Goal: Task Accomplishment & Management: Complete application form

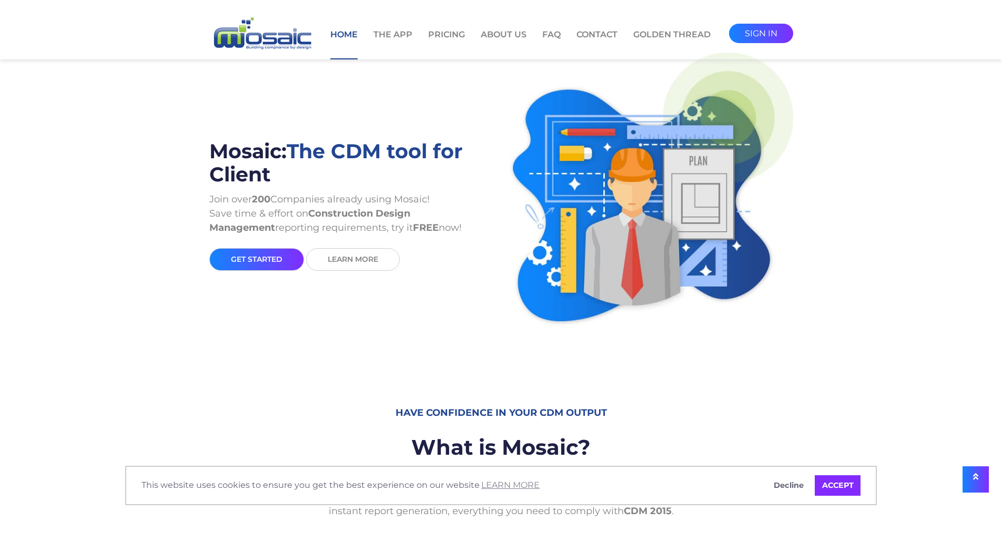
click at [752, 36] on link "sign in" at bounding box center [761, 33] width 64 height 19
click at [774, 26] on link "sign in" at bounding box center [761, 33] width 64 height 19
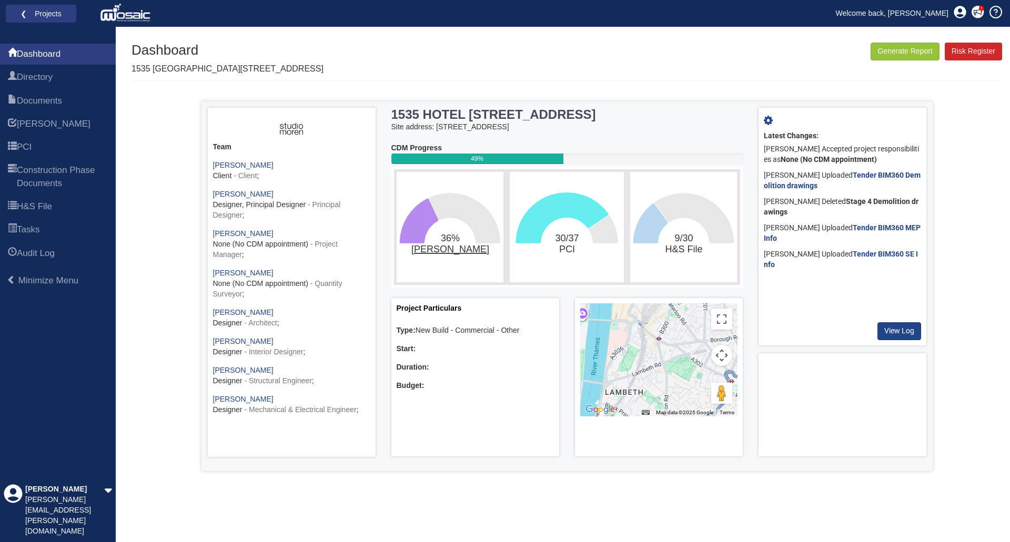
click at [450, 251] on tspan "[PERSON_NAME]" at bounding box center [450, 249] width 78 height 11
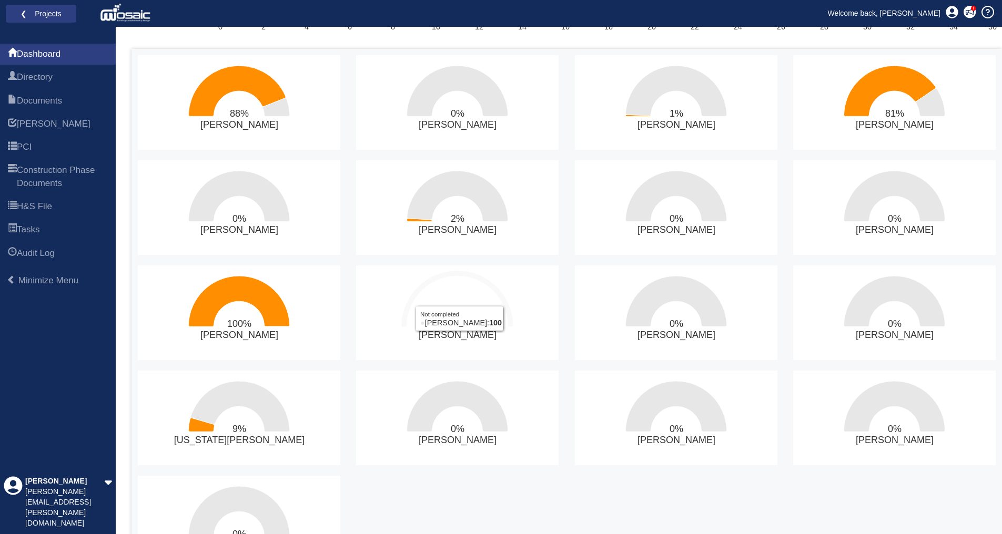
scroll to position [210, 0]
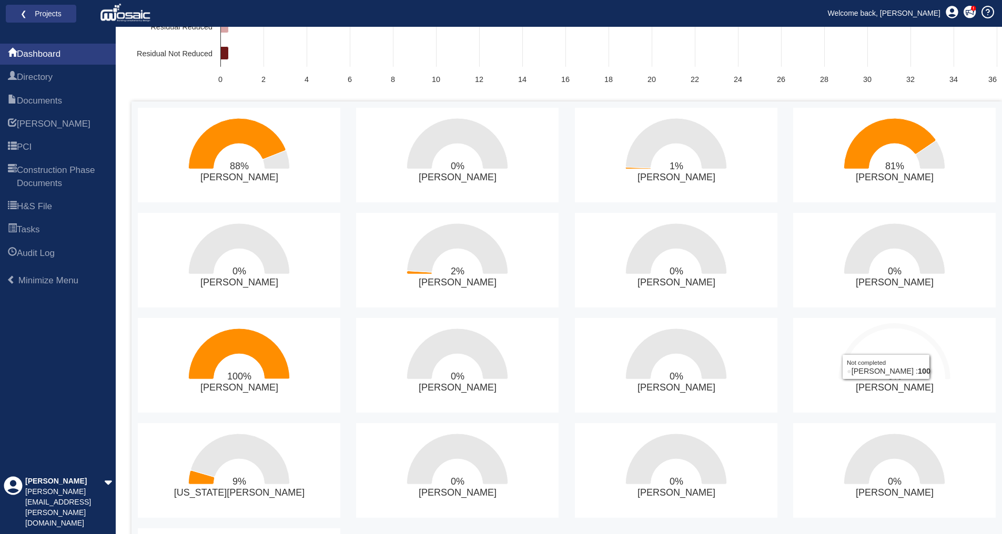
click at [886, 347] on icon "0%​Sabine Kleining" at bounding box center [894, 354] width 101 height 50
click at [883, 391] on text "0% ​ Sabine Kleining" at bounding box center [895, 382] width 78 height 22
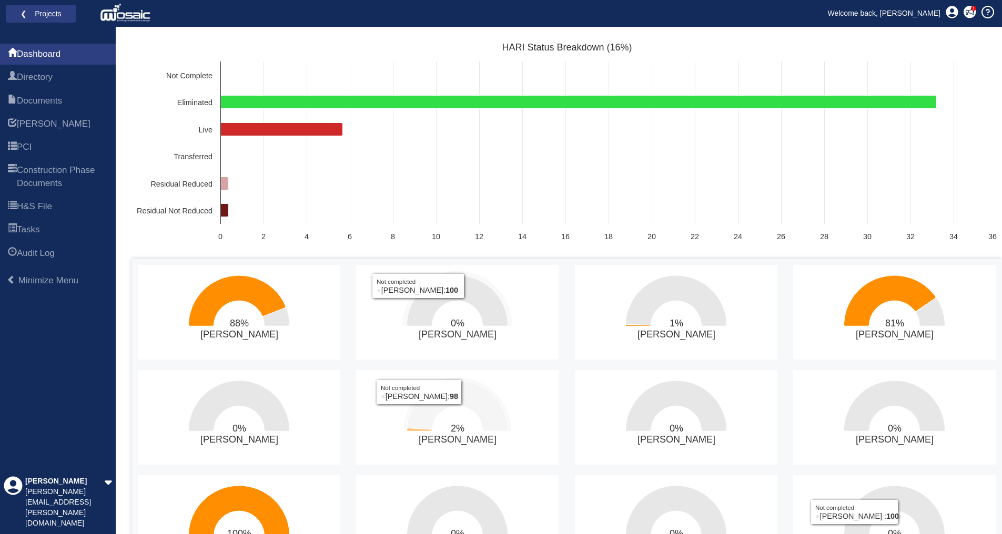
scroll to position [53, 0]
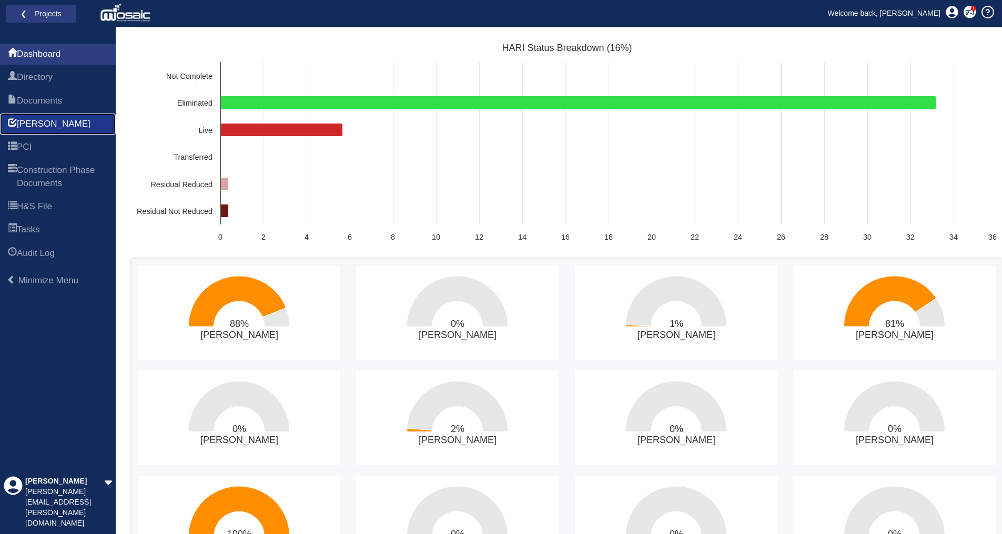
click at [42, 127] on span "[PERSON_NAME]" at bounding box center [54, 124] width 74 height 13
click at [34, 126] on span "[PERSON_NAME]" at bounding box center [54, 124] width 74 height 13
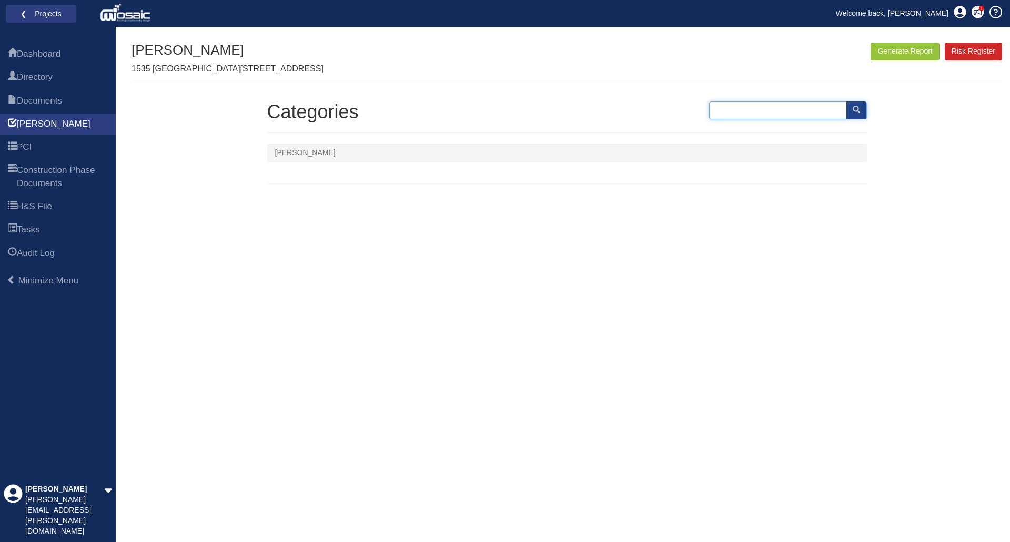
click at [809, 109] on input "text" at bounding box center [788, 111] width 158 height 18
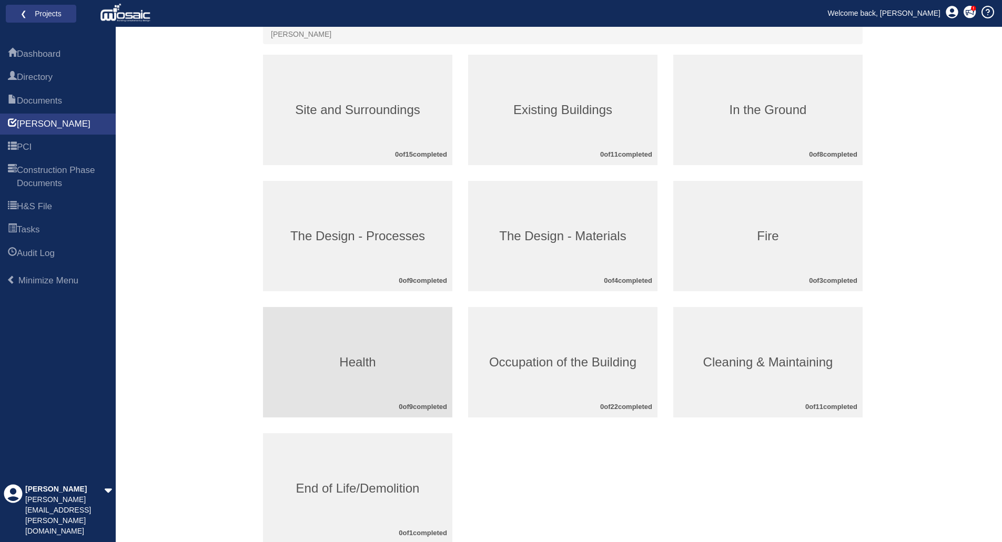
scroll to position [53, 0]
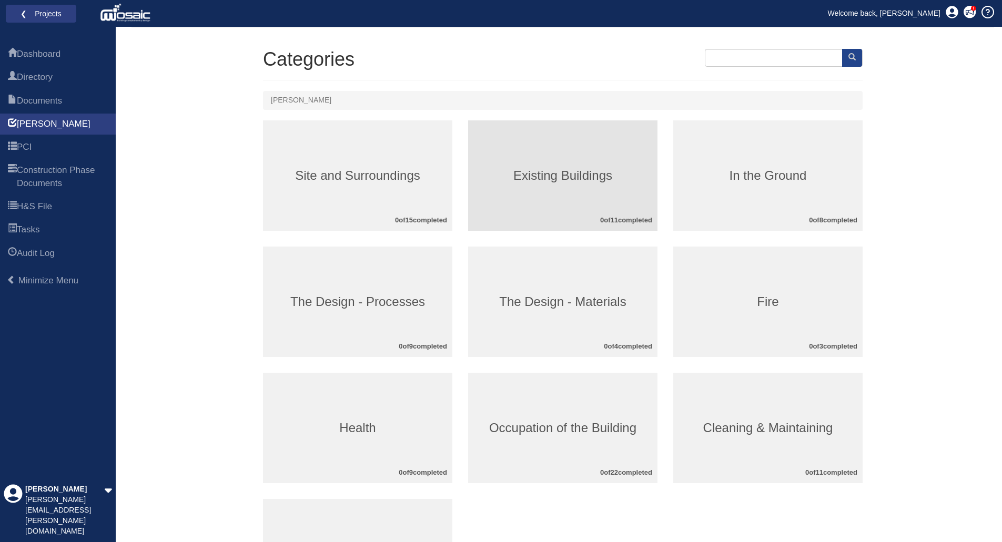
click at [571, 178] on h3 "Existing Buildings" at bounding box center [562, 176] width 189 height 14
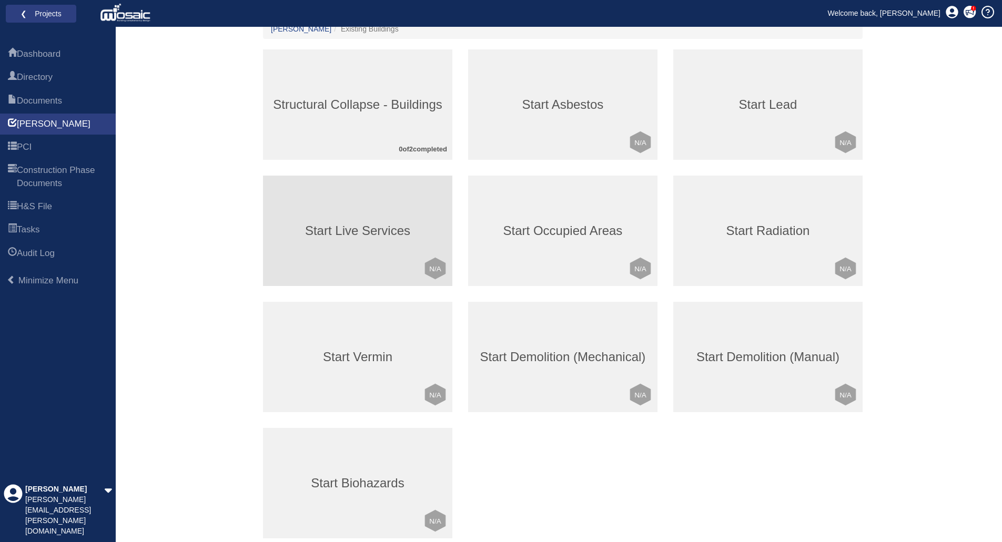
scroll to position [105, 0]
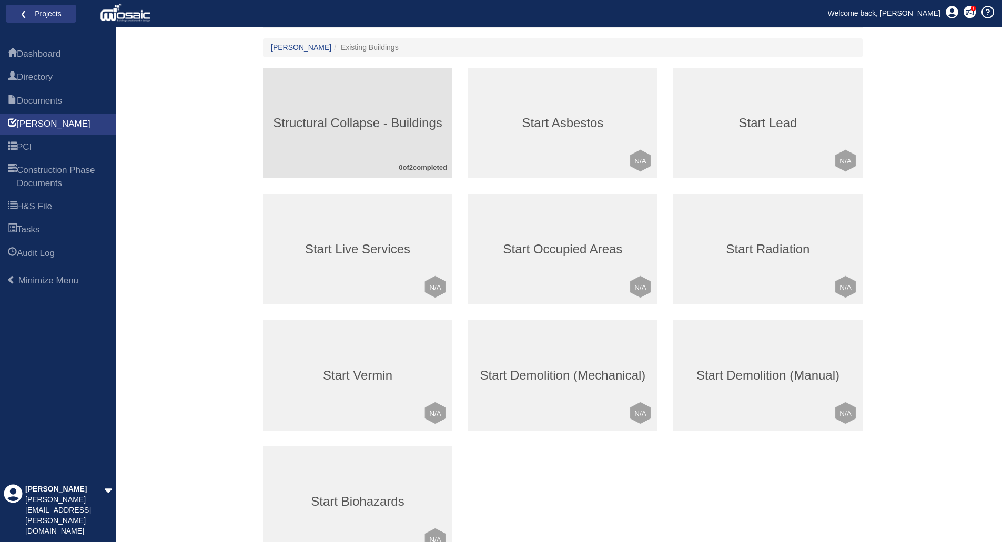
click at [403, 125] on h3 "Structural Collapse - Buildings" at bounding box center [357, 123] width 189 height 14
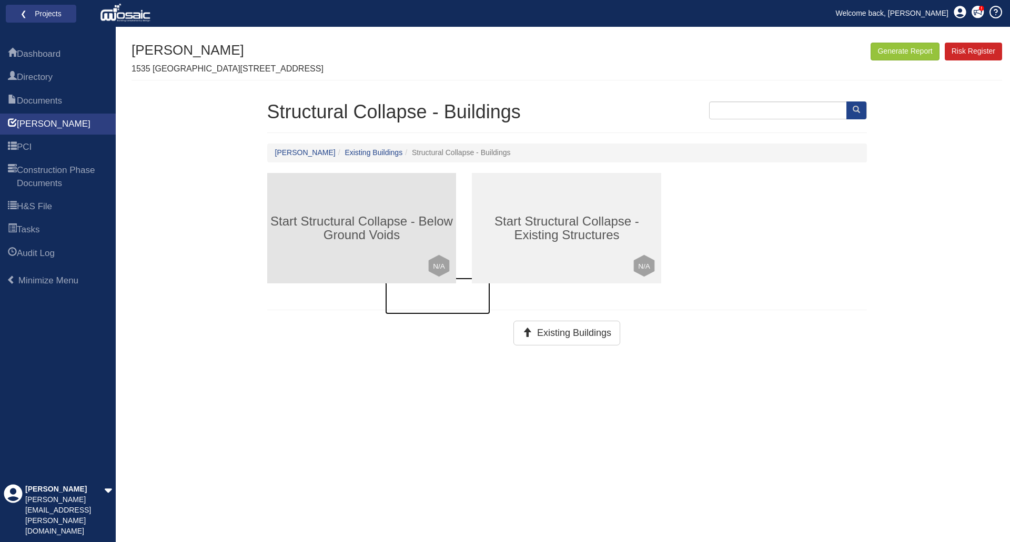
click at [366, 227] on h3 "Start Structural Collapse - Below Ground Voids" at bounding box center [361, 229] width 189 height 28
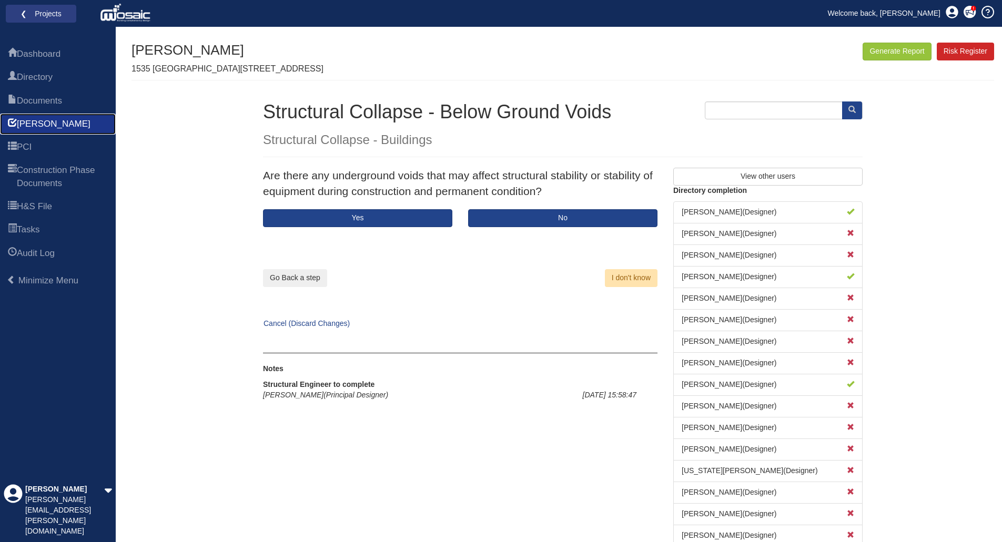
click at [56, 127] on link "[PERSON_NAME]" at bounding box center [58, 124] width 116 height 21
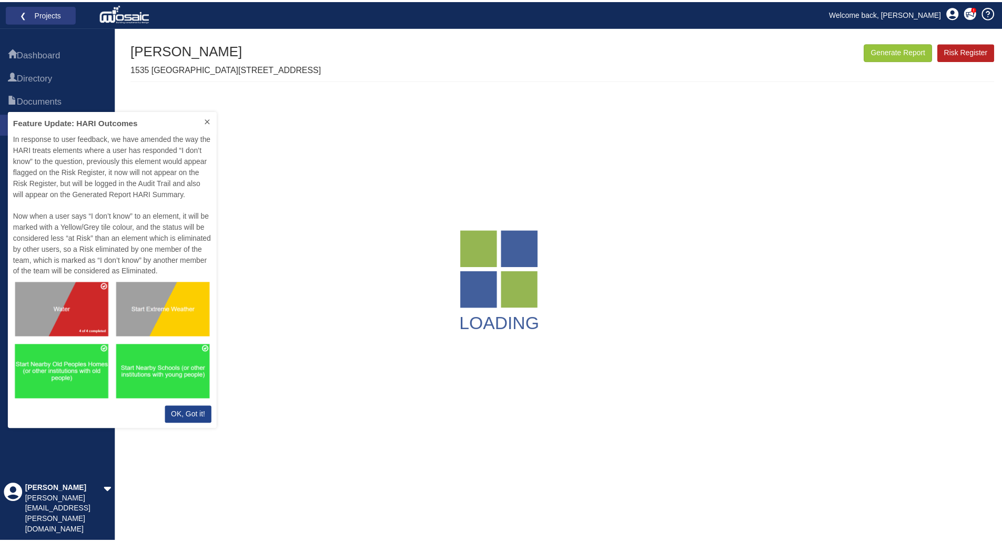
scroll to position [311, 202]
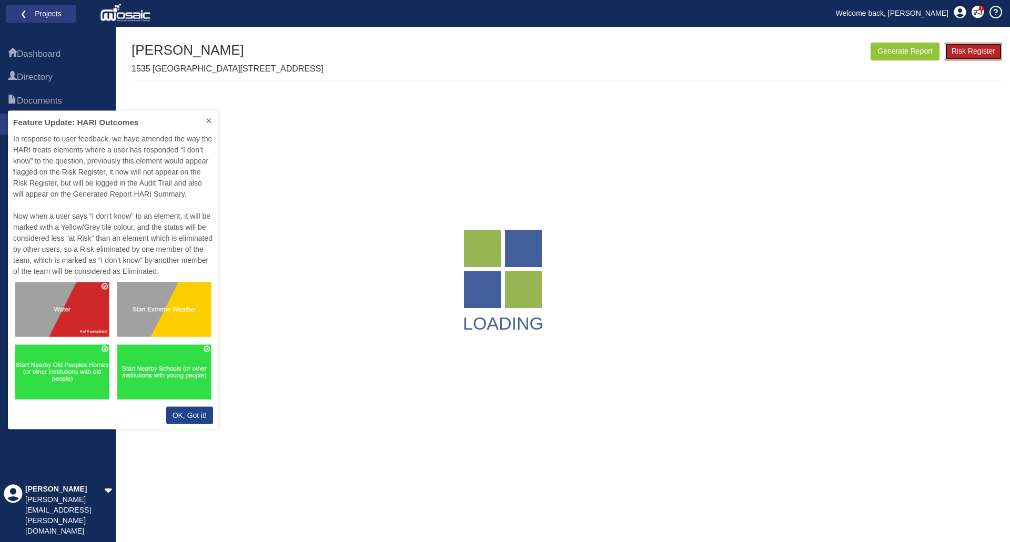
click at [976, 55] on link "Risk Register" at bounding box center [973, 52] width 57 height 18
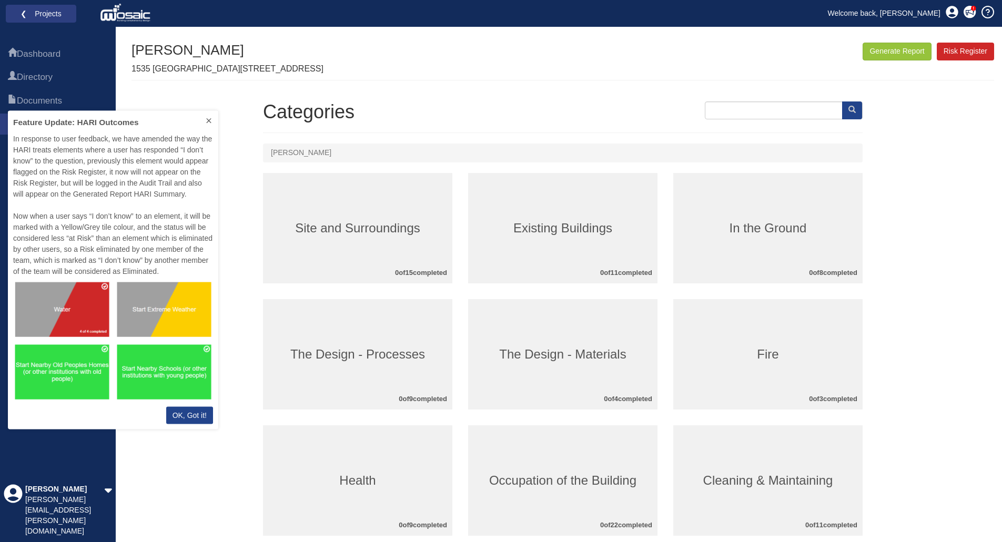
click at [191, 418] on p "OK, Got it!" at bounding box center [190, 415] width 34 height 11
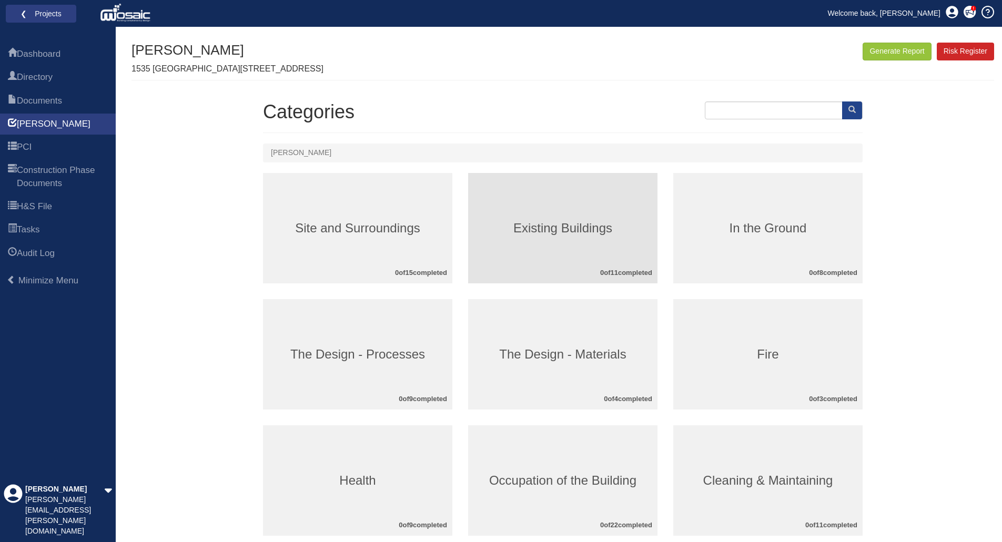
click at [566, 230] on h3 "Existing Buildings" at bounding box center [562, 228] width 189 height 14
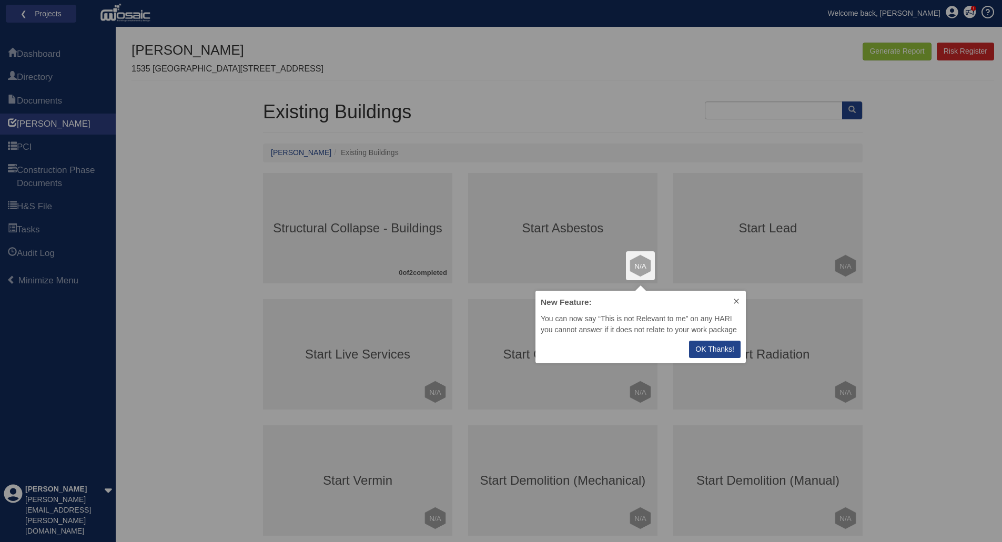
scroll to position [65, 202]
click at [700, 354] on p "OK Thanks!" at bounding box center [714, 349] width 39 height 11
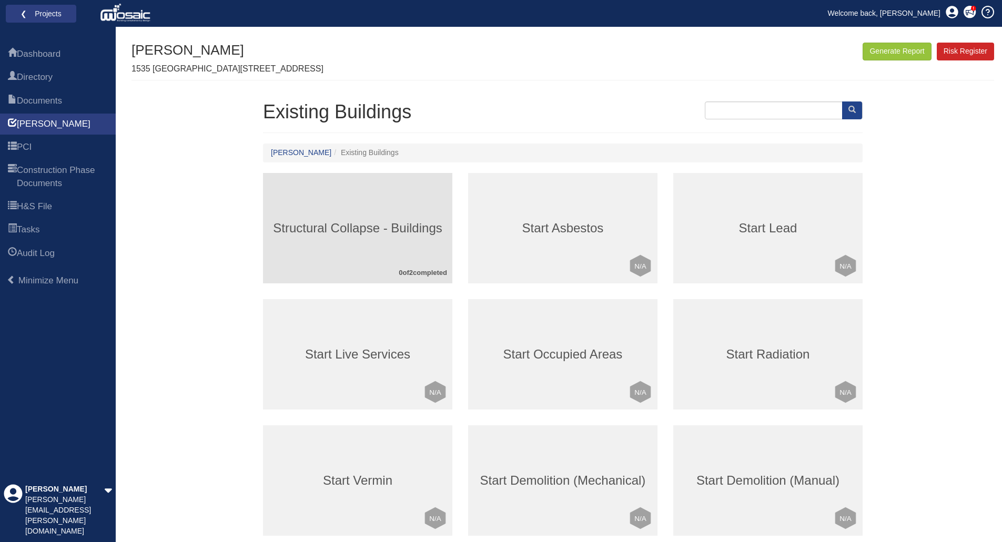
click at [391, 253] on div "Structural Collapse - Buildings 0 of 2 completed" at bounding box center [357, 228] width 189 height 110
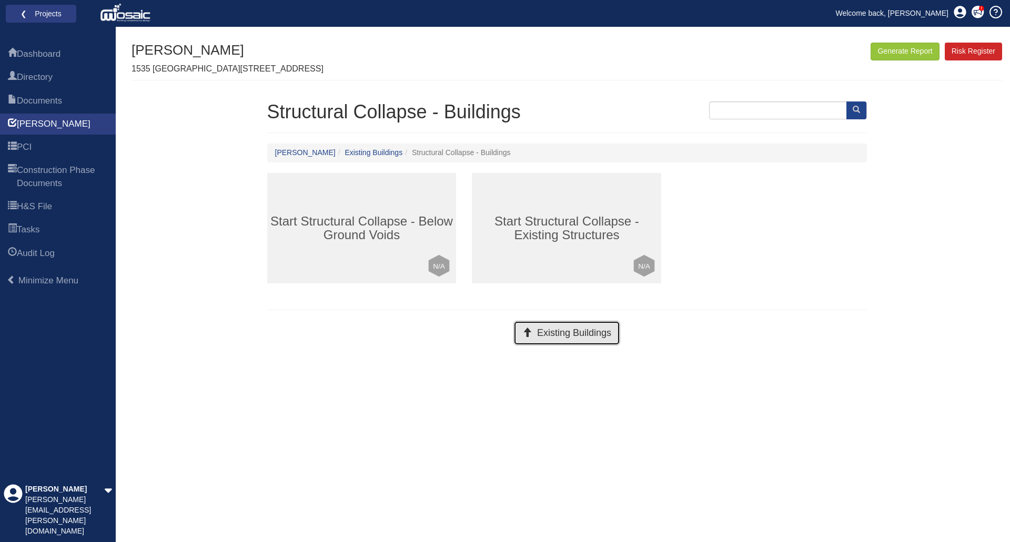
click at [584, 334] on button "Existing Buildings" at bounding box center [566, 333] width 107 height 25
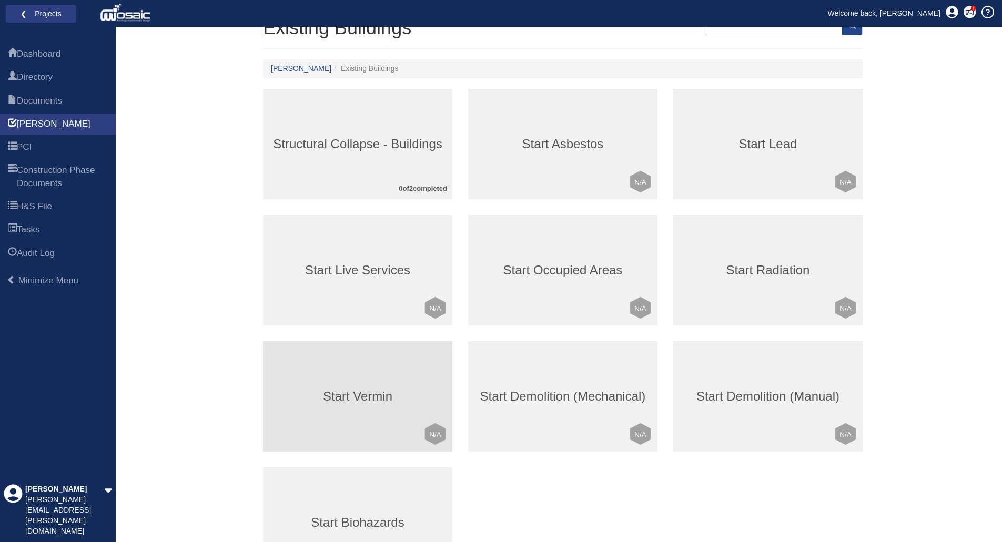
scroll to position [77, 0]
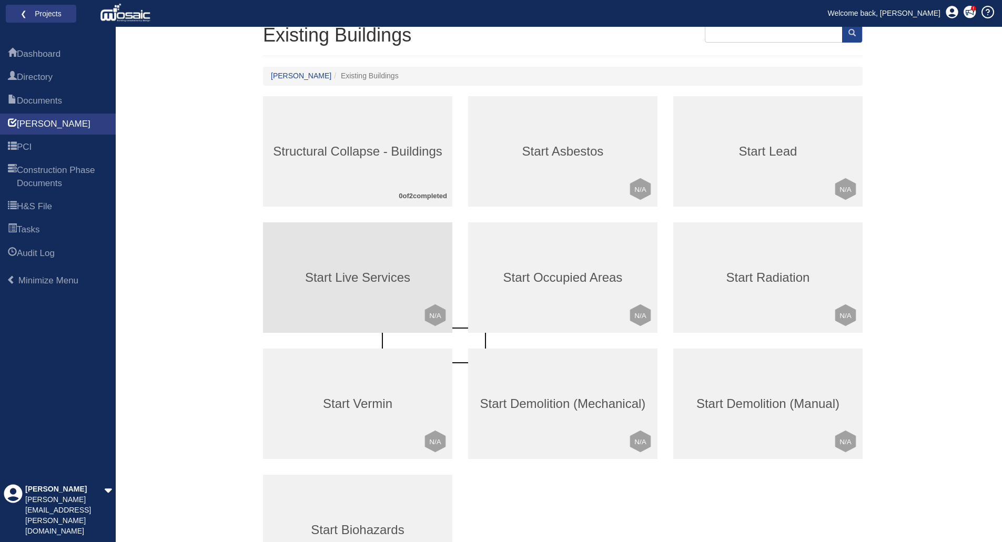
click at [383, 282] on h3 "Start Live Services" at bounding box center [357, 278] width 189 height 14
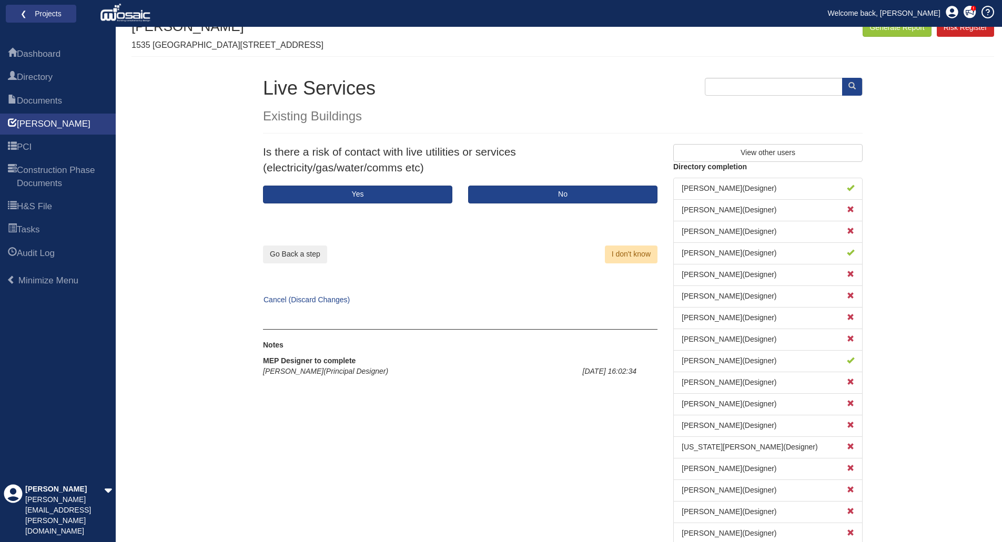
scroll to position [37, 0]
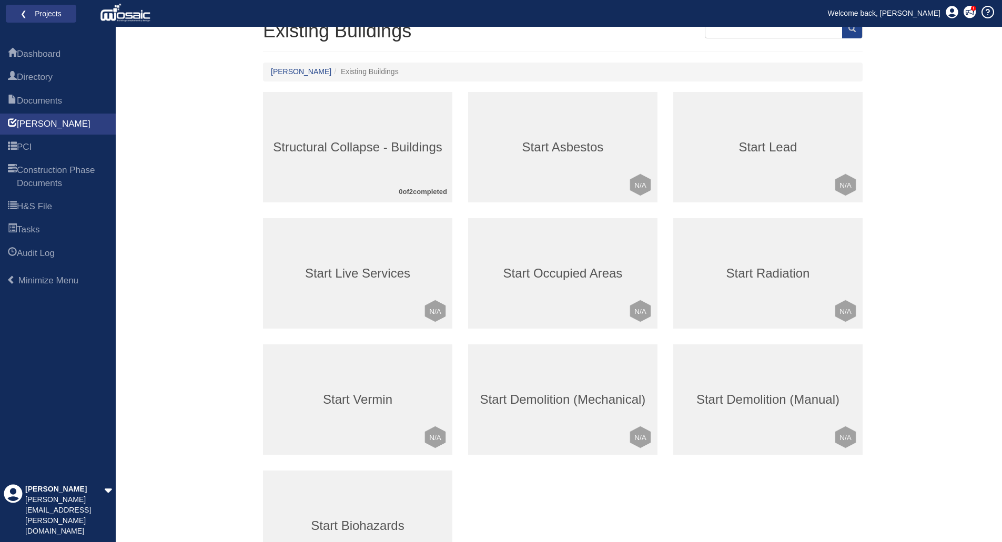
scroll to position [105, 0]
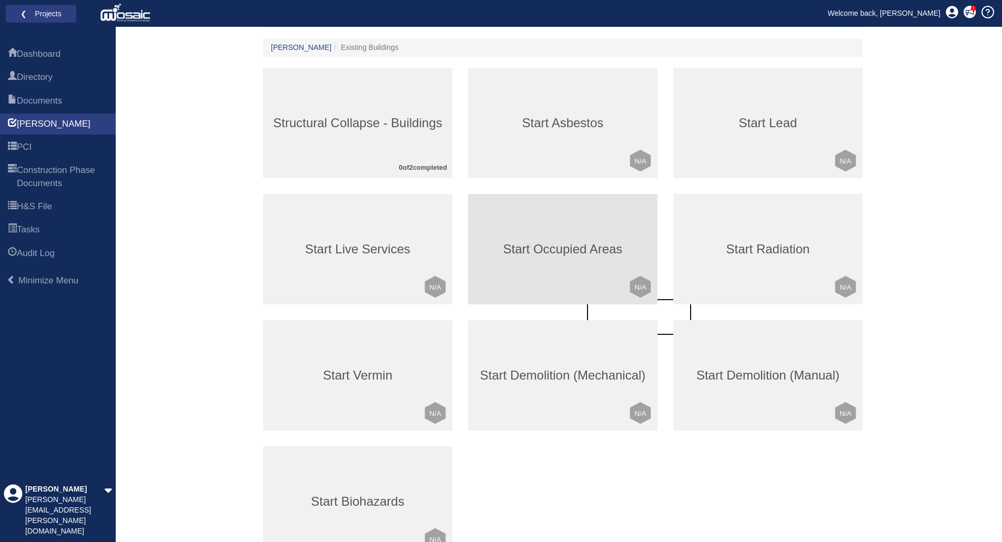
click at [579, 250] on h3 "Start Occupied Areas" at bounding box center [562, 249] width 189 height 14
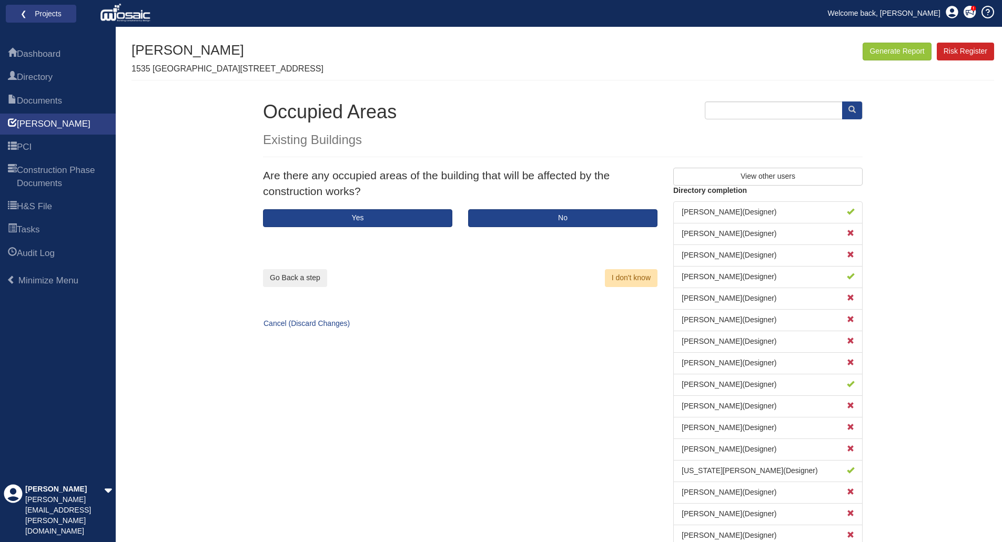
scroll to position [37, 0]
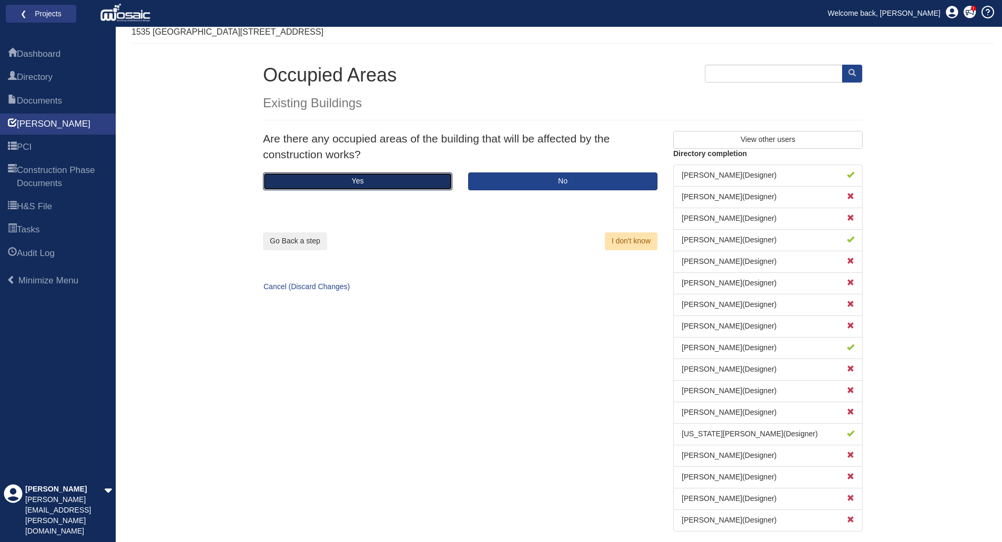
click at [395, 182] on button "Yes" at bounding box center [357, 182] width 189 height 18
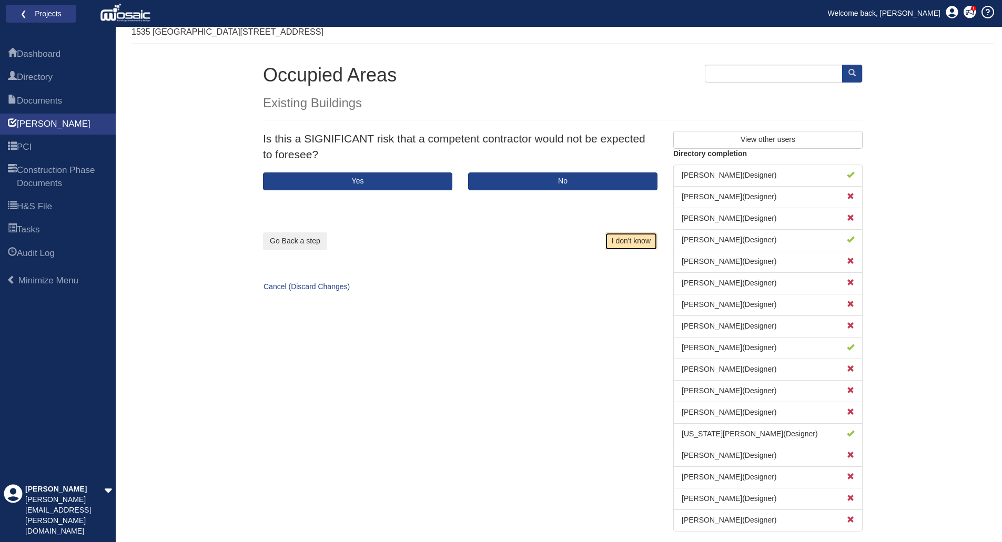
click at [617, 242] on button "I don't know" at bounding box center [631, 241] width 53 height 18
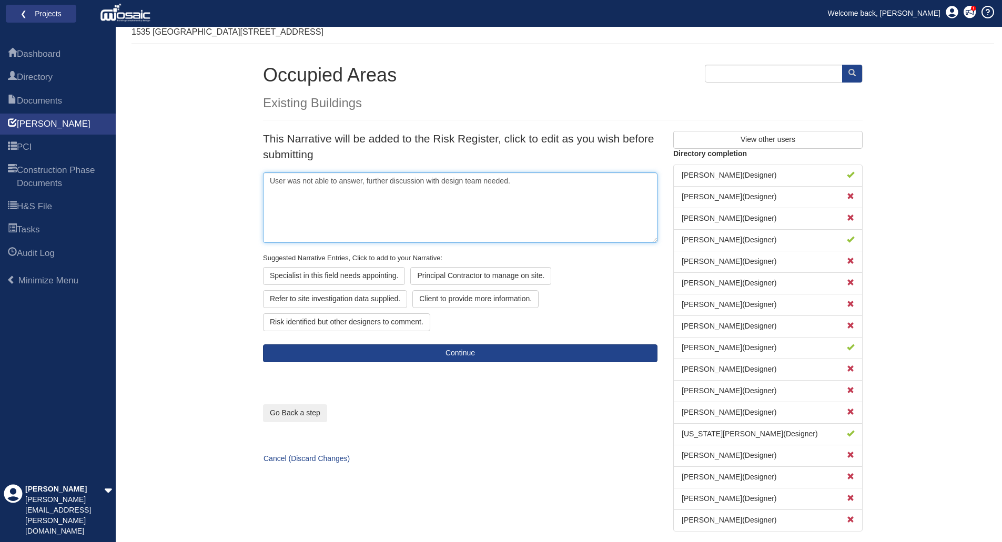
click at [330, 197] on textarea "User was not able to answer, further discussion with design team needed." at bounding box center [460, 208] width 394 height 70
click at [269, 180] on textarea "User was not able to answer, further discussion with design team needed." at bounding box center [460, 208] width 394 height 70
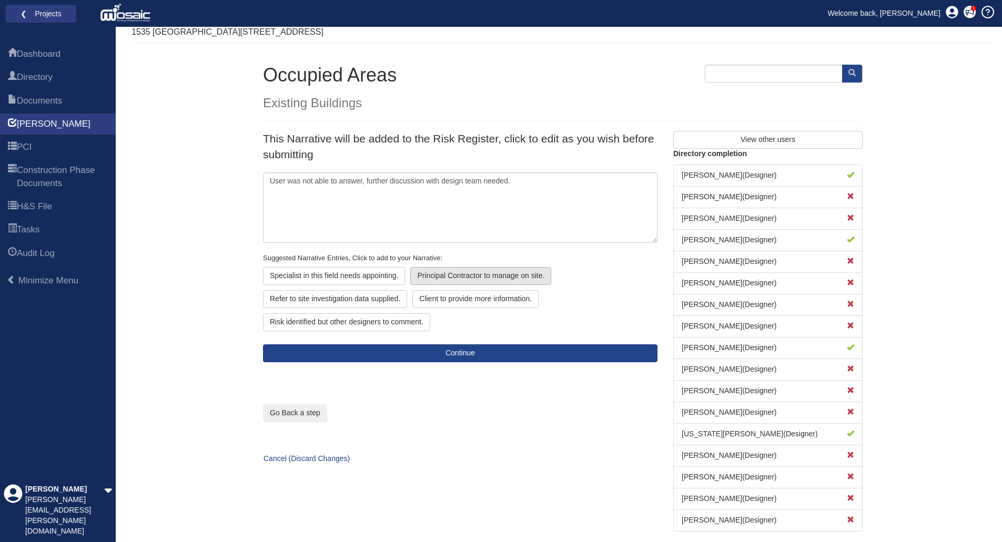
click at [471, 276] on div "Principal Contractor to manage on site." at bounding box center [480, 276] width 141 height 18
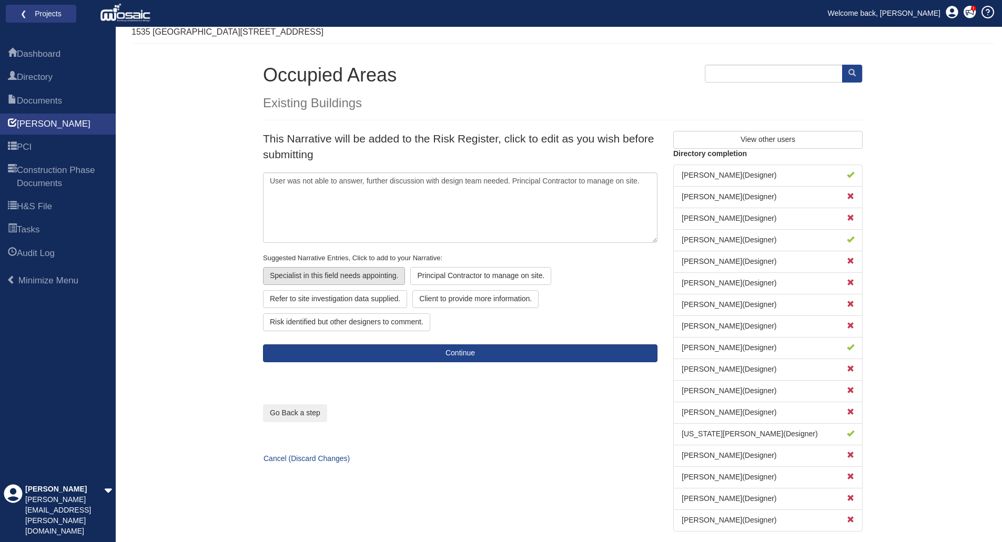
click at [372, 278] on div "Specialist in this field needs appointing." at bounding box center [334, 276] width 142 height 18
click at [382, 298] on div "Refer to site investigation data supplied." at bounding box center [335, 299] width 144 height 18
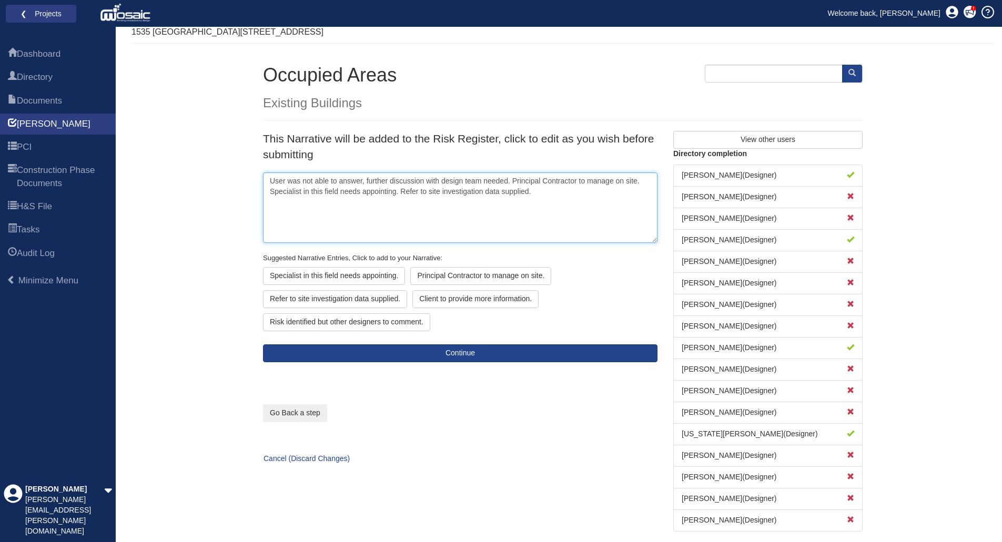
click at [271, 179] on textarea "User was not able to answer, further discussion with design team needed. Princi…" at bounding box center [460, 208] width 394 height 70
click at [282, 179] on textarea "User was not able to answer, further discussion with design team needed. Princi…" at bounding box center [460, 208] width 394 height 70
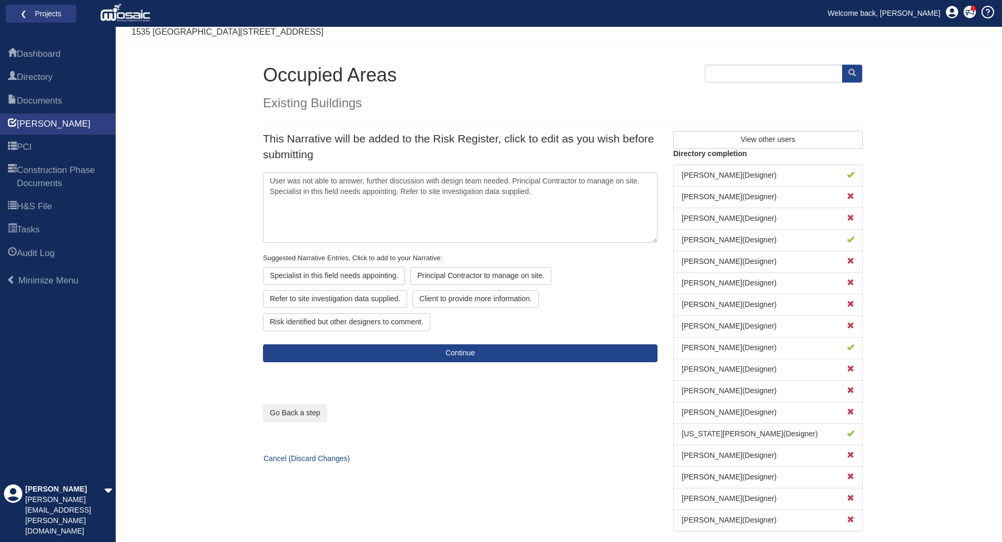
drag, startPoint x: 253, startPoint y: 179, endPoint x: 266, endPoint y: 179, distance: 12.6
click at [253, 179] on div "Go Back a step Cancel (Discard Changes)" at bounding box center [460, 297] width 426 height 333
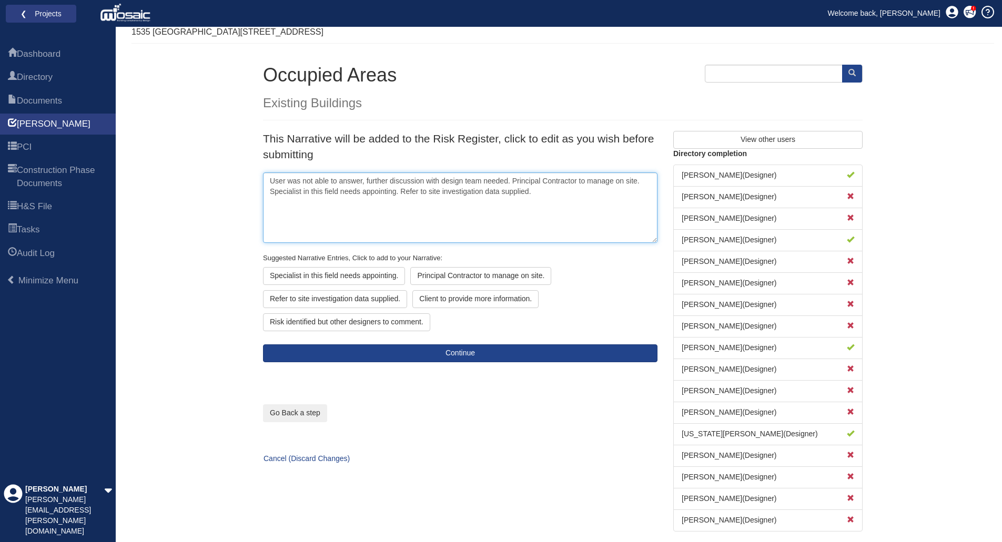
click at [273, 178] on textarea "User was not able to answer, further discussion with design team needed. Princi…" at bounding box center [460, 208] width 394 height 70
paste textarea "Findings • A significant number of brick slips tap tested produced a hollow sou…"
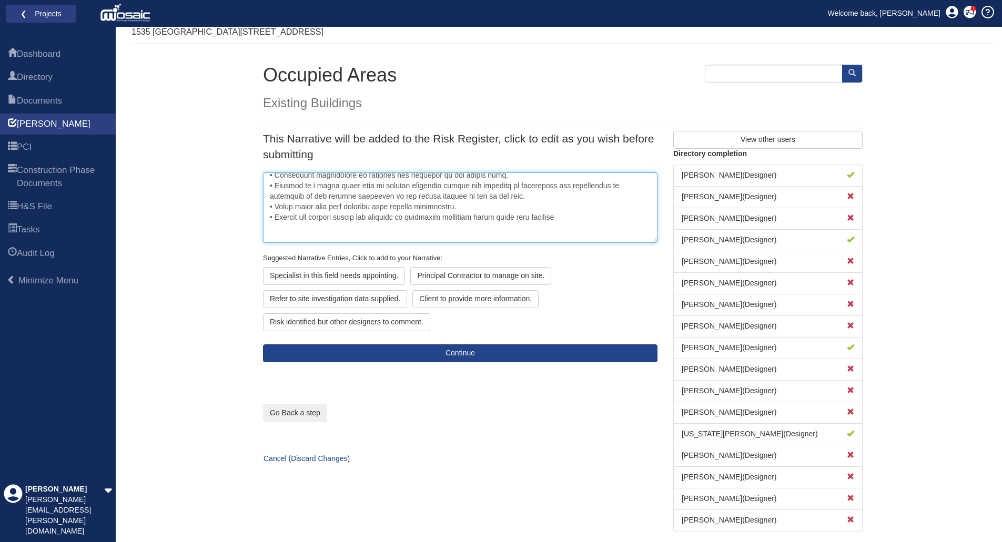
scroll to position [88, 0]
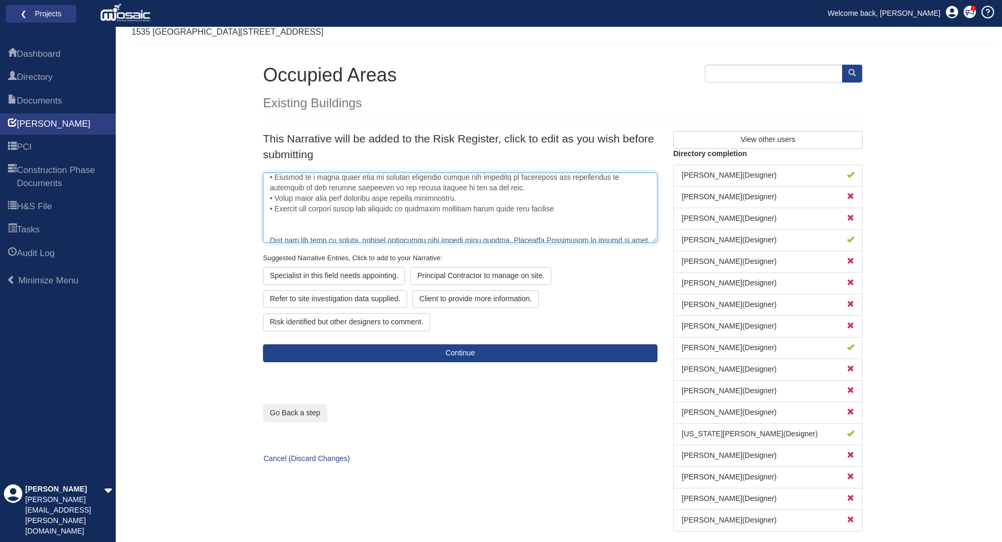
click at [275, 219] on textarea at bounding box center [460, 208] width 394 height 70
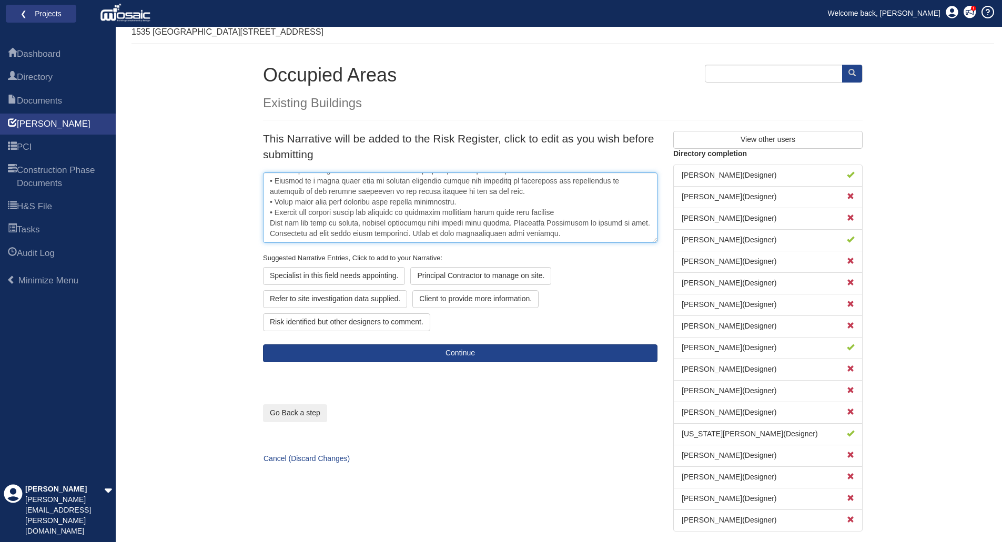
scroll to position [84, 0]
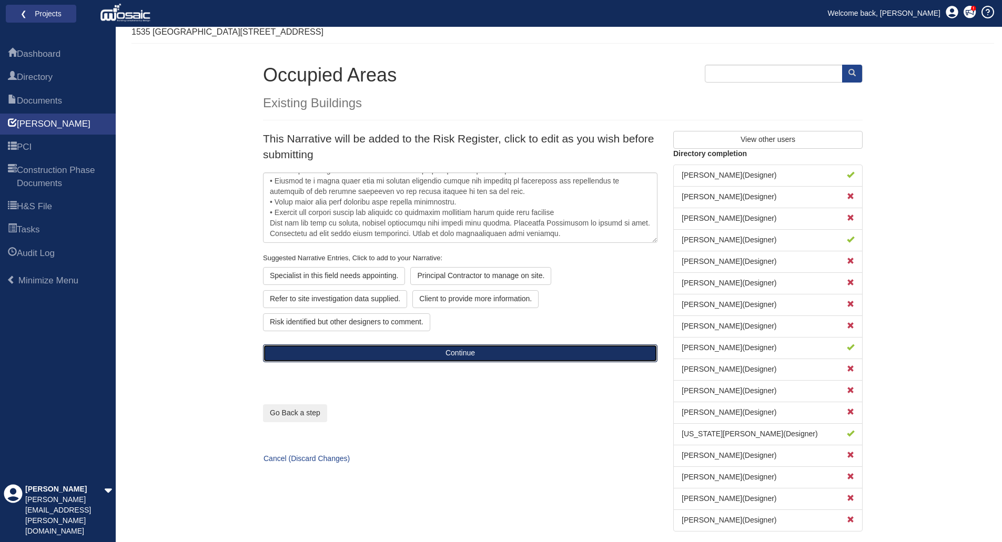
click at [463, 357] on button "Continue" at bounding box center [460, 354] width 394 height 18
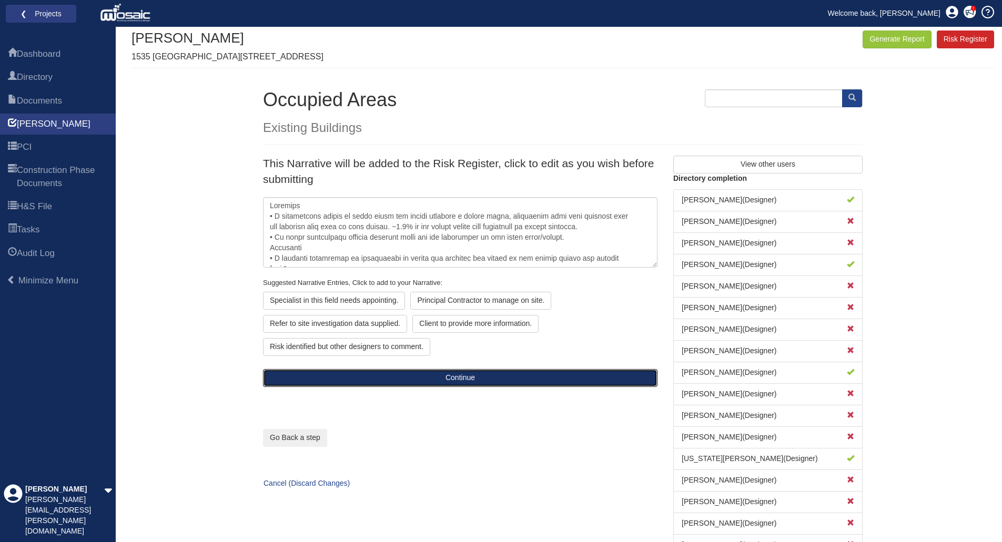
scroll to position [0, 0]
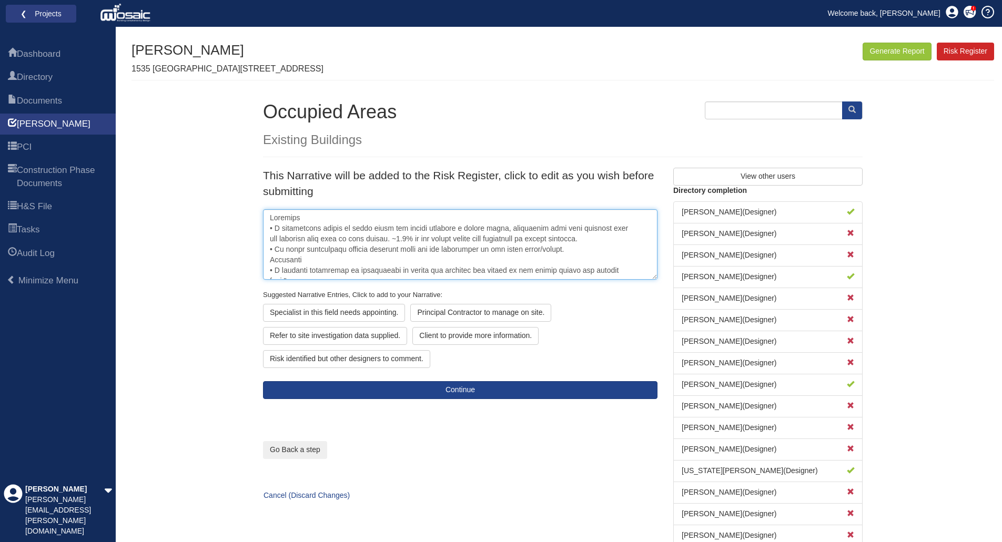
click at [270, 217] on textarea at bounding box center [460, 244] width 394 height 70
click at [277, 215] on textarea at bounding box center [460, 244] width 394 height 70
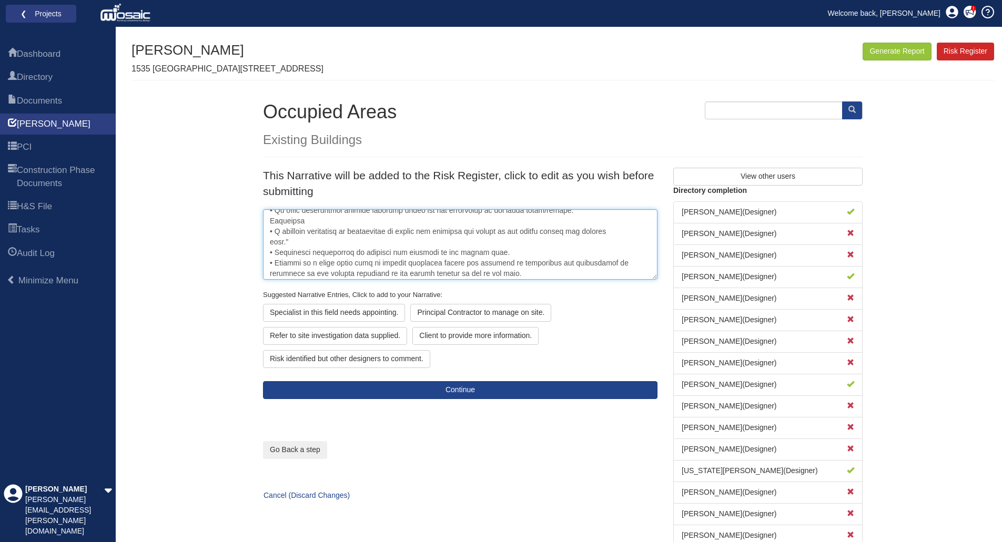
scroll to position [95, 0]
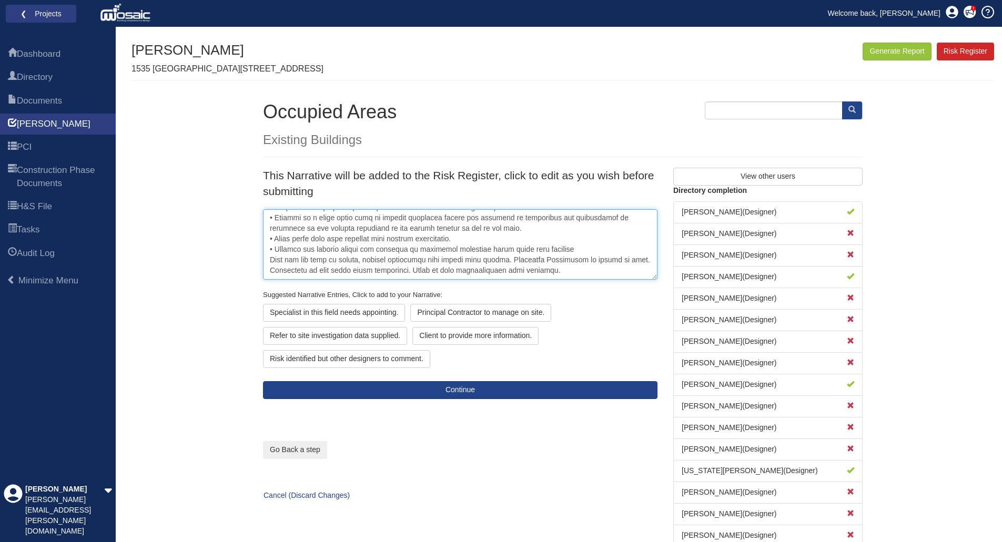
drag, startPoint x: 270, startPoint y: 229, endPoint x: 573, endPoint y: 248, distance: 303.5
click at [573, 248] on textarea at bounding box center [460, 244] width 394 height 70
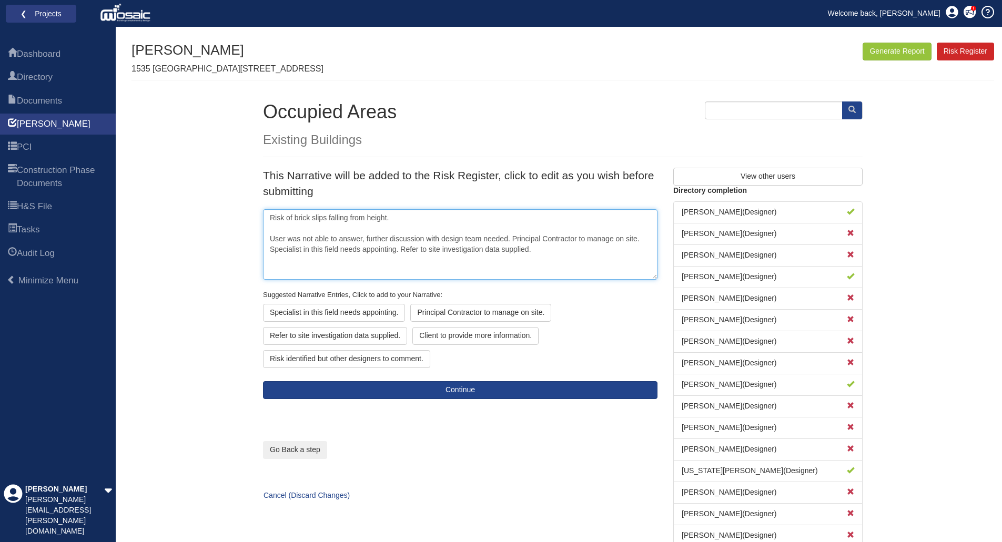
scroll to position [0, 0]
click at [412, 217] on textarea "Risk of brick slips falling from height. User was not able to answer, further d…" at bounding box center [460, 244] width 394 height 70
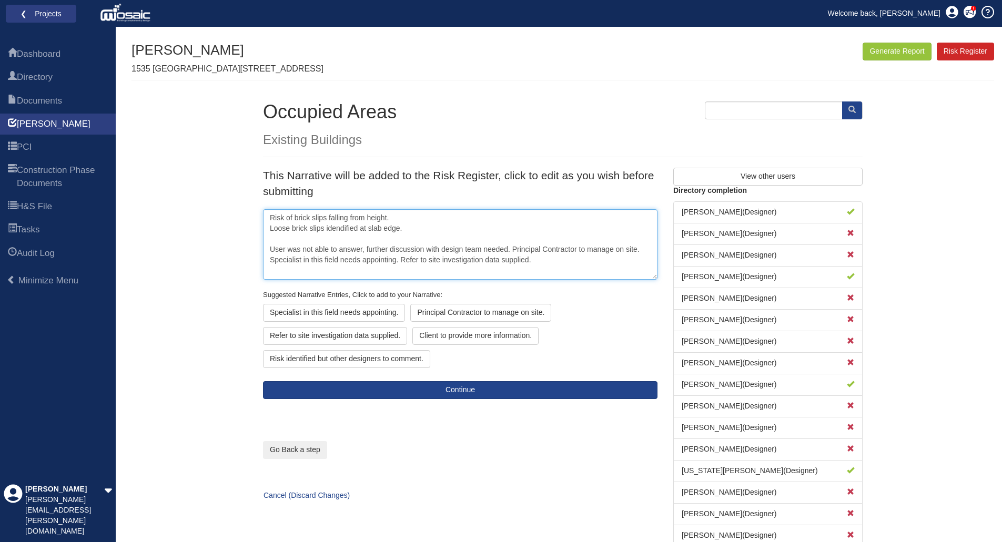
drag, startPoint x: 509, startPoint y: 247, endPoint x: 264, endPoint y: 244, distance: 245.6
click at [264, 244] on textarea "Risk of brick slips falling from height. Loose brick slips idendified at slab e…" at bounding box center [460, 244] width 394 height 70
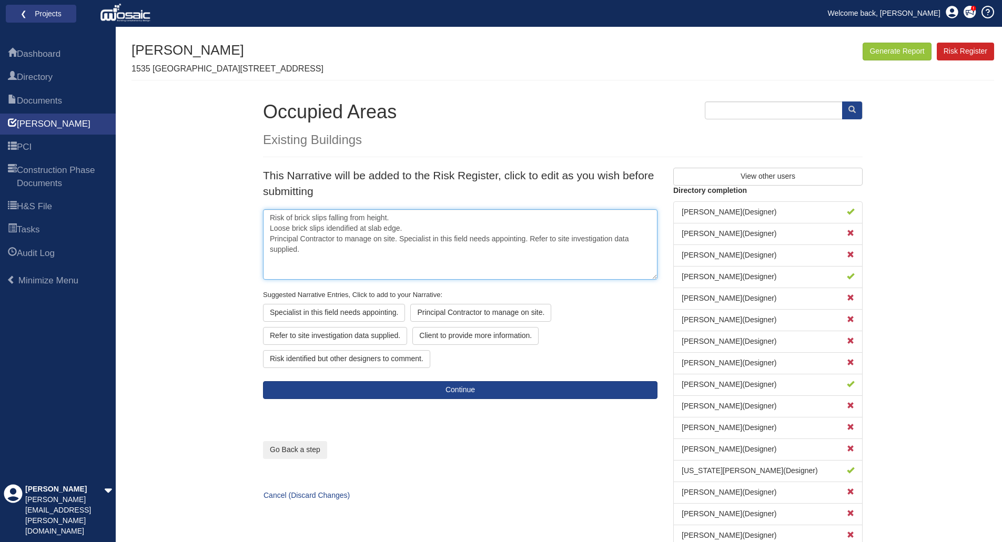
click at [409, 217] on textarea "Risk of brick slips falling from height. Loose brick slips idendified at slab e…" at bounding box center [460, 244] width 394 height 70
click at [414, 231] on textarea "Risk of brick slips falling from height. Loose brick slips idendified at slab e…" at bounding box center [460, 244] width 394 height 70
drag, startPoint x: 417, startPoint y: 227, endPoint x: 262, endPoint y: 210, distance: 155.0
click at [262, 210] on div "This Narrative will be added to the Risk Register, click to edit as you wish be…" at bounding box center [460, 283] width 410 height 231
click at [455, 260] on textarea "Risk of brick slips falling from height. Loose brick slips idendified at slab e…" at bounding box center [460, 244] width 394 height 70
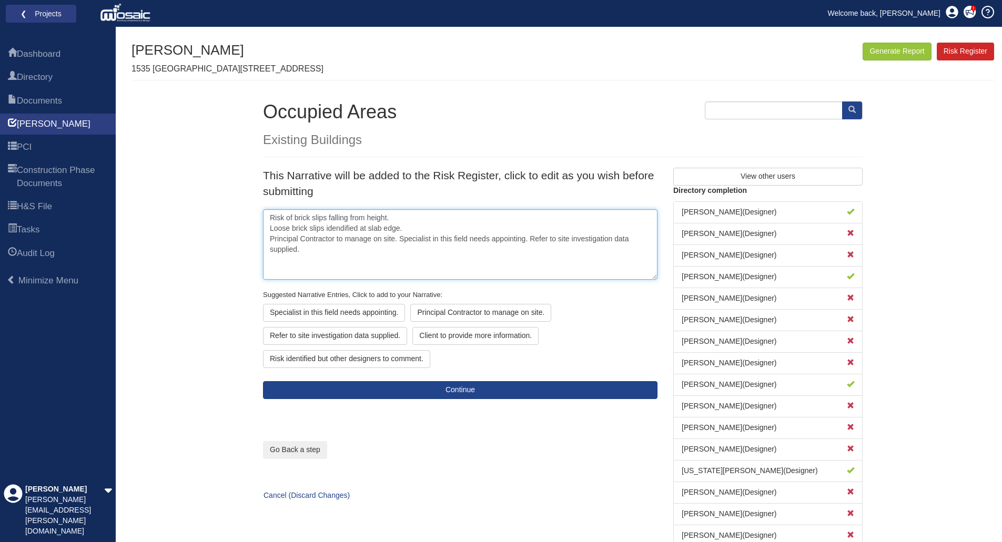
drag, startPoint x: 356, startPoint y: 227, endPoint x: 326, endPoint y: 226, distance: 30.5
click at [326, 226] on textarea "Risk of brick slips falling from height. Loose brick slips idendified at slab e…" at bounding box center [460, 244] width 394 height 70
paste textarea "ident"
type textarea "Risk of brick slips falling from height. Loose brick slips identified at slab e…"
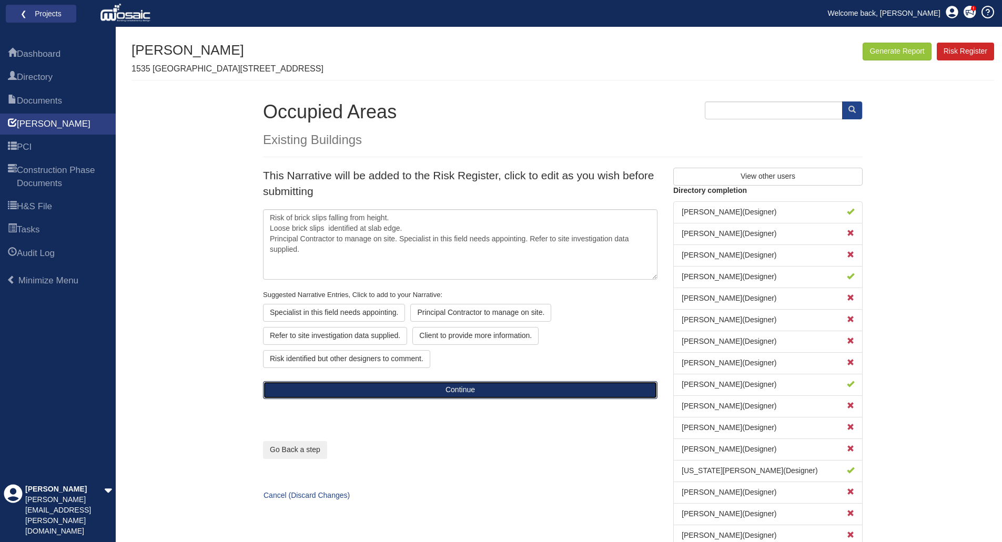
click at [470, 392] on button "Continue" at bounding box center [460, 390] width 394 height 18
click at [469, 390] on button "Continue" at bounding box center [460, 390] width 394 height 18
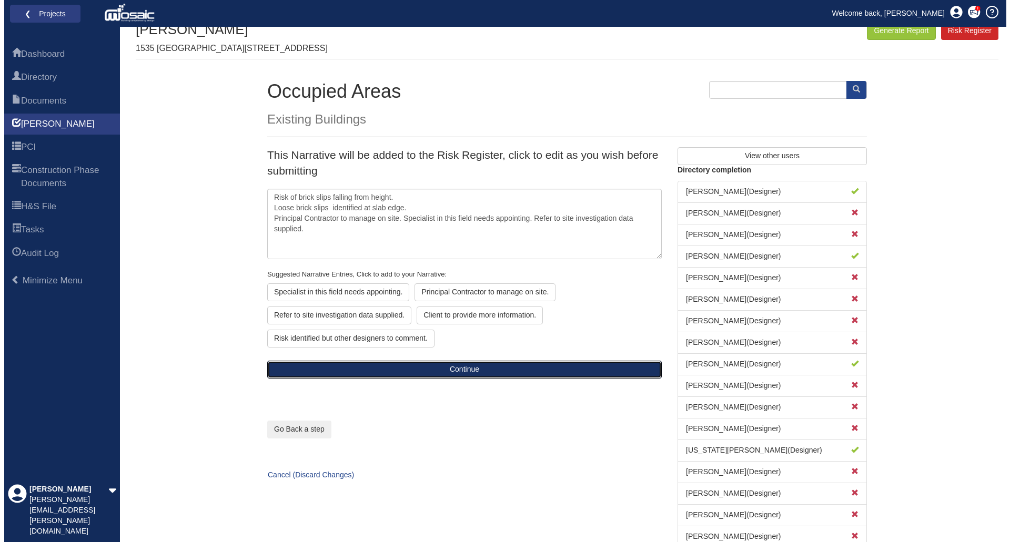
scroll to position [37, 0]
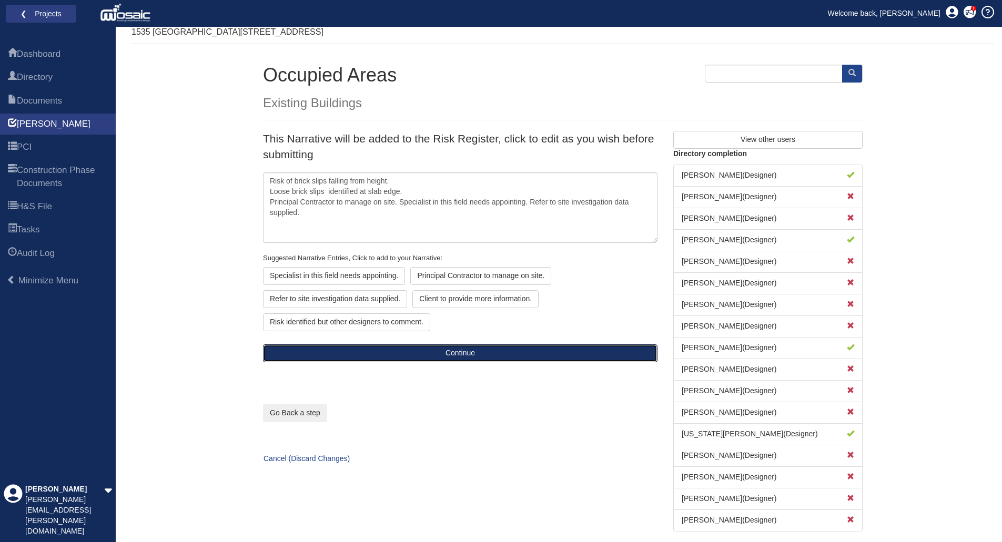
click at [451, 352] on button "Continue" at bounding box center [460, 354] width 394 height 18
click at [465, 353] on button "Continue" at bounding box center [460, 354] width 394 height 18
click at [463, 357] on button "Continue" at bounding box center [460, 354] width 394 height 18
click at [440, 355] on button "Continue" at bounding box center [460, 354] width 394 height 18
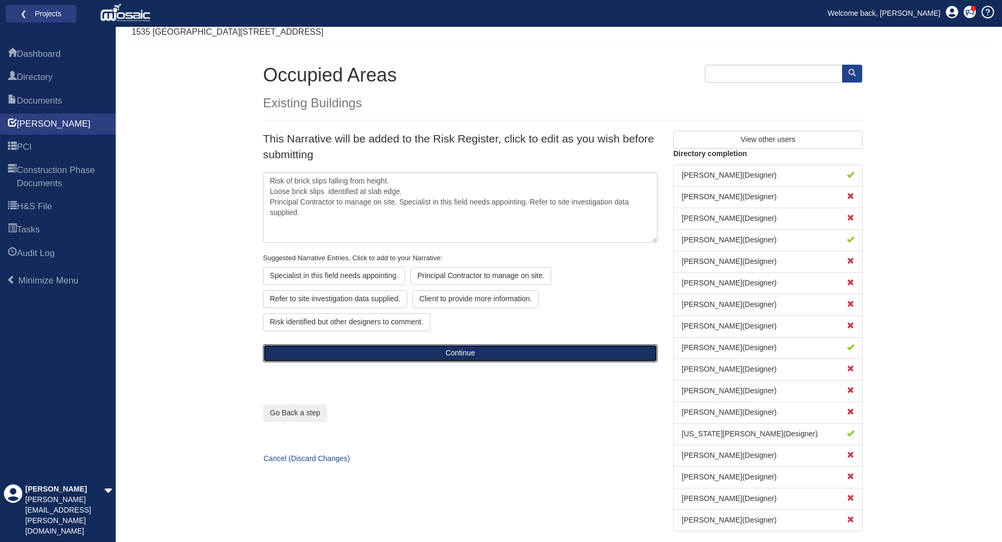
click at [465, 357] on button "Continue" at bounding box center [460, 354] width 394 height 18
click at [459, 348] on button "Continue" at bounding box center [460, 354] width 394 height 18
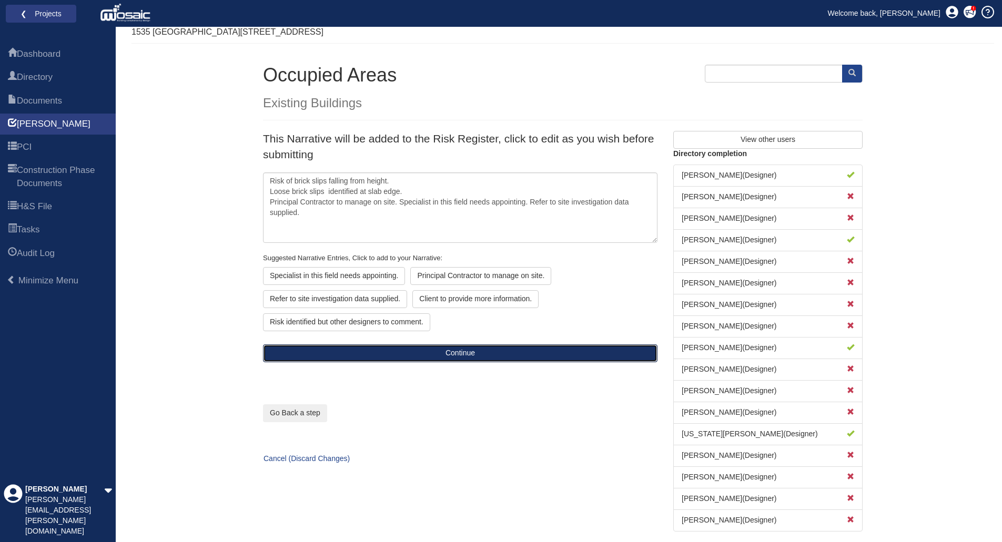
click at [460, 352] on button "Continue" at bounding box center [460, 354] width 394 height 18
click at [467, 352] on button "Continue" at bounding box center [460, 354] width 394 height 18
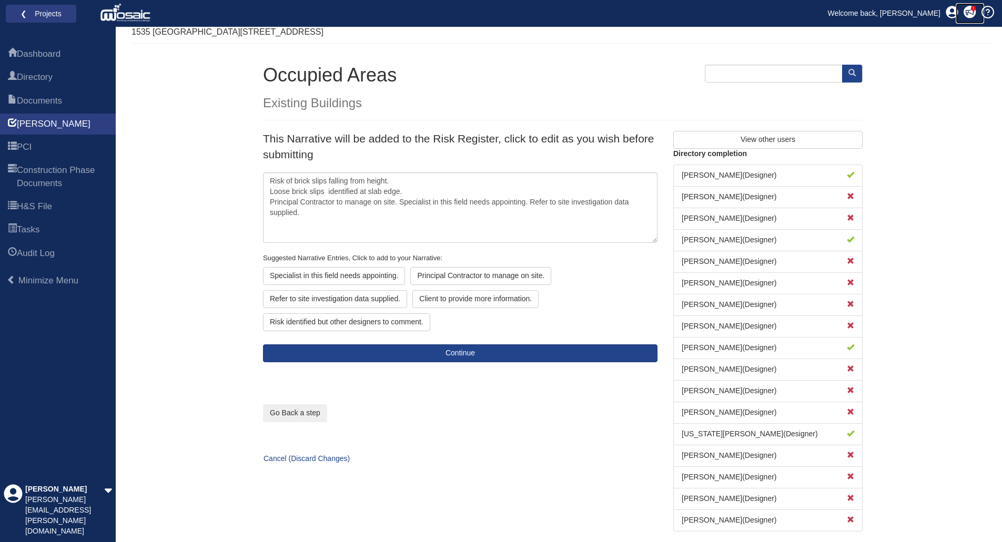
click at [971, 17] on icon at bounding box center [970, 12] width 12 height 12
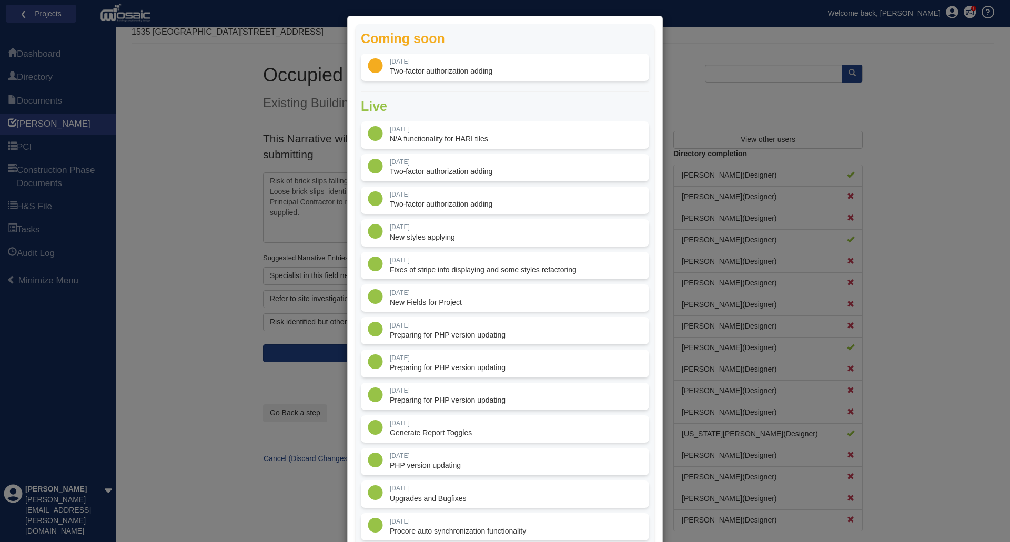
click at [874, 55] on div "Coming soon 17 Jul Two-factor authorization adding Live 7 Aug" at bounding box center [505, 271] width 1010 height 542
click at [668, 58] on div "Coming soon 17 Jul Two-factor authorization adding Live 7 Aug" at bounding box center [505, 271] width 1010 height 542
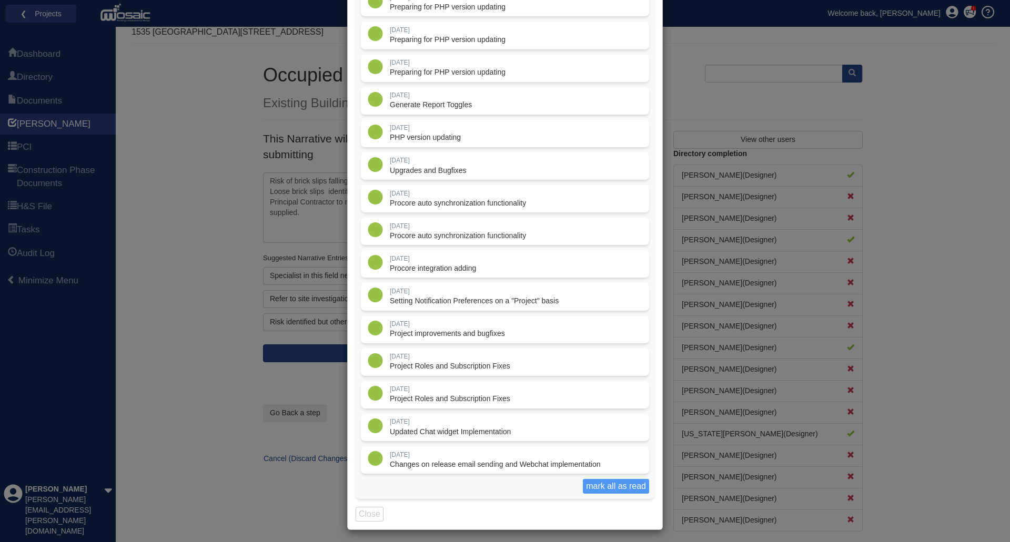
scroll to position [332, 0]
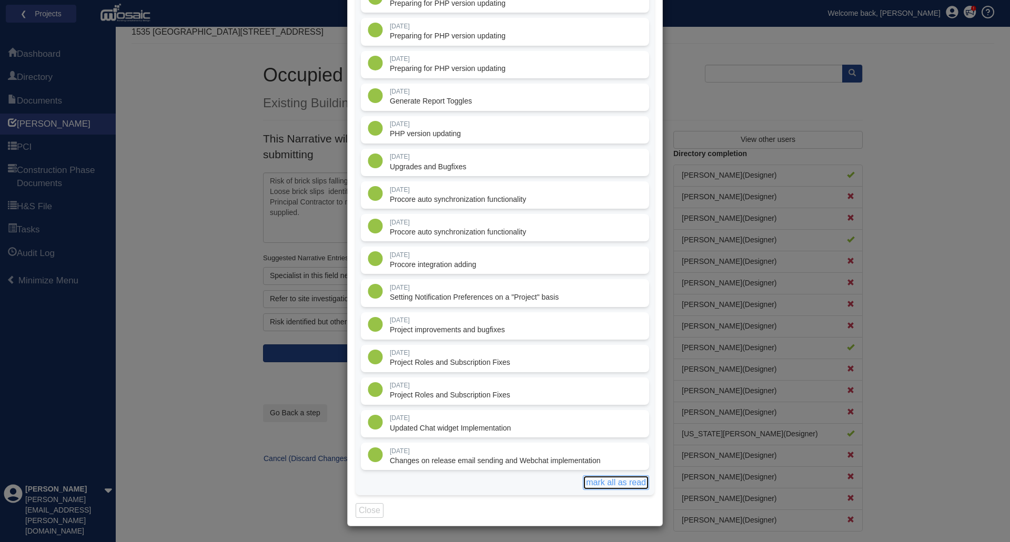
click at [605, 485] on button "mark all as read" at bounding box center [616, 482] width 66 height 15
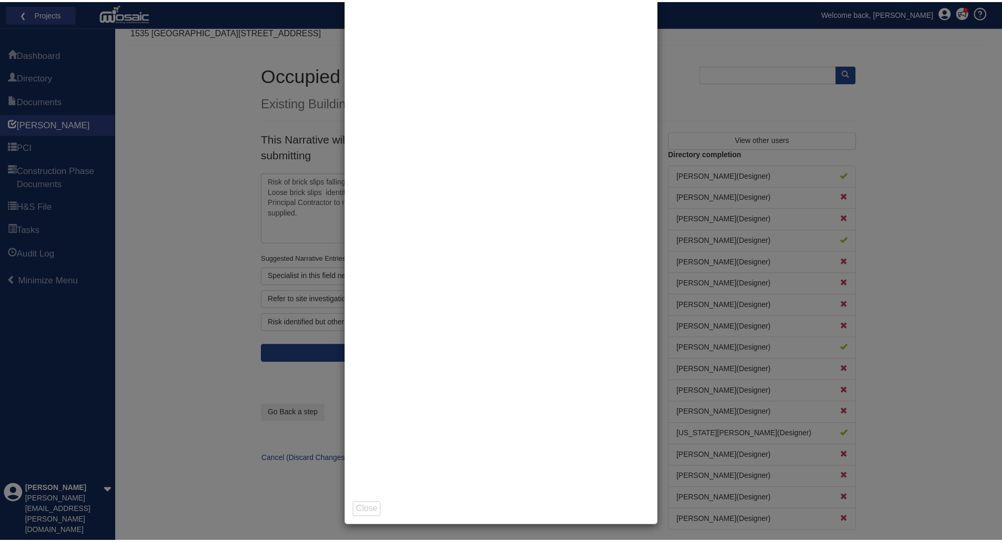
scroll to position [0, 0]
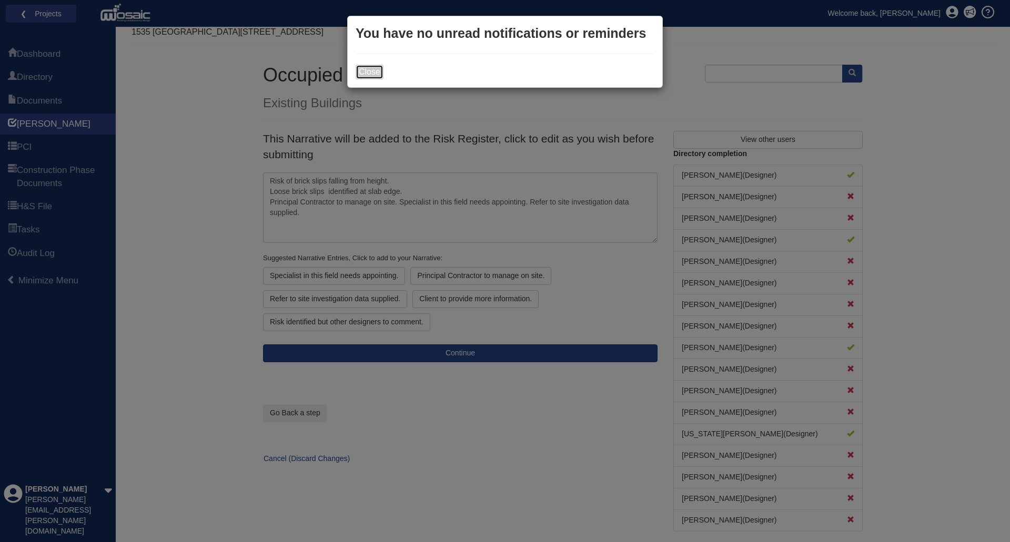
click at [380, 72] on button "Close" at bounding box center [370, 72] width 28 height 15
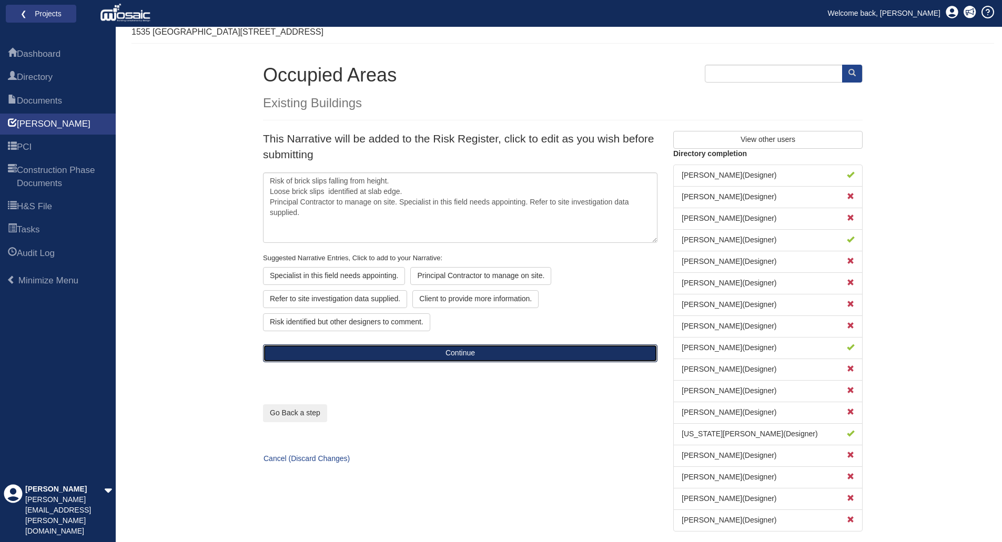
click at [467, 357] on button "Continue" at bounding box center [460, 354] width 394 height 18
click at [467, 356] on button "Continue" at bounding box center [460, 354] width 394 height 18
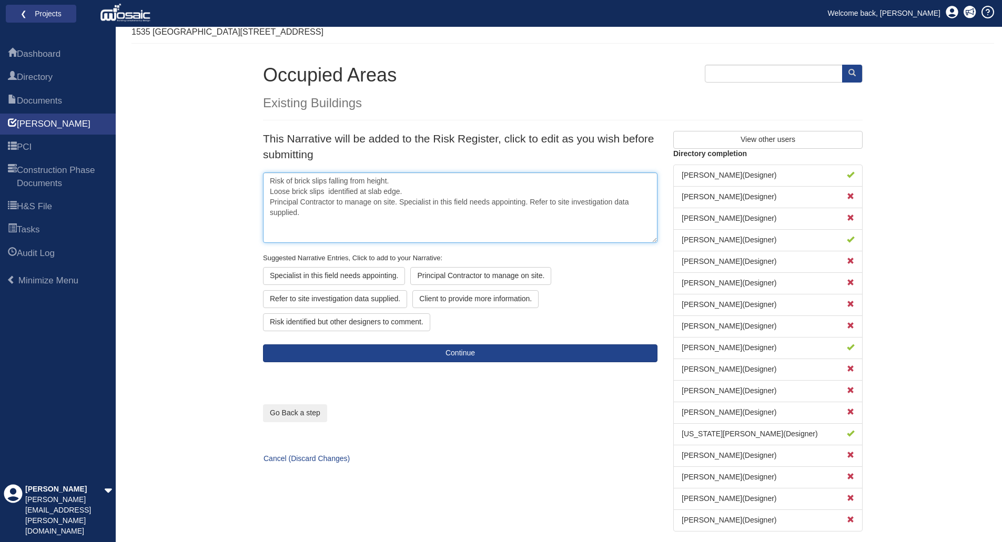
drag, startPoint x: 289, startPoint y: 207, endPoint x: 264, endPoint y: 183, distance: 34.6
click at [264, 183] on textarea "Risk of brick slips falling from height. Loose brick slips identified at slab e…" at bounding box center [460, 208] width 394 height 70
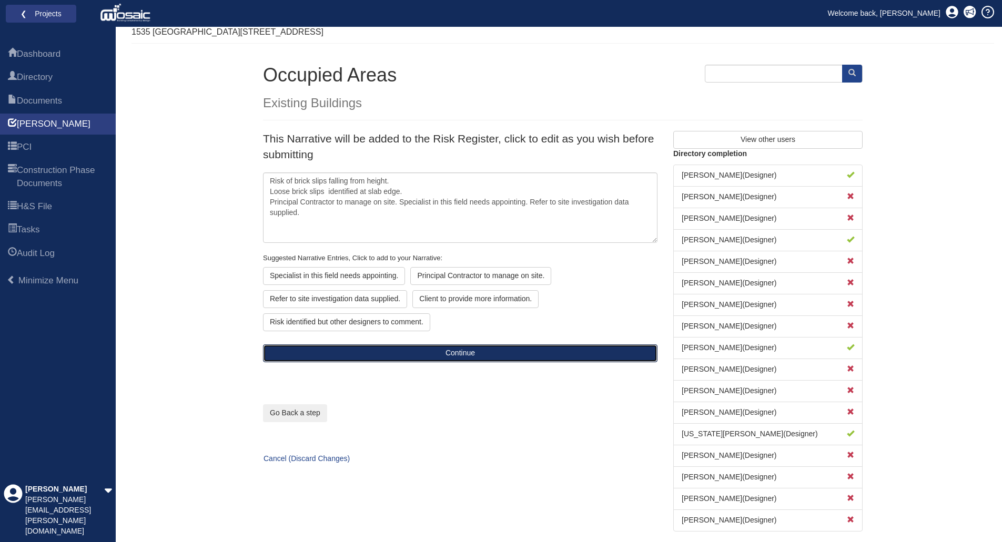
click at [467, 352] on button "Continue" at bounding box center [460, 354] width 394 height 18
click at [458, 357] on button "Continue" at bounding box center [460, 354] width 394 height 18
click at [446, 356] on button "Continue" at bounding box center [460, 354] width 394 height 18
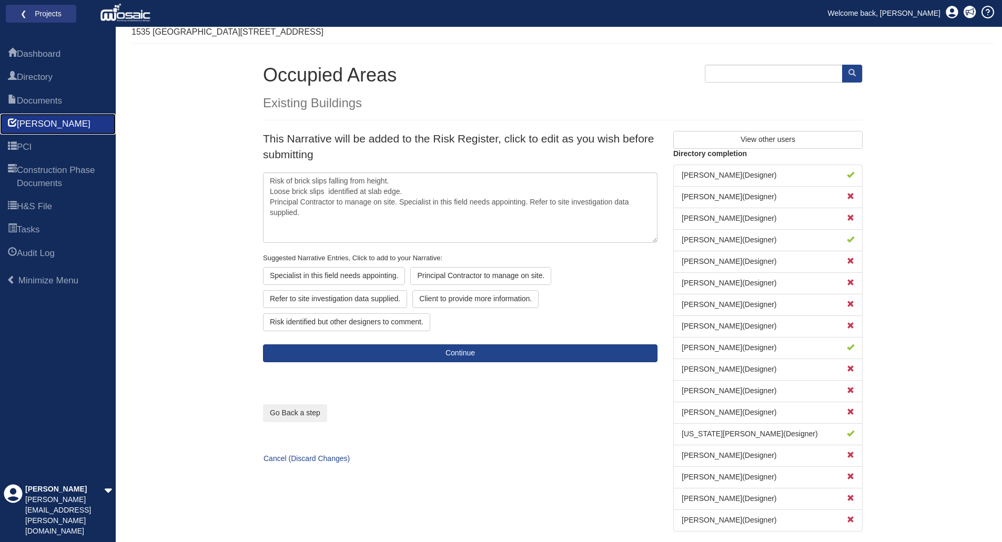
click at [44, 127] on link "[PERSON_NAME]" at bounding box center [58, 124] width 116 height 21
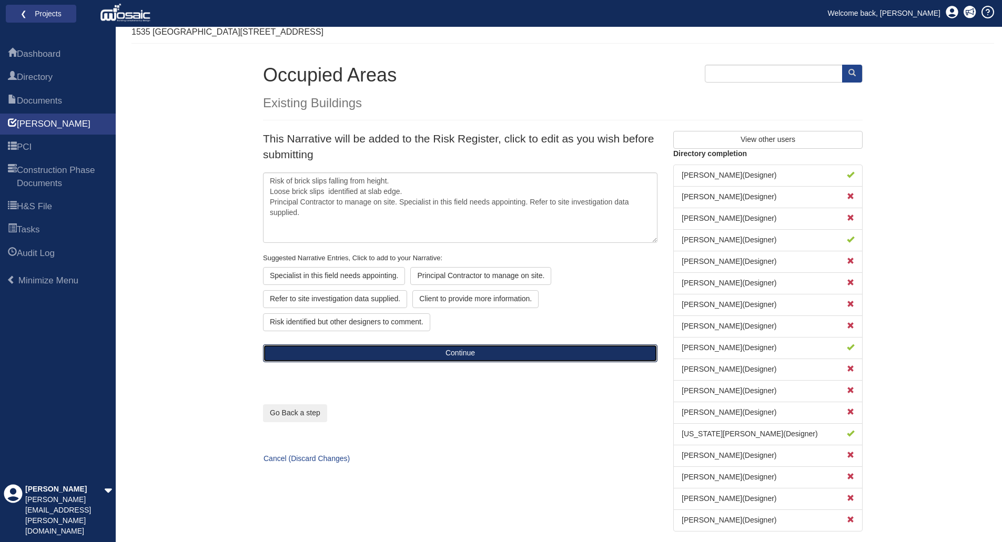
click at [478, 352] on button "Continue" at bounding box center [460, 354] width 394 height 18
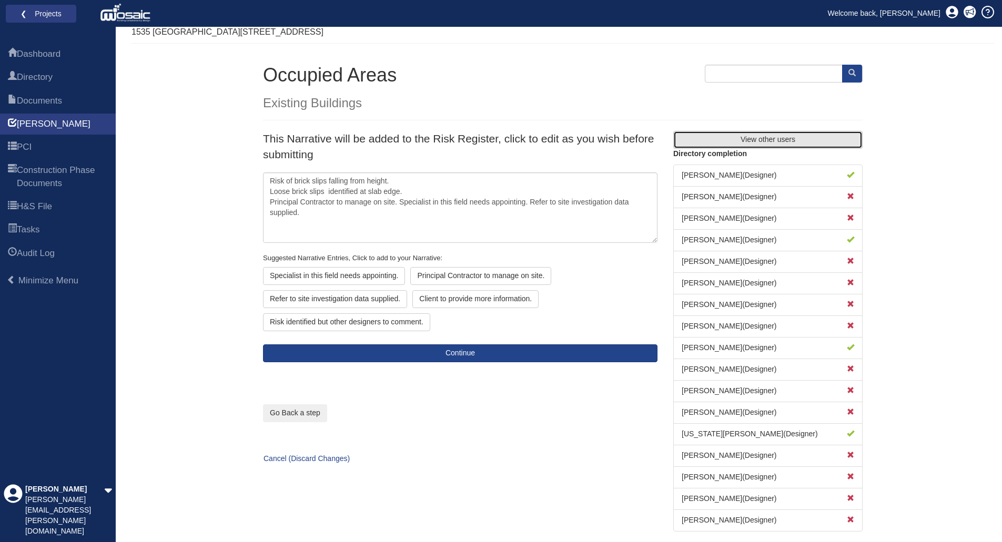
click at [789, 144] on button "View other users" at bounding box center [767, 140] width 189 height 18
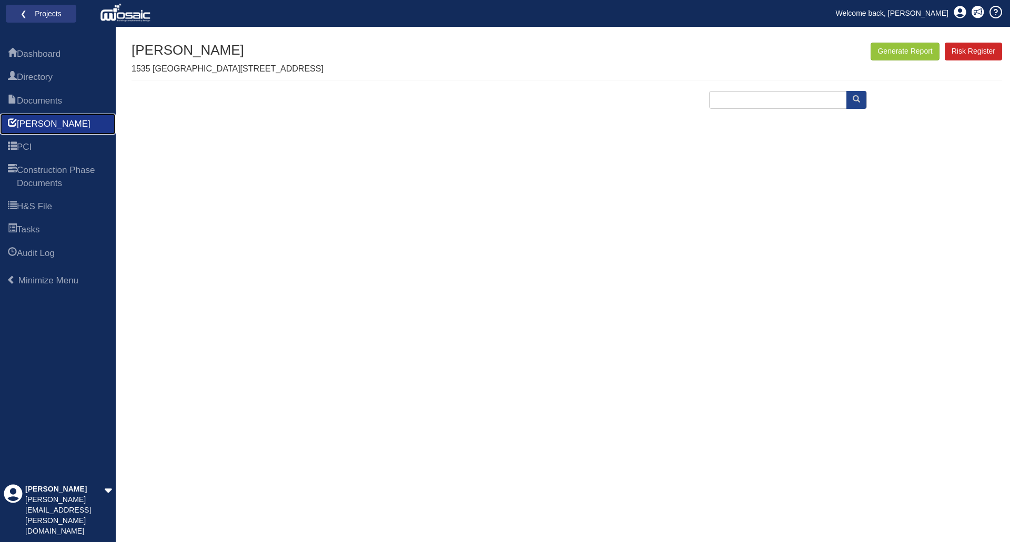
click at [39, 124] on span "[PERSON_NAME]" at bounding box center [54, 124] width 74 height 13
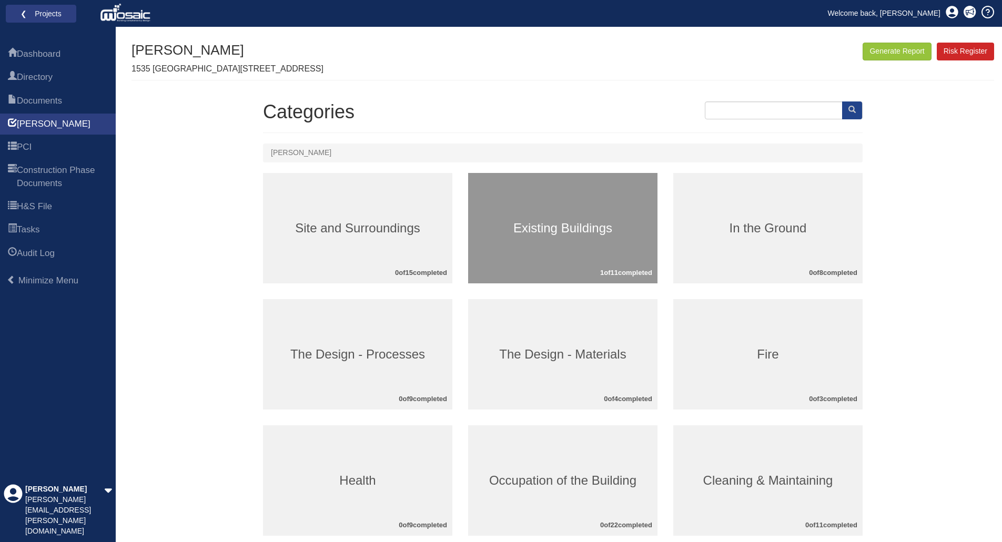
click at [558, 226] on h3 "Existing Buildings" at bounding box center [562, 228] width 189 height 14
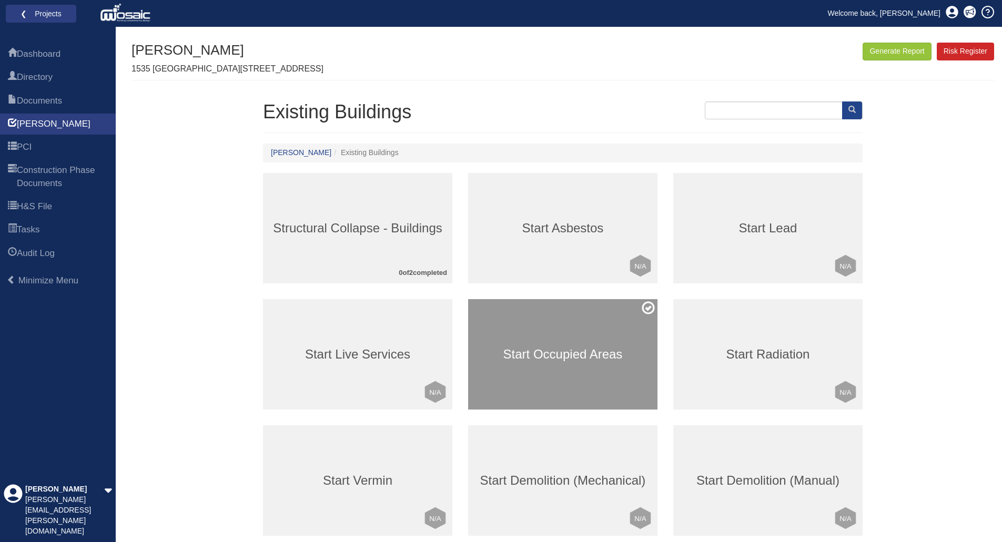
click at [565, 348] on h3 "Start Occupied Areas" at bounding box center [562, 355] width 189 height 14
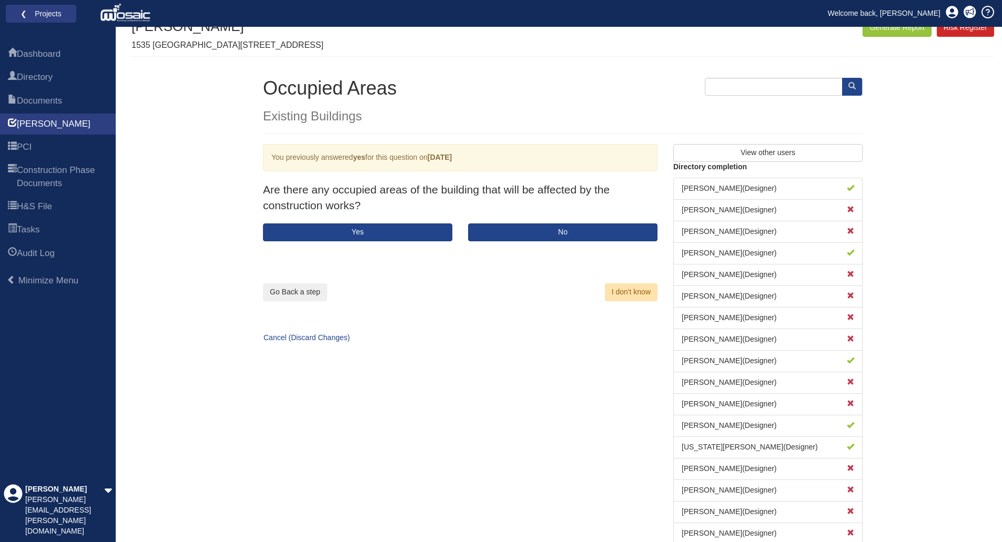
scroll to position [37, 0]
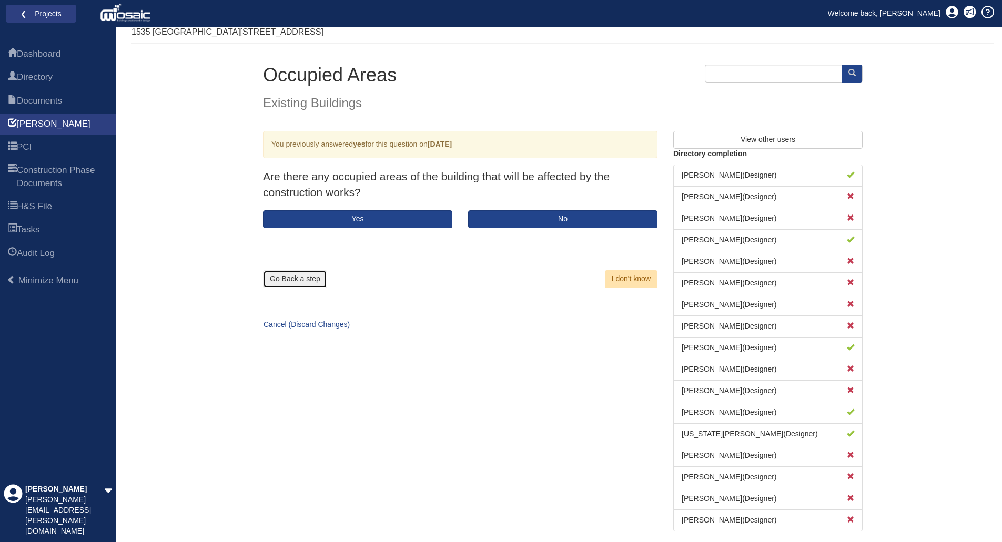
click at [307, 278] on button "Go Back a step" at bounding box center [295, 279] width 64 height 18
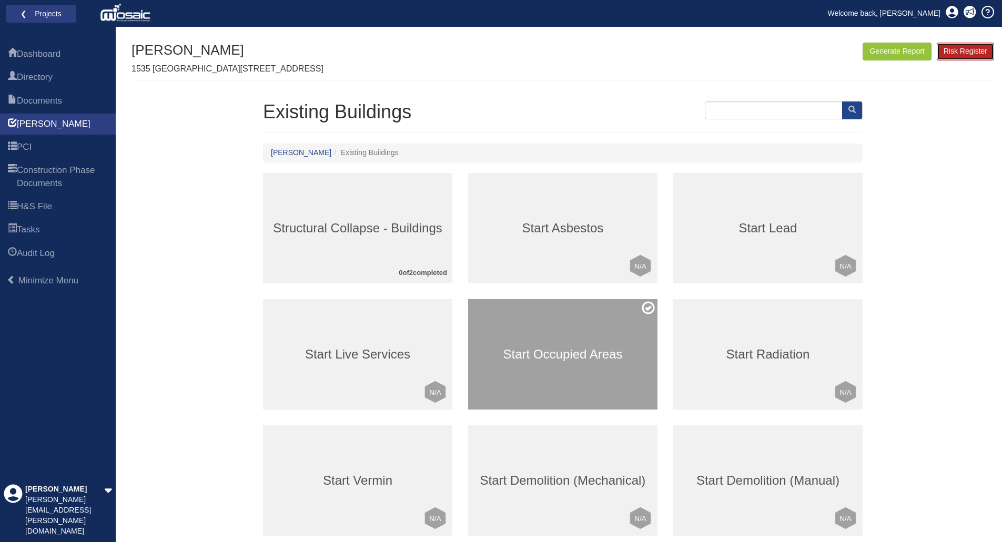
click at [961, 52] on link "Risk Register" at bounding box center [965, 52] width 57 height 18
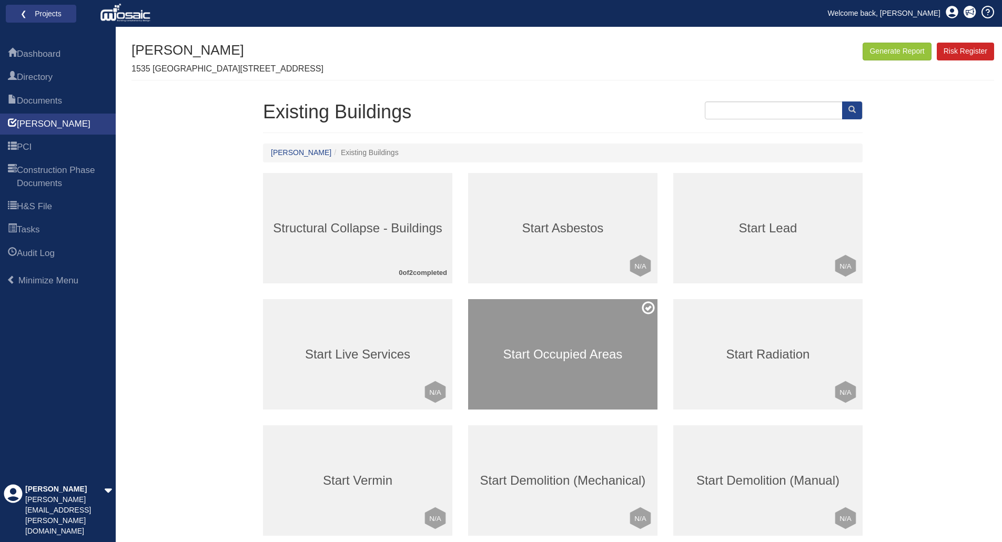
click at [552, 356] on h3 "Start Occupied Areas" at bounding box center [562, 355] width 189 height 14
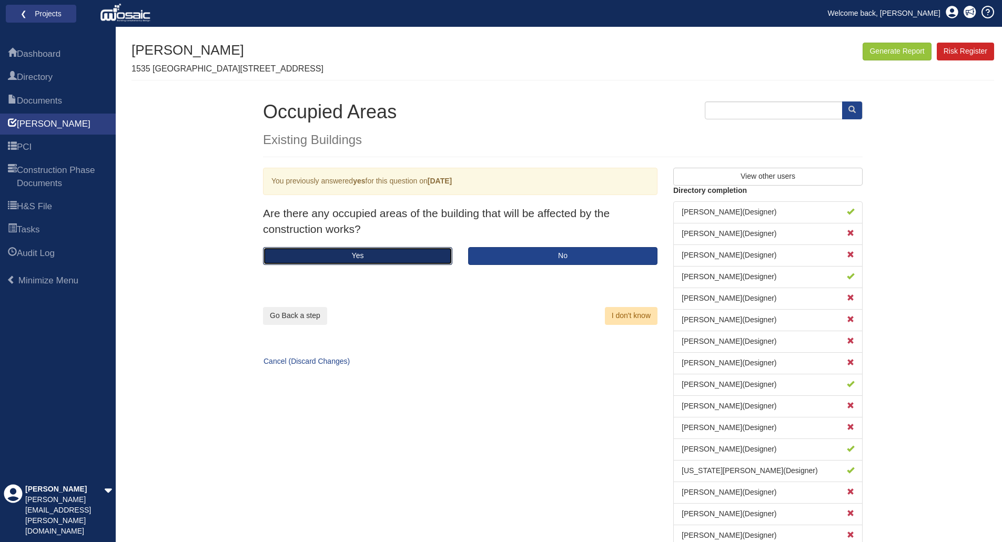
click at [381, 258] on button "Yes" at bounding box center [357, 256] width 189 height 18
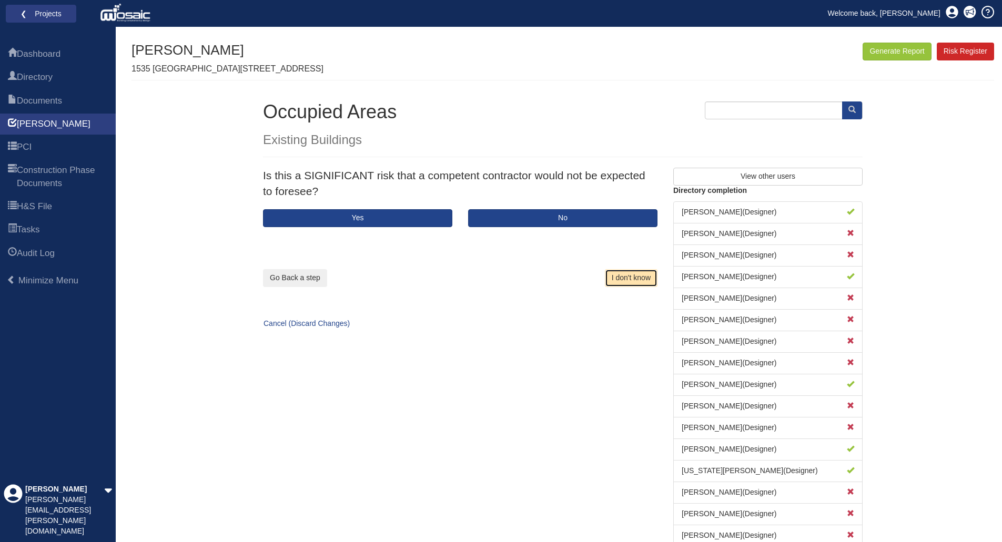
click at [629, 279] on button "I don't know" at bounding box center [631, 278] width 53 height 18
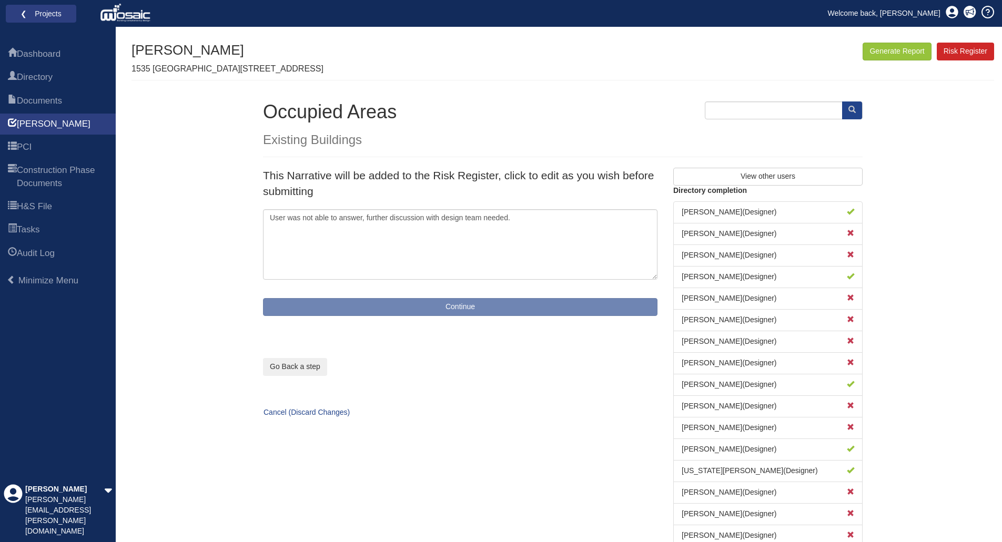
type textarea "User was unable to answer, client to advise"
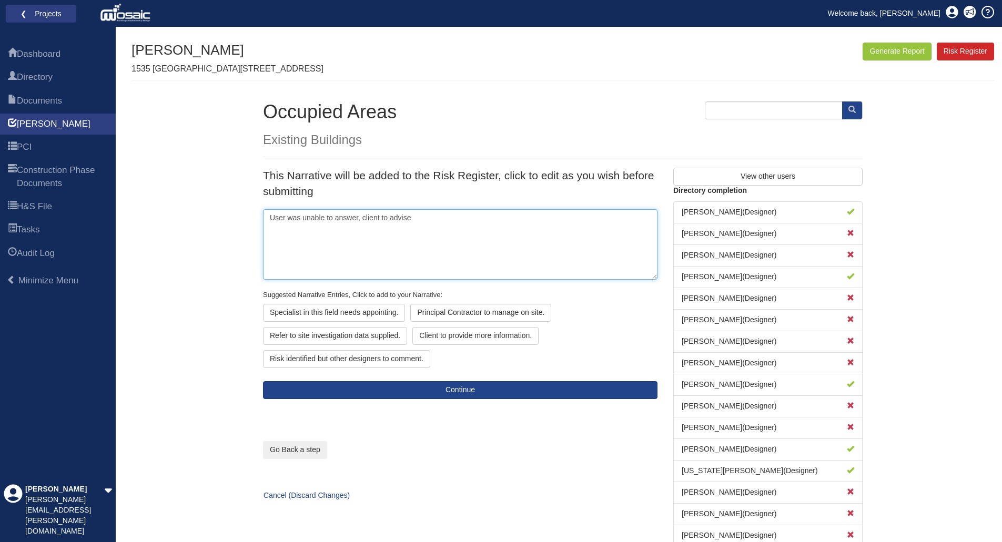
click at [364, 216] on textarea "User was unable to answer, client to advise" at bounding box center [460, 244] width 394 height 70
click at [305, 216] on textarea "User was unable to answer, client to advise" at bounding box center [460, 244] width 394 height 70
click at [277, 220] on textarea "User was unable to answer, client to advise" at bounding box center [460, 244] width 394 height 70
drag, startPoint x: 433, startPoint y: 227, endPoint x: 261, endPoint y: 217, distance: 172.8
click at [261, 217] on div "This Narrative will be added to the Risk Register, click to edit as you wish be…" at bounding box center [460, 283] width 410 height 231
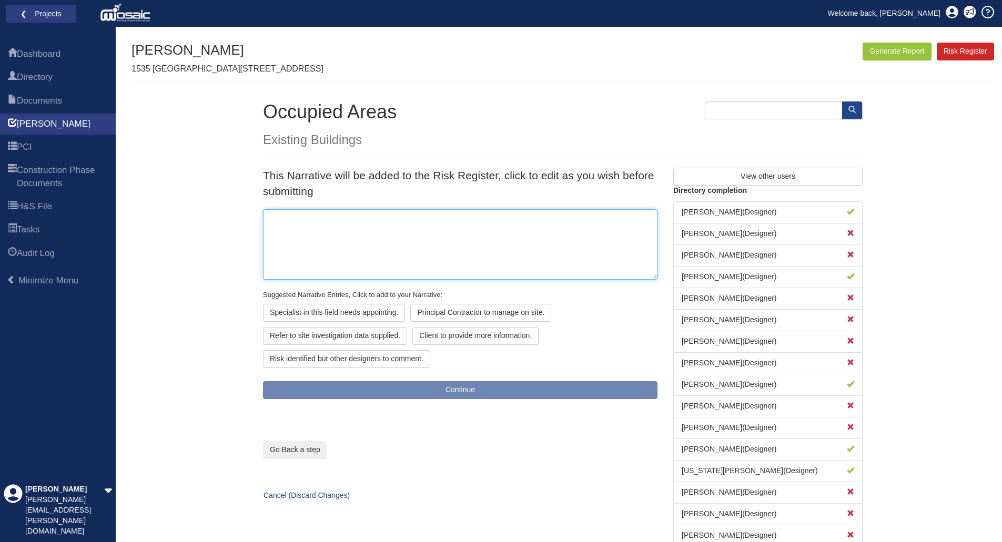
paste textarea "Risk of brick slips falling from height. Loose brick slips identified at slab e…"
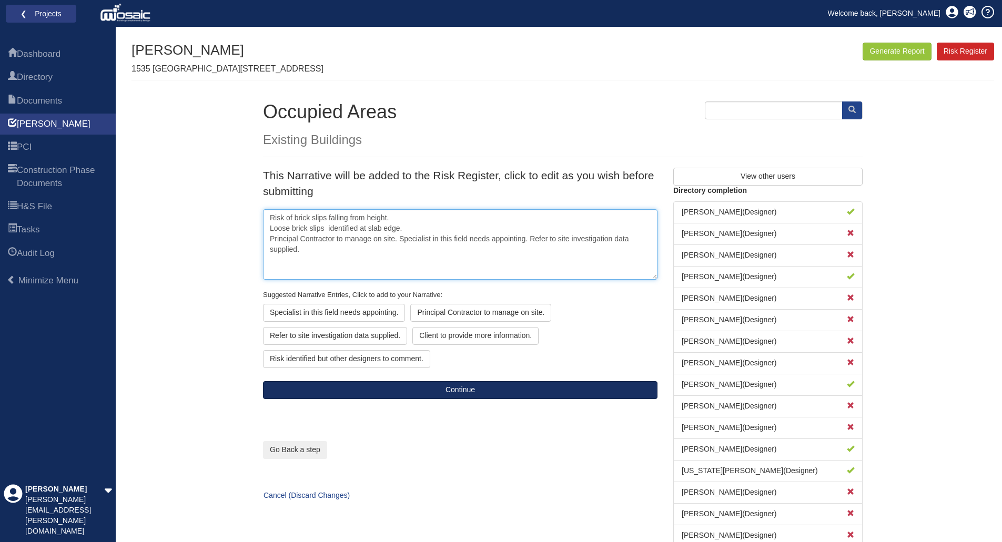
type textarea "Risk of brick slips falling from height. Loose brick slips identified at slab e…"
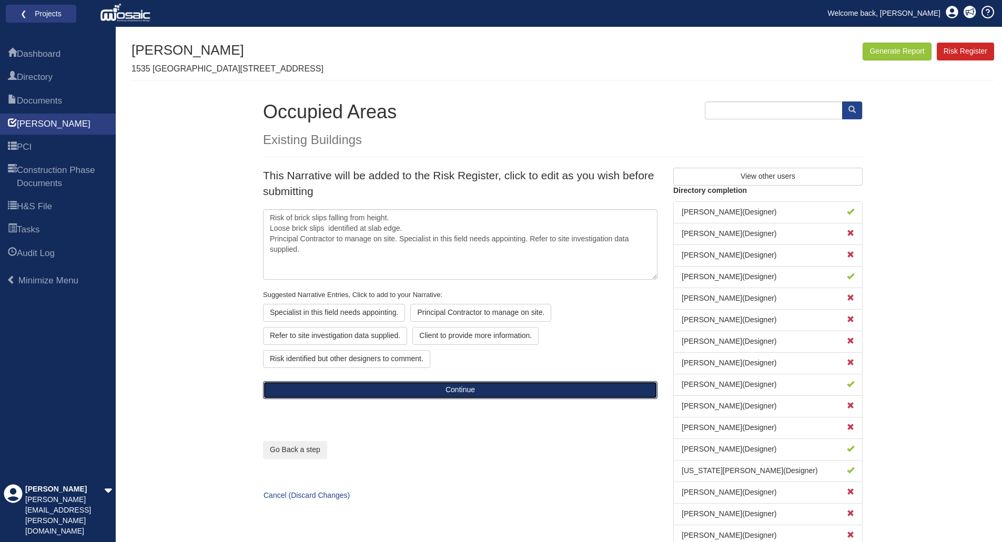
click at [461, 388] on button "Continue" at bounding box center [460, 390] width 394 height 18
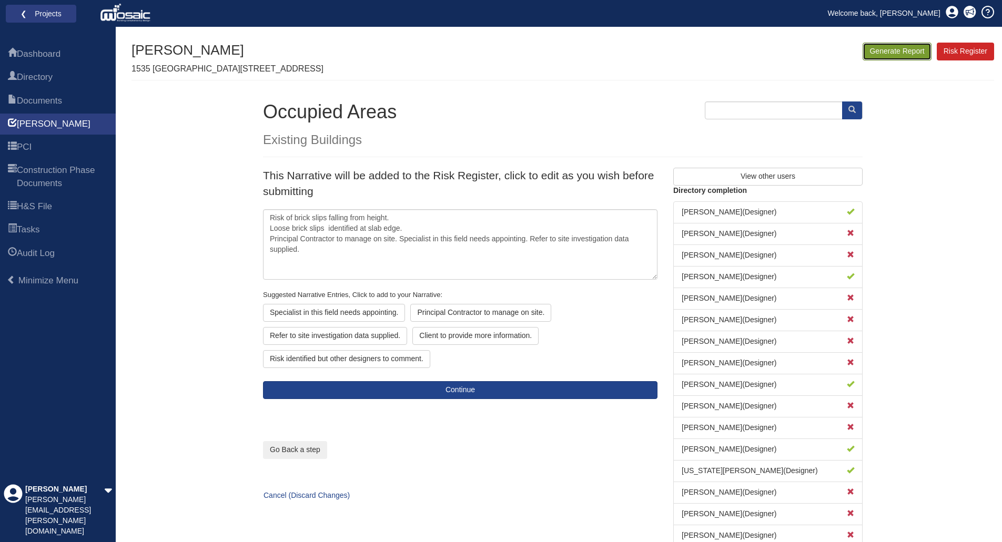
click at [917, 50] on button "Generate Report" at bounding box center [897, 52] width 68 height 18
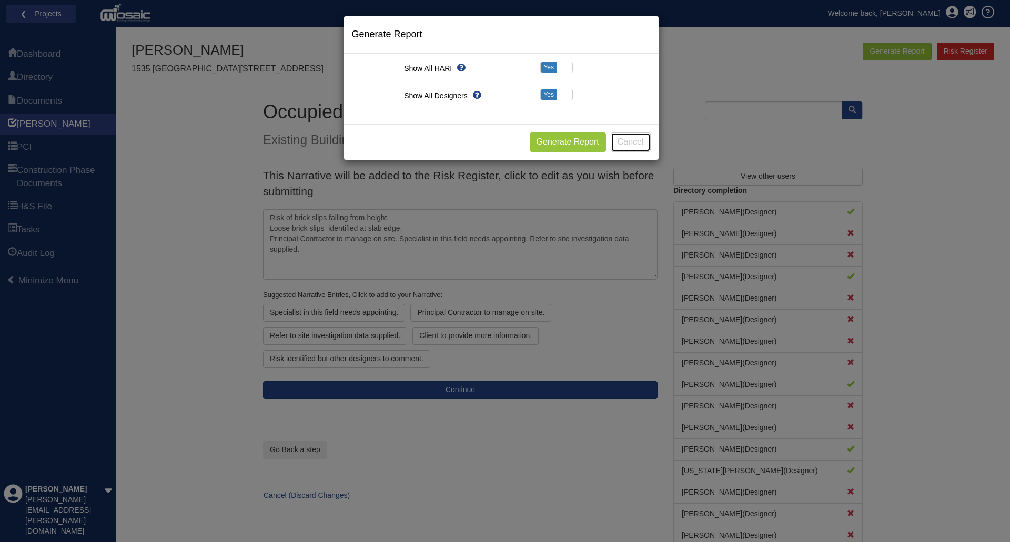
click at [627, 140] on button "Cancel" at bounding box center [631, 142] width 40 height 19
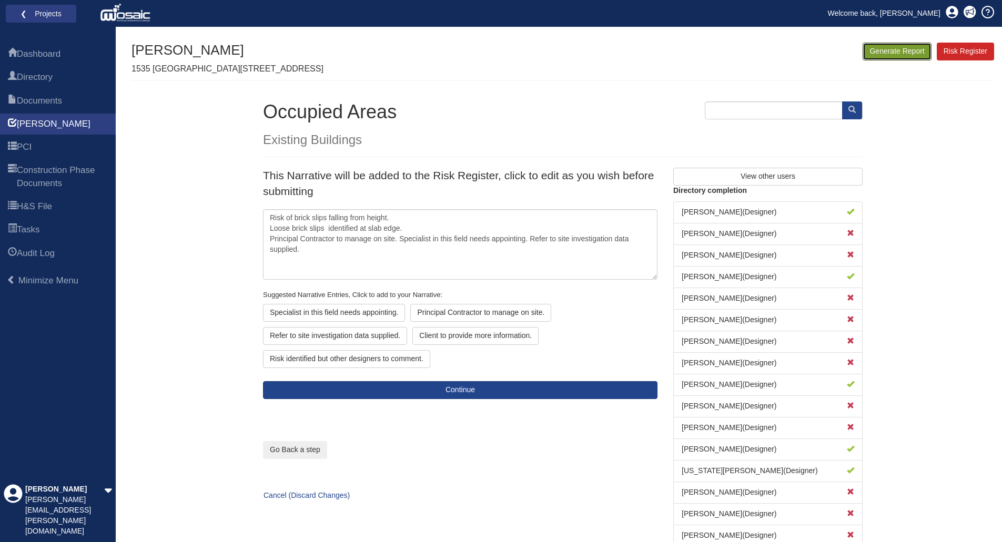
scroll to position [37, 0]
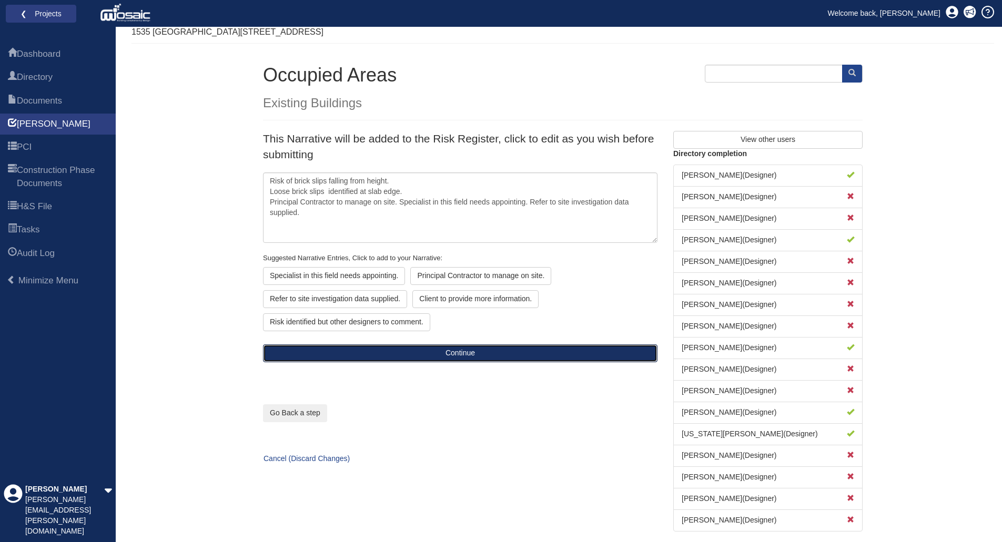
click at [481, 351] on button "Continue" at bounding box center [460, 354] width 394 height 18
click at [463, 353] on button "Continue" at bounding box center [460, 354] width 394 height 18
click at [460, 356] on button "Continue" at bounding box center [460, 354] width 394 height 18
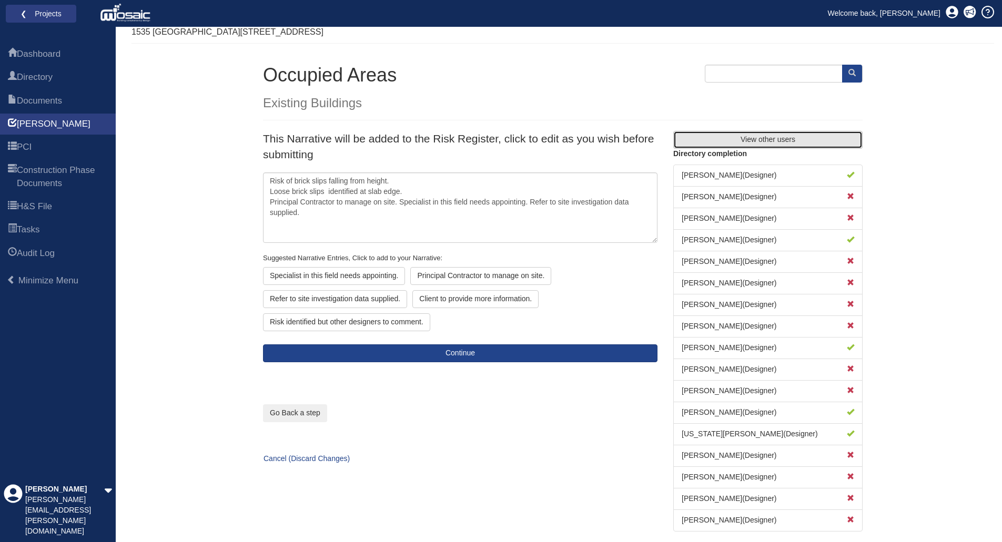
click at [797, 141] on button "View other users" at bounding box center [767, 140] width 189 height 18
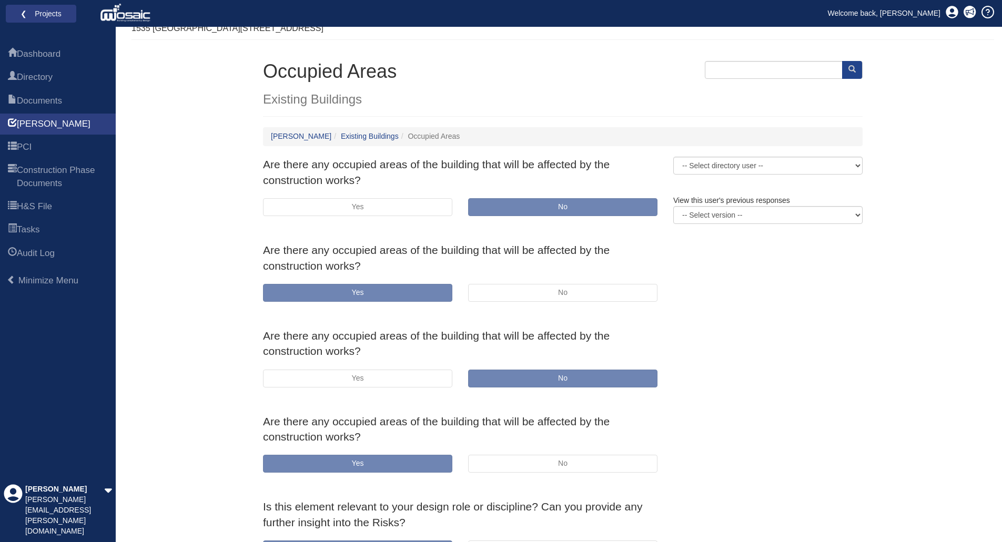
scroll to position [53, 0]
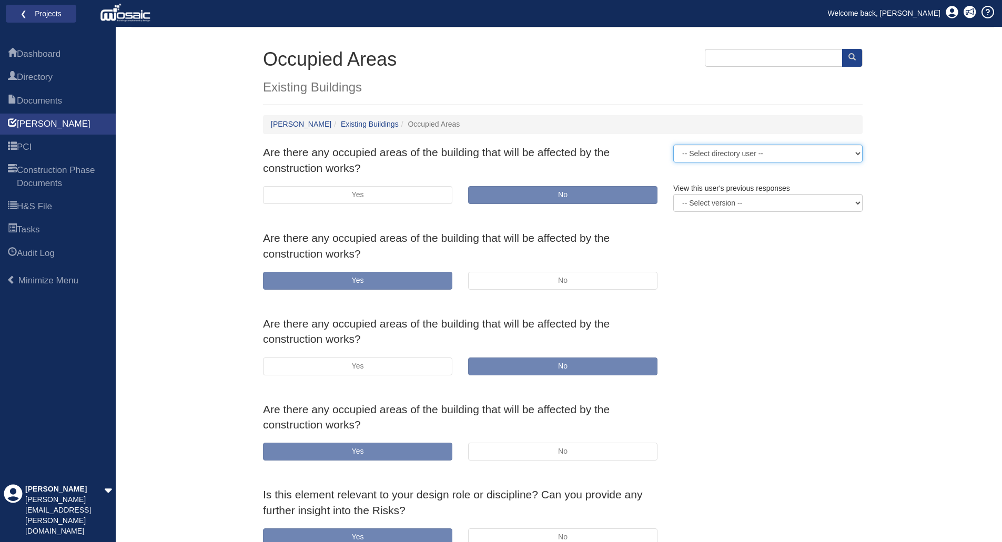
click at [788, 154] on select "-- Select directory user -- John Harding (Designer) Luciana Scozzina (Designer)…" at bounding box center [767, 154] width 189 height 18
select select "2247"
click at [673, 145] on select "-- Select directory user -- John Harding (Designer) Luciana Scozzina (Designer)…" at bounding box center [767, 154] width 189 height 18
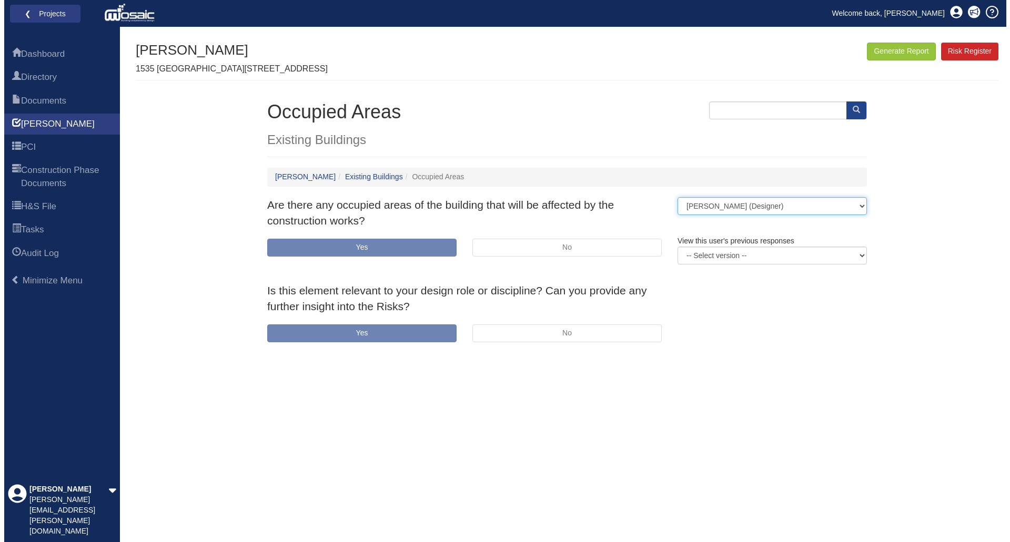
scroll to position [0, 0]
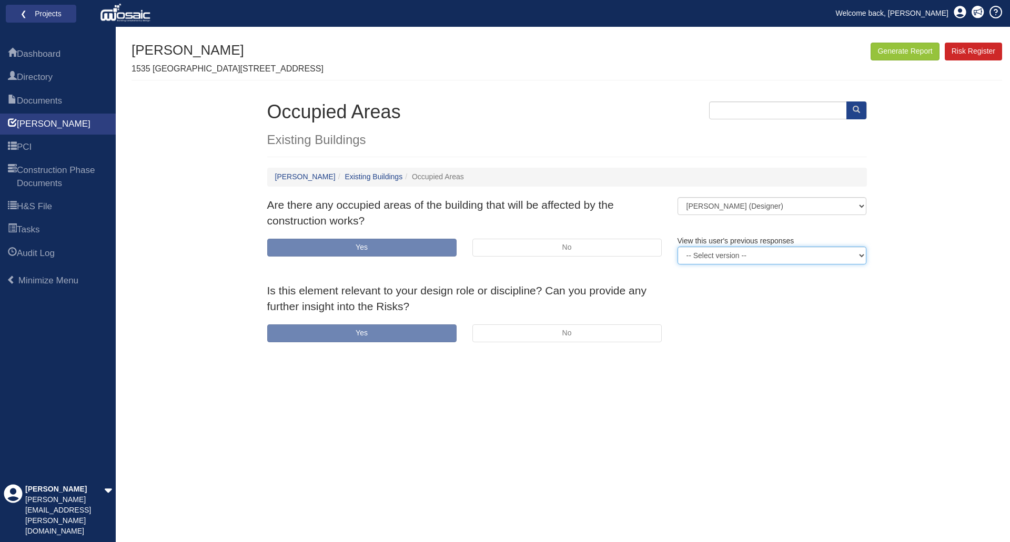
click at [744, 261] on select "-- Select version --" at bounding box center [771, 256] width 189 height 18
click at [745, 257] on select "-- Select version --" at bounding box center [771, 256] width 189 height 18
click at [17, 115] on link "[PERSON_NAME]" at bounding box center [58, 124] width 116 height 21
click at [923, 53] on button "Generate Report" at bounding box center [904, 52] width 68 height 18
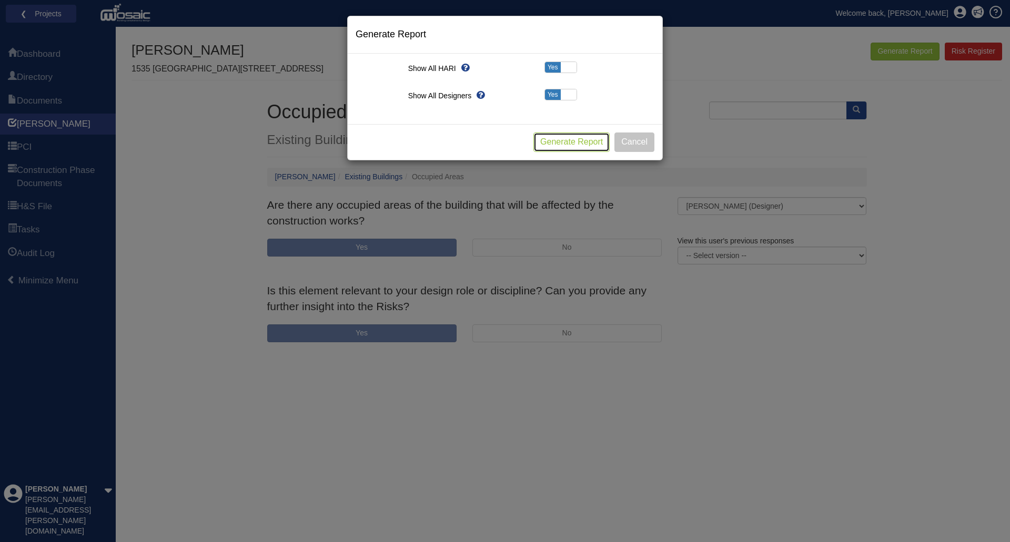
click at [579, 143] on button "Generate Report" at bounding box center [571, 142] width 76 height 19
click at [633, 141] on button "Cancel" at bounding box center [634, 142] width 40 height 19
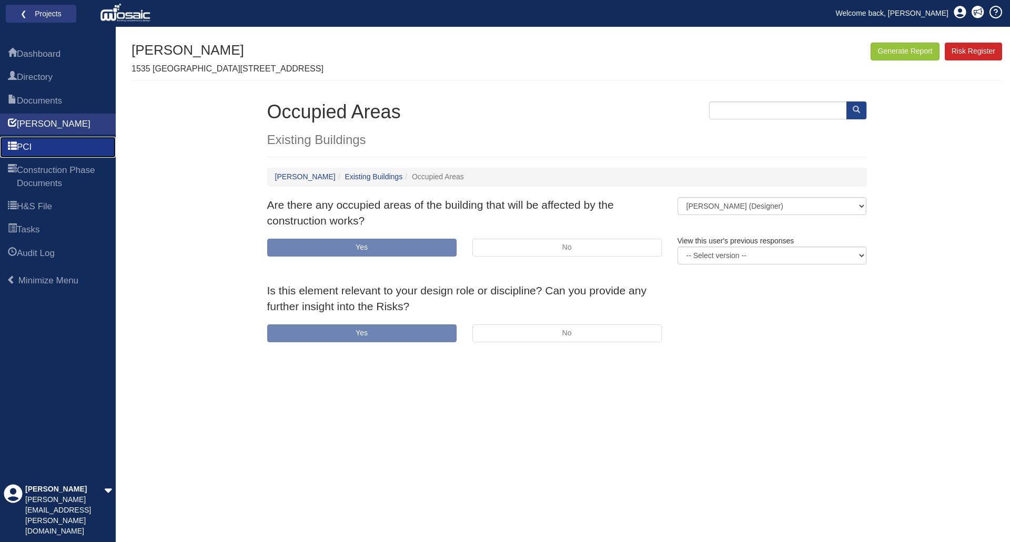
click at [38, 151] on link "PCI" at bounding box center [58, 147] width 116 height 21
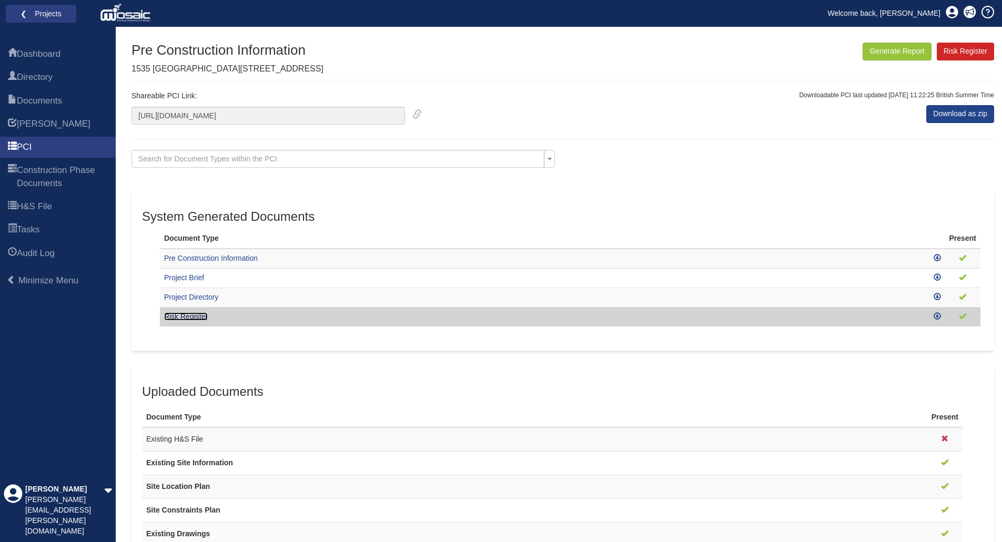
click at [181, 319] on link "Risk Register" at bounding box center [186, 316] width 44 height 8
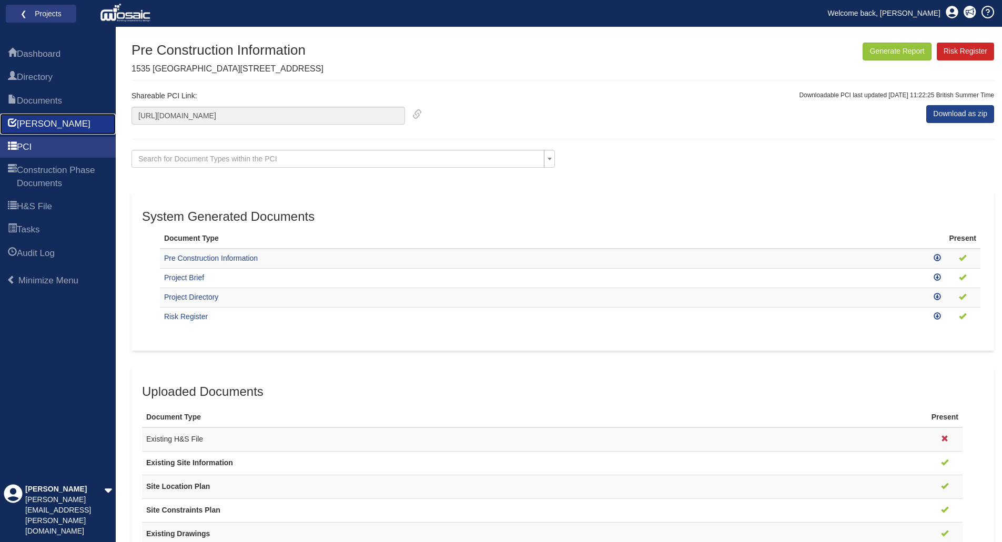
click at [32, 121] on span "[PERSON_NAME]" at bounding box center [54, 124] width 74 height 13
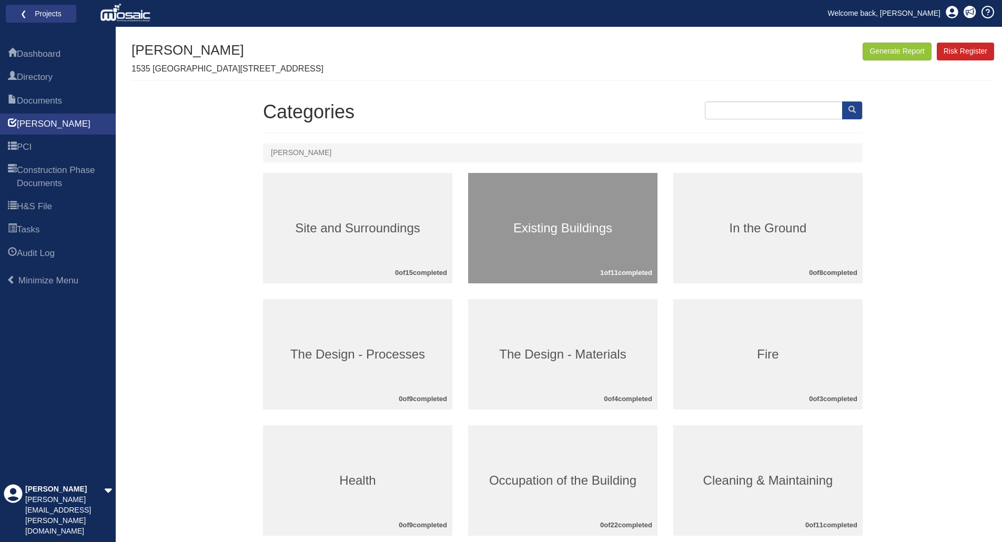
click at [540, 235] on h3 "Existing Buildings" at bounding box center [562, 228] width 189 height 14
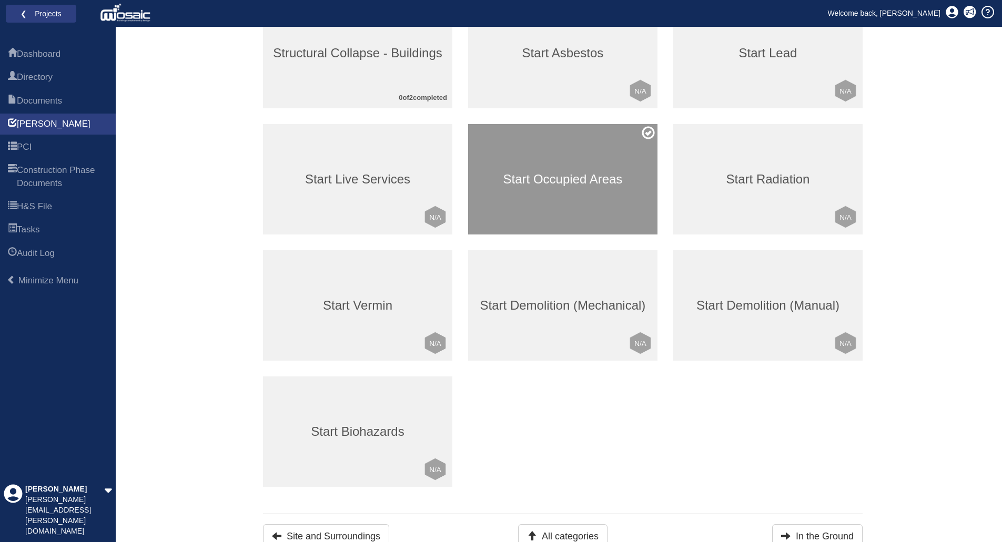
scroll to position [182, 0]
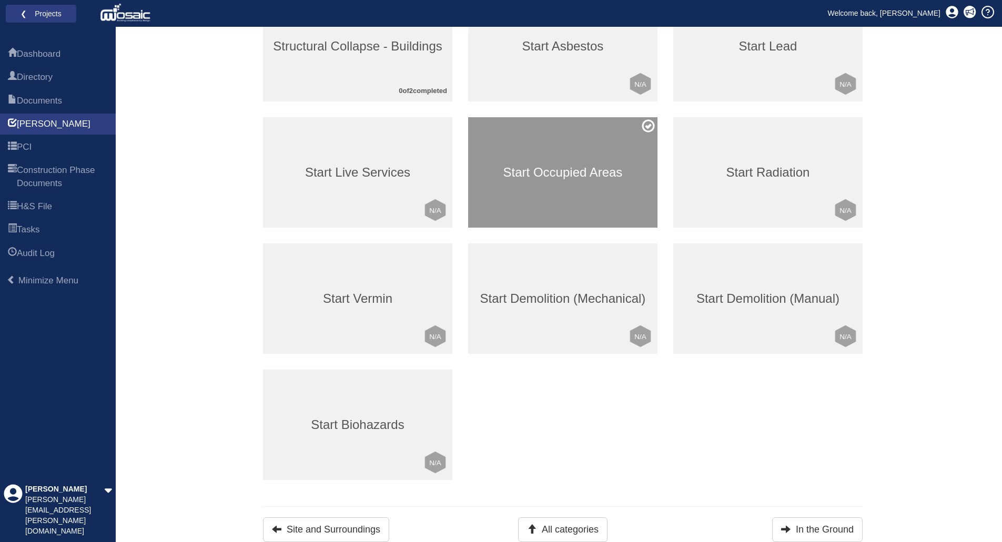
click at [568, 171] on h3 "Start Occupied Areas" at bounding box center [562, 173] width 189 height 14
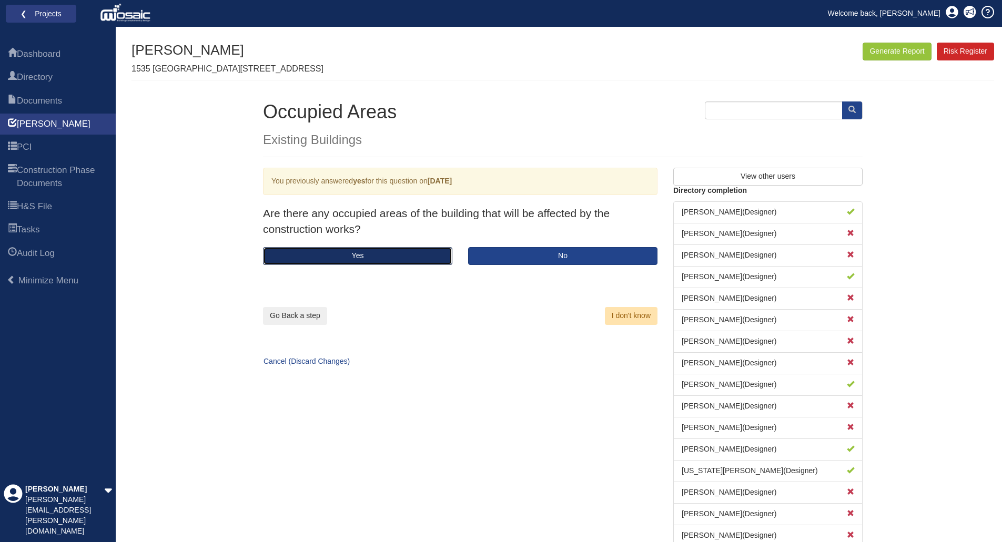
click at [411, 254] on button "Yes" at bounding box center [357, 256] width 189 height 18
click at [410, 254] on button "Yes" at bounding box center [357, 256] width 189 height 18
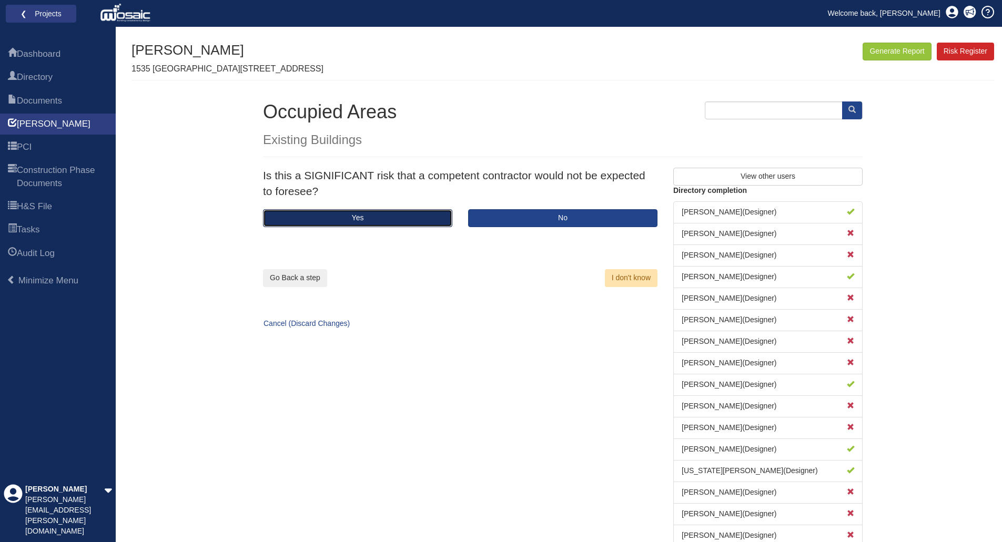
click at [406, 219] on button "Yes" at bounding box center [357, 218] width 189 height 18
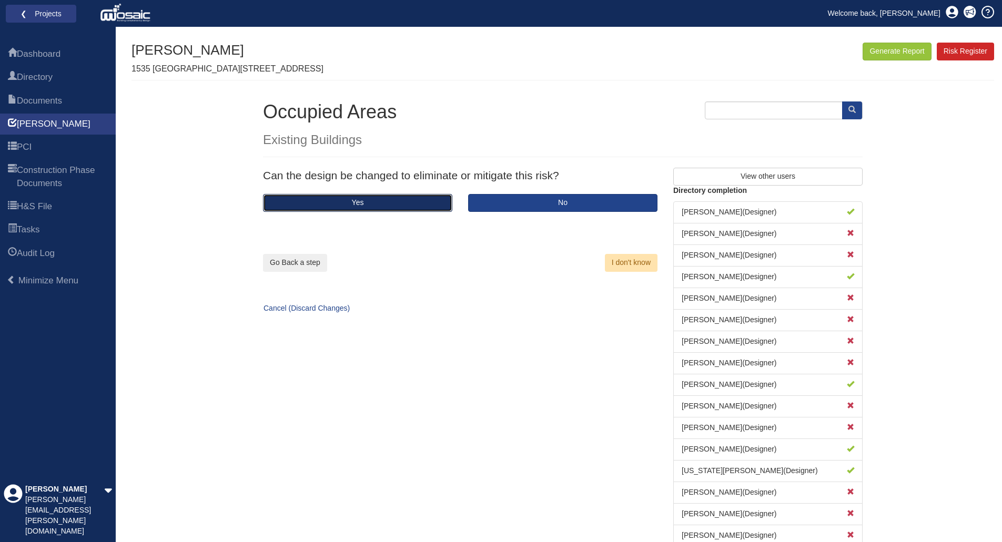
click at [404, 204] on button "Yes" at bounding box center [357, 203] width 189 height 18
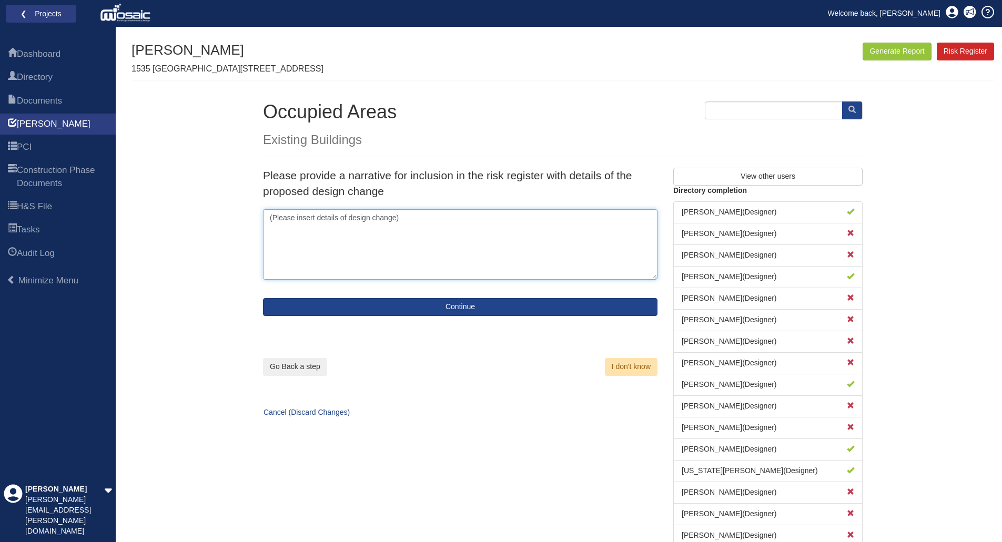
click at [397, 221] on textarea "(Please insert details of design change)" at bounding box center [460, 244] width 394 height 70
paste textarea "Risk of brick slips falling from height. Loose brick slips identified at slab e…"
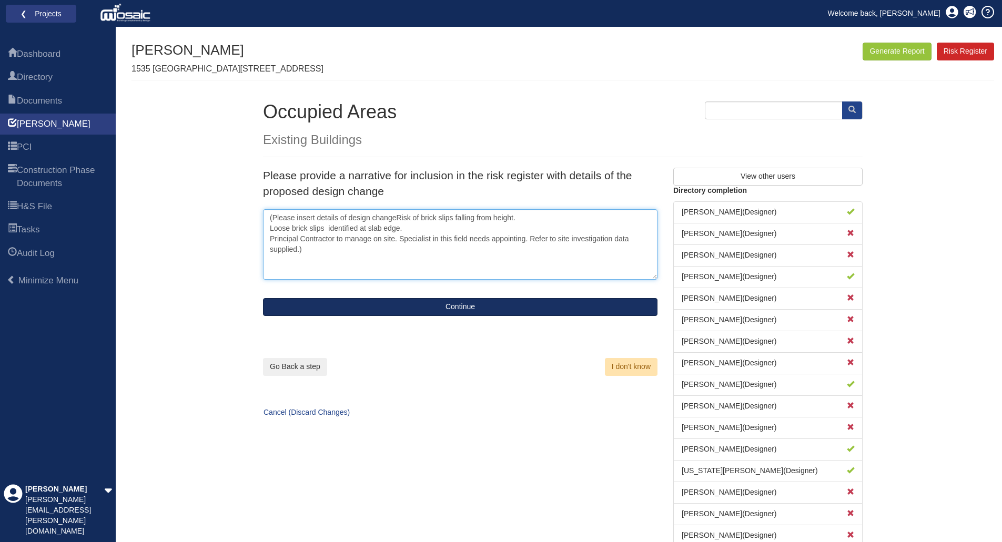
type textarea "(Please insert details of design changeRisk of brick slips falling from height.…"
click at [456, 307] on button "Continue" at bounding box center [460, 307] width 394 height 18
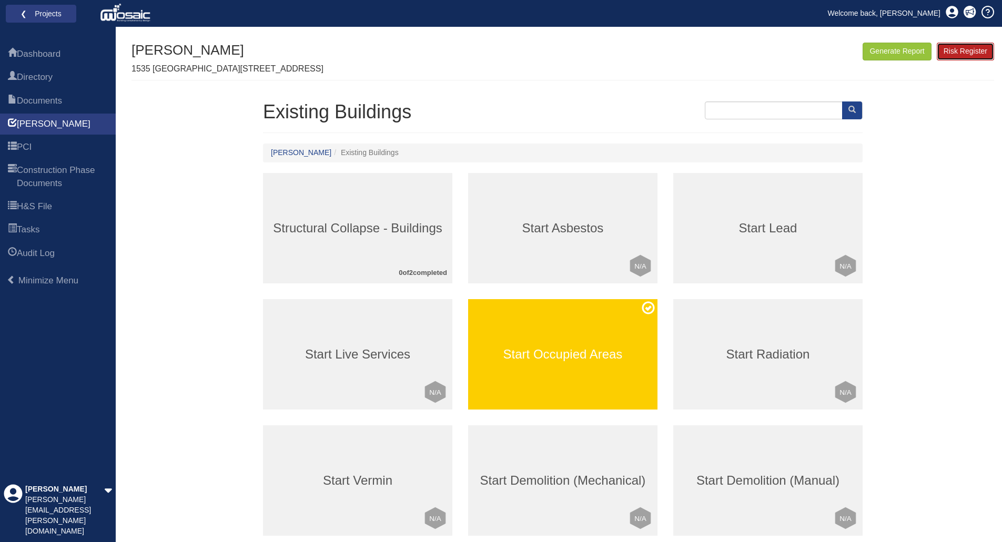
click at [968, 49] on link "Risk Register" at bounding box center [965, 52] width 57 height 18
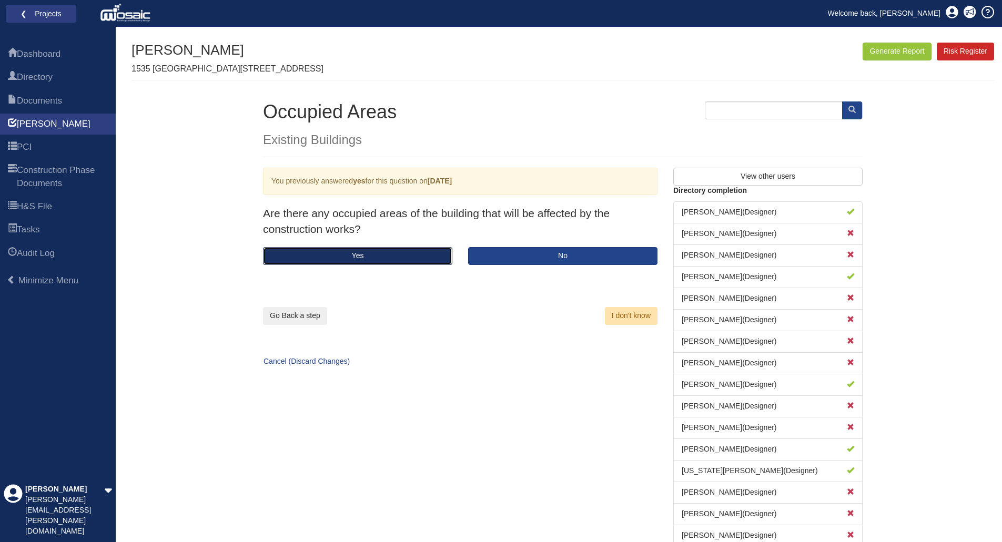
click at [373, 251] on button "Yes" at bounding box center [357, 256] width 189 height 18
click at [373, 253] on button "Yes" at bounding box center [357, 256] width 189 height 18
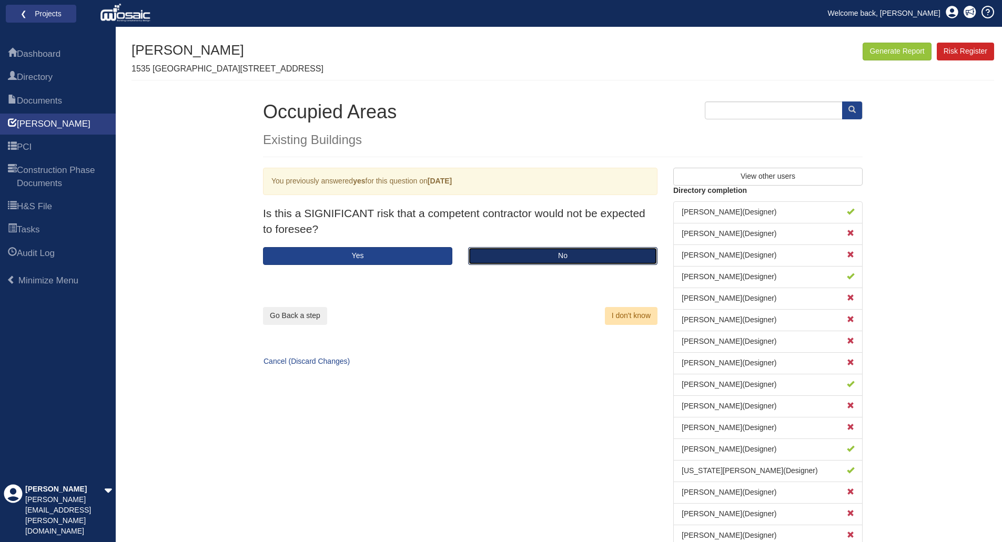
click at [511, 262] on button "No" at bounding box center [562, 256] width 189 height 18
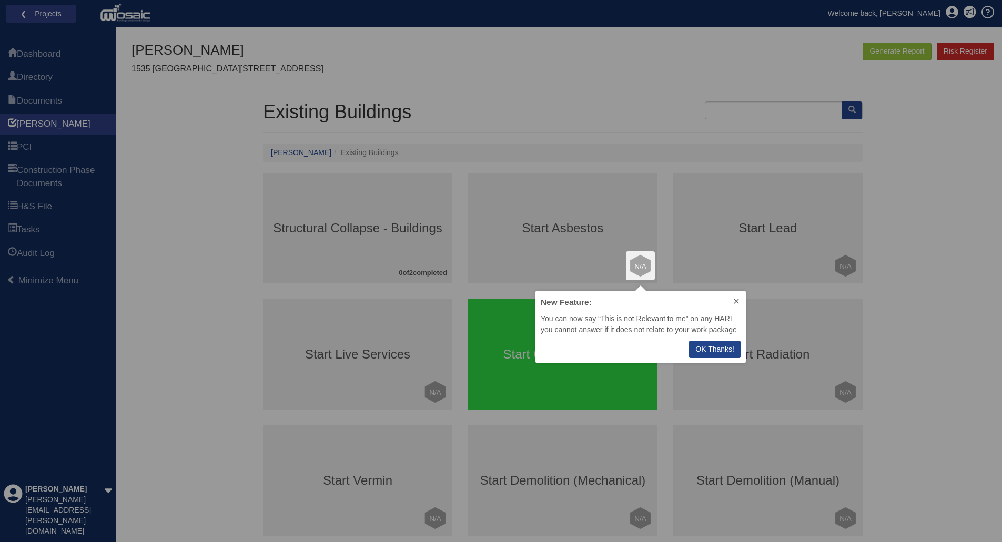
scroll to position [65, 202]
click at [723, 346] on p "OK Thanks!" at bounding box center [714, 349] width 39 height 11
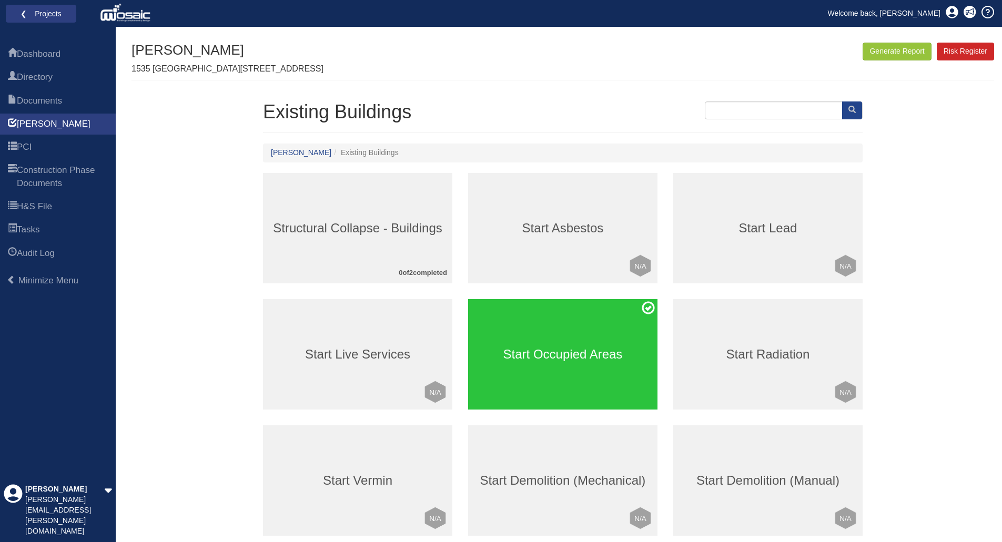
click at [576, 351] on h3 "Start Occupied Areas" at bounding box center [562, 355] width 189 height 14
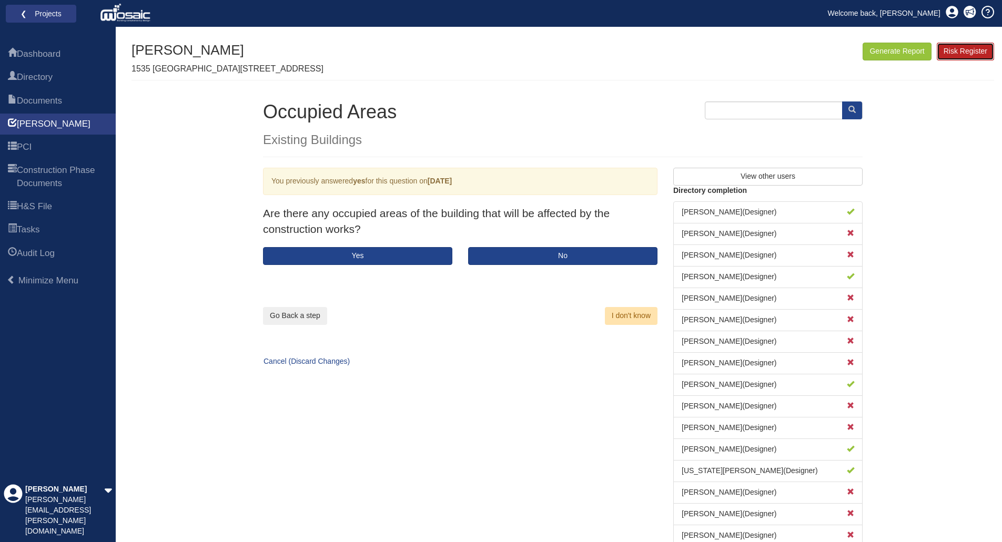
click at [969, 53] on link "Risk Register" at bounding box center [965, 52] width 57 height 18
click at [494, 258] on button "No" at bounding box center [562, 256] width 189 height 18
click at [399, 258] on button "Yes" at bounding box center [357, 256] width 189 height 18
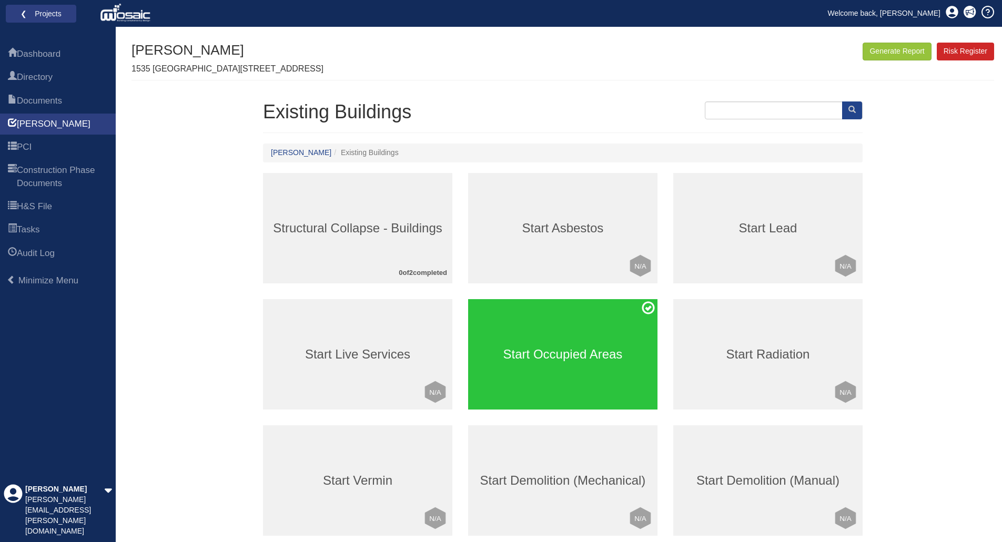
click at [559, 355] on h3 "Start Occupied Areas" at bounding box center [562, 355] width 189 height 14
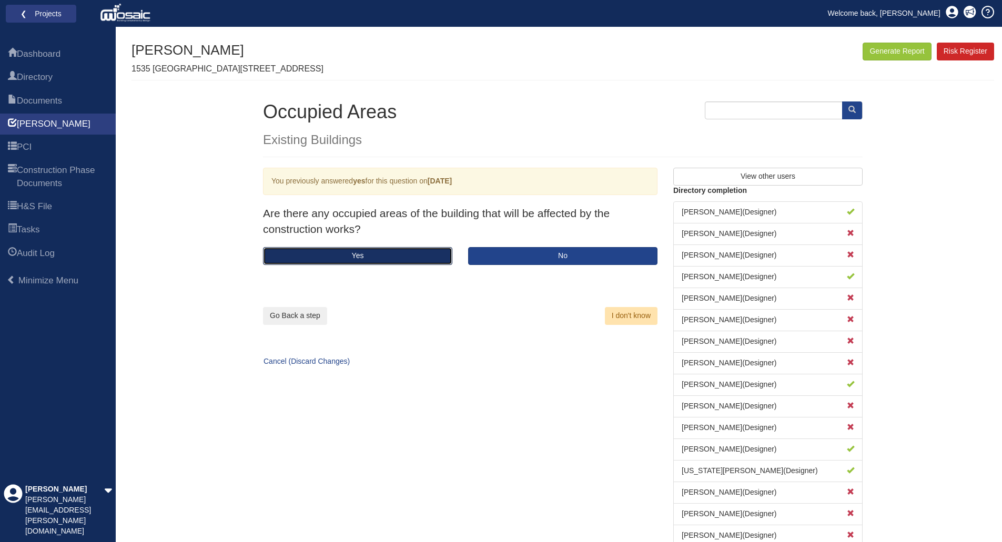
click at [420, 252] on button "Yes" at bounding box center [357, 256] width 189 height 18
click at [411, 257] on button "Yes" at bounding box center [357, 256] width 189 height 18
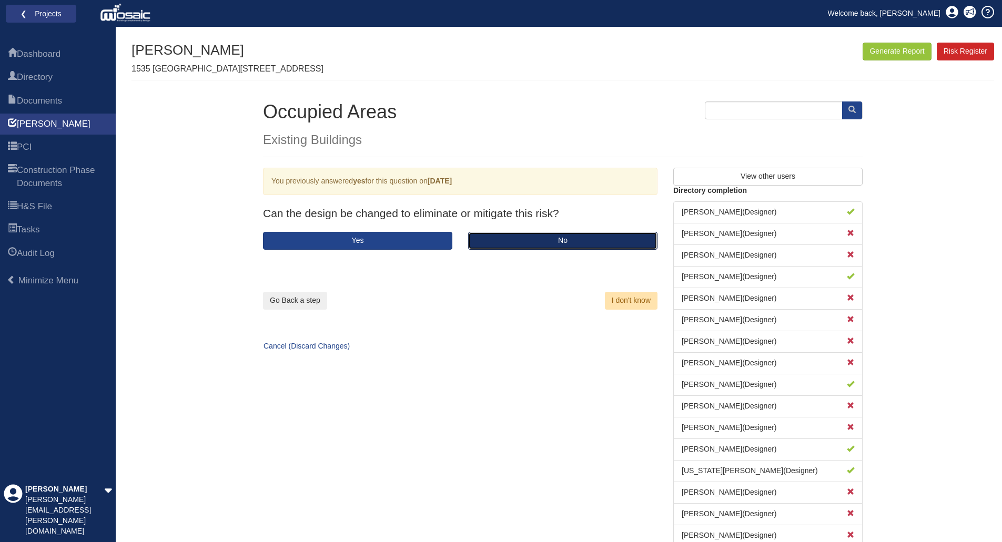
click at [545, 243] on button "No" at bounding box center [562, 241] width 189 height 18
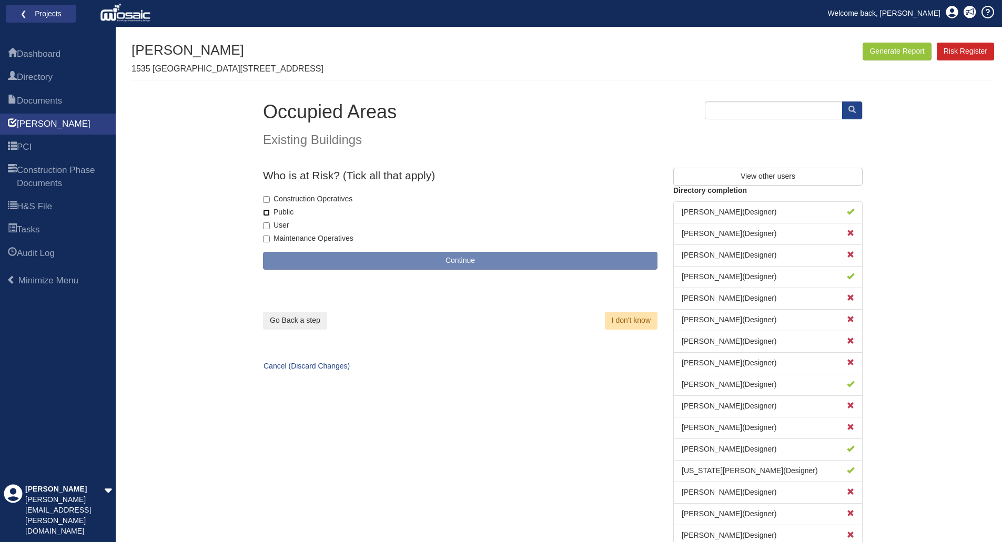
click at [266, 214] on input "Public" at bounding box center [266, 212] width 7 height 7
checkbox input "true"
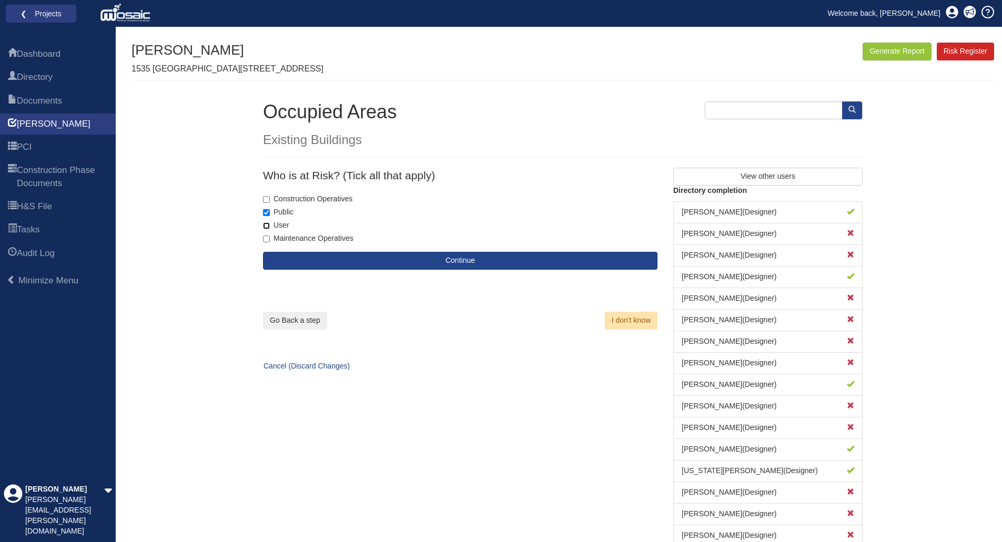
click at [264, 226] on input "User" at bounding box center [266, 225] width 7 height 7
checkbox input "true"
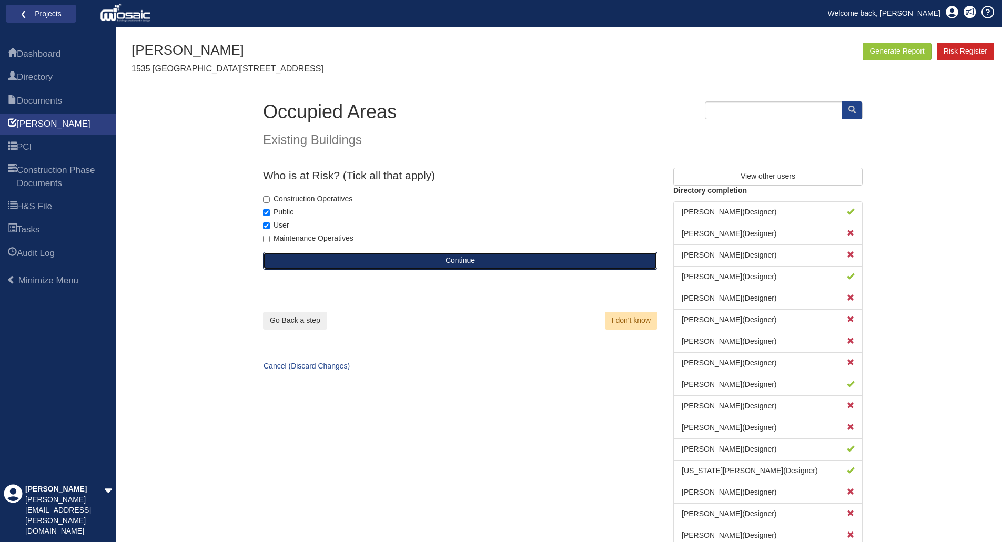
click at [476, 266] on button "Continue" at bounding box center [460, 261] width 394 height 18
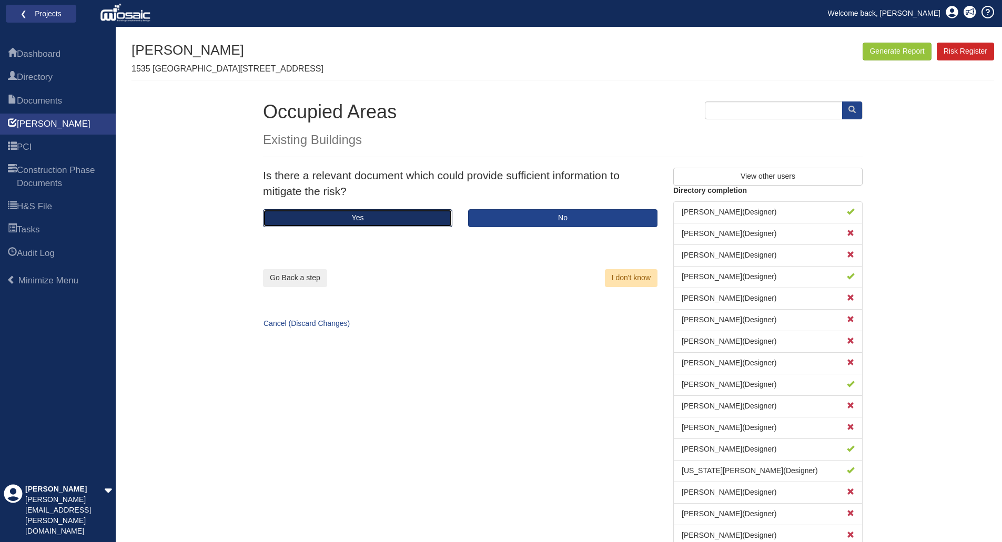
click at [389, 219] on button "Yes" at bounding box center [357, 218] width 189 height 18
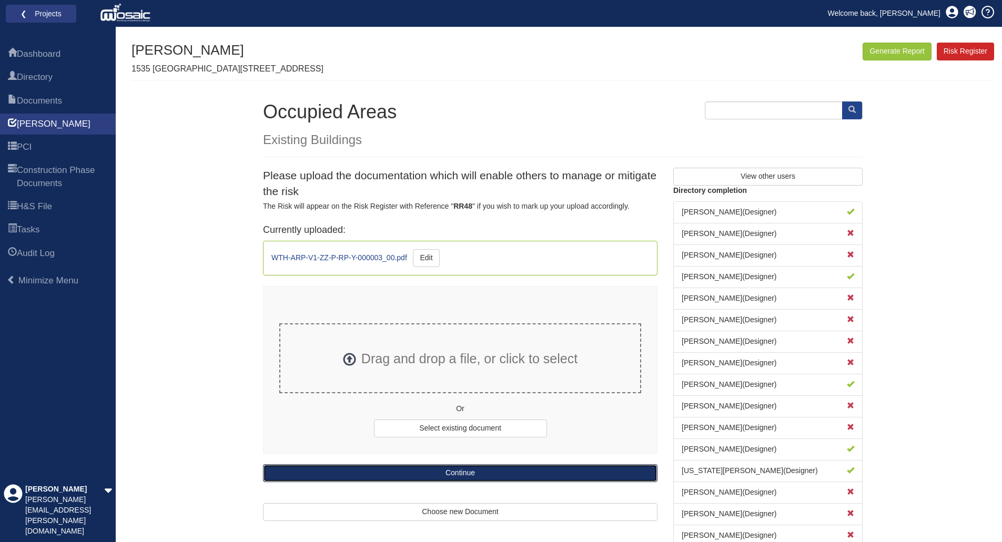
click at [484, 472] on button "Continue" at bounding box center [460, 473] width 394 height 18
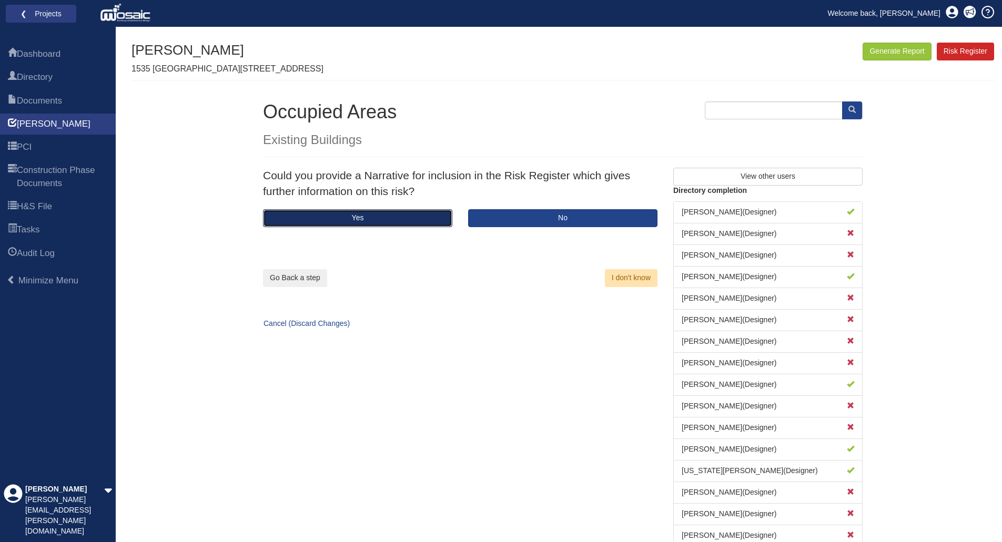
click at [398, 219] on button "Yes" at bounding box center [357, 218] width 189 height 18
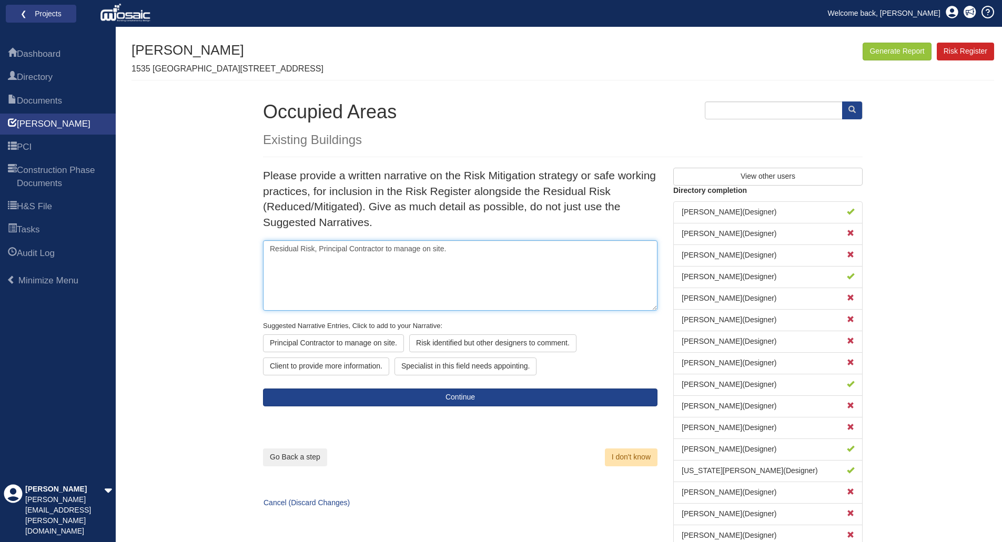
click at [279, 249] on textarea "Residual Risk, Principal Contractor to manage on site." at bounding box center [460, 275] width 394 height 70
click at [470, 249] on textarea "Residual Risk, Principal Contractor to manage on site." at bounding box center [460, 275] width 394 height 70
paste textarea "Risk of brick slips falling from height. Loose brick slips identified at slab e…"
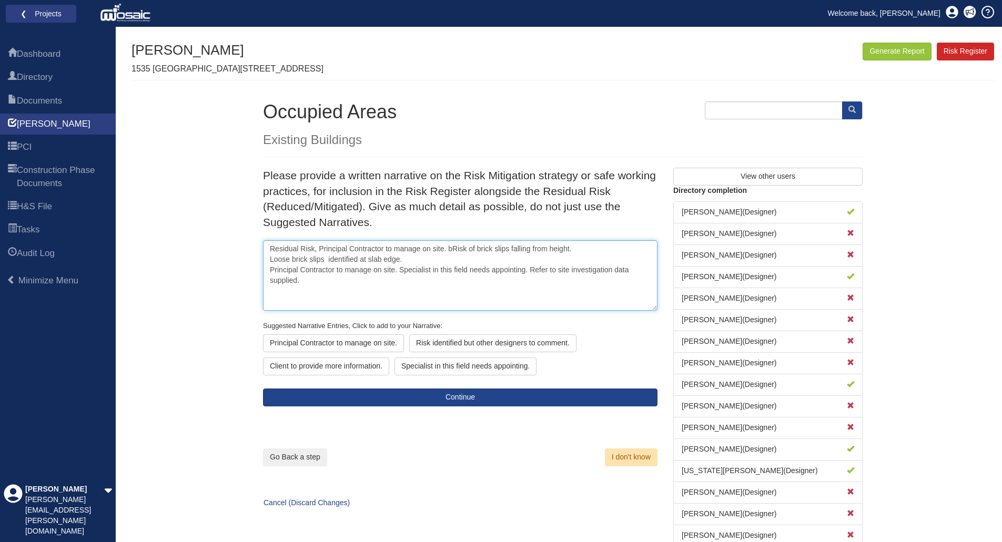
click at [448, 250] on textarea "Residual Risk, Principal Contractor to manage on site. bRisk of brick slips fal…" at bounding box center [460, 275] width 394 height 70
drag, startPoint x: 401, startPoint y: 272, endPoint x: 272, endPoint y: 271, distance: 128.9
click at [272, 271] on textarea "Residual Risk, Principal Contractor to manage on site. Risk of brick slips fall…" at bounding box center [460, 275] width 394 height 70
drag, startPoint x: 445, startPoint y: 250, endPoint x: 269, endPoint y: 251, distance: 176.2
click at [269, 251] on textarea "Residual Risk, Principal Contractor to manage on site. Risk of brick slips fall…" at bounding box center [460, 275] width 394 height 70
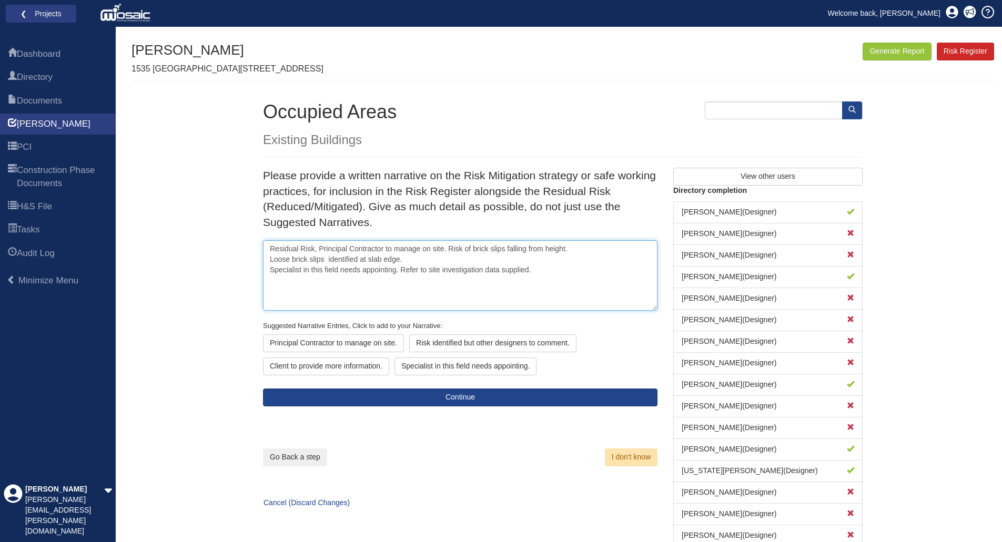
click at [317, 298] on textarea "Residual Risk, Principal Contractor to manage on site. Risk of brick slips fall…" at bounding box center [460, 275] width 394 height 70
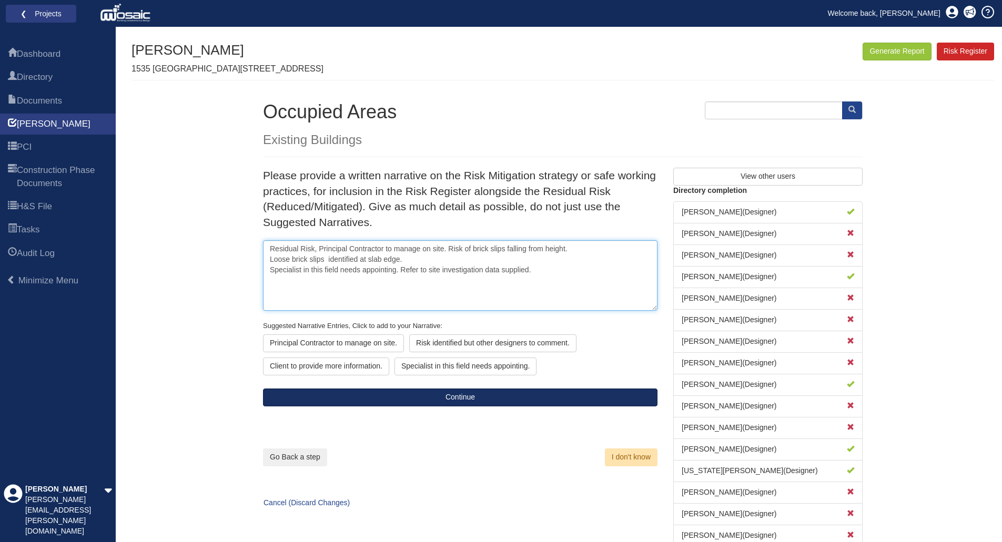
type textarea "Residual Risk, Principal Contractor to manage on site. Risk of brick slips fall…"
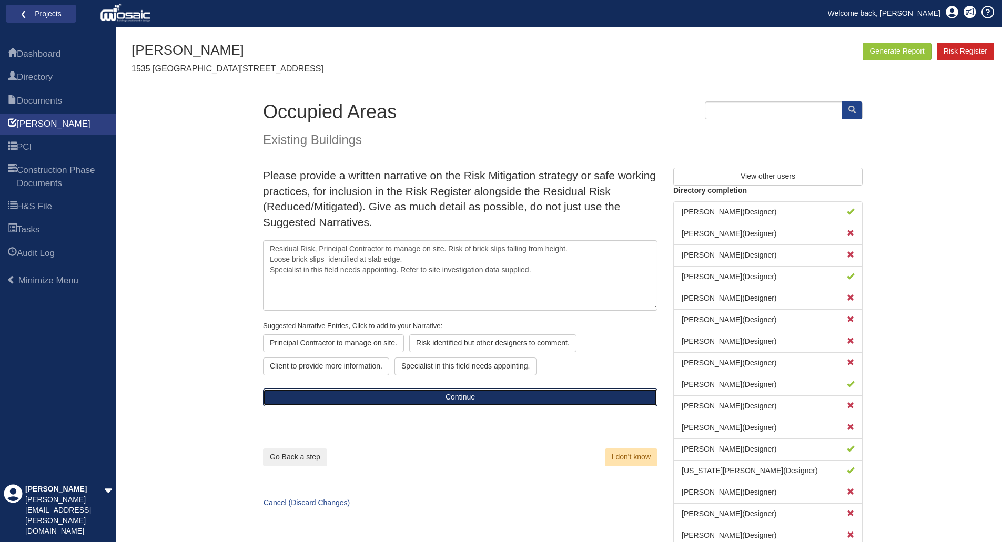
click at [449, 398] on button "Continue" at bounding box center [460, 398] width 394 height 18
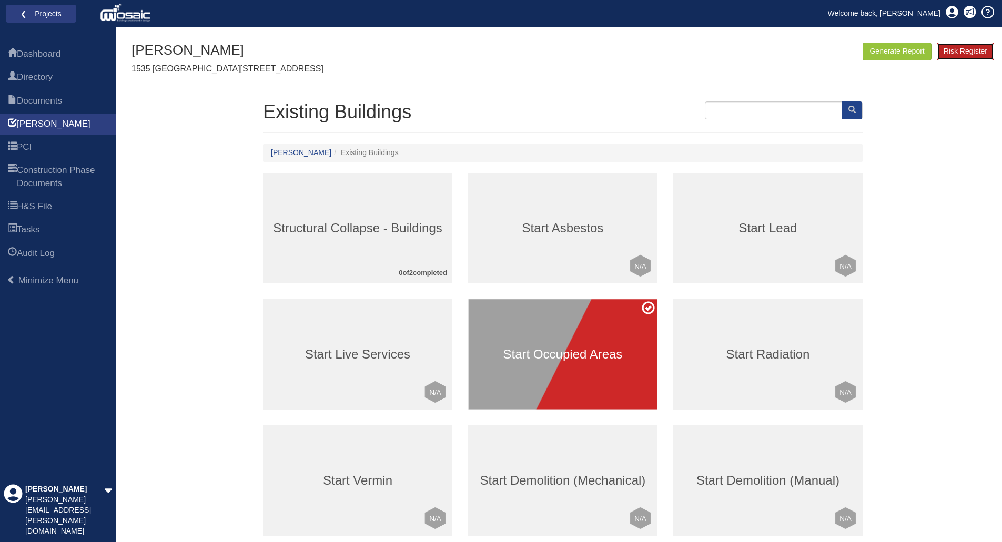
click at [972, 47] on link "Risk Register" at bounding box center [965, 52] width 57 height 18
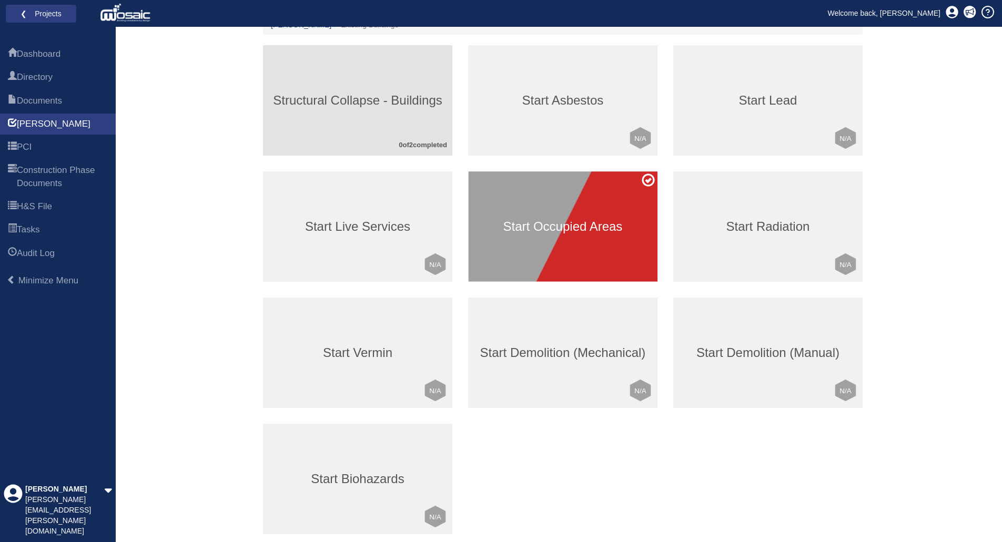
scroll to position [77, 0]
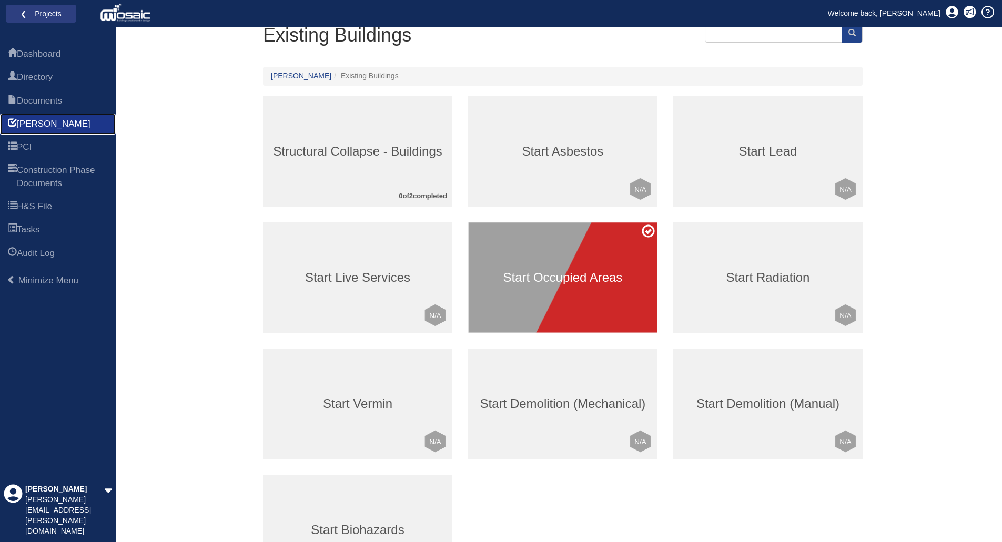
click at [37, 127] on span "[PERSON_NAME]" at bounding box center [54, 124] width 74 height 13
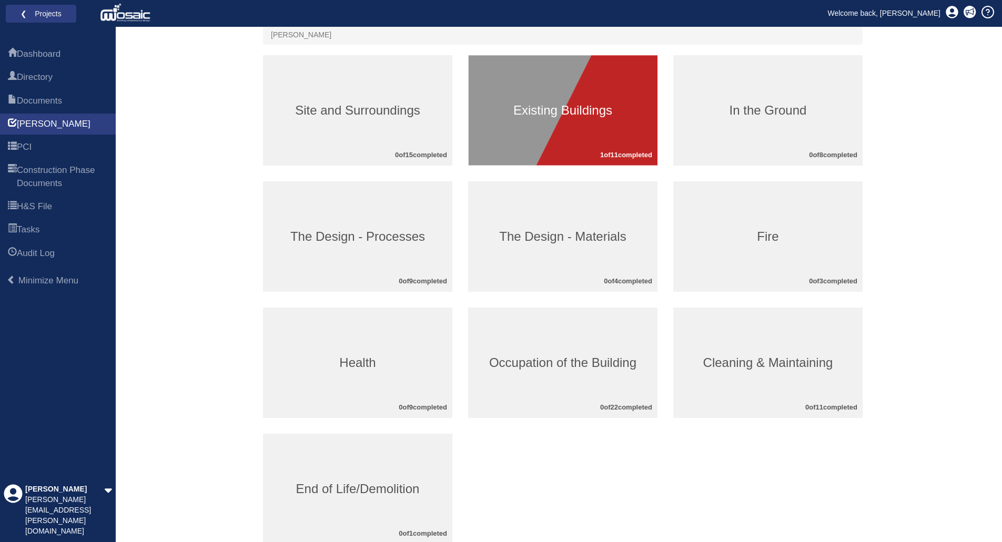
scroll to position [158, 0]
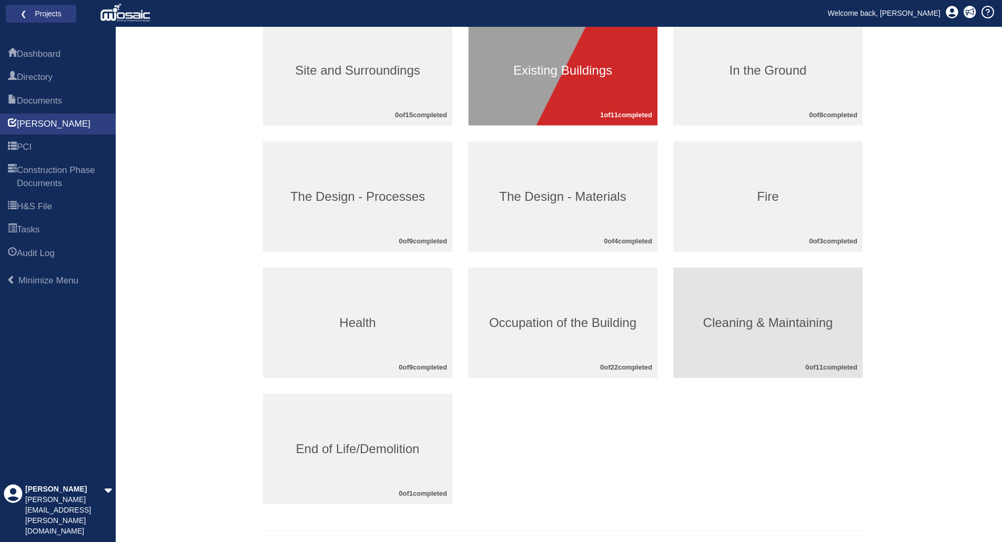
click at [741, 320] on h3 "Cleaning & Maintaining" at bounding box center [767, 323] width 189 height 14
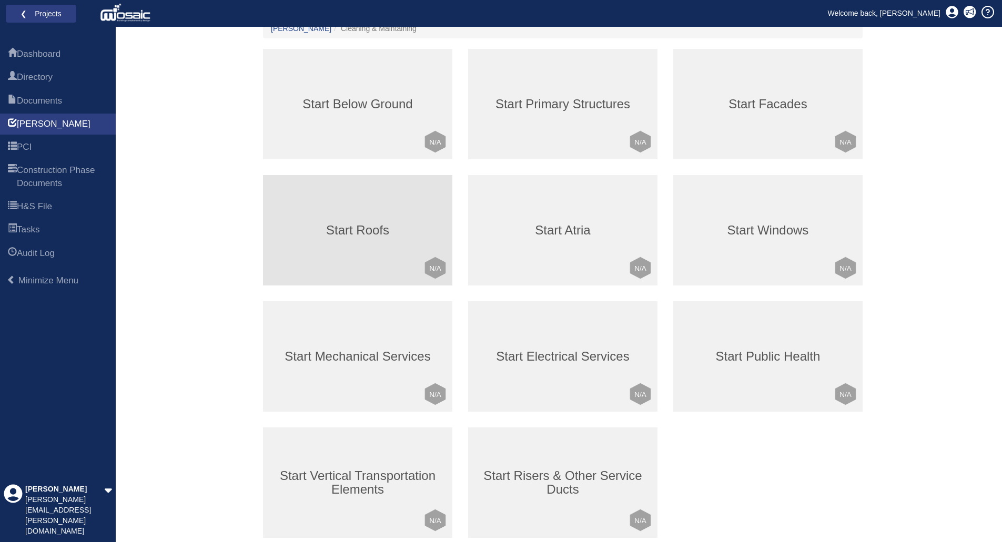
scroll to position [105, 0]
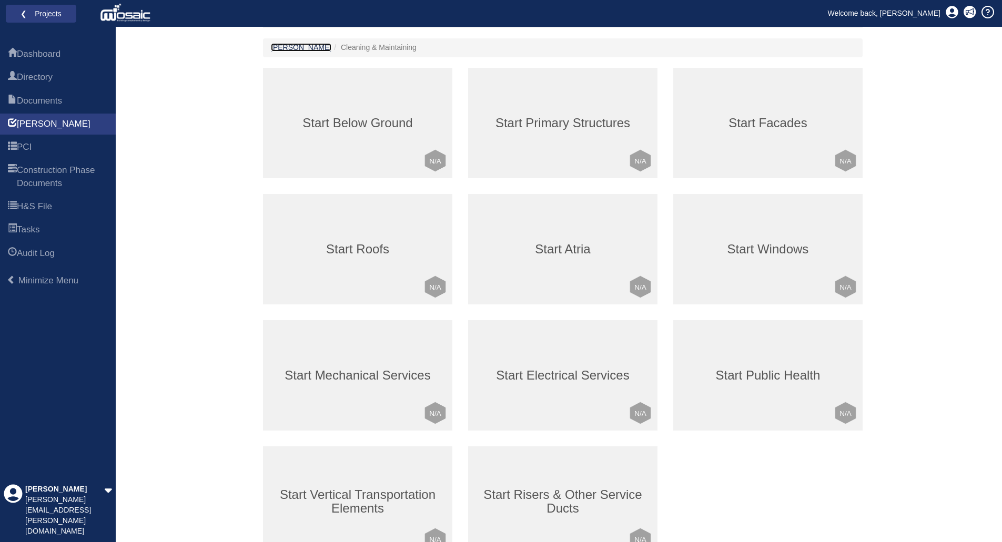
click at [277, 47] on link "[PERSON_NAME]" at bounding box center [301, 47] width 60 height 8
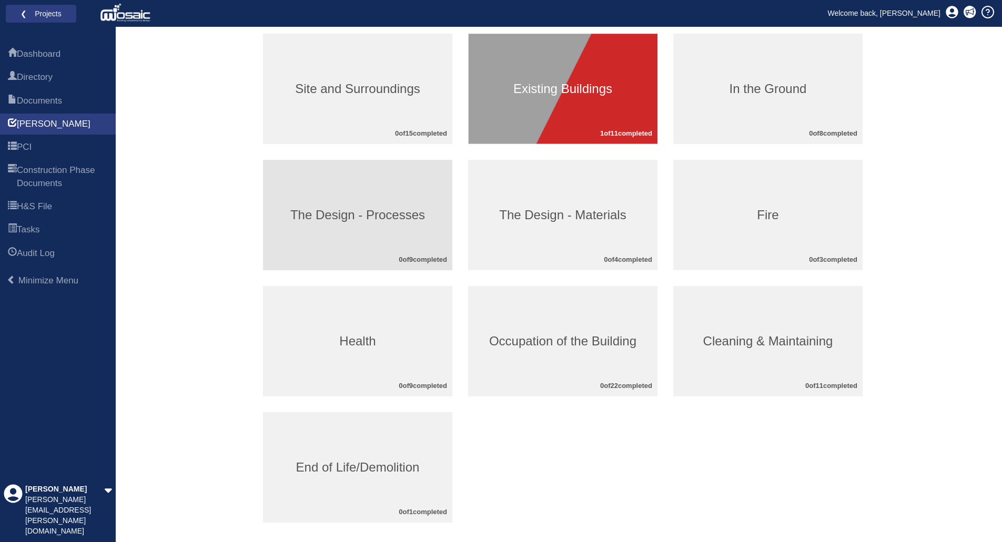
scroll to position [158, 0]
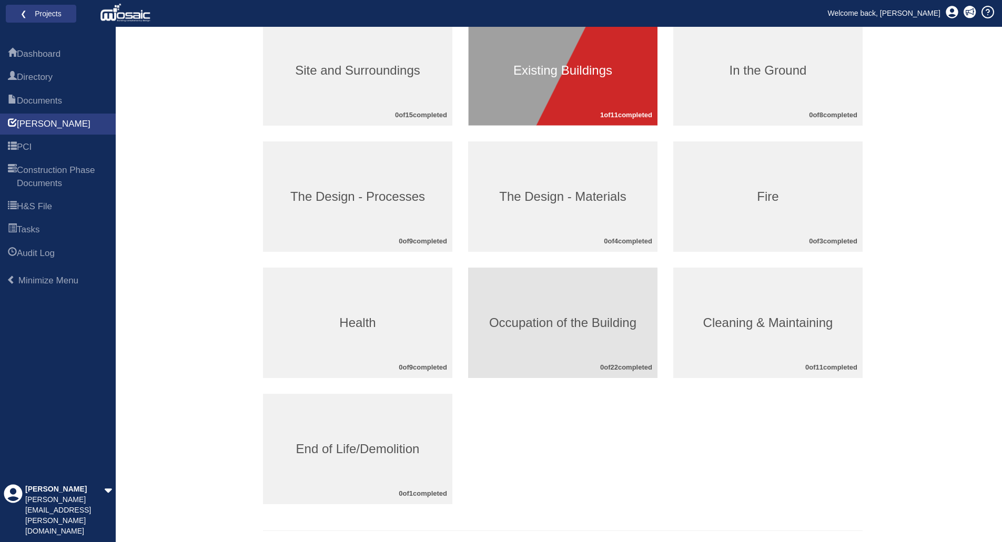
click at [568, 326] on h3 "Occupation of the Building" at bounding box center [562, 323] width 189 height 14
click at [552, 325] on h3 "Occupation of the Building" at bounding box center [562, 323] width 189 height 14
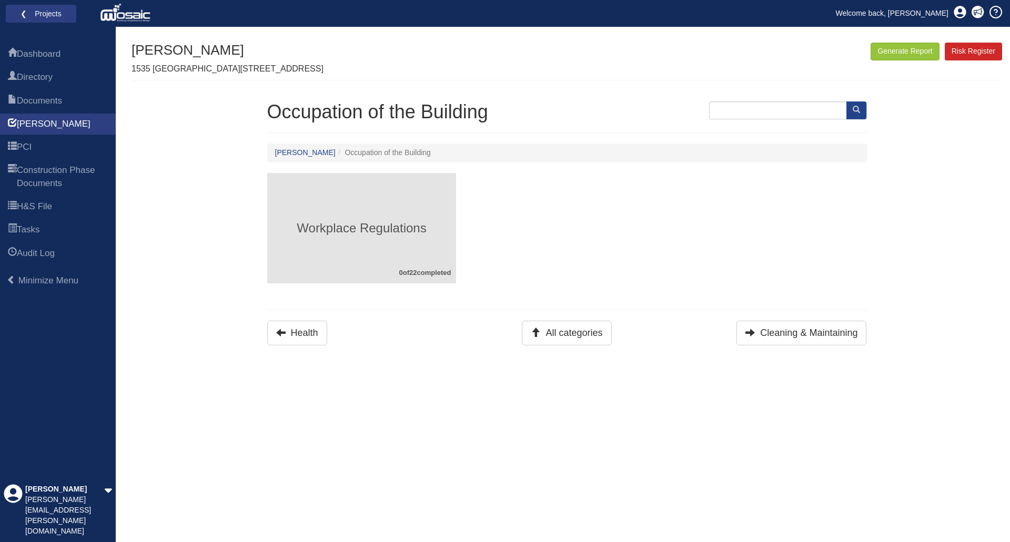
click at [386, 231] on h3 "Workplace Regulations" at bounding box center [361, 228] width 189 height 14
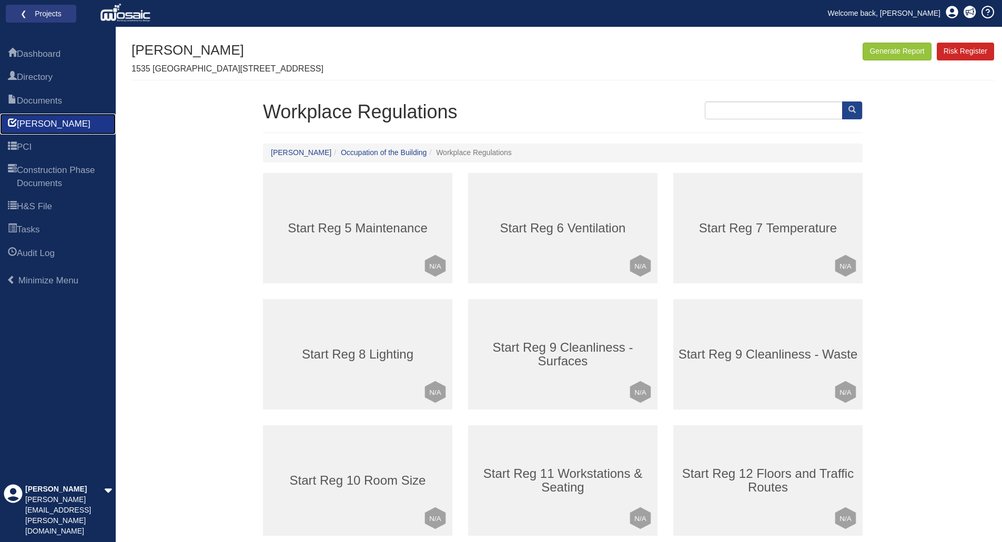
click at [32, 125] on span "[PERSON_NAME]" at bounding box center [54, 124] width 74 height 13
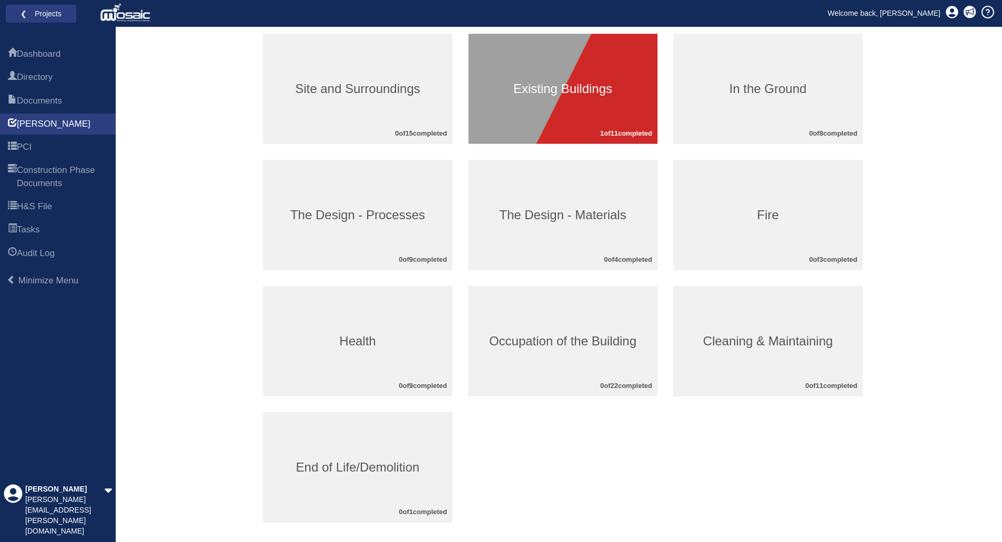
scroll to position [158, 0]
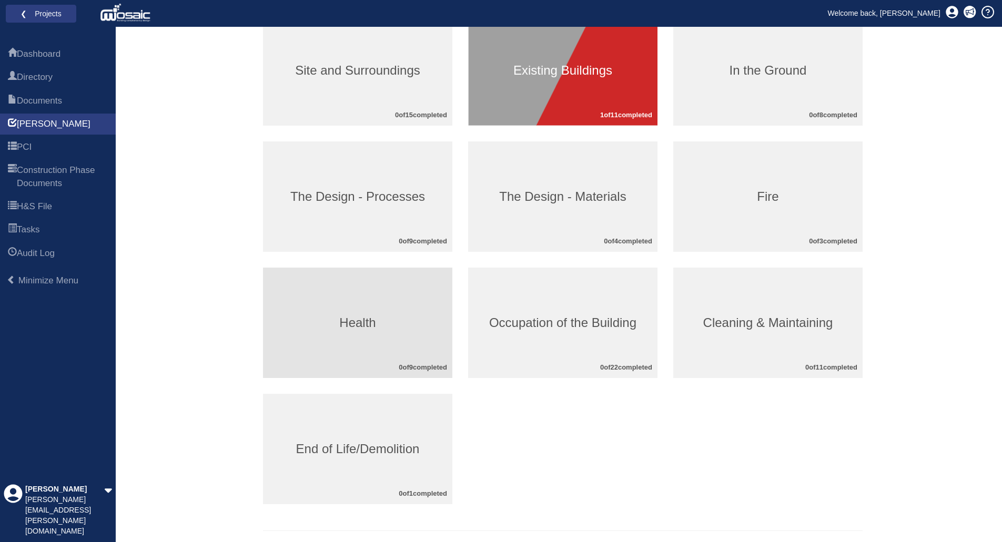
click at [365, 323] on h3 "Health" at bounding box center [357, 323] width 189 height 14
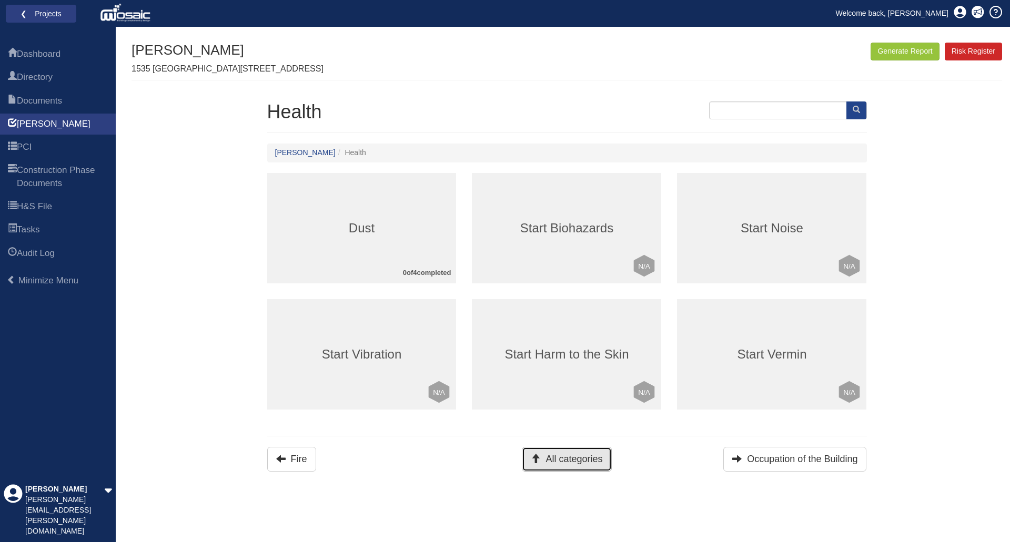
click at [564, 455] on button "All categories" at bounding box center [566, 459] width 89 height 25
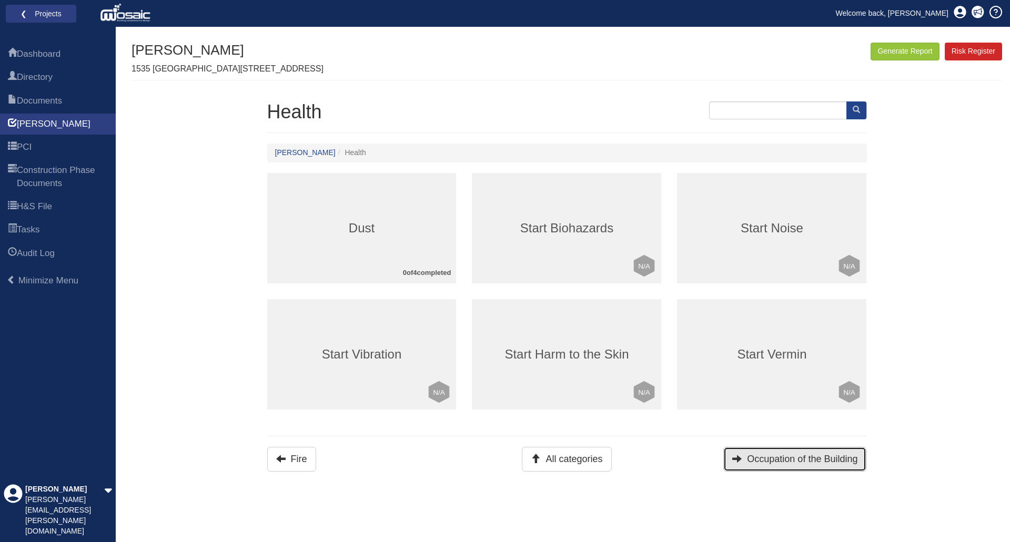
click at [761, 462] on button "Occupation of the Building" at bounding box center [794, 459] width 143 height 25
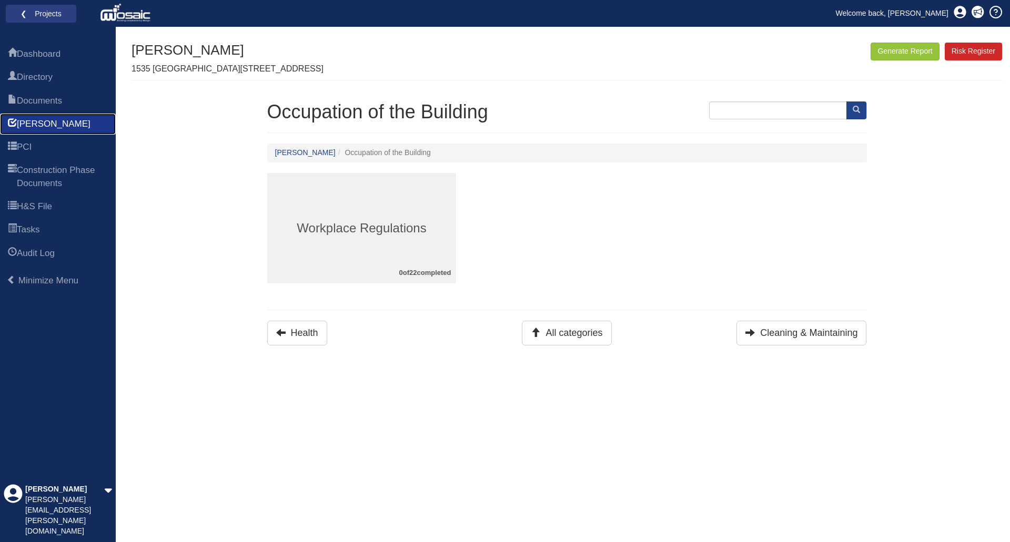
click at [40, 127] on span "[PERSON_NAME]" at bounding box center [54, 124] width 74 height 13
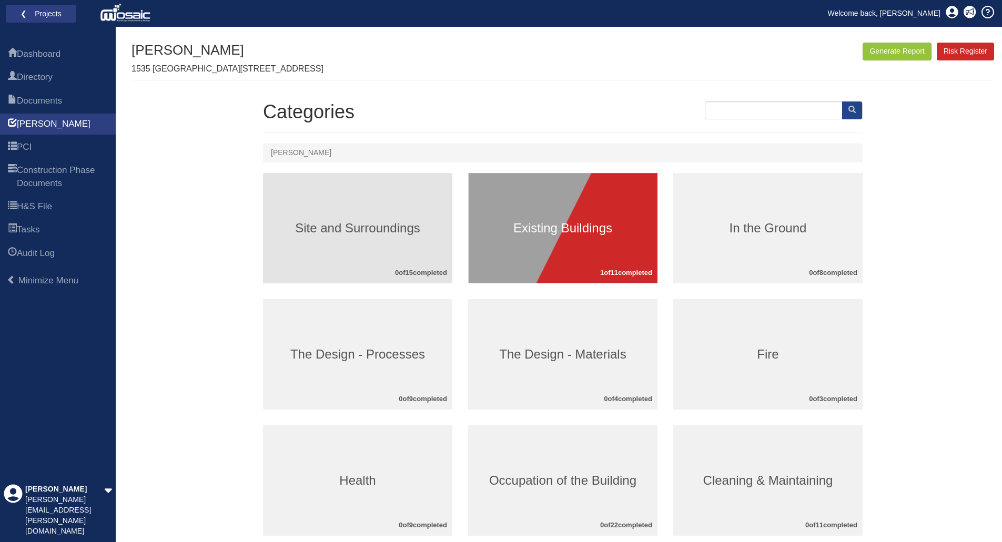
click at [392, 225] on h3 "Site and Surroundings" at bounding box center [357, 228] width 189 height 14
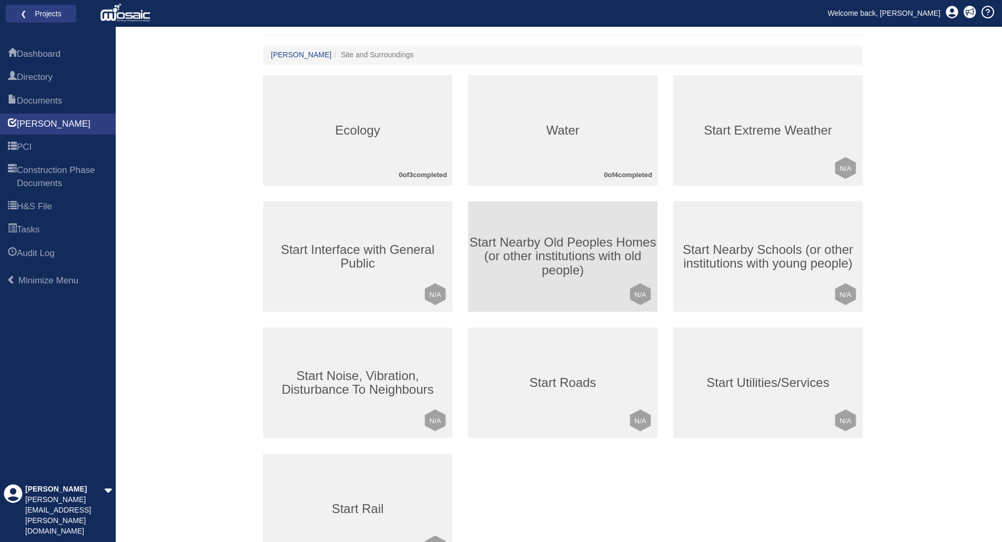
scroll to position [182, 0]
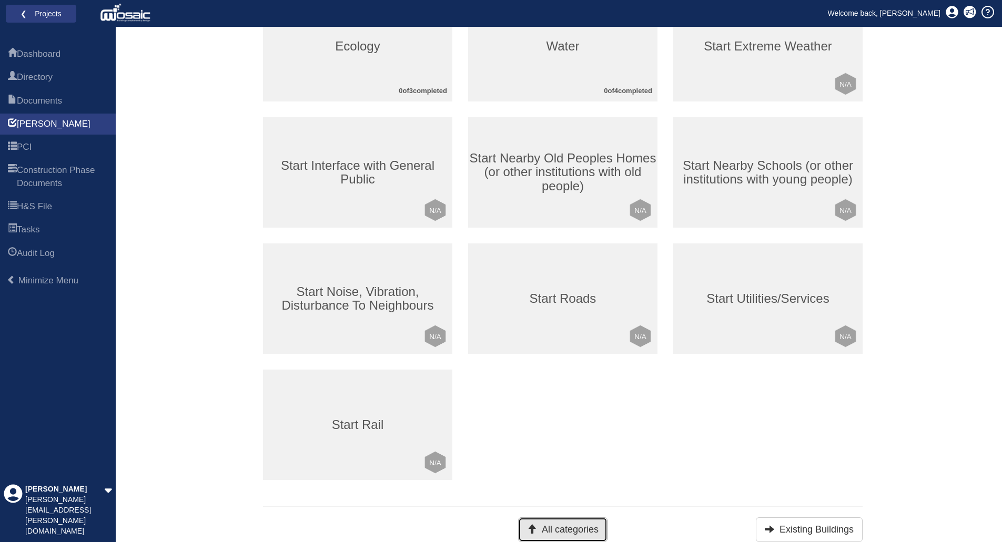
click at [579, 534] on button "All categories" at bounding box center [562, 530] width 89 height 25
click at [575, 530] on button "All categories" at bounding box center [562, 530] width 89 height 25
click at [33, 126] on span "[PERSON_NAME]" at bounding box center [54, 124] width 74 height 13
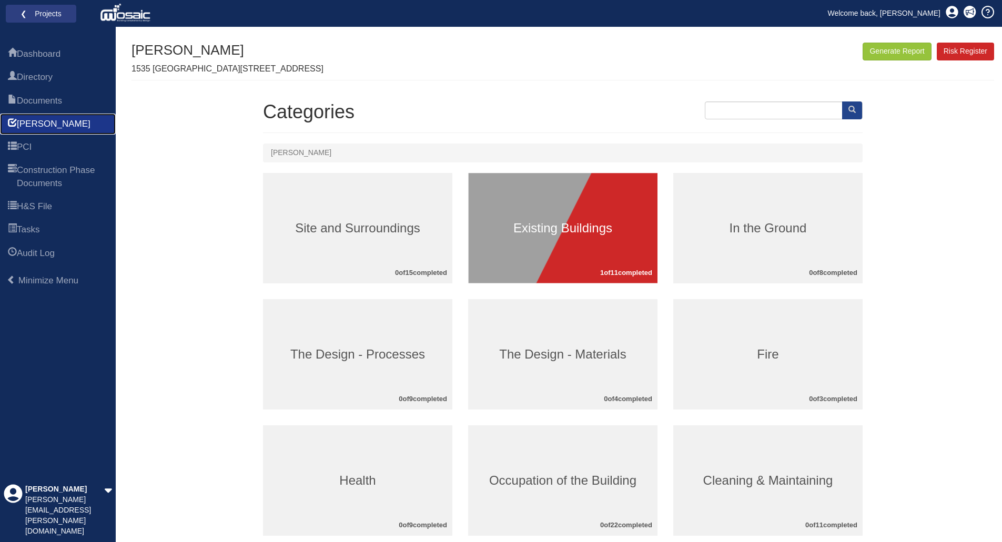
click at [32, 121] on span "[PERSON_NAME]" at bounding box center [54, 124] width 74 height 13
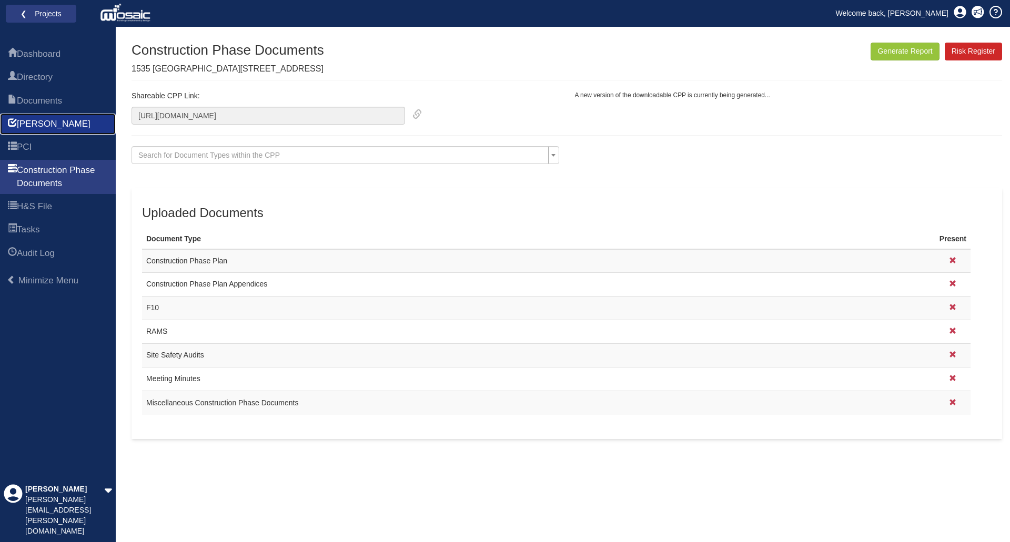
click at [40, 128] on span "[PERSON_NAME]" at bounding box center [54, 124] width 74 height 13
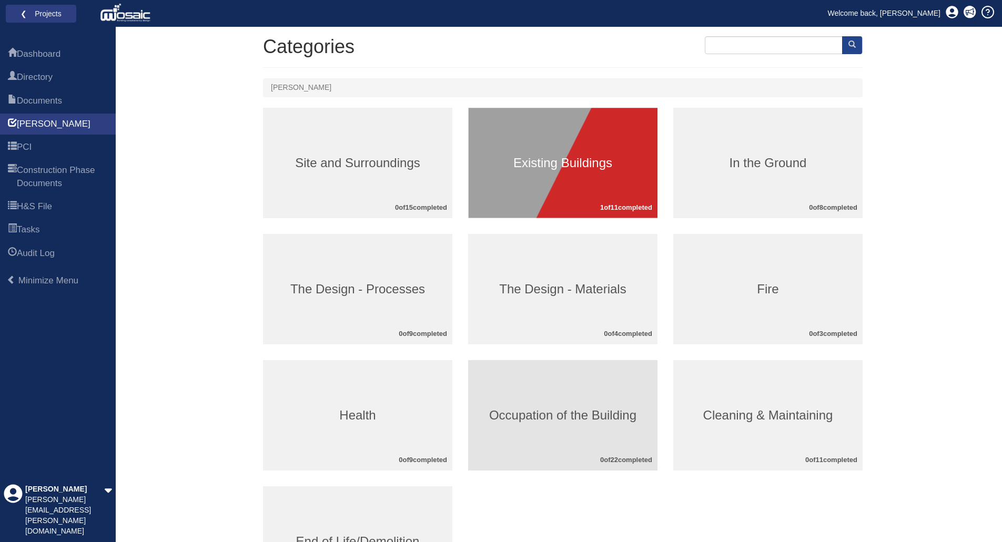
scroll to position [53, 0]
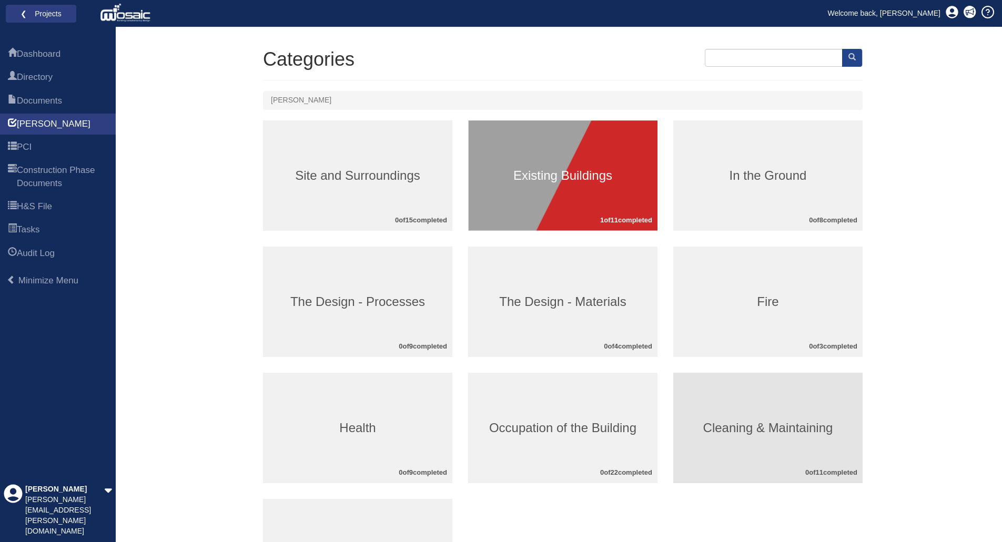
click at [744, 429] on h3 "Cleaning & Maintaining" at bounding box center [767, 428] width 189 height 14
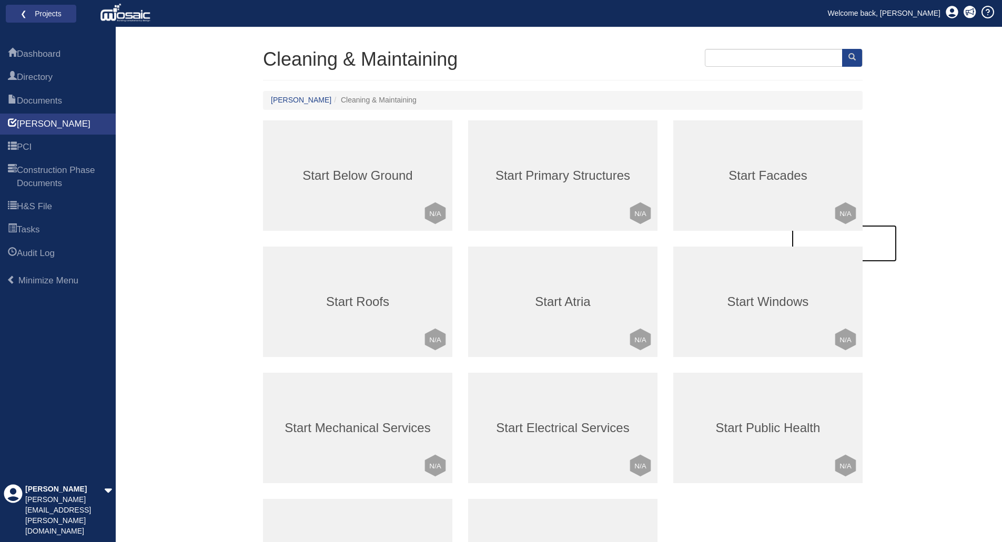
click at [754, 178] on h3 "Start Facades" at bounding box center [767, 176] width 189 height 14
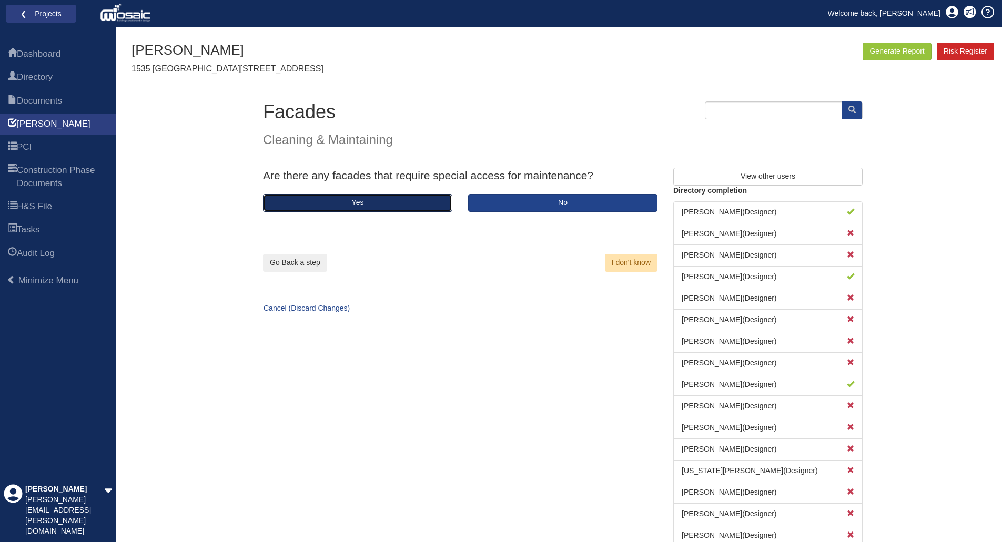
click at [370, 207] on button "Yes" at bounding box center [357, 203] width 189 height 18
click at [371, 206] on button "Yes" at bounding box center [357, 203] width 189 height 18
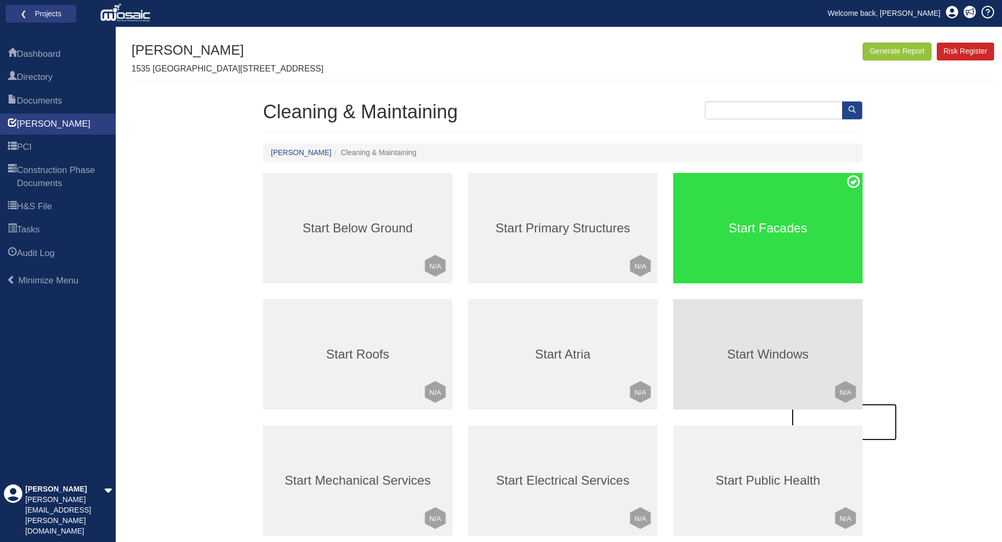
click at [767, 359] on h3 "Start Windows" at bounding box center [767, 355] width 189 height 14
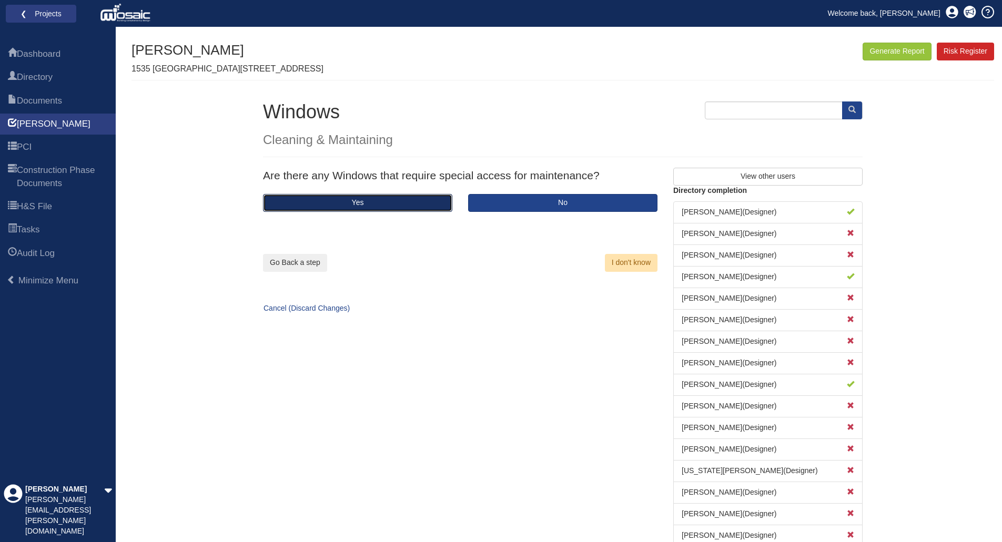
click at [383, 204] on button "Yes" at bounding box center [357, 203] width 189 height 18
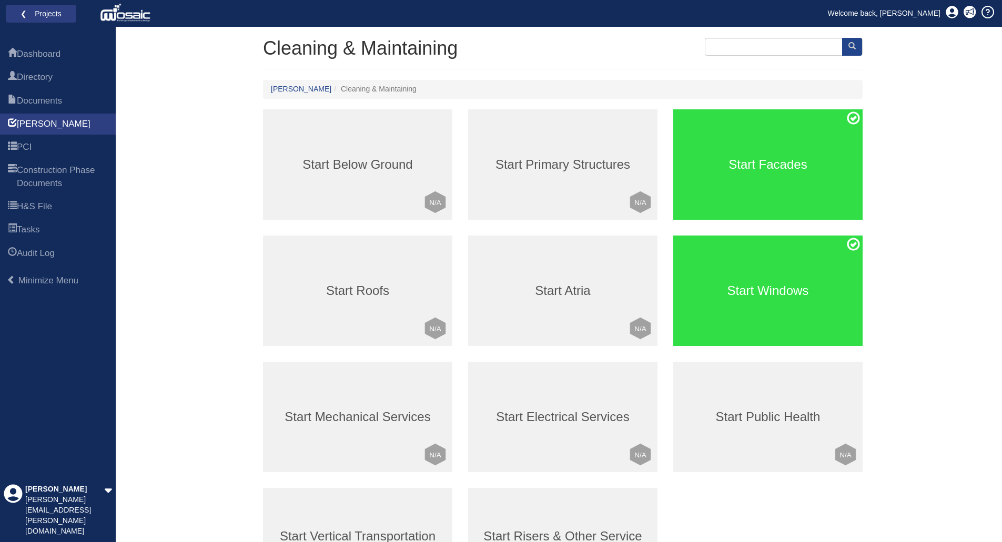
scroll to position [53, 0]
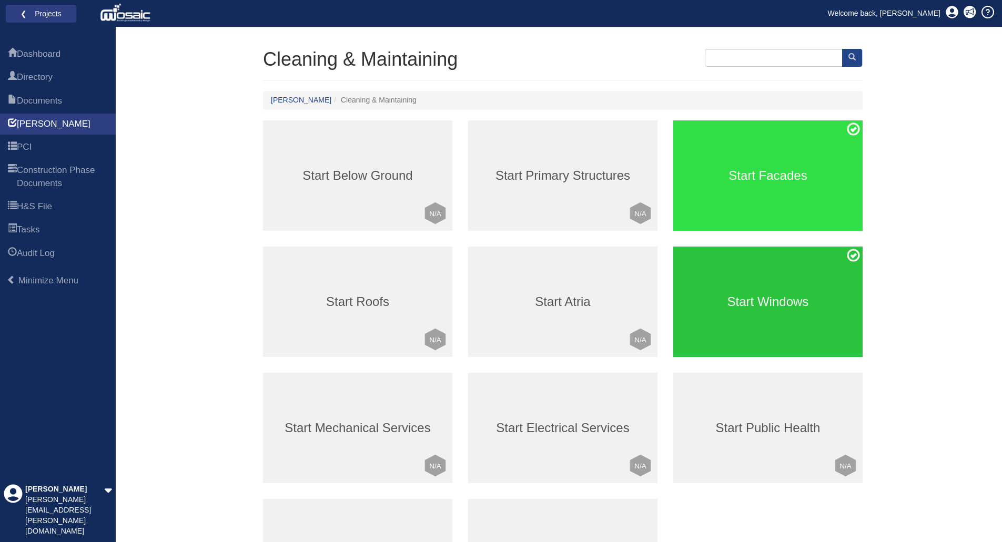
click at [774, 300] on h3 "Start Windows" at bounding box center [767, 302] width 189 height 14
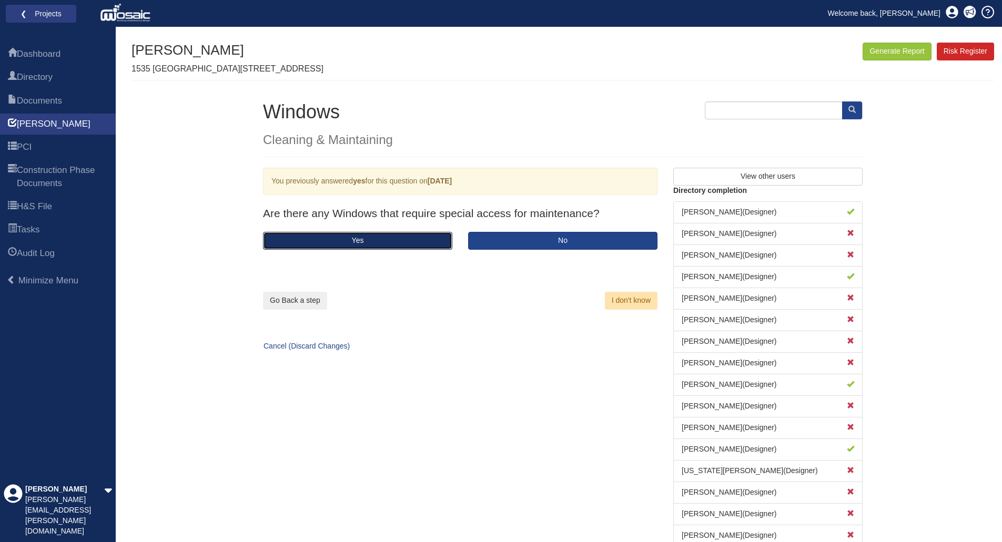
click at [400, 242] on button "Yes" at bounding box center [357, 241] width 189 height 18
click at [364, 241] on button "Yes" at bounding box center [357, 241] width 189 height 18
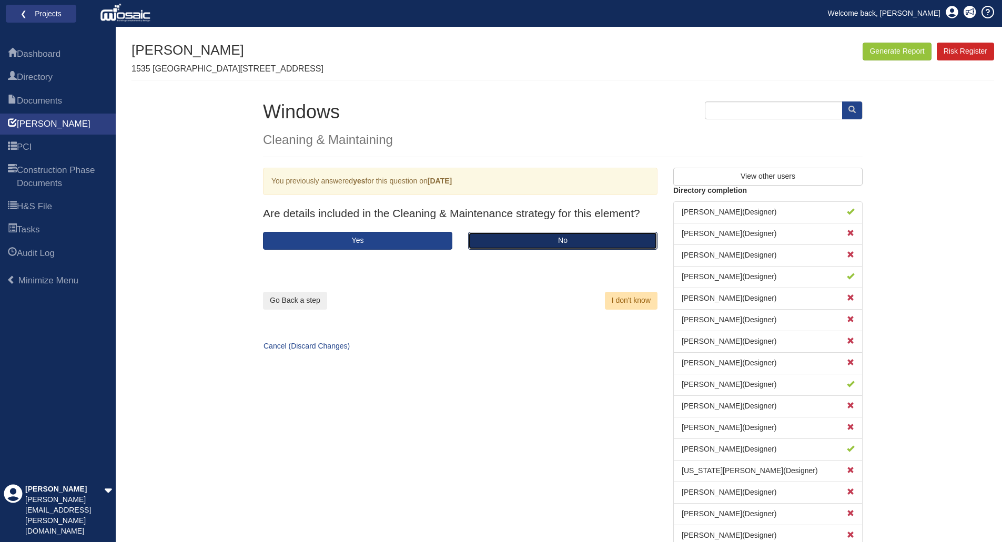
click at [550, 241] on button "No" at bounding box center [562, 241] width 189 height 18
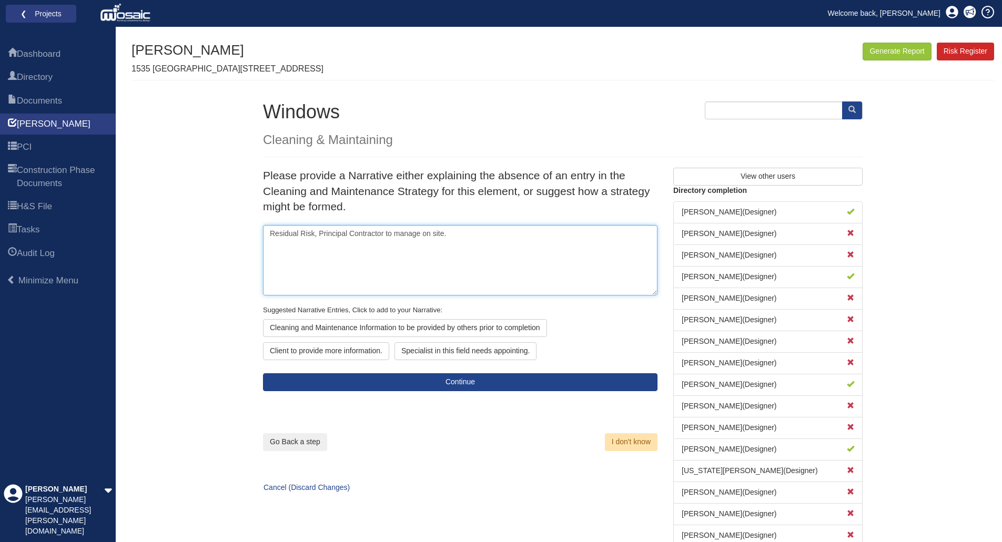
click at [458, 233] on textarea "Residual Risk, Principal Contractor to manage on site." at bounding box center [460, 260] width 394 height 70
click at [299, 240] on textarea "Residual Risk, Principal Contractor to manage on site." at bounding box center [460, 260] width 394 height 70
click at [462, 237] on textarea "Residual Risk, Principal Contractor to manage on site." at bounding box center [460, 260] width 394 height 70
click at [564, 238] on textarea "Residual Risk, Principal Contractor to manage on site. Facade Accees adn mainte" at bounding box center [460, 260] width 394 height 70
paste textarea "ate in the design and would require more space. Some items are still recommende…"
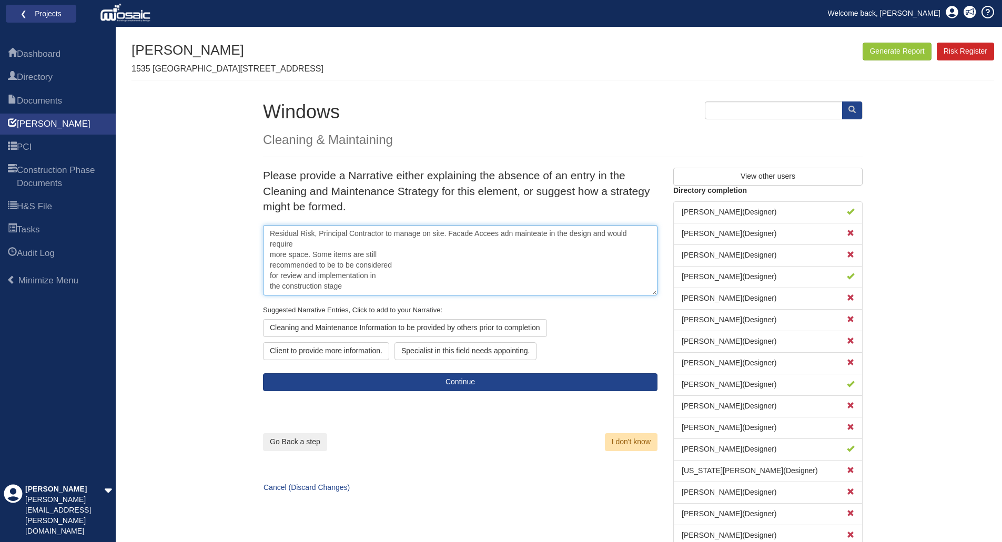
click at [549, 235] on textarea "Residual Risk, Principal Contractor to manage on site. Facade Accees adn mainte…" at bounding box center [460, 260] width 394 height 70
click at [300, 245] on textarea "Residual Risk, Principal Contractor to manage on site. Facade Accees adn mainte…" at bounding box center [460, 260] width 394 height 70
click at [400, 245] on textarea "Residual Risk, Principal Contractor to manage on site. Facade Accees adn mainte…" at bounding box center [460, 260] width 394 height 70
click at [414, 244] on textarea "Residual Risk, Principal Contractor to manage on site. Facade Accees adn mainte…" at bounding box center [460, 260] width 394 height 70
click at [533, 247] on textarea "Residual Risk, Principal Contractor to manage on site. Facade Accees adn mainte…" at bounding box center [460, 260] width 394 height 70
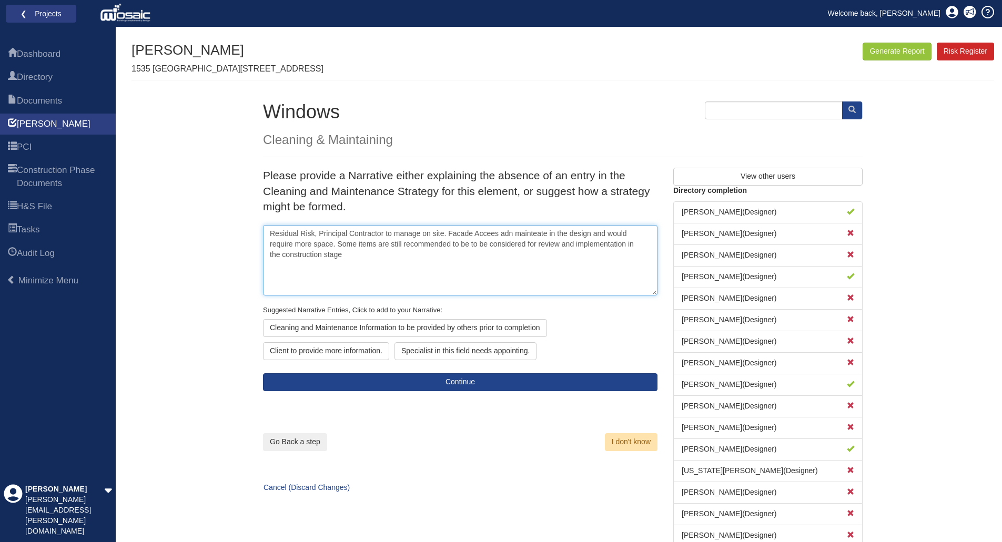
drag, startPoint x: 513, startPoint y: 235, endPoint x: 449, endPoint y: 235, distance: 64.2
click at [449, 235] on textarea "Residual Risk, Principal Contractor to manage on site. Facade Accees adn mainte…" at bounding box center [460, 260] width 394 height 70
paste textarea "ate in the design and would require more space. Some items are still recommende…"
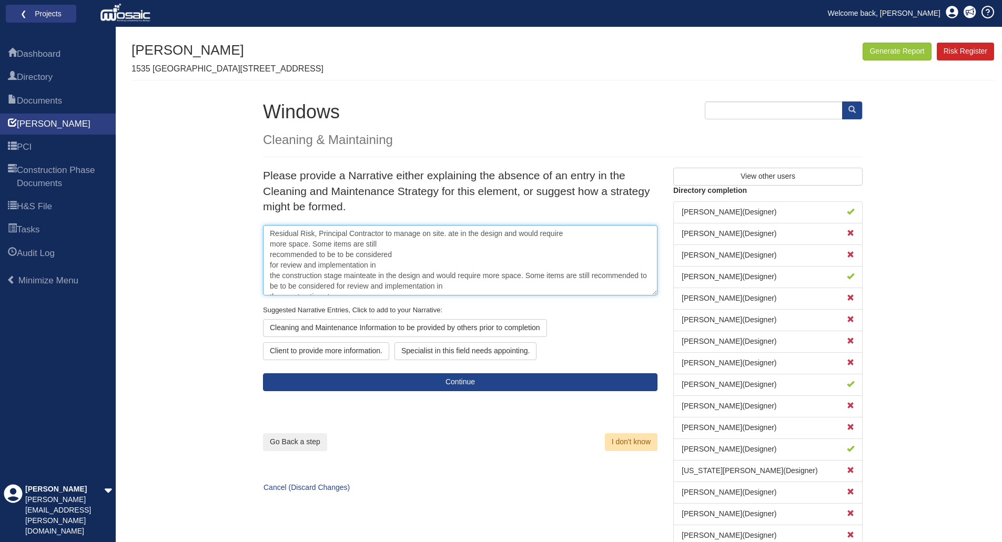
drag, startPoint x: 466, startPoint y: 288, endPoint x: 253, endPoint y: 230, distance: 220.6
click at [255, 230] on div "Please provide a Narrative either explaining the absence of an entry in the Cle…" at bounding box center [460, 337] width 410 height 339
click at [394, 255] on textarea "Residual Risk, Principal Contractor to manage on site. ate in the design and wo…" at bounding box center [460, 260] width 394 height 70
drag, startPoint x: 449, startPoint y: 234, endPoint x: 463, endPoint y: 283, distance: 51.6
click at [463, 283] on textarea "Residual Risk, Principal Contractor to manage on site. ate in the design and wo…" at bounding box center [460, 260] width 394 height 70
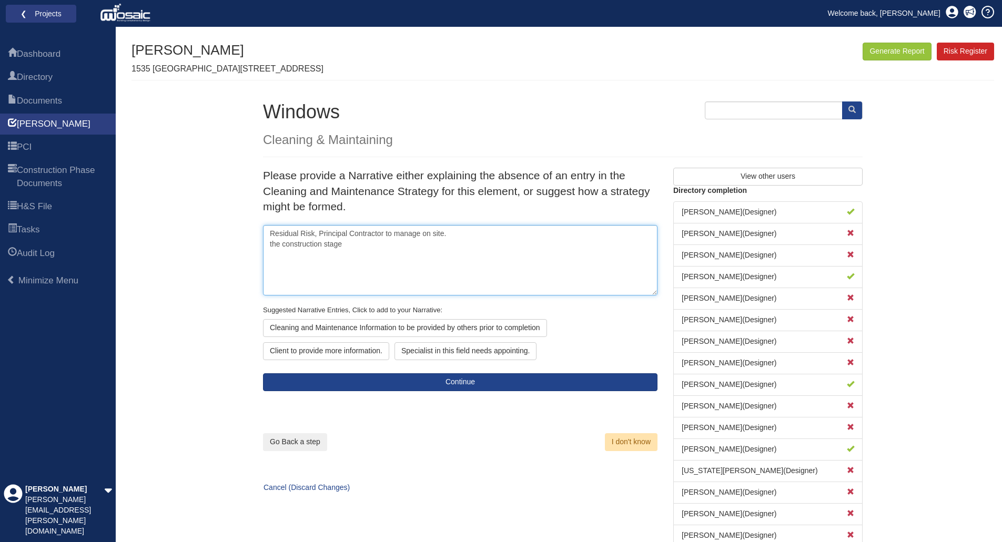
drag, startPoint x: 272, startPoint y: 240, endPoint x: 269, endPoint y: 248, distance: 8.3
click at [263, 240] on textarea "Residual Risk, Principal Contractor to manage on site. the construction stage" at bounding box center [460, 260] width 394 height 70
click at [465, 235] on textarea "Residual Risk, Principal Contractor to manage on site." at bounding box center [460, 260] width 394 height 70
paste textarea "ate in the design and would require more space. Some items are still recommende…"
click at [449, 234] on textarea "Residual Risk, Principal Contractor to manage on site. ate in the design and wo…" at bounding box center [460, 260] width 394 height 70
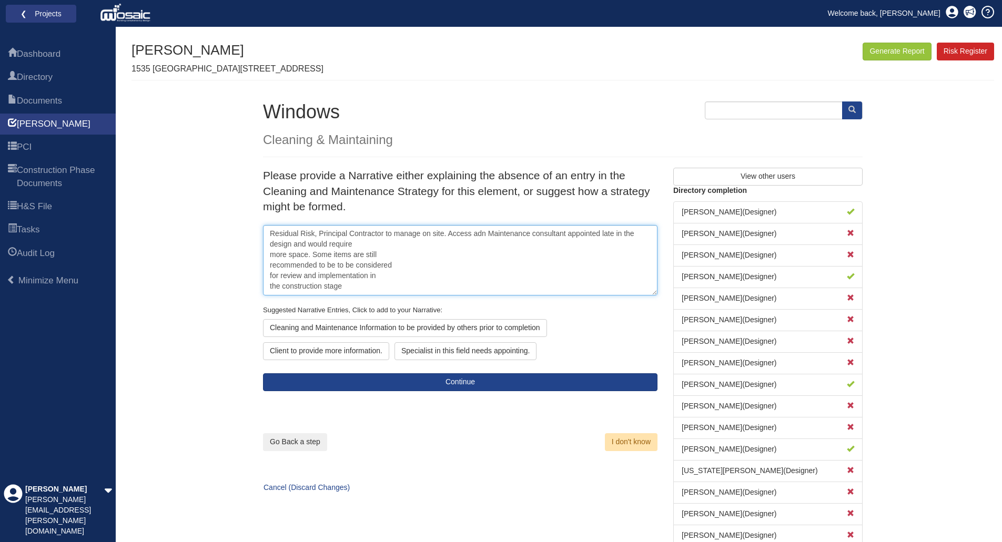
click at [293, 239] on textarea "Residual Risk, Principal Contractor to manage on site. Access adn Maintenance c…" at bounding box center [460, 260] width 394 height 70
click at [601, 232] on textarea "Residual Risk, Principal Contractor to manage on site. Access adn Maintenance c…" at bounding box center [460, 260] width 394 height 70
click at [408, 247] on textarea "Residual Risk, Principal Contractor to manage on site. Access adn Maintenance c…" at bounding box center [460, 260] width 394 height 70
drag, startPoint x: 424, startPoint y: 245, endPoint x: 404, endPoint y: 246, distance: 20.0
click at [404, 246] on textarea "Residual Risk, Principal Contractor to manage on site. Access adn Maintenance c…" at bounding box center [460, 260] width 394 height 70
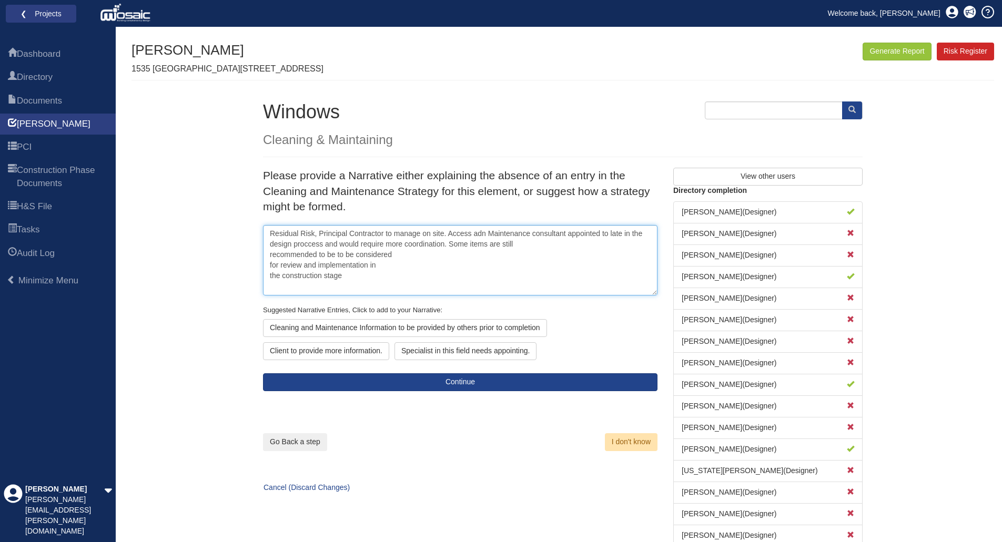
click at [504, 245] on textarea "Residual Risk, Principal Contractor to manage on site. Access adn Maintenance c…" at bounding box center [460, 260] width 394 height 70
click at [525, 246] on textarea "Residual Risk, Principal Contractor to manage on site. Access adn Maintenance c…" at bounding box center [460, 260] width 394 height 70
click at [377, 257] on textarea "Residual Risk, Principal Contractor to manage on site. Access adn Maintenance c…" at bounding box center [460, 260] width 394 height 70
click at [462, 257] on textarea "Residual Risk, Principal Contractor to manage on site. Access adn Maintenance c…" at bounding box center [460, 260] width 394 height 70
drag, startPoint x: 463, startPoint y: 254, endPoint x: 269, endPoint y: 227, distance: 196.4
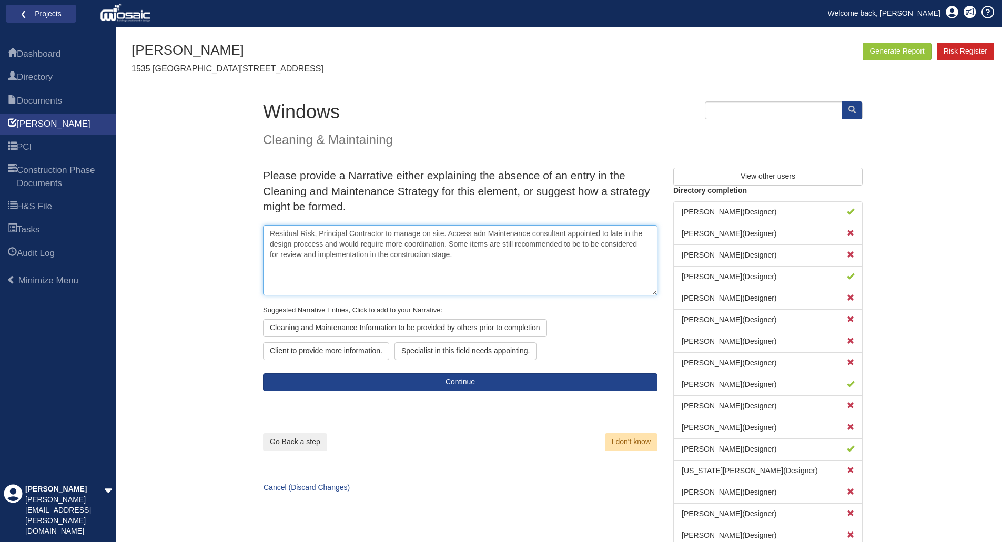
click at [269, 227] on textarea "Residual Risk, Principal Contractor to manage on site. Access adn Maintenance c…" at bounding box center [460, 260] width 394 height 70
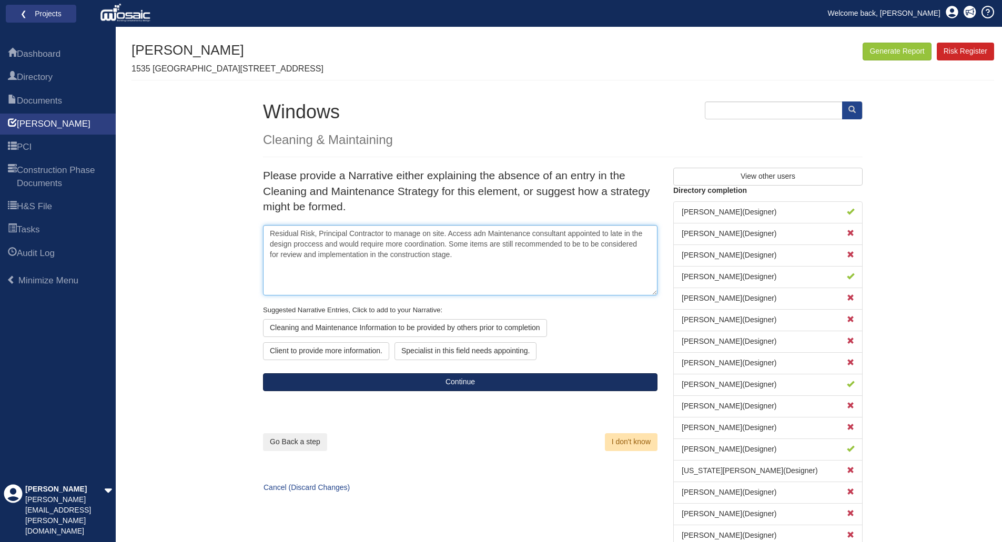
type textarea "Residual Risk, Principal Contractor to manage on site. Access adn Maintenance c…"
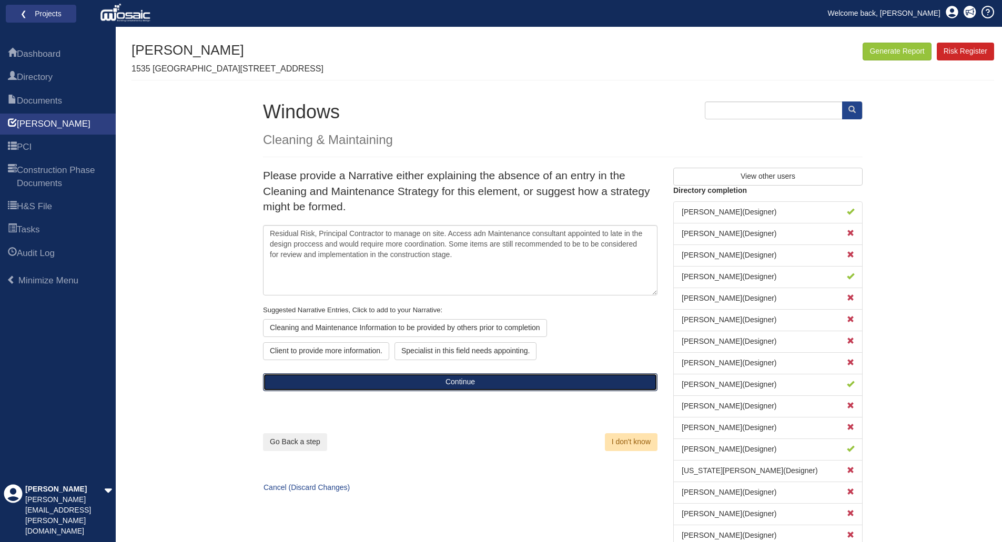
click at [476, 386] on button "Continue" at bounding box center [460, 382] width 394 height 18
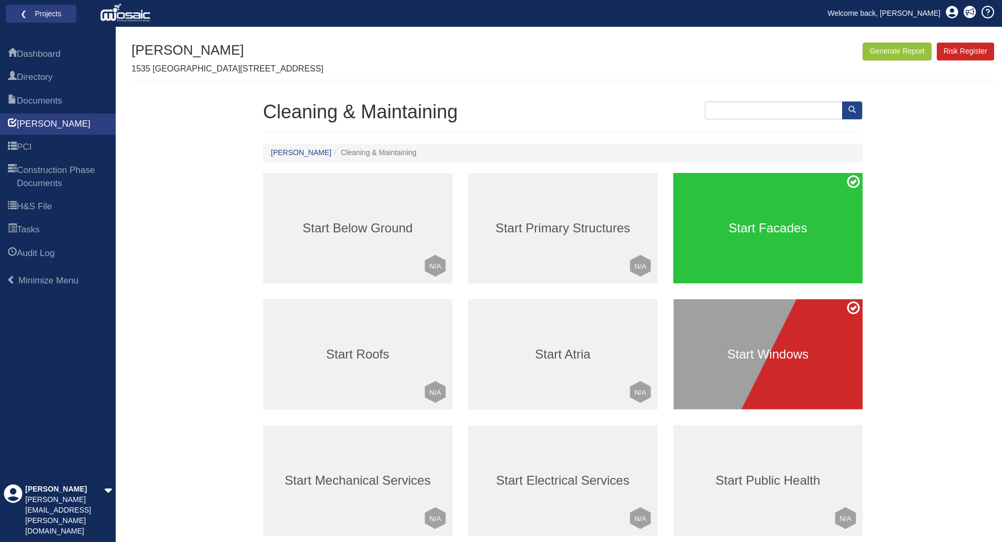
click at [756, 234] on h3 "Start Facades" at bounding box center [767, 228] width 189 height 14
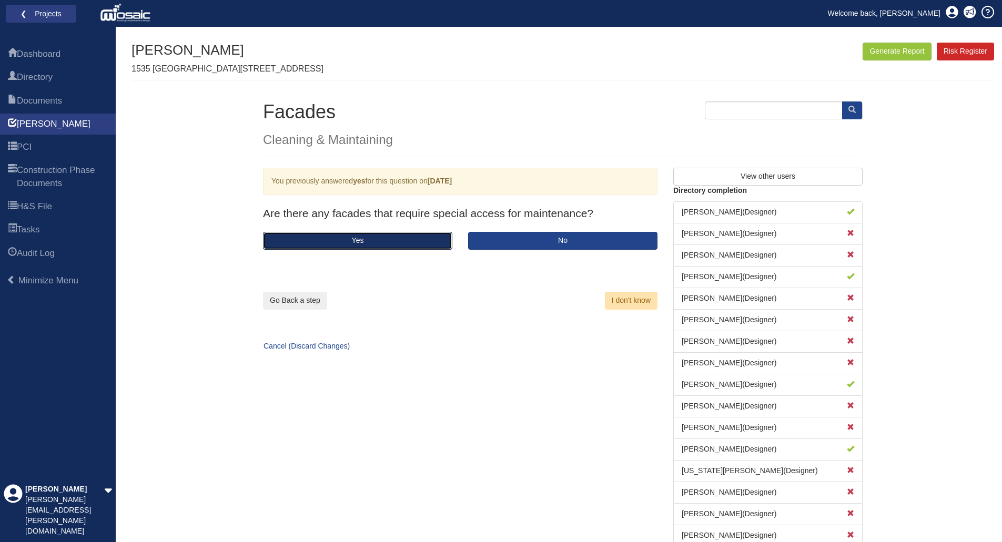
click at [373, 241] on button "Yes" at bounding box center [357, 241] width 189 height 18
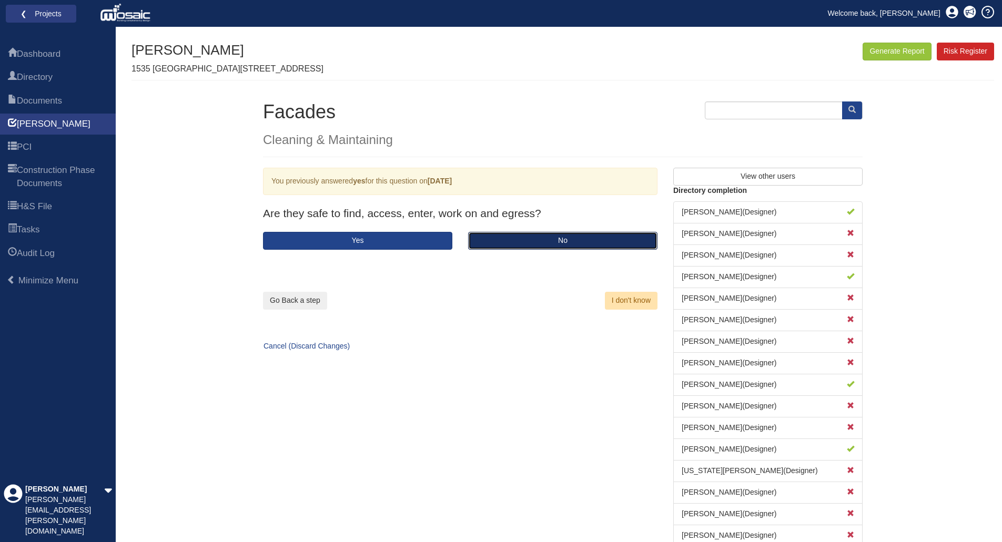
click at [541, 248] on button "No" at bounding box center [562, 241] width 189 height 18
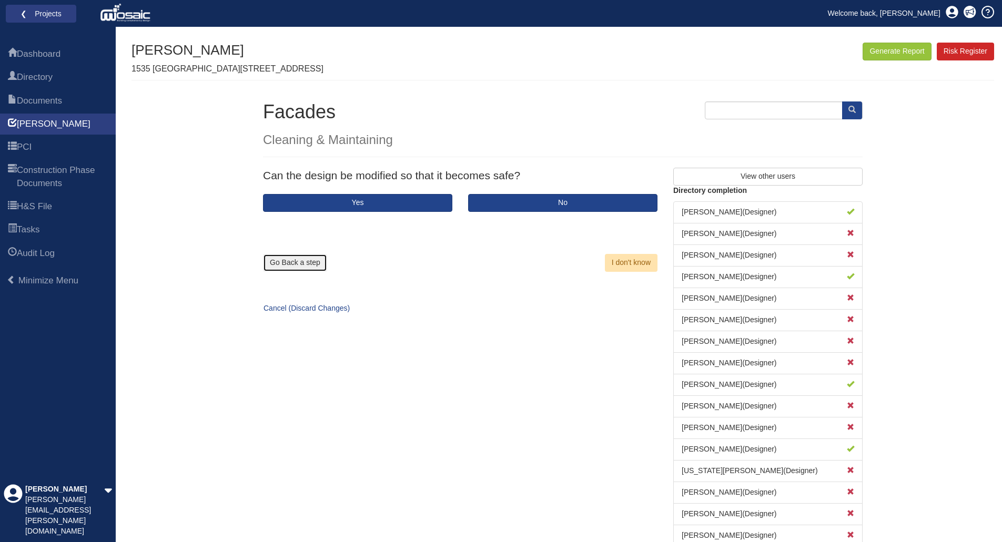
click at [308, 262] on button "Go Back a step" at bounding box center [295, 263] width 64 height 18
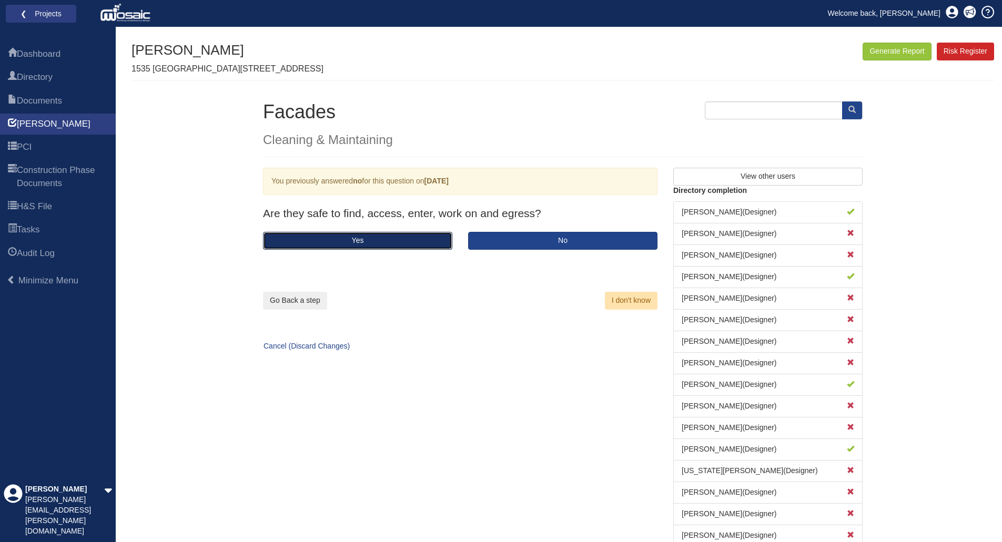
click at [339, 244] on button "Yes" at bounding box center [357, 241] width 189 height 18
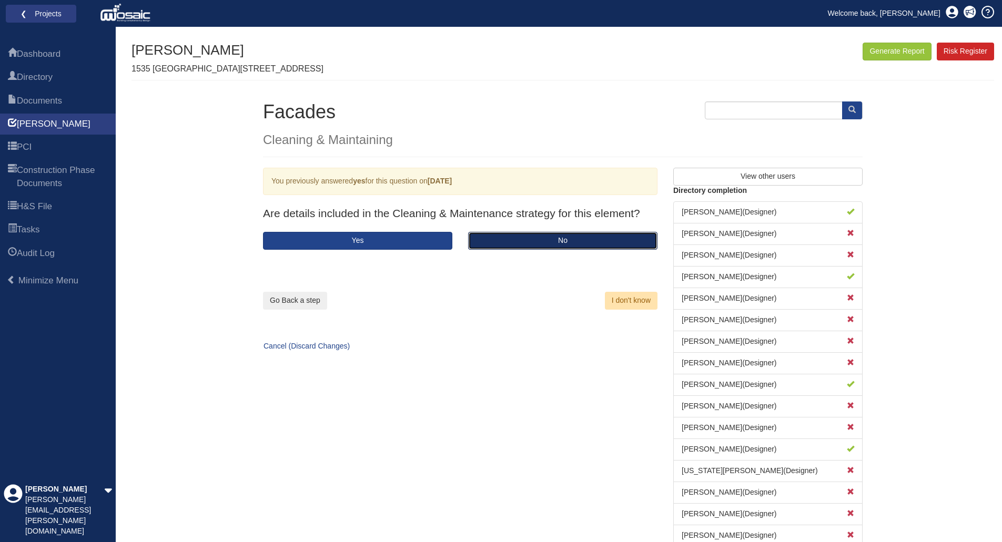
click at [552, 239] on button "No" at bounding box center [562, 241] width 189 height 18
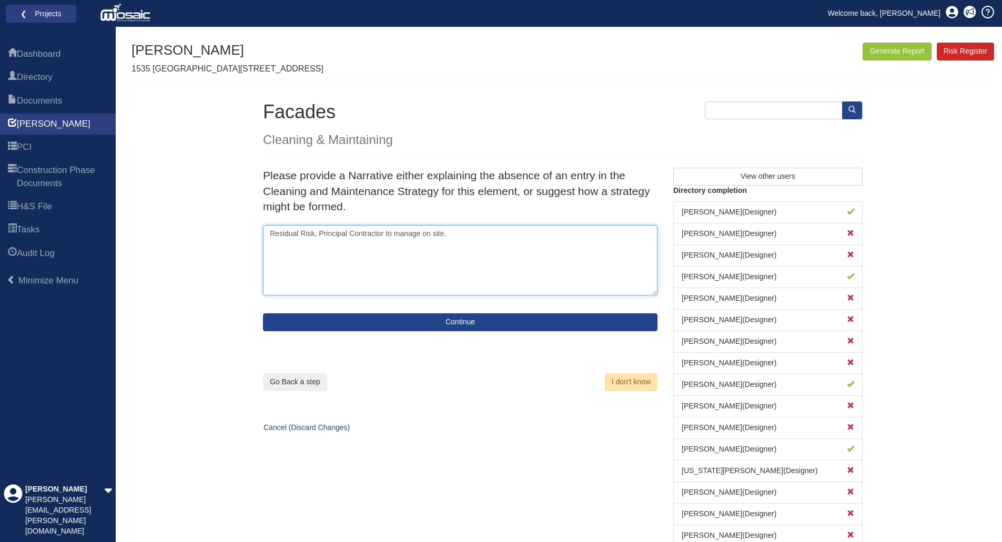
click at [336, 242] on textarea "Residual Risk, Principal Contractor to manage on site." at bounding box center [460, 260] width 394 height 70
click at [477, 234] on textarea "Residual Risk, Principal Contractor to manage on site." at bounding box center [460, 260] width 394 height 70
paste textarea "Residual Risk, Principal Contractor to manage on site. Access adn Maintenance c…"
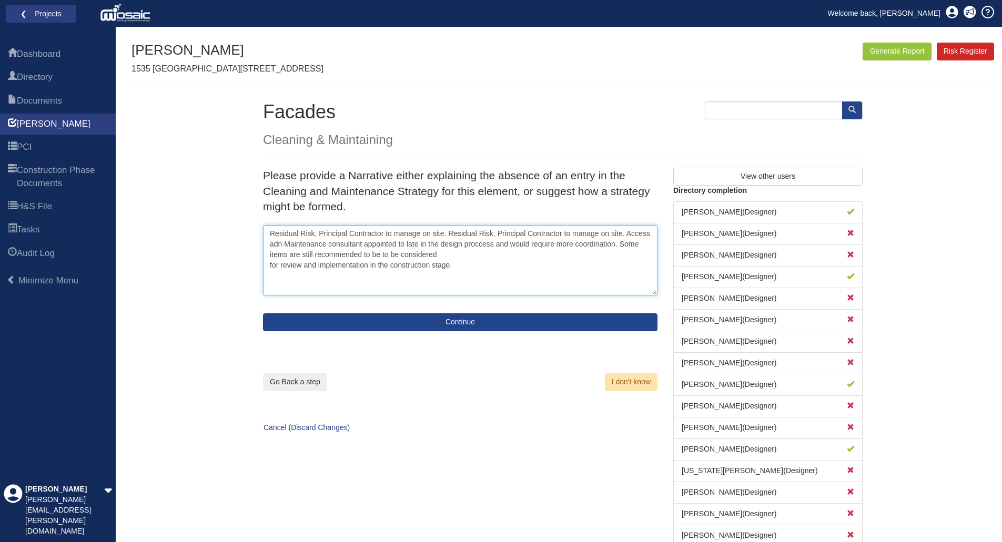
drag, startPoint x: 448, startPoint y: 235, endPoint x: 246, endPoint y: 231, distance: 202.0
click at [246, 231] on div "Generate Report Show All HARI Select "Yes" for All Eliminated included or "No" …" at bounding box center [562, 311] width 863 height 536
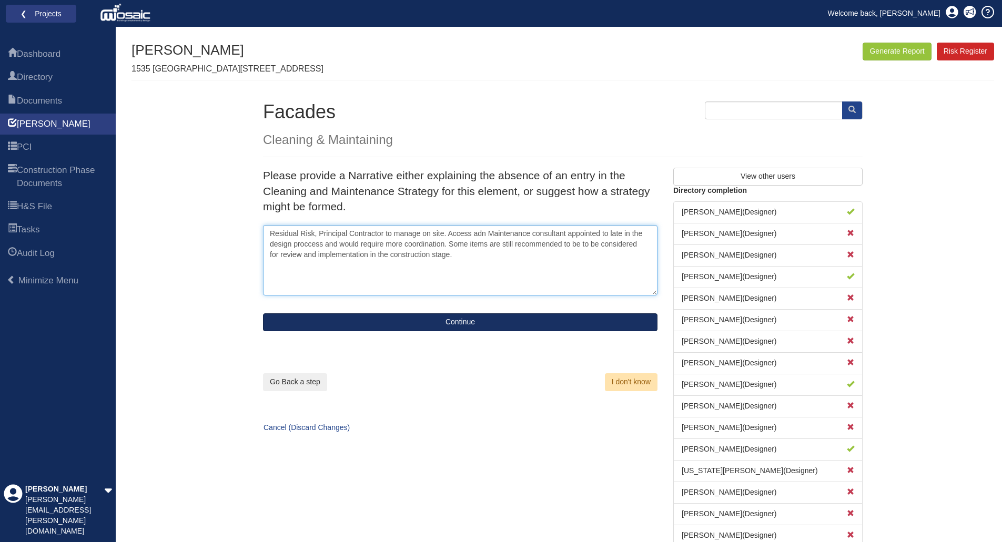
type textarea "Residual Risk, Principal Contractor to manage on site. Access adn Maintenance c…"
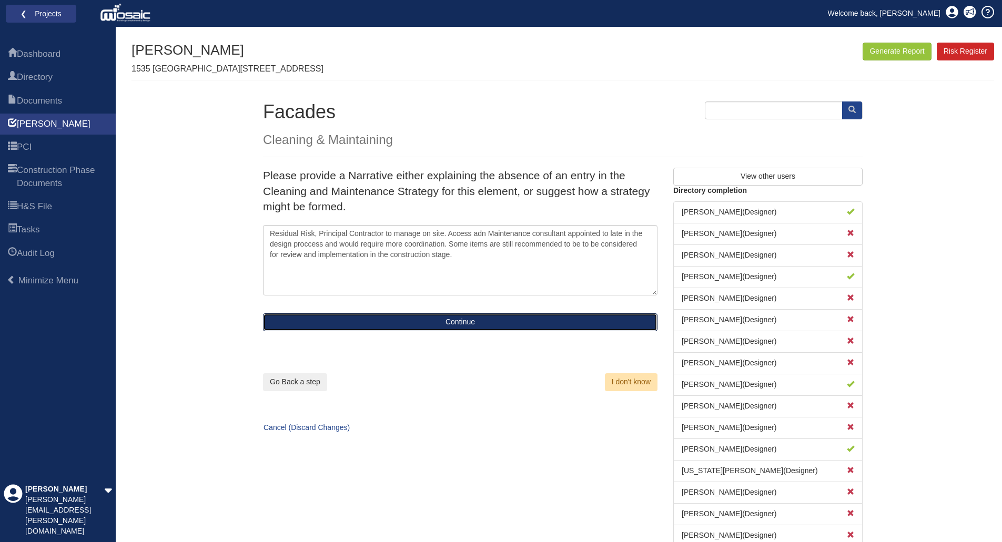
click at [482, 321] on button "Continue" at bounding box center [460, 322] width 394 height 18
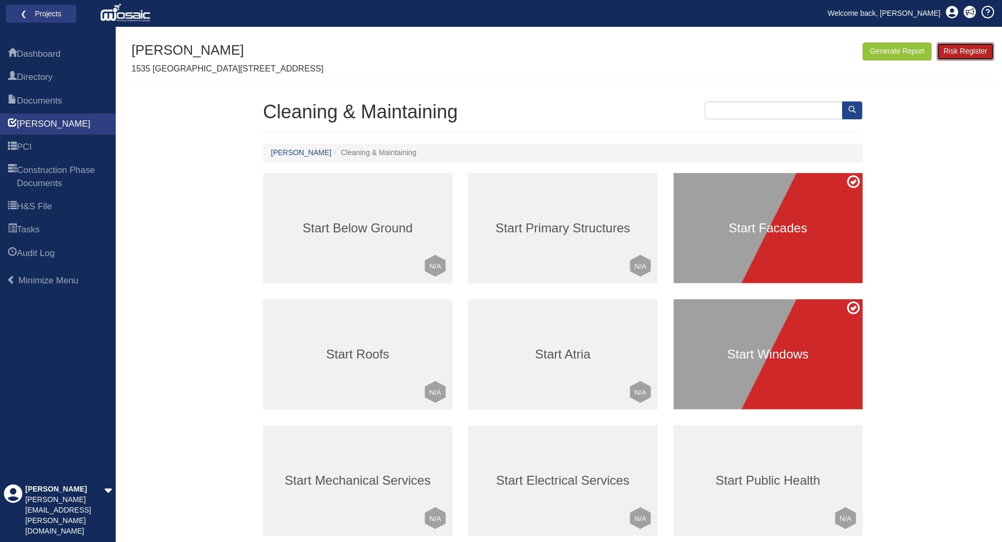
click at [969, 53] on link "Risk Register" at bounding box center [965, 52] width 57 height 18
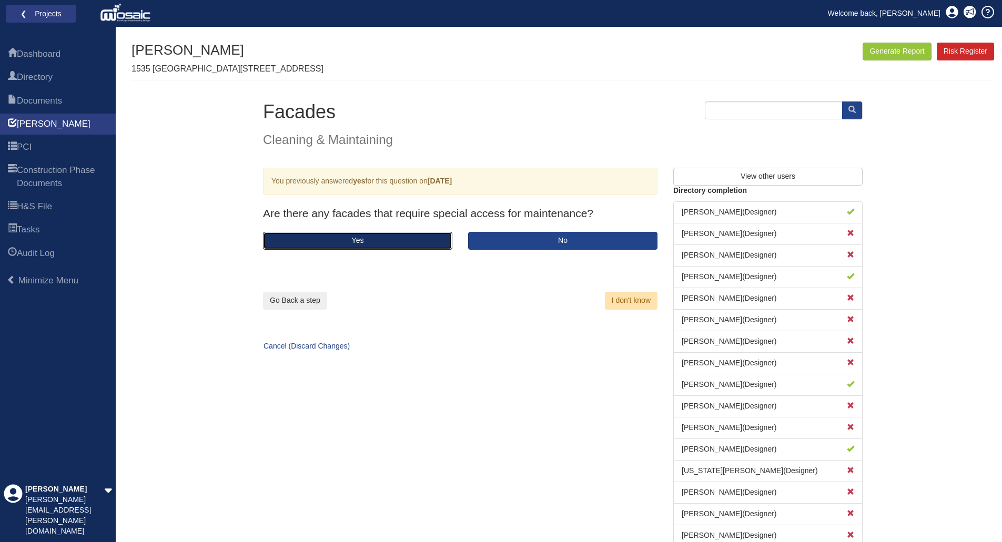
click at [403, 244] on button "Yes" at bounding box center [357, 241] width 189 height 18
click at [433, 241] on button "Yes" at bounding box center [357, 241] width 189 height 18
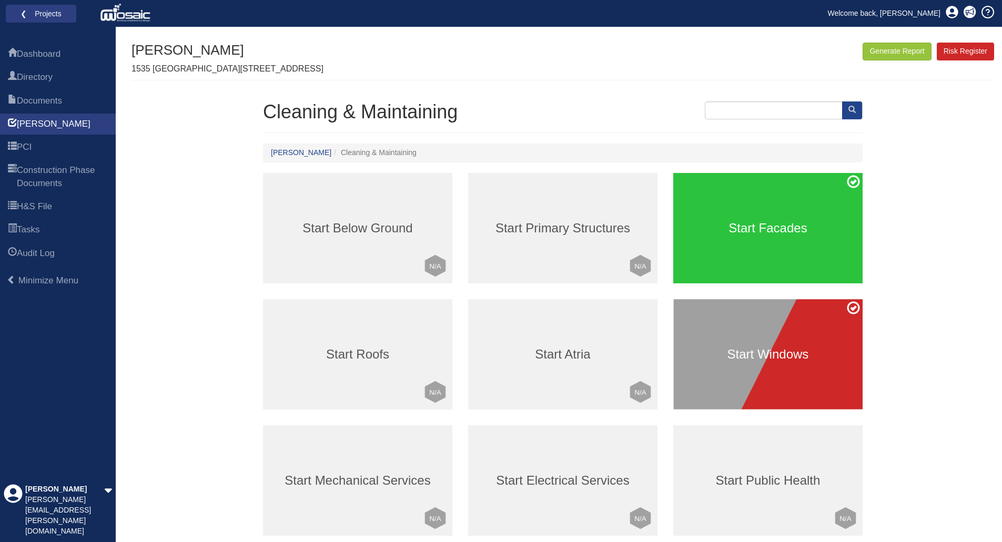
click at [763, 242] on div "Start Facades" at bounding box center [767, 228] width 189 height 110
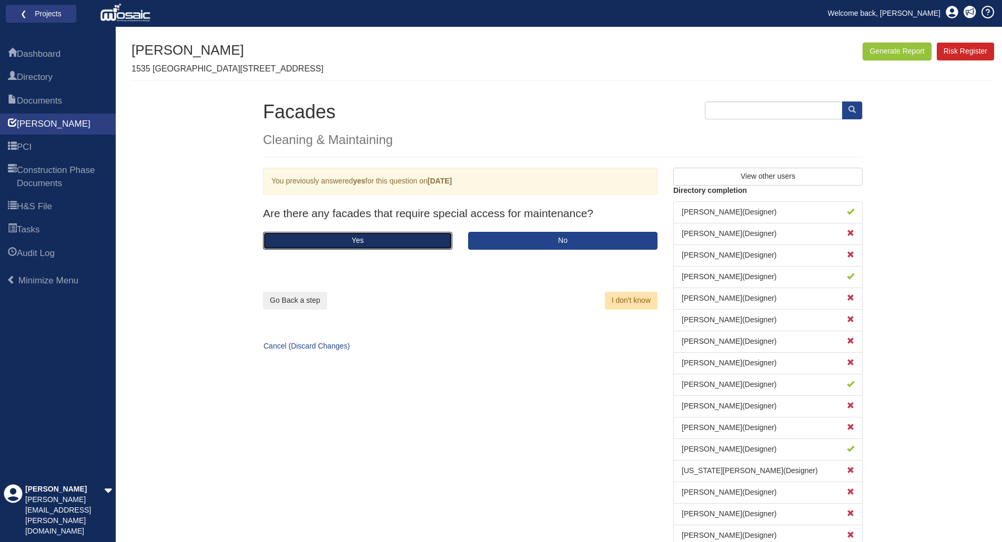
click at [402, 242] on button "Yes" at bounding box center [357, 241] width 189 height 18
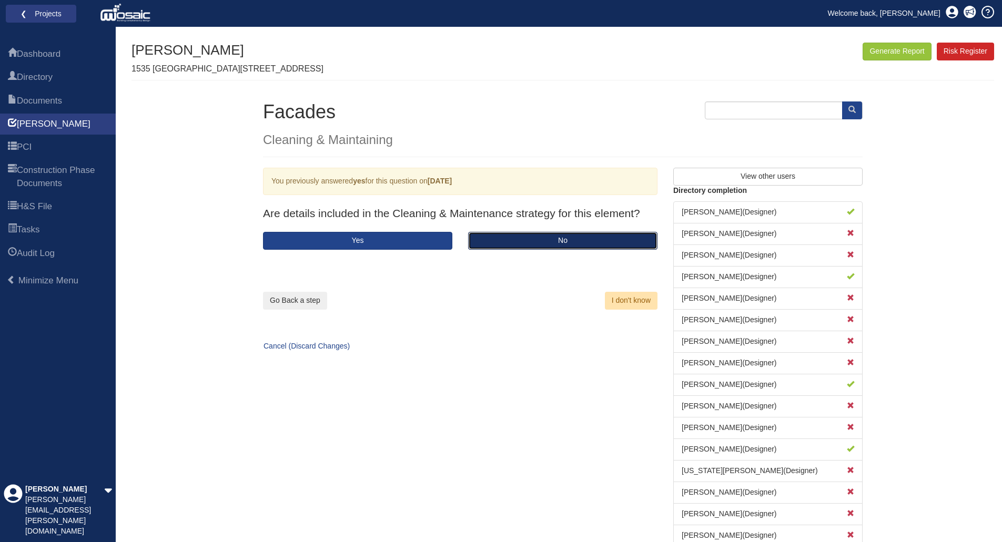
click at [515, 241] on button "No" at bounding box center [562, 241] width 189 height 18
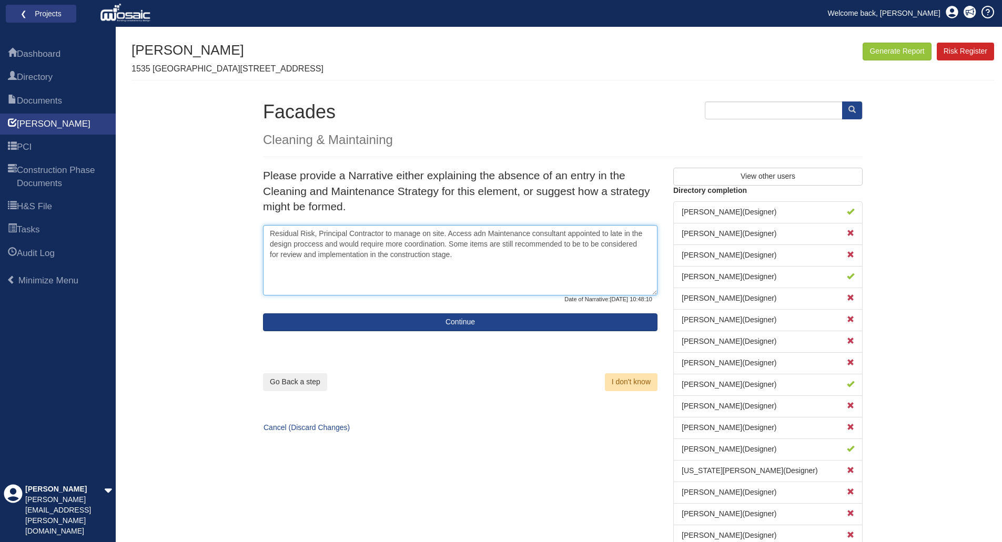
drag, startPoint x: 443, startPoint y: 244, endPoint x: 323, endPoint y: 242, distance: 120.5
click at [323, 242] on textarea "Residual Risk, Principal Contractor to manage on site. Access adn Maintenance c…" at bounding box center [460, 260] width 394 height 70
drag, startPoint x: 526, startPoint y: 245, endPoint x: 393, endPoint y: 243, distance: 133.1
click at [393, 243] on textarea "Residual Risk, Principal Contractor to manage on site. Access adn Maintenance c…" at bounding box center [460, 260] width 394 height 70
drag, startPoint x: 278, startPoint y: 255, endPoint x: 416, endPoint y: 244, distance: 138.7
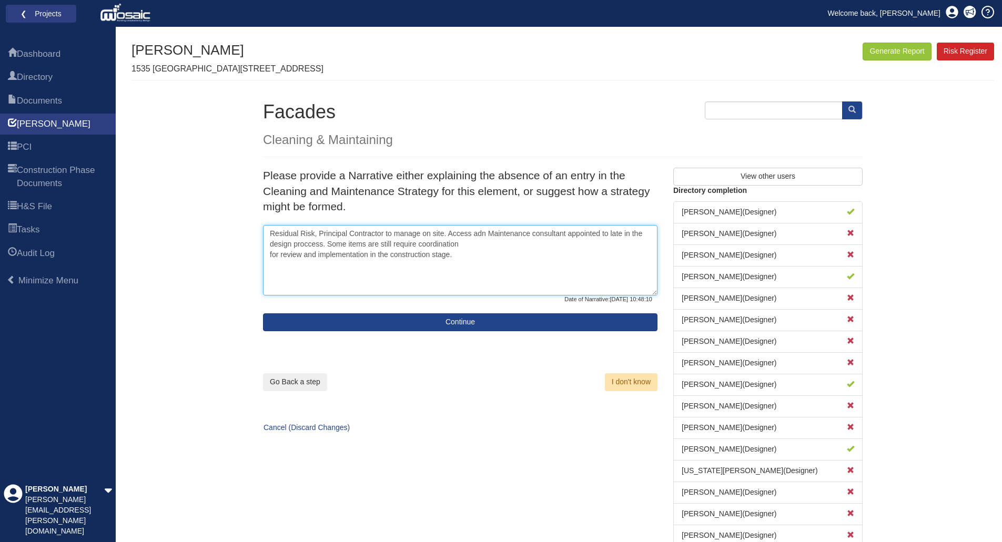
click at [416, 244] on textarea "Residual Risk, Principal Contractor to manage on site. Access adn Maintenance c…" at bounding box center [460, 260] width 394 height 70
click at [469, 249] on textarea "Residual Risk, Principal Contractor to manage on site. Access adn Maintenance c…" at bounding box center [460, 260] width 394 height 70
drag, startPoint x: 449, startPoint y: 244, endPoint x: 417, endPoint y: 244, distance: 32.1
click at [417, 244] on textarea "Residual Risk, Principal Contractor to manage on site. Access adn Maintenance c…" at bounding box center [460, 260] width 394 height 70
click at [425, 245] on textarea "Residual Risk, Principal Contractor to manage on site. Access adn Maintenance c…" at bounding box center [460, 260] width 394 height 70
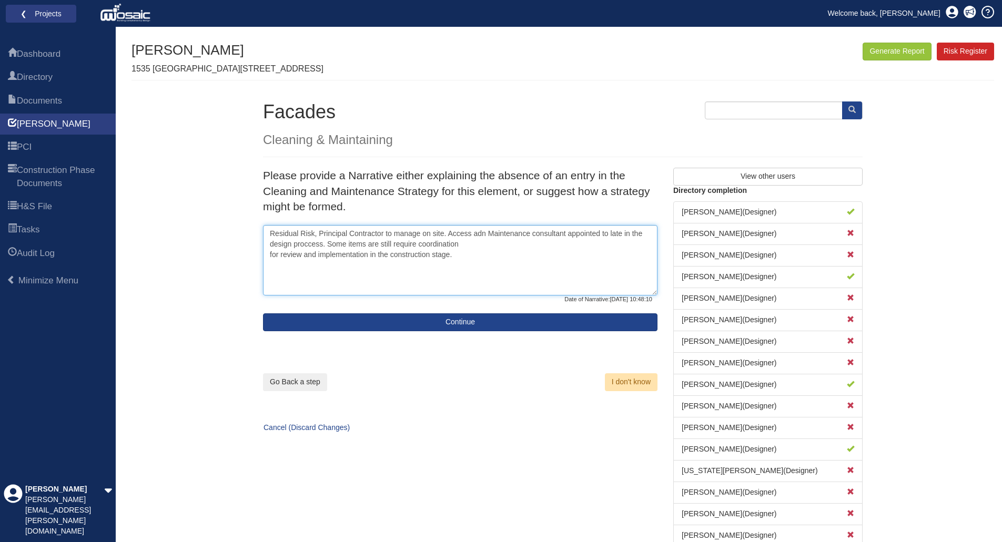
drag, startPoint x: 464, startPoint y: 244, endPoint x: 420, endPoint y: 245, distance: 44.2
click at [420, 245] on textarea "Residual Risk, Principal Contractor to manage on site. Access adn Maintenance c…" at bounding box center [460, 260] width 394 height 70
click at [467, 245] on textarea "Residual Risk, Principal Contractor to manage on site. Access adn Maintenance c…" at bounding box center [460, 260] width 394 height 70
drag, startPoint x: 467, startPoint y: 244, endPoint x: 425, endPoint y: 245, distance: 41.0
click at [425, 245] on textarea "Residual Risk, Principal Contractor to manage on site. Access adn Maintenance c…" at bounding box center [460, 260] width 394 height 70
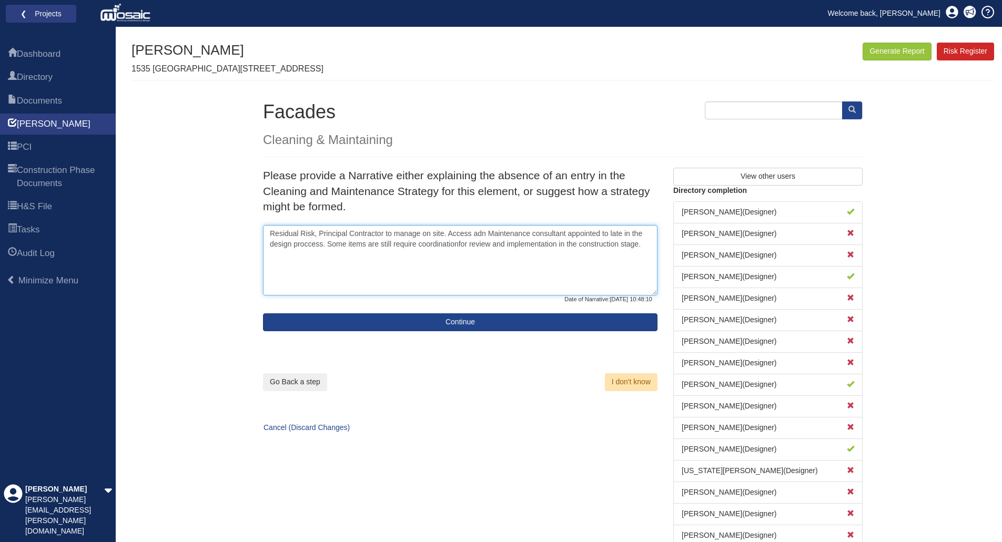
drag, startPoint x: 559, startPoint y: 244, endPoint x: 459, endPoint y: 248, distance: 99.5
click at [459, 248] on textarea "Residual Risk, Principal Contractor to manage on site. Access adn Maintenance c…" at bounding box center [460, 260] width 394 height 70
drag, startPoint x: 543, startPoint y: 244, endPoint x: 262, endPoint y: 231, distance: 281.7
click at [262, 231] on div "Please provide a Narrative either explaining the absence of an entry in the Cle…" at bounding box center [460, 250] width 410 height 164
click at [590, 242] on textarea "Residual Risk, Principal Contractor to manage on site. Access adn Maintenance c…" at bounding box center [460, 260] width 394 height 70
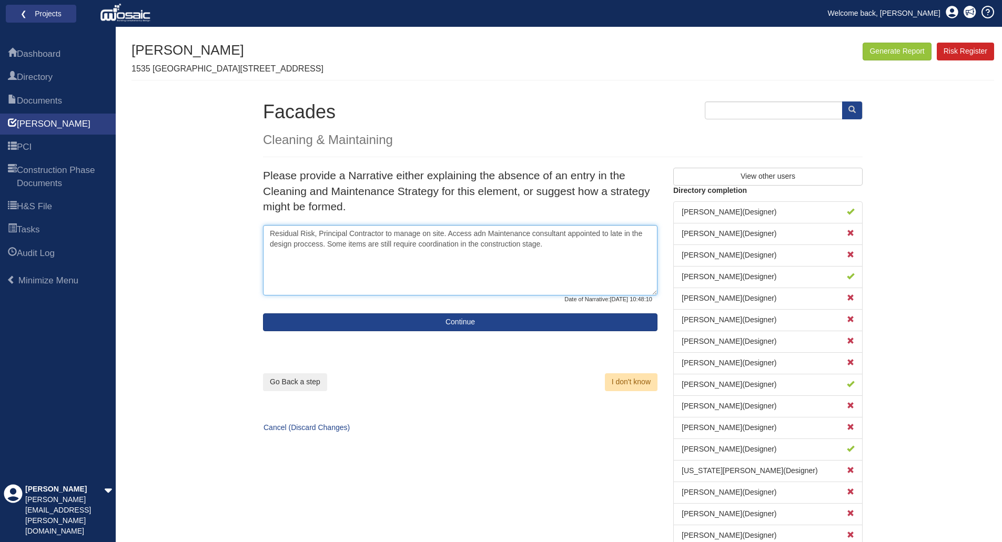
drag, startPoint x: 378, startPoint y: 246, endPoint x: 368, endPoint y: 246, distance: 10.0
click at [368, 246] on textarea "Residual Risk, Principal Contractor to manage on site. Access adn Maintenance c…" at bounding box center [460, 260] width 394 height 70
click at [477, 260] on textarea "Residual Risk, Principal Contractor to manage on site. Access adn Maintenance c…" at bounding box center [460, 260] width 394 height 70
drag, startPoint x: 522, startPoint y: 237, endPoint x: 264, endPoint y: 236, distance: 258.8
click at [259, 235] on div "Please provide a Narrative either explaining the absence of an entry in the Cle…" at bounding box center [460, 250] width 410 height 164
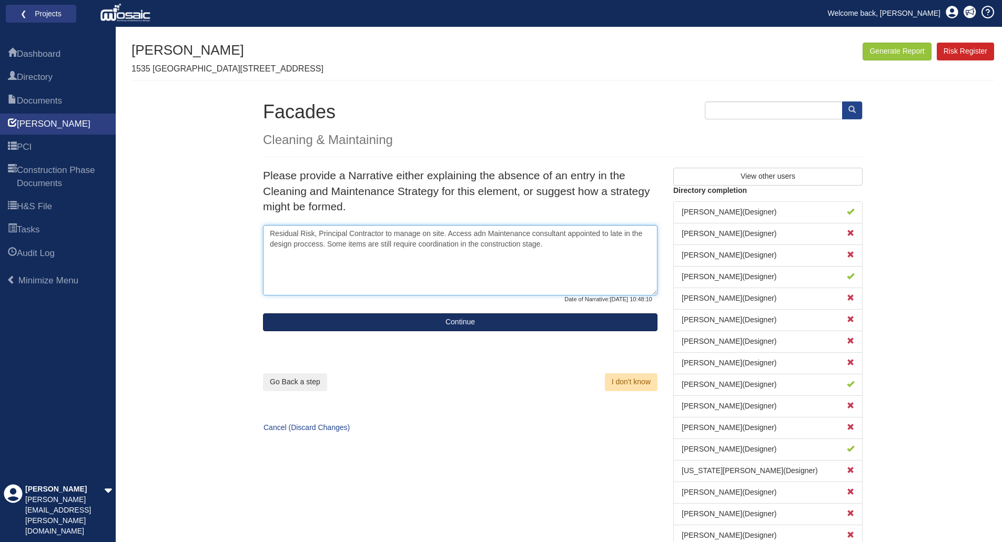
type textarea "Residual Risk, Principal Contractor to manage on site. Access adn Maintenance c…"
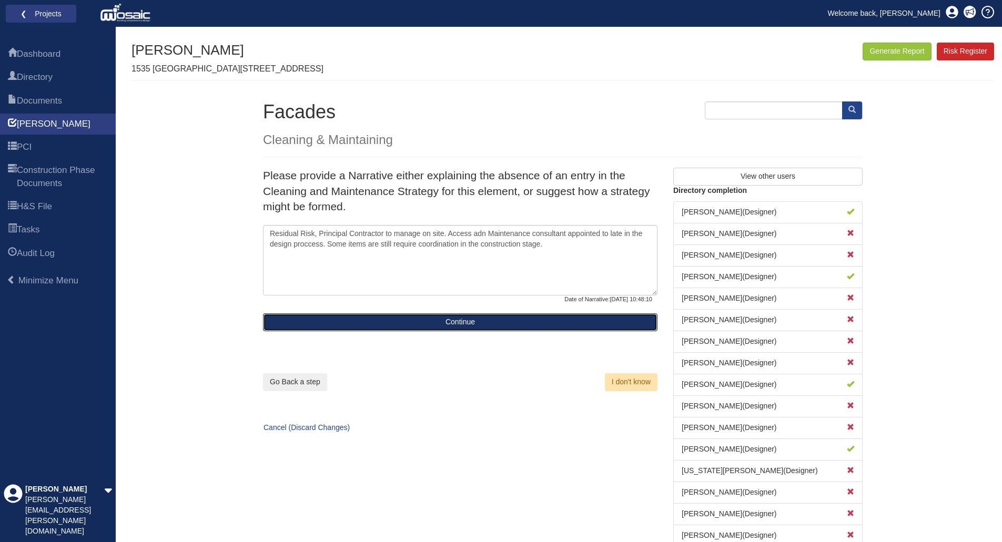
click at [453, 322] on button "Continue" at bounding box center [460, 322] width 394 height 18
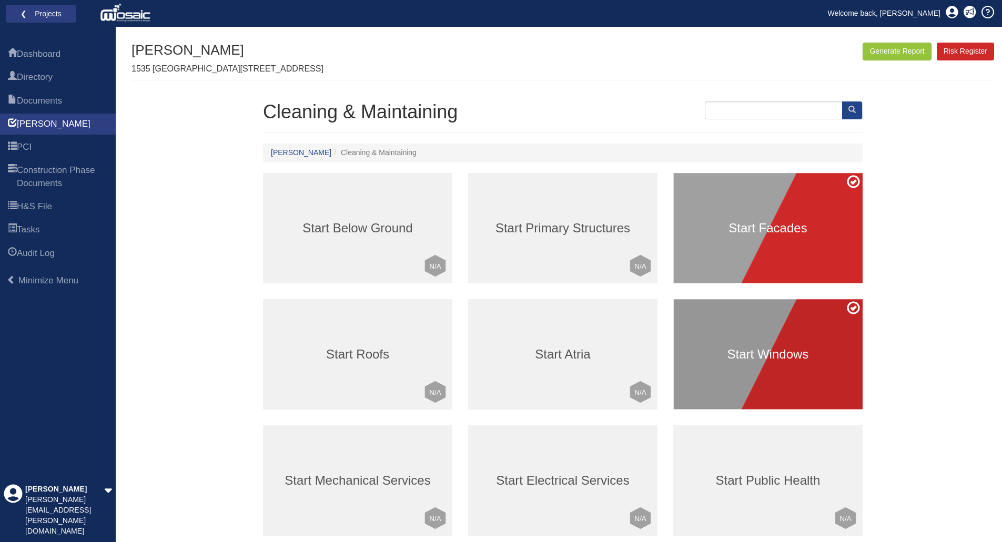
click at [764, 359] on h3 "Start Windows" at bounding box center [767, 355] width 189 height 14
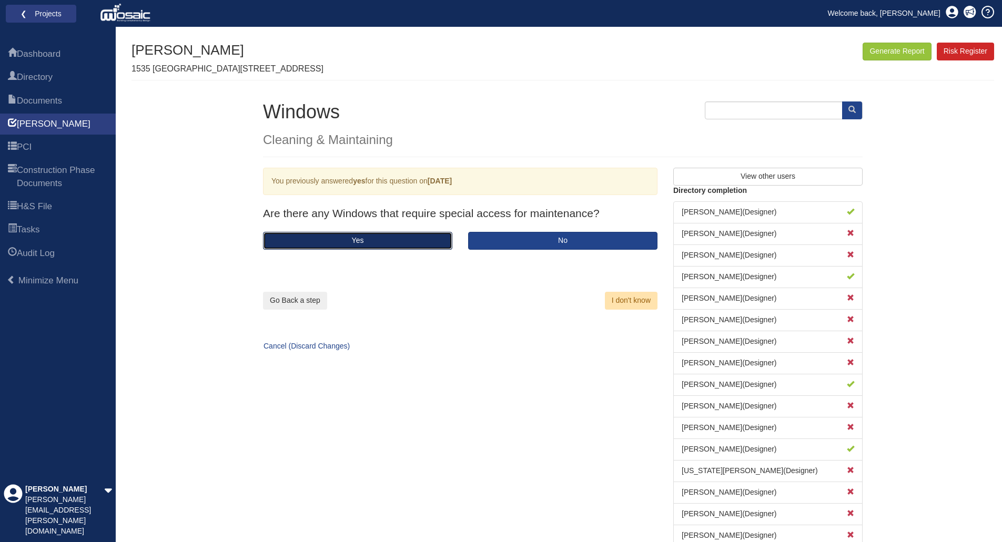
click at [404, 235] on button "Yes" at bounding box center [357, 241] width 189 height 18
click at [403, 238] on button "Yes" at bounding box center [357, 241] width 189 height 18
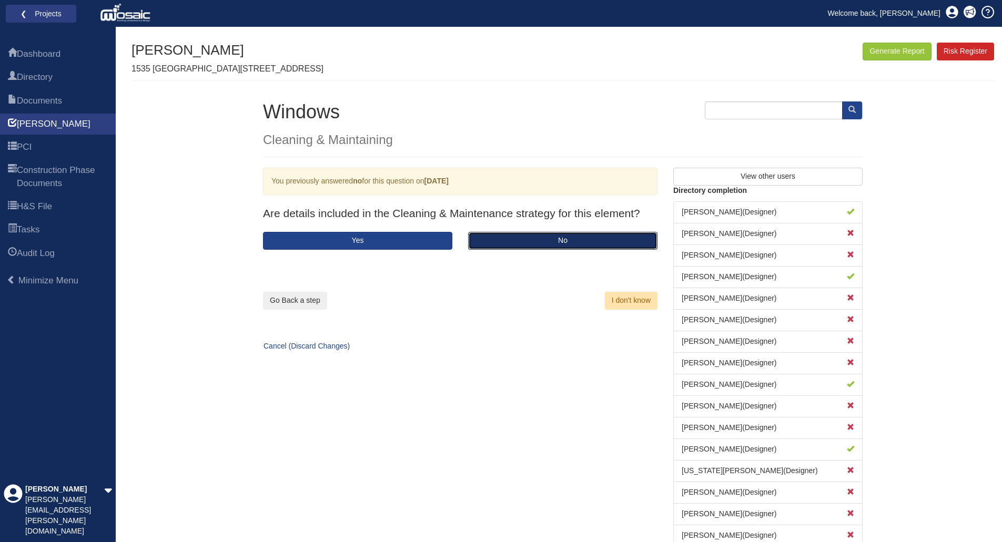
click at [506, 239] on button "No" at bounding box center [562, 241] width 189 height 18
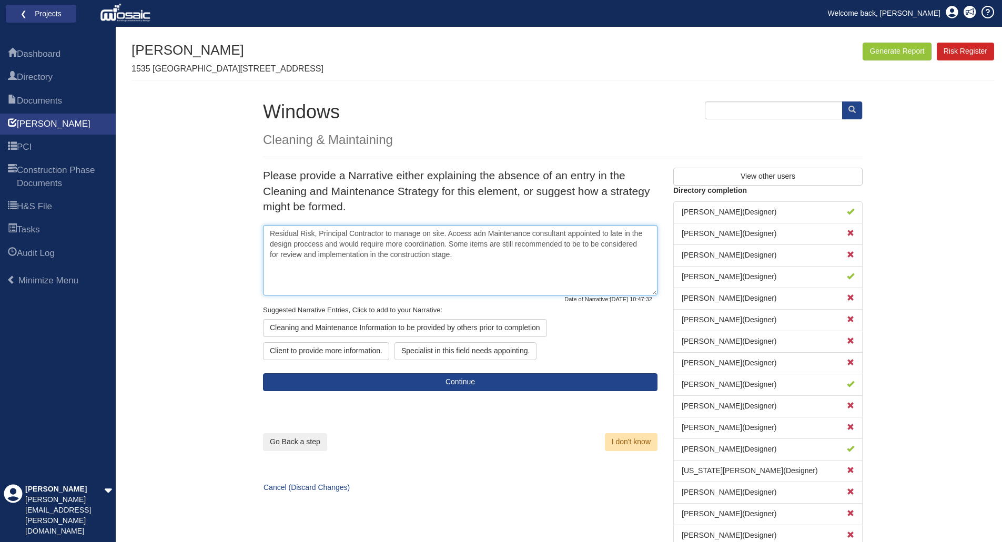
drag, startPoint x: 483, startPoint y: 256, endPoint x: 235, endPoint y: 229, distance: 249.8
click at [235, 229] on div "Generate Report Show All HARI Select "Yes" for All Eliminated included or "No" …" at bounding box center [562, 311] width 863 height 536
paste textarea ". Some items are still require coordin"
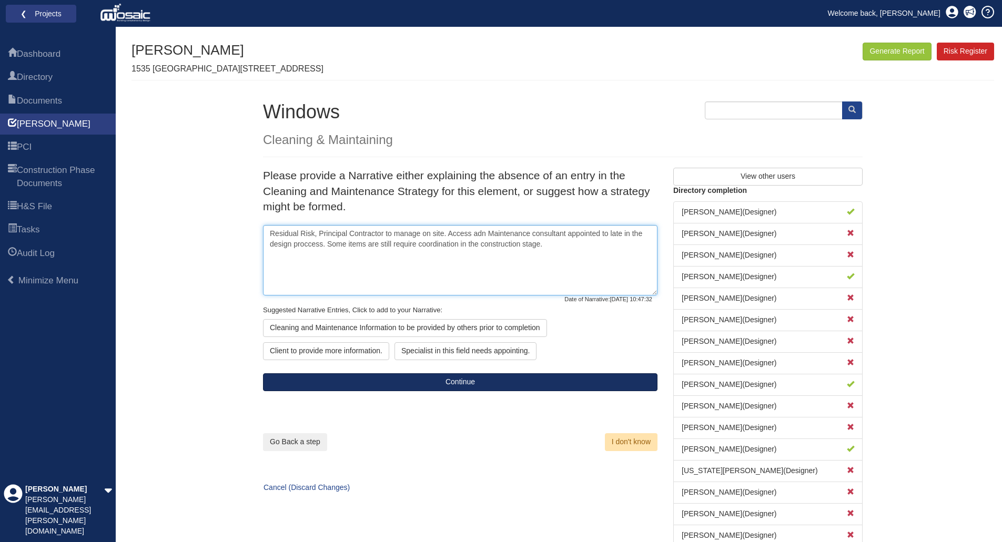
type textarea "Residual Risk, Principal Contractor to manage on site. Access adn Maintenance c…"
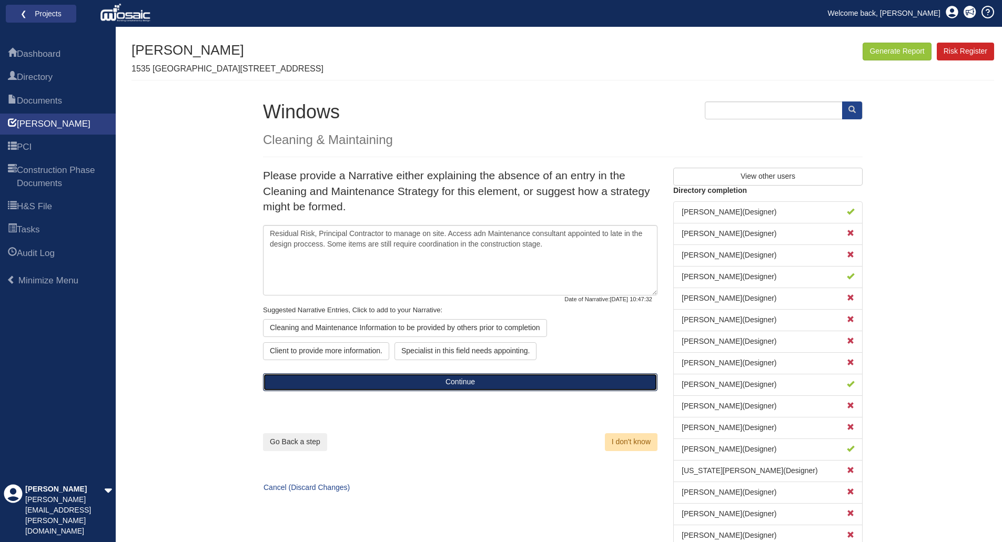
click at [477, 387] on button "Continue" at bounding box center [460, 382] width 394 height 18
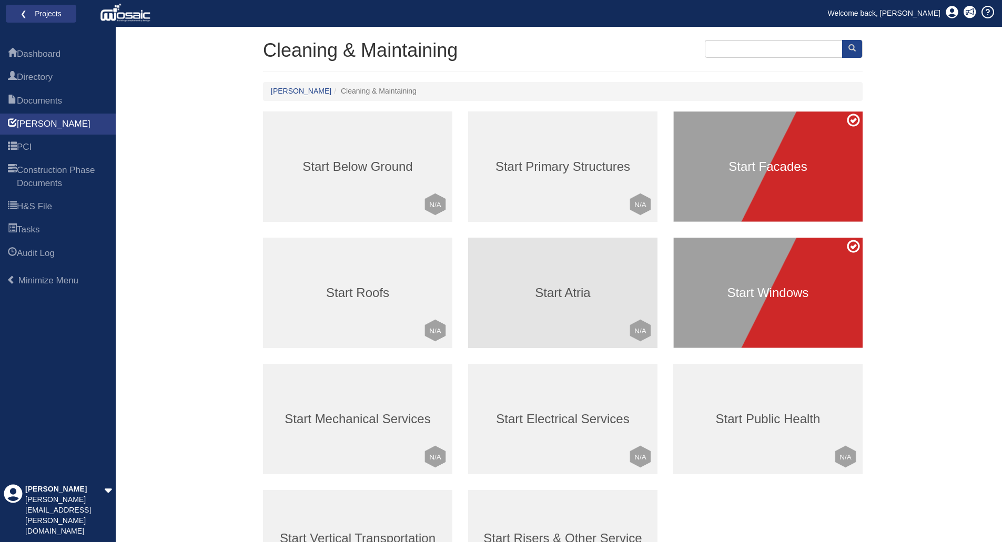
scroll to position [53, 0]
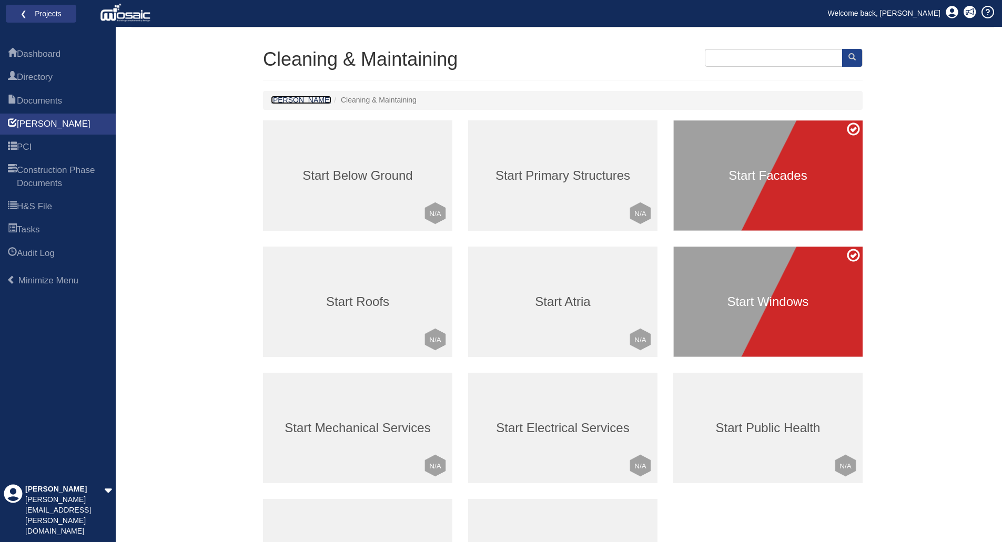
click at [280, 99] on link "[PERSON_NAME]" at bounding box center [301, 100] width 60 height 8
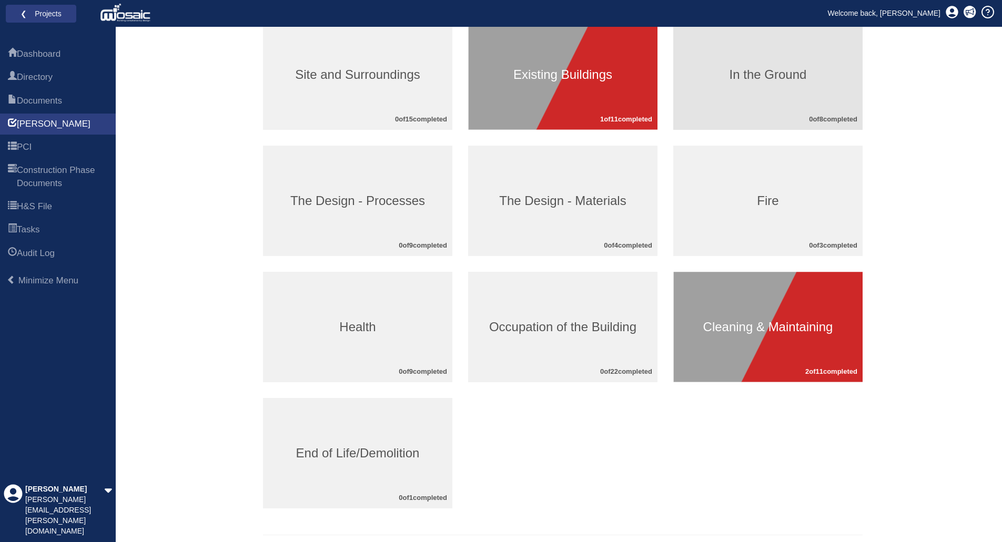
scroll to position [158, 0]
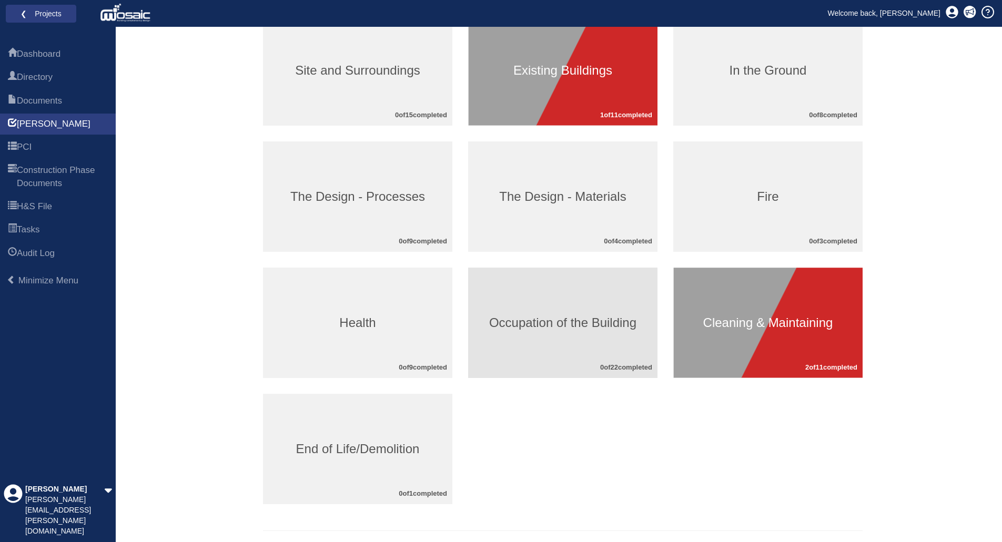
click at [566, 326] on h3 "Occupation of the Building" at bounding box center [562, 323] width 189 height 14
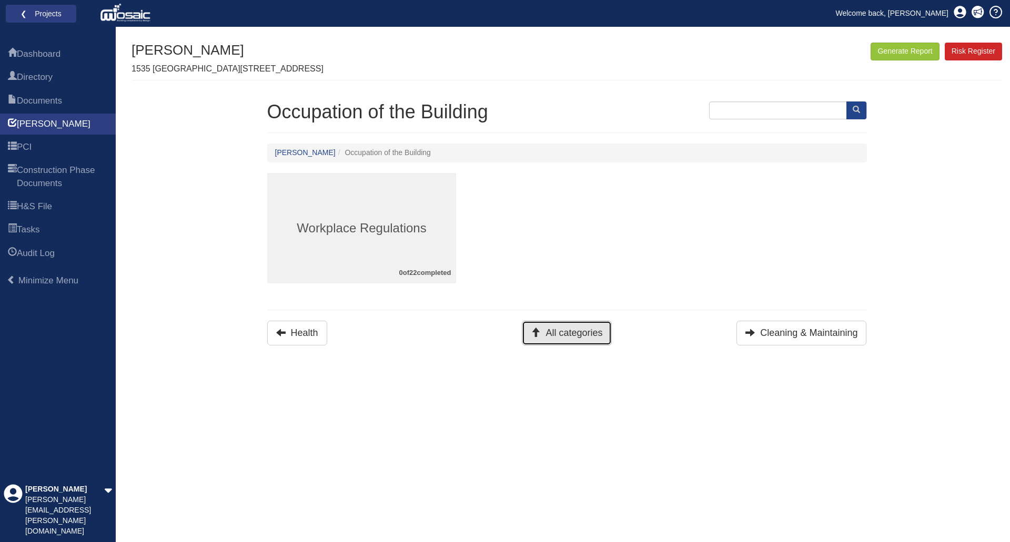
click at [573, 337] on button "All categories" at bounding box center [566, 333] width 89 height 25
click at [557, 334] on button "All categories" at bounding box center [566, 333] width 89 height 25
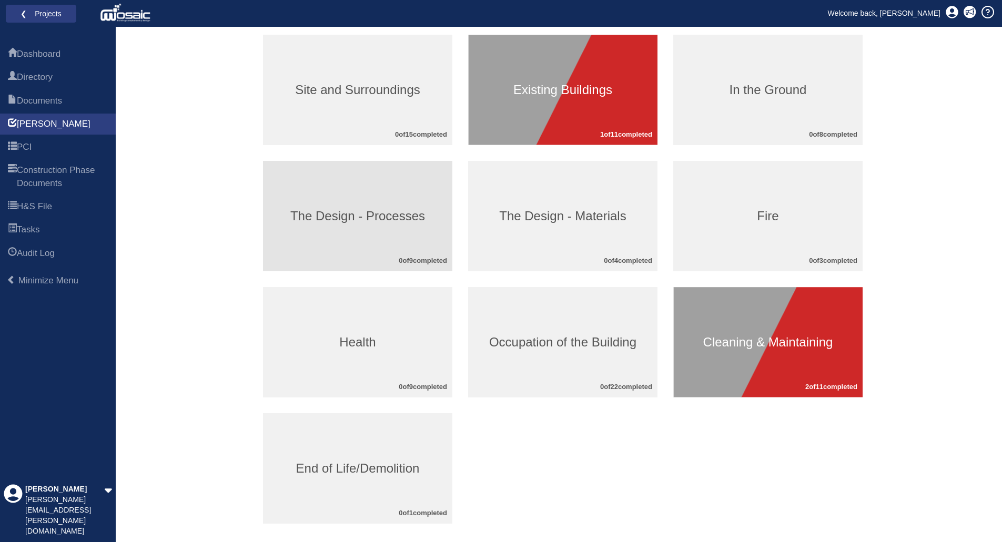
scroll to position [158, 0]
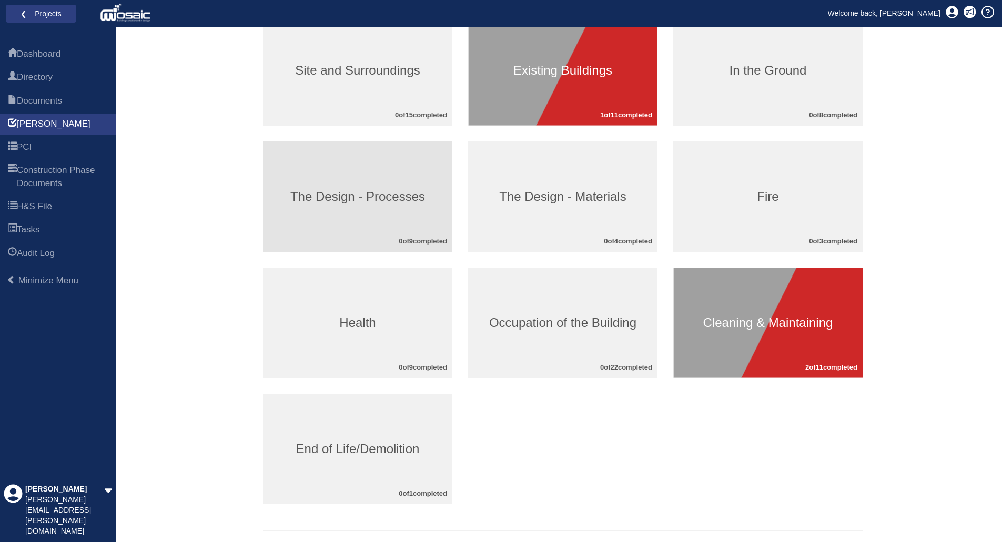
click at [398, 197] on h3 "The Design - Processes" at bounding box center [357, 197] width 189 height 14
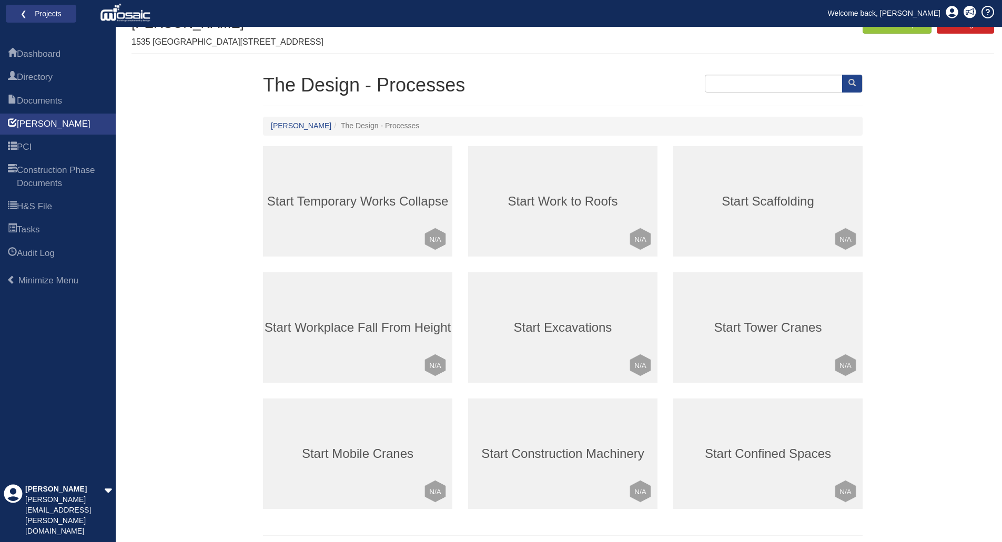
scroll to position [56, 0]
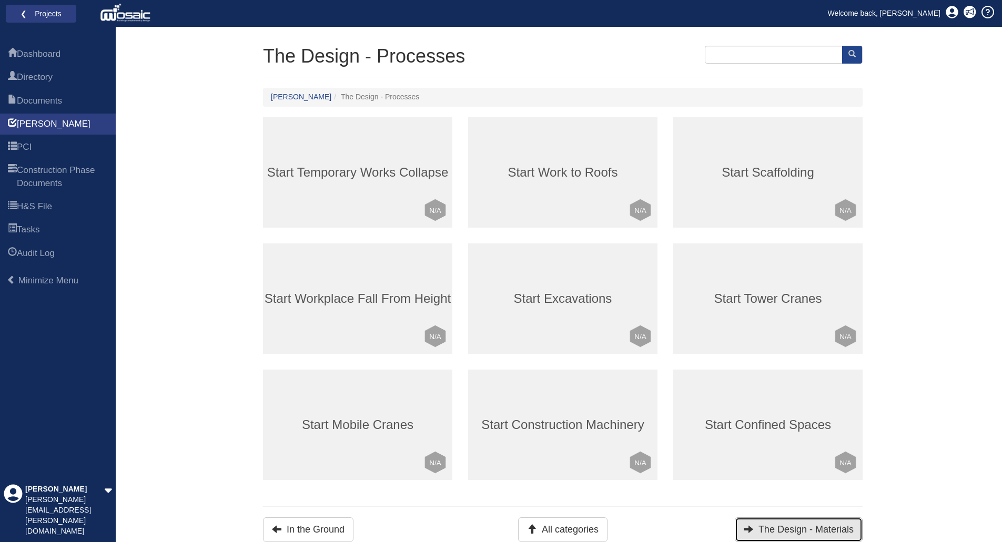
click at [825, 526] on button "The Design - Materials" at bounding box center [799, 530] width 128 height 25
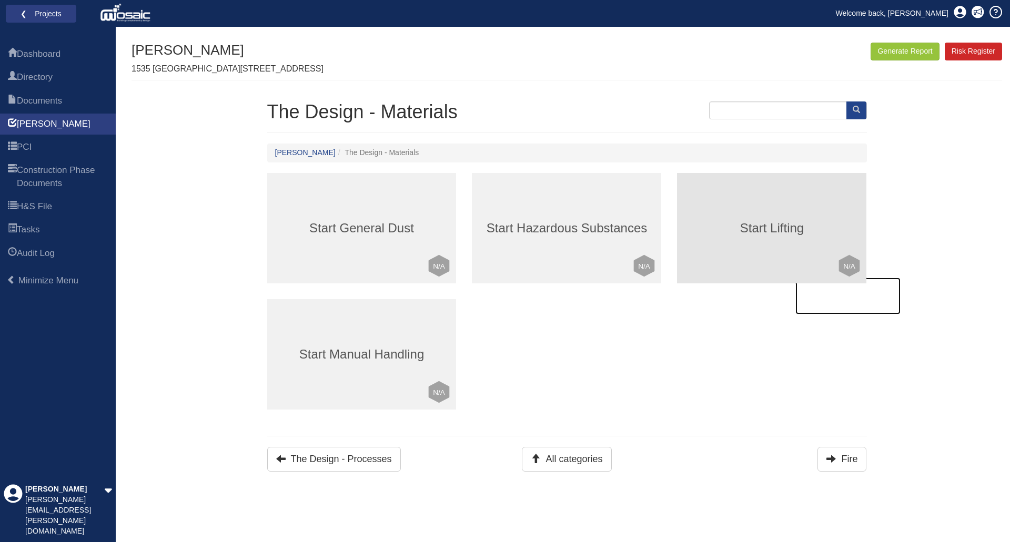
click at [769, 230] on h3 "Start Lifting" at bounding box center [771, 228] width 189 height 14
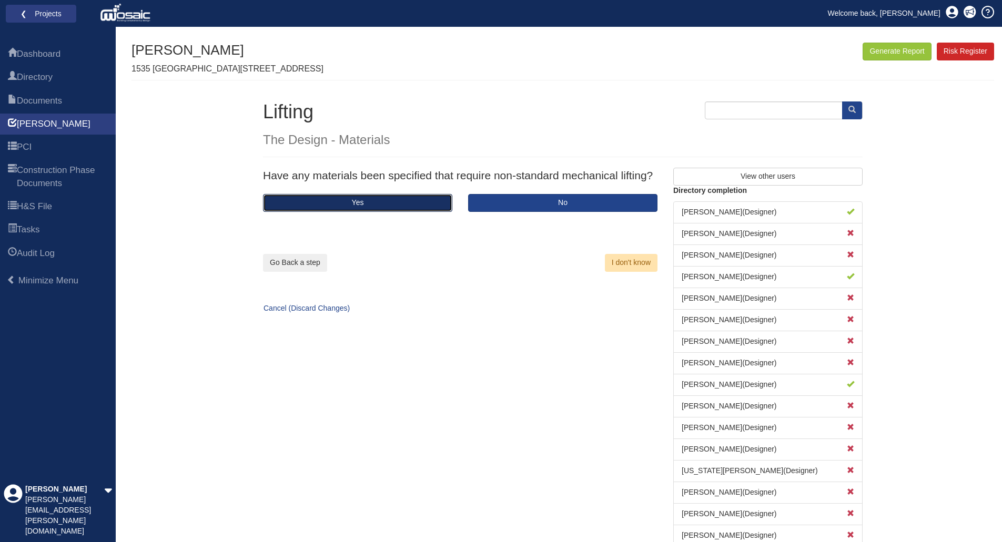
click at [401, 205] on button "Yes" at bounding box center [357, 203] width 189 height 18
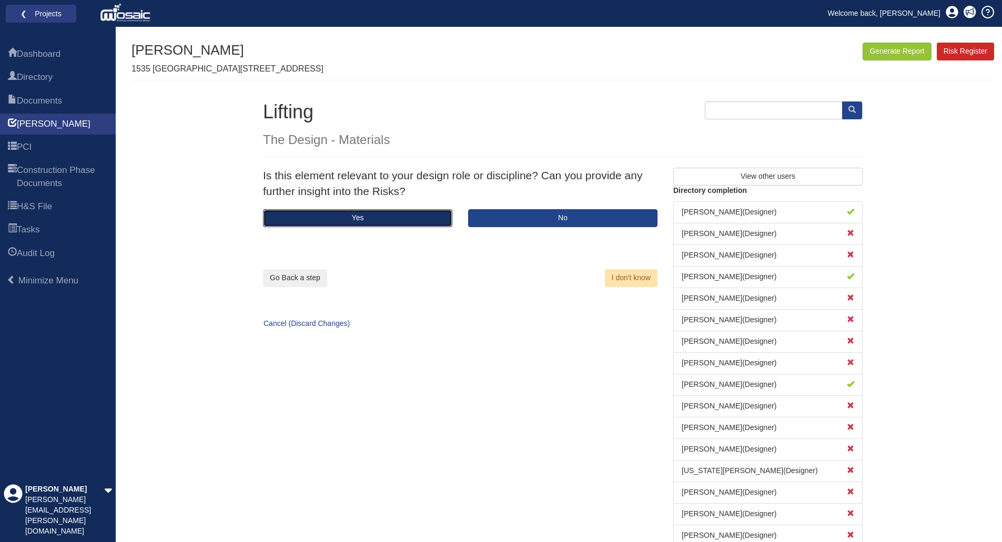
click at [384, 217] on button "Yes" at bounding box center [357, 218] width 189 height 18
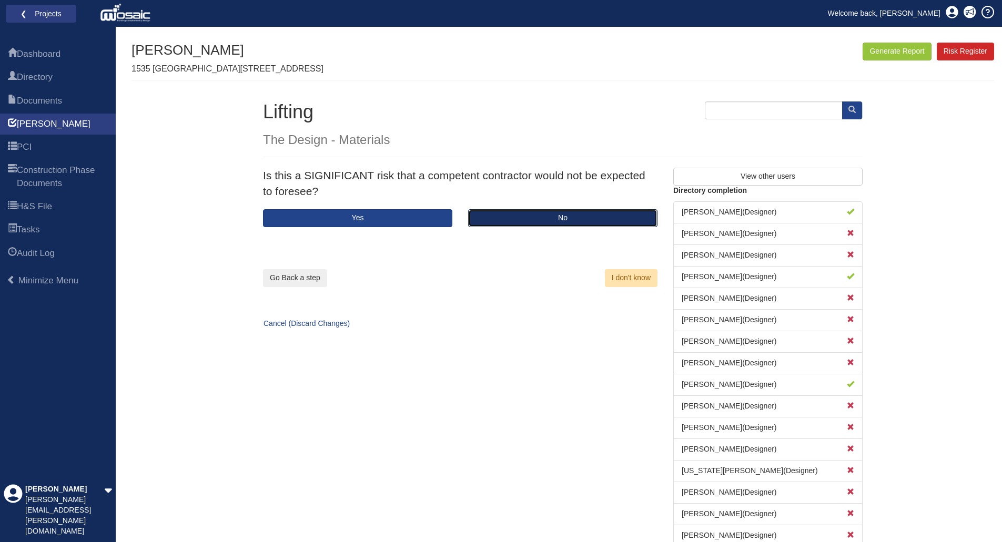
click at [541, 218] on button "No" at bounding box center [562, 218] width 189 height 18
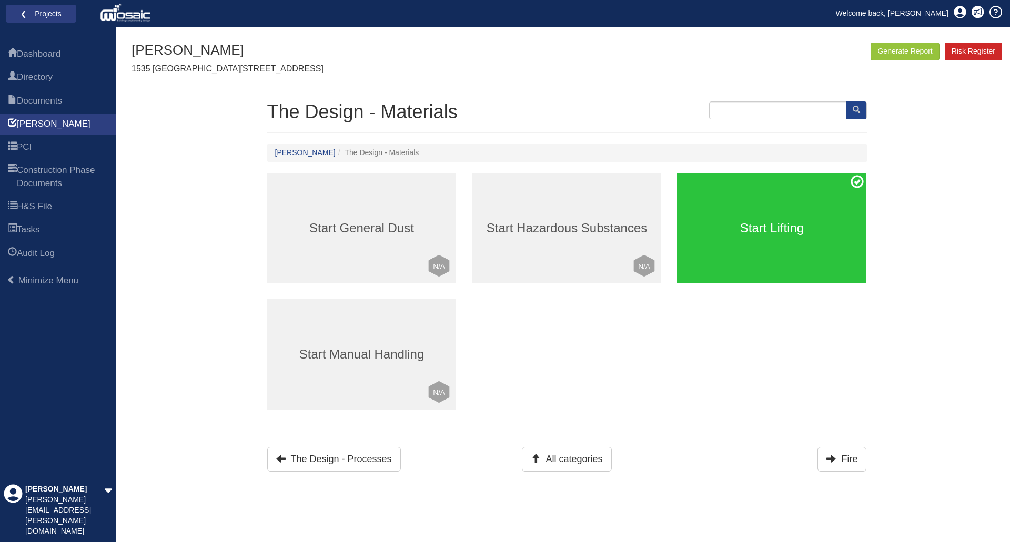
click at [795, 209] on div "Start Lifting" at bounding box center [771, 228] width 189 height 110
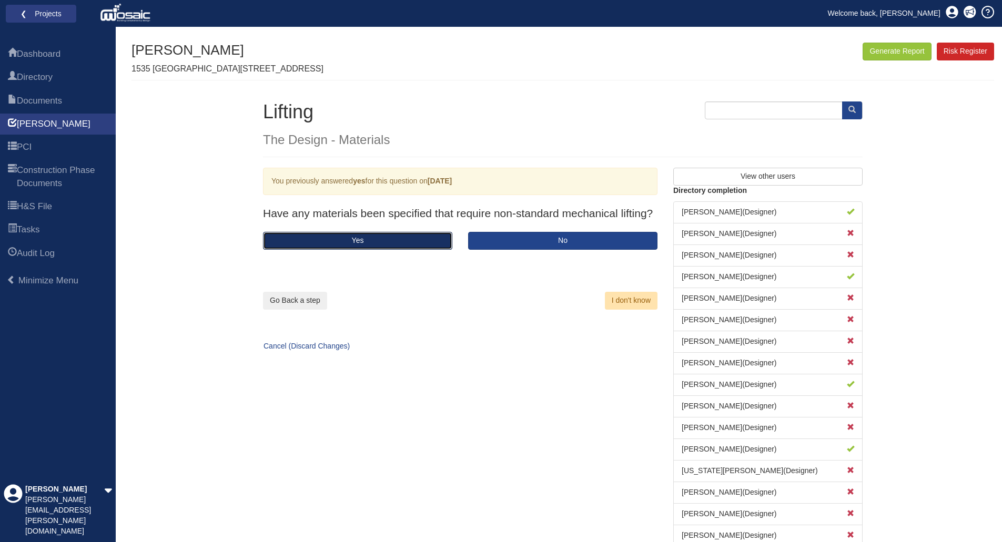
click at [411, 245] on button "Yes" at bounding box center [357, 241] width 189 height 18
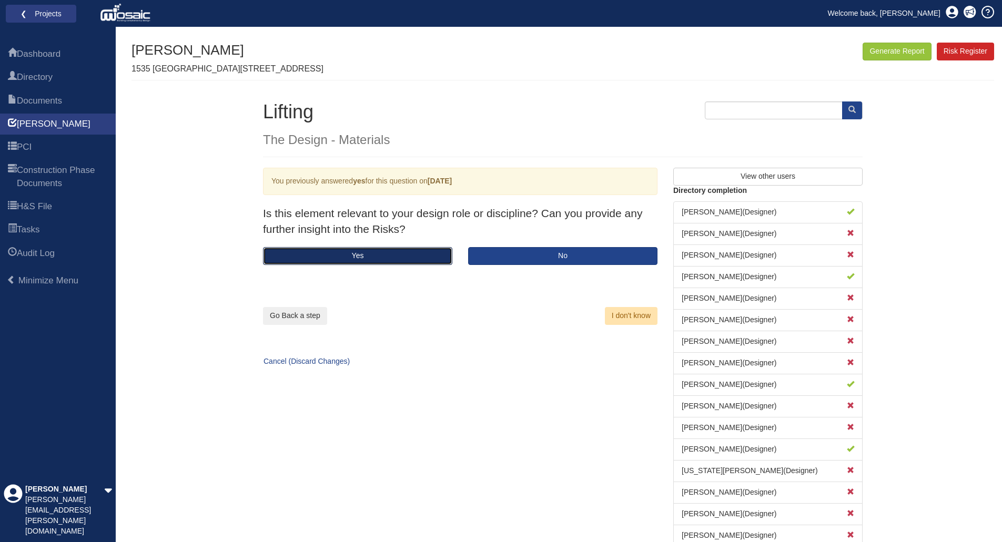
click at [404, 248] on button "Yes" at bounding box center [357, 256] width 189 height 18
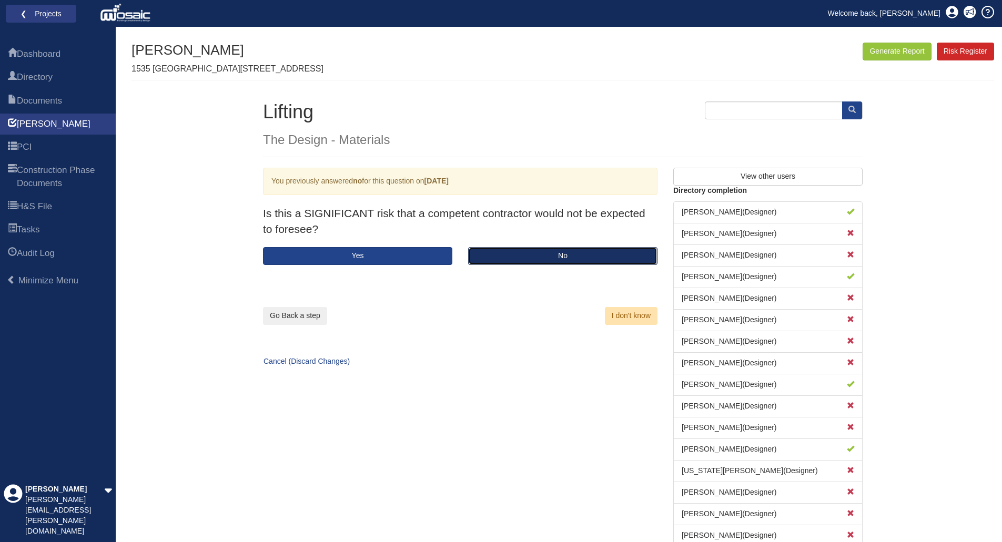
click at [534, 255] on button "No" at bounding box center [562, 256] width 189 height 18
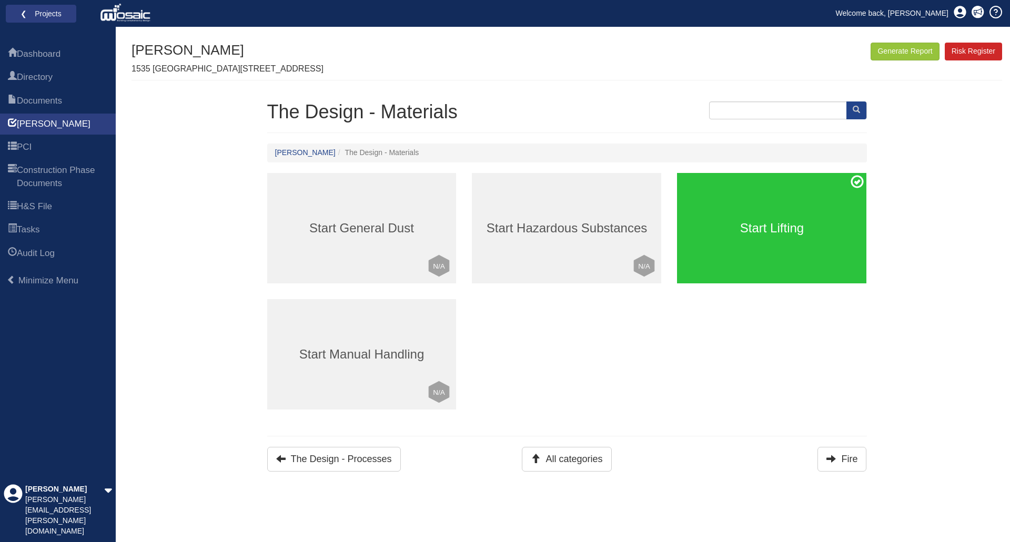
click at [728, 231] on h3 "Start Lifting" at bounding box center [771, 228] width 189 height 14
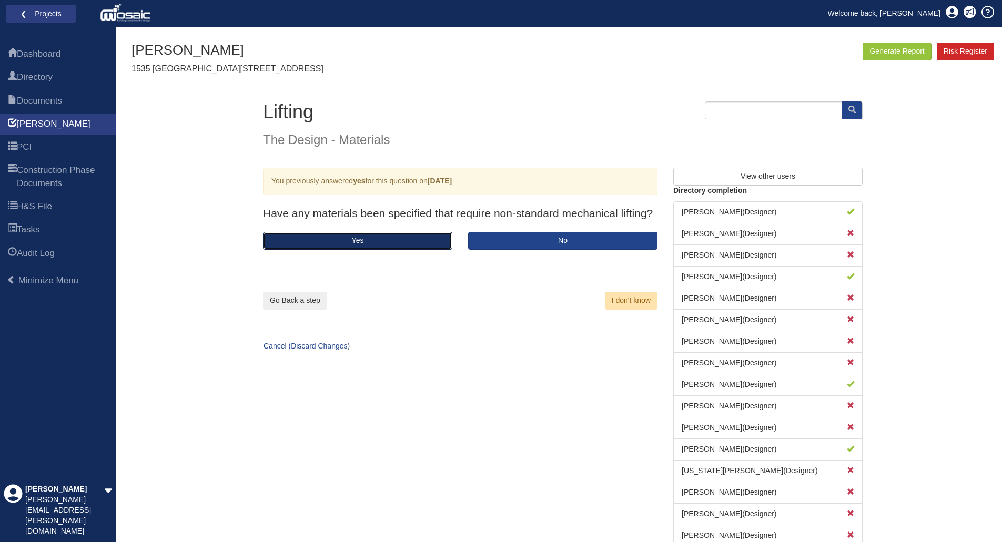
click at [367, 245] on button "Yes" at bounding box center [357, 241] width 189 height 18
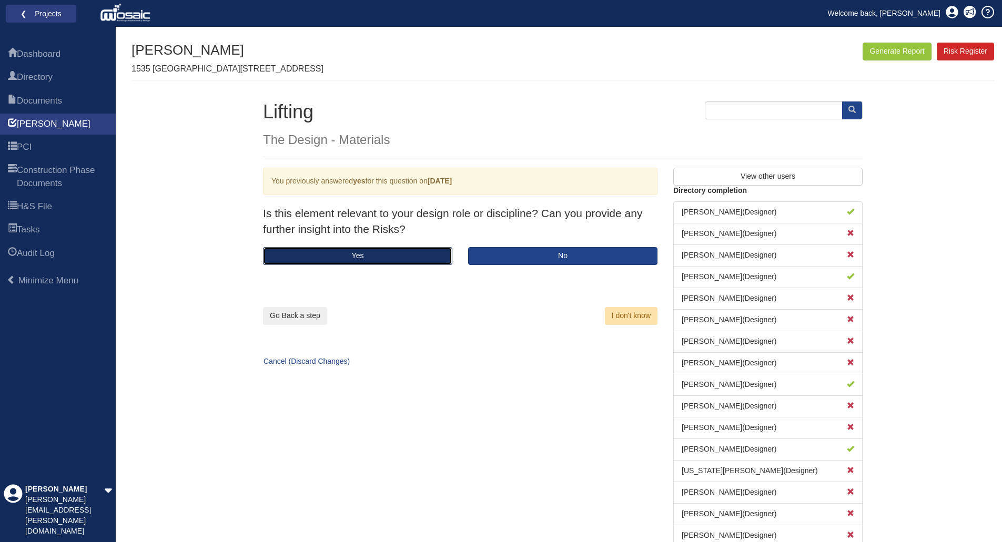
click at [366, 252] on button "Yes" at bounding box center [357, 256] width 189 height 18
click at [365, 254] on button "Yes" at bounding box center [357, 256] width 189 height 18
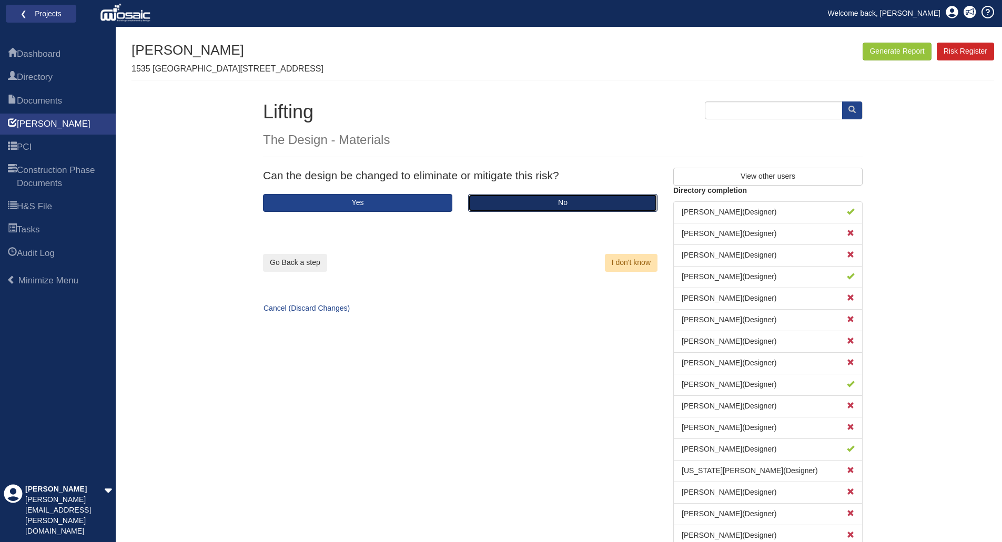
click at [511, 198] on button "No" at bounding box center [562, 203] width 189 height 18
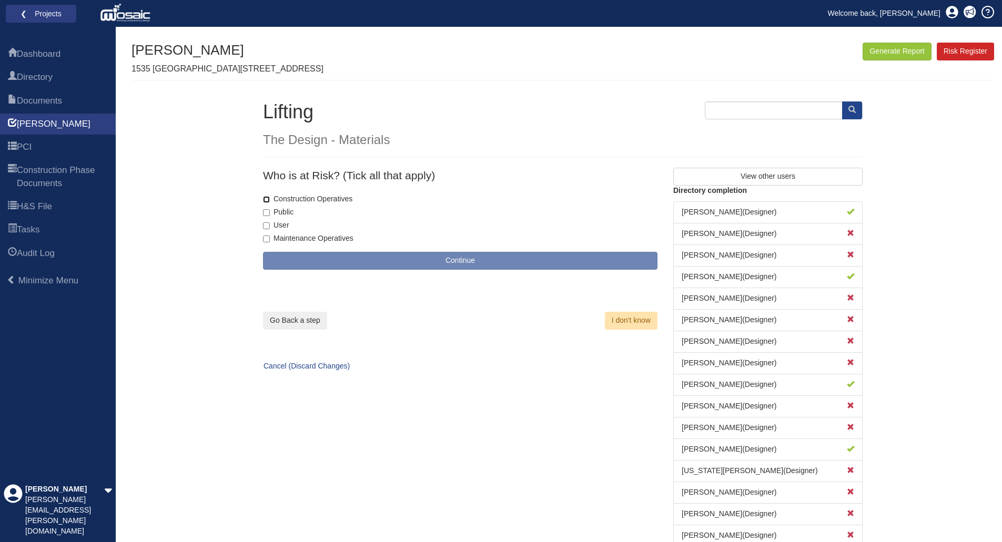
click at [267, 198] on input "Construction Operatives" at bounding box center [266, 199] width 7 height 7
checkbox input "true"
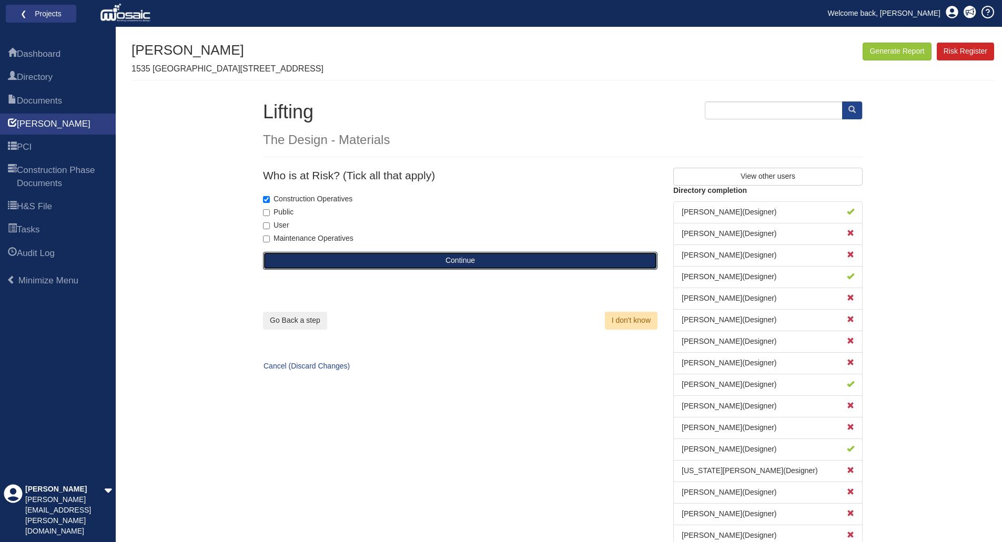
click at [449, 259] on button "Continue" at bounding box center [460, 261] width 394 height 18
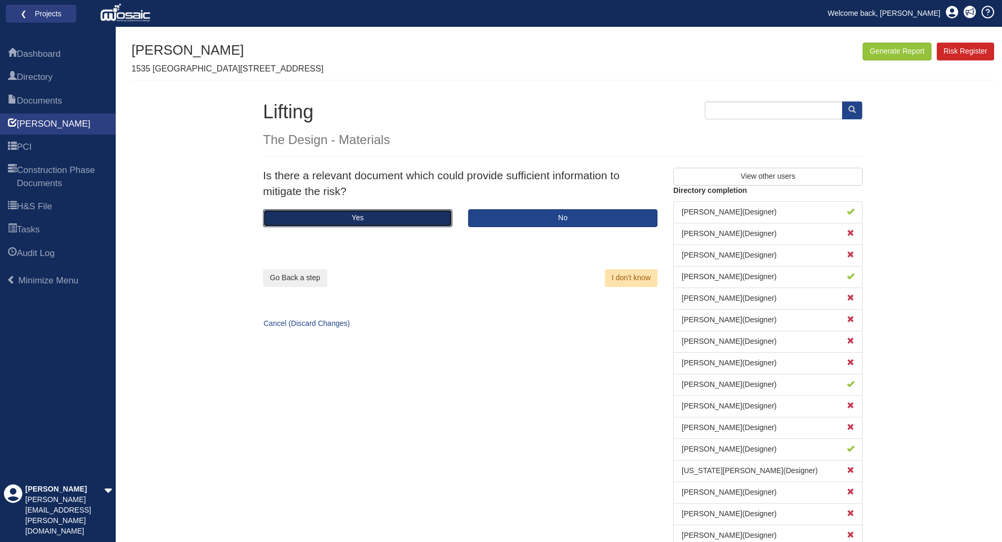
click at [370, 218] on button "Yes" at bounding box center [357, 218] width 189 height 18
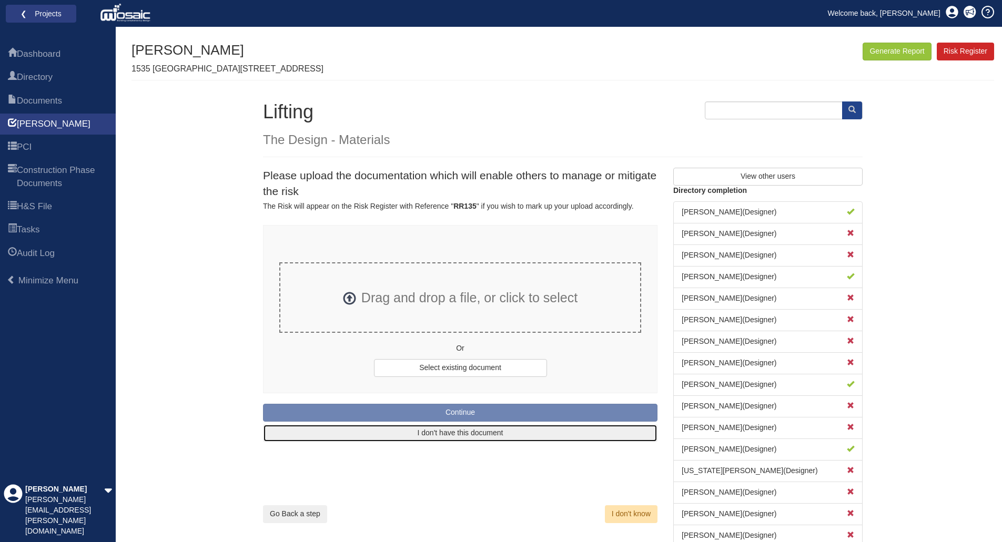
click at [462, 433] on button "I don't have this document" at bounding box center [460, 433] width 394 height 18
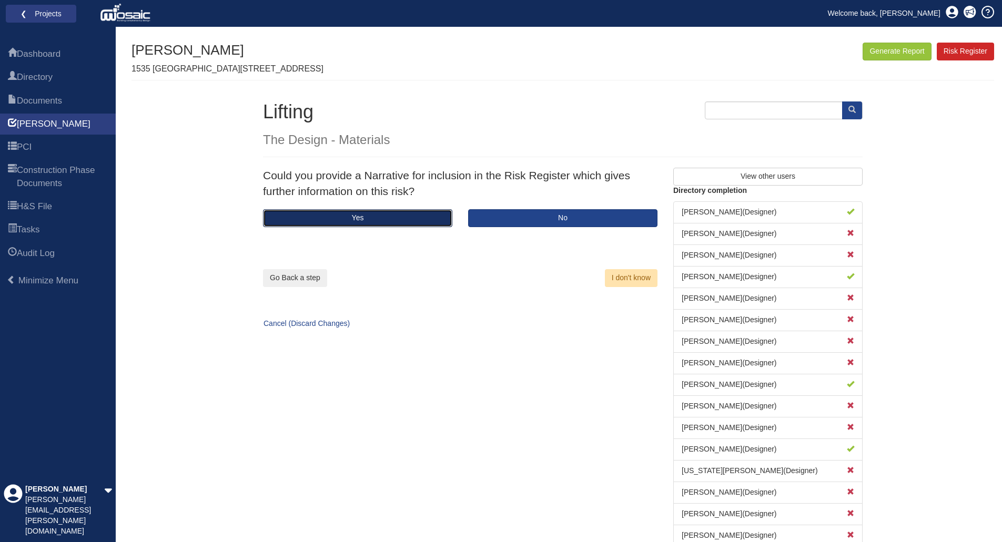
click at [362, 217] on button "Yes" at bounding box center [357, 218] width 189 height 18
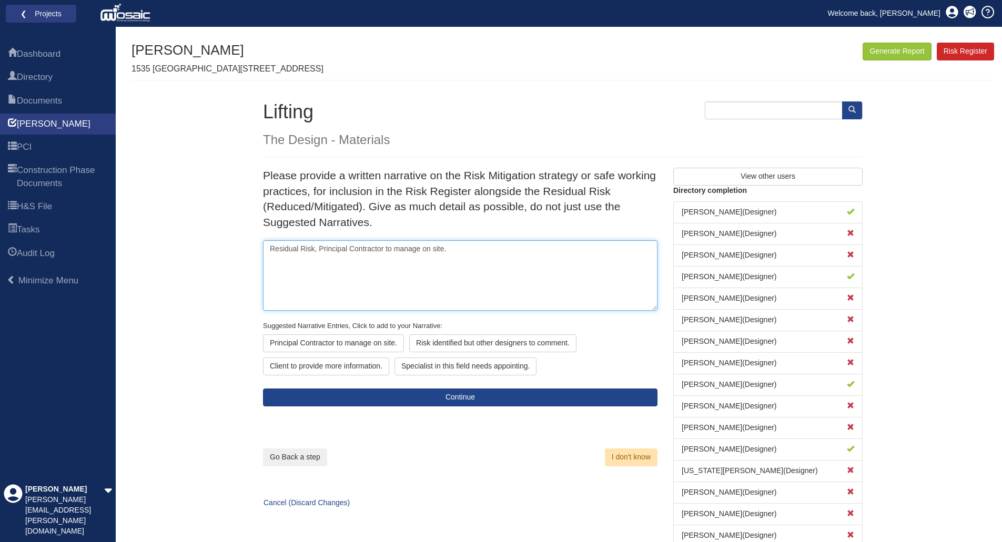
drag, startPoint x: 464, startPoint y: 253, endPoint x: 476, endPoint y: 247, distance: 13.2
click at [466, 253] on textarea "Residual Risk, Principal Contractor to manage on site." at bounding box center [460, 275] width 394 height 70
click at [465, 254] on textarea "Residual Risk, Principal Contractor to manage on site." at bounding box center [460, 275] width 394 height 70
click at [367, 260] on textarea "Residual Risk, Principal Contractor to manage on site. Pre-fabricate Window Pod…" at bounding box center [460, 275] width 394 height 70
drag, startPoint x: 384, startPoint y: 270, endPoint x: 261, endPoint y: 248, distance: 125.1
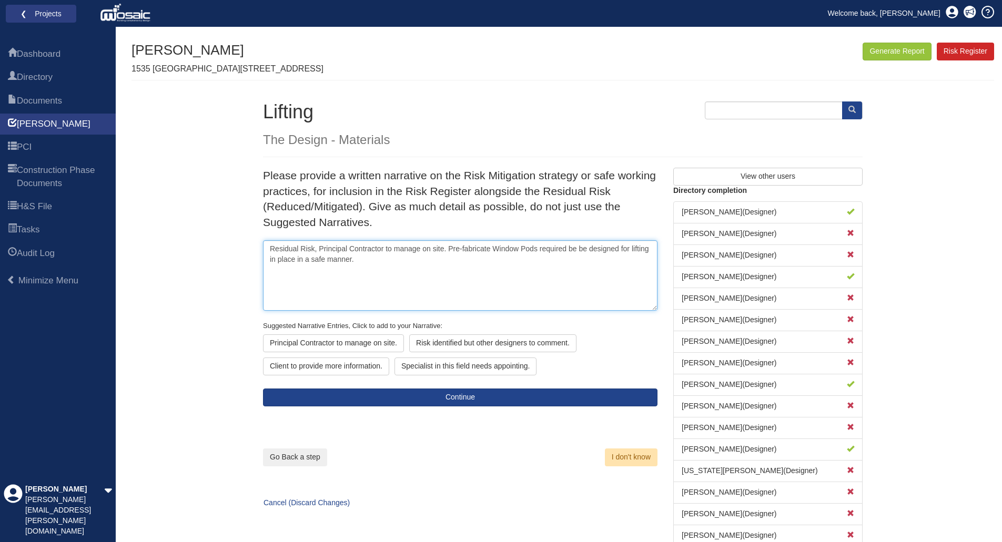
click at [261, 248] on div "Please provide a written narrative on the Risk Mitigation strategy or safe work…" at bounding box center [460, 287] width 410 height 239
click at [590, 252] on textarea "Residual Risk, Principal Contractor to manage on site. Pre-fabricate Window Pod…" at bounding box center [460, 275] width 394 height 70
click at [585, 250] on textarea "Residual Risk, Principal Contractor to manage on site. Pre-fabricate Window Pod…" at bounding box center [460, 275] width 394 height 70
drag, startPoint x: 587, startPoint y: 249, endPoint x: 576, endPoint y: 249, distance: 11.6
click at [576, 249] on textarea "Residual Risk, Principal Contractor to manage on site. Pre-fabricate Window Pod…" at bounding box center [460, 275] width 394 height 70
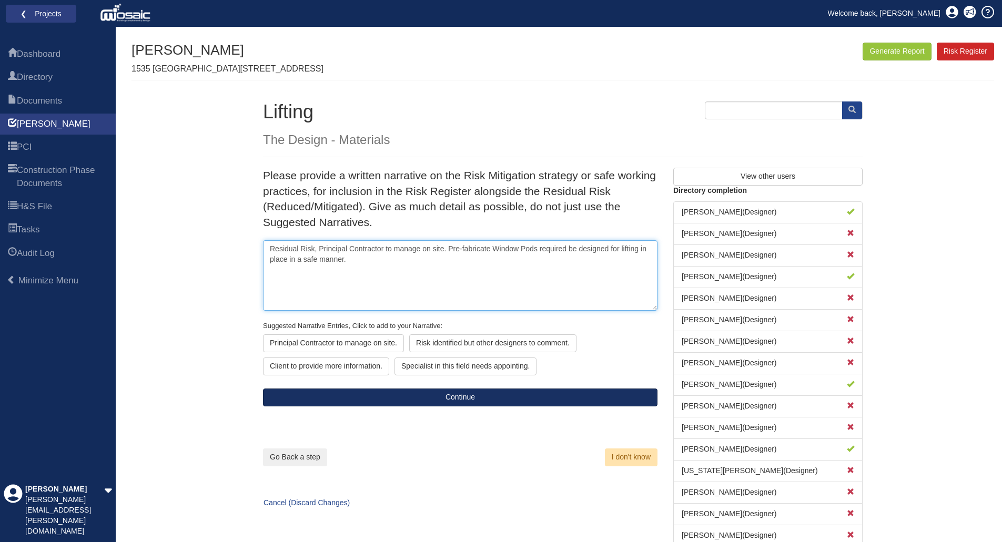
type textarea "Residual Risk, Principal Contractor to manage on site. Pre-fabricate Window Pod…"
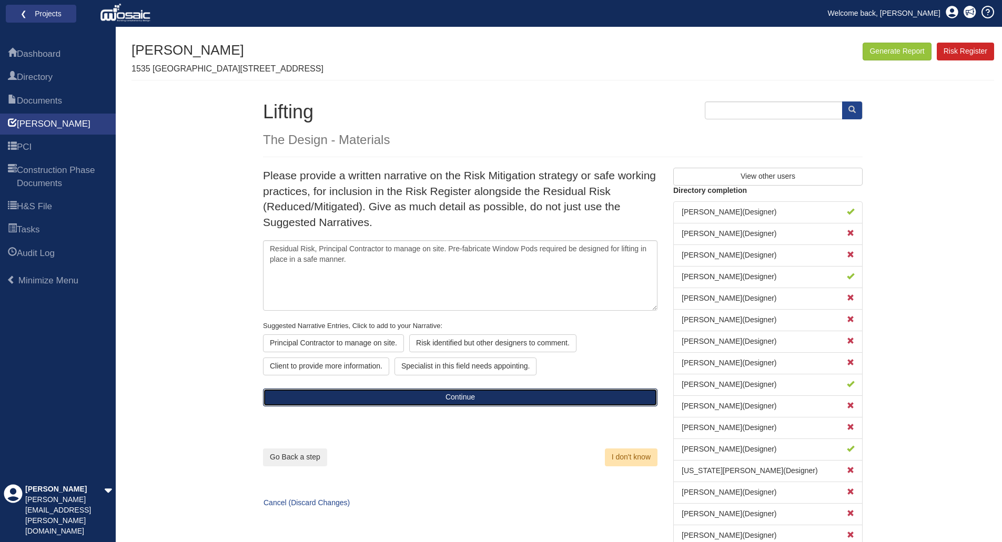
click at [455, 399] on button "Continue" at bounding box center [460, 398] width 394 height 18
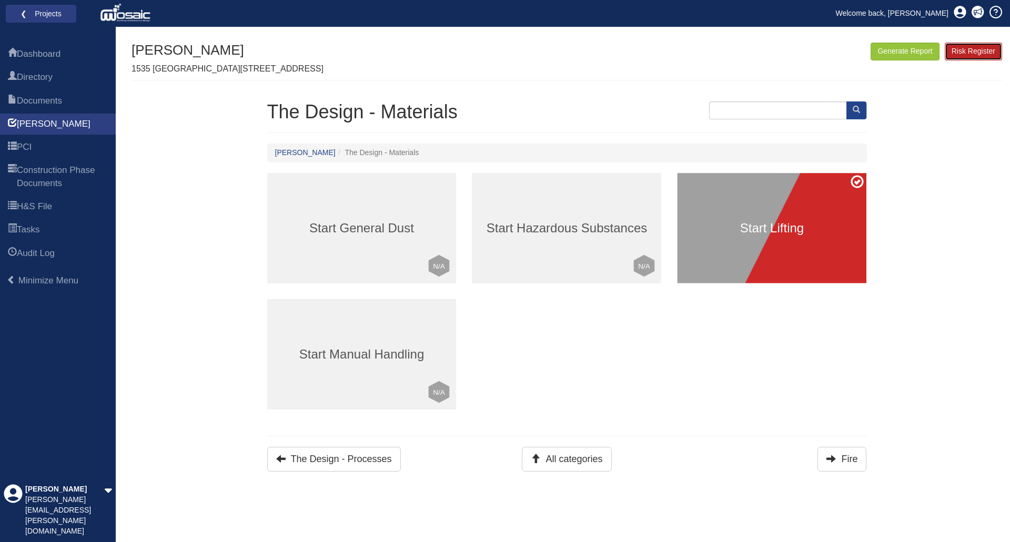
click at [975, 47] on link "Risk Register" at bounding box center [973, 52] width 57 height 18
click at [581, 466] on button "All categories" at bounding box center [566, 459] width 89 height 25
click at [575, 459] on button "All categories" at bounding box center [566, 459] width 89 height 25
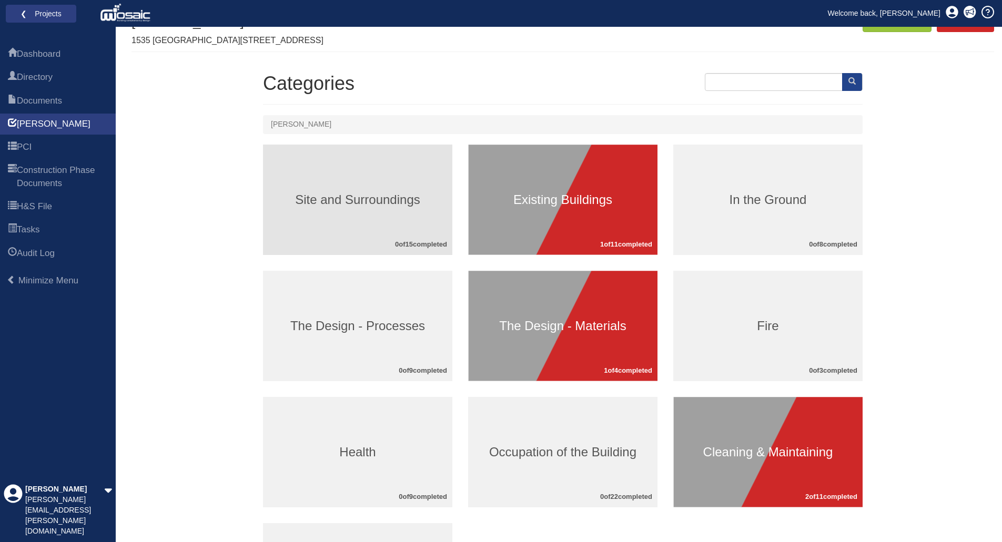
scroll to position [53, 0]
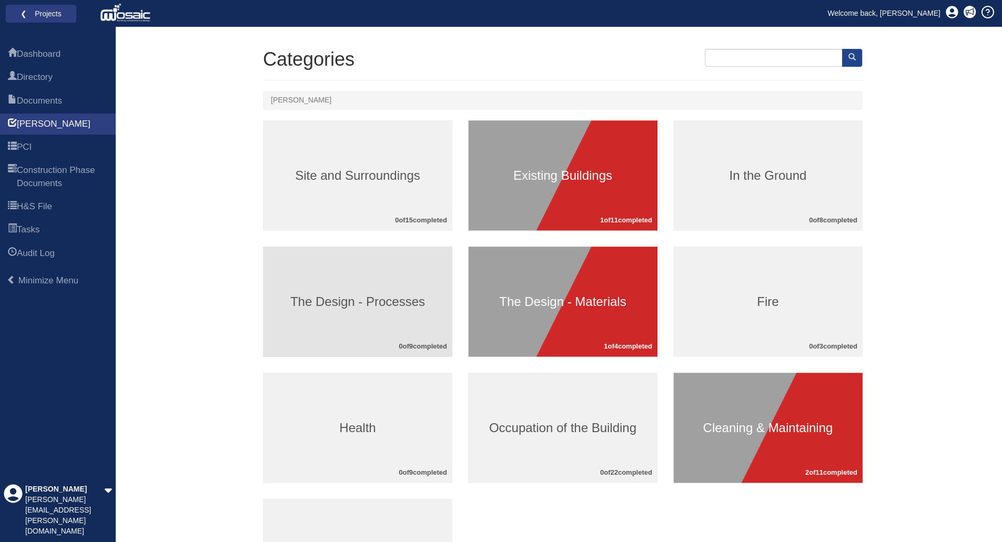
click at [343, 305] on h3 "The Design - Processes" at bounding box center [357, 302] width 189 height 14
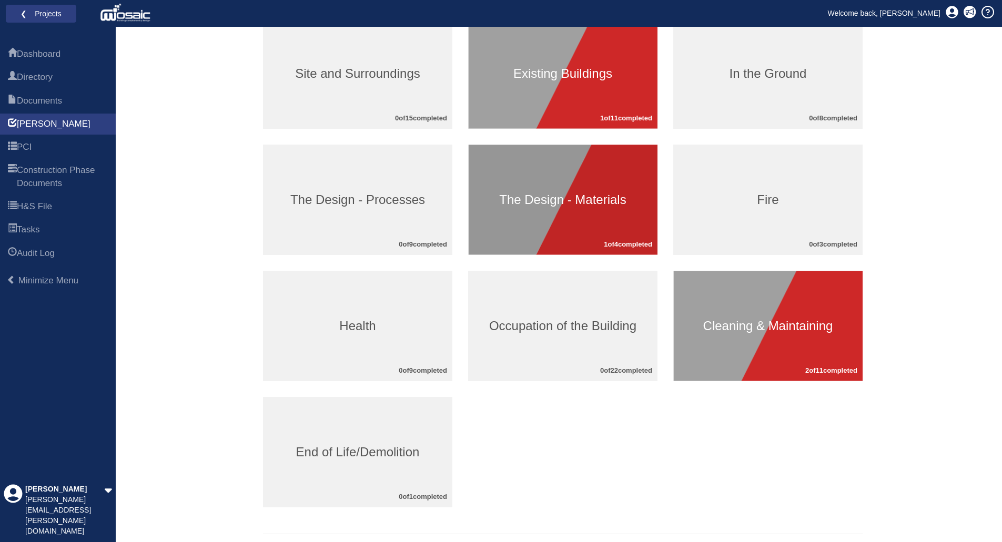
scroll to position [158, 0]
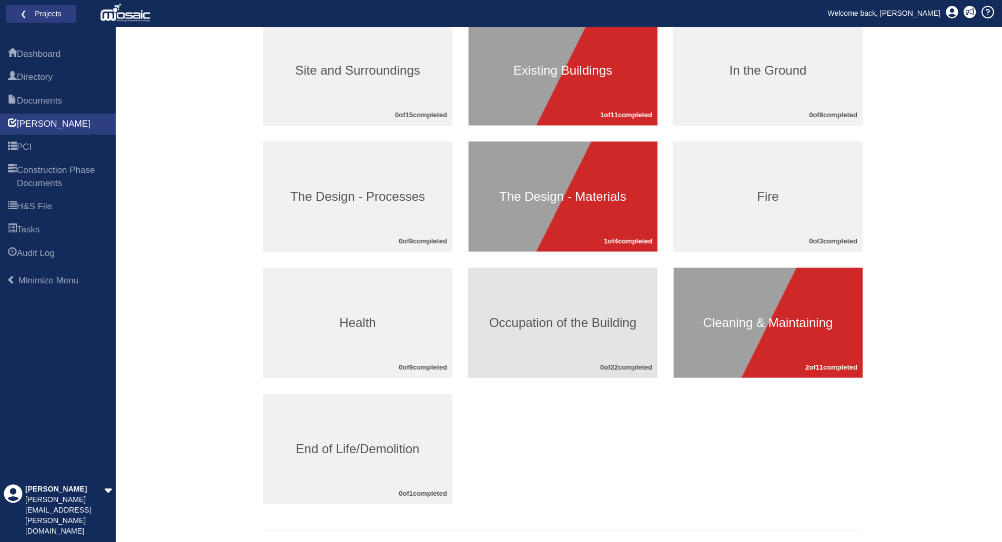
click at [546, 327] on h3 "Occupation of the Building" at bounding box center [562, 323] width 189 height 14
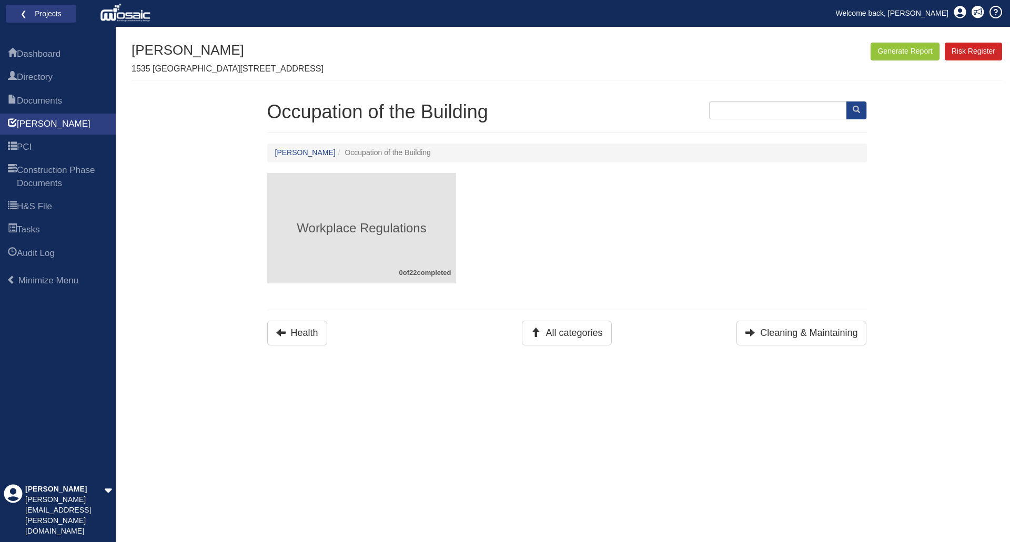
click at [384, 227] on h3 "Workplace Regulations" at bounding box center [361, 228] width 189 height 14
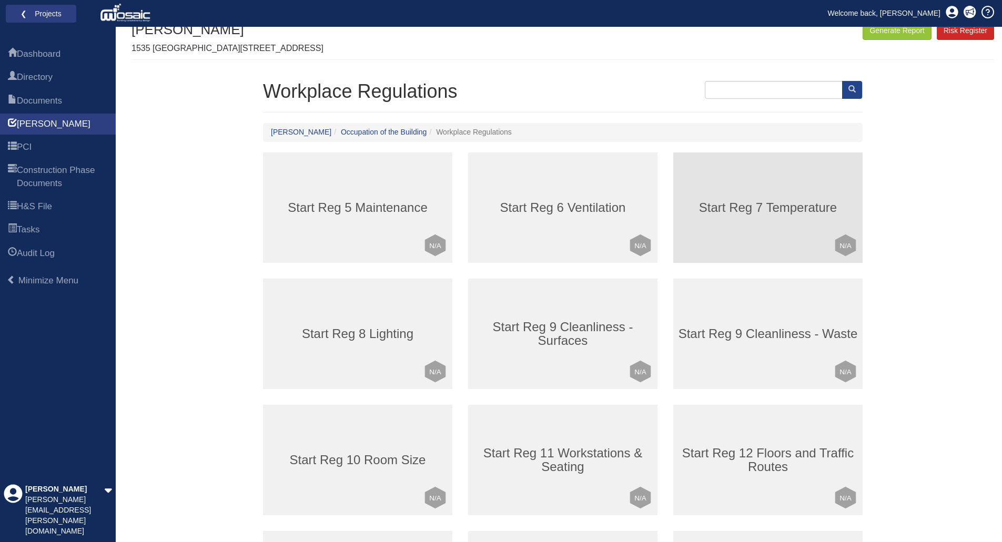
scroll to position [3, 0]
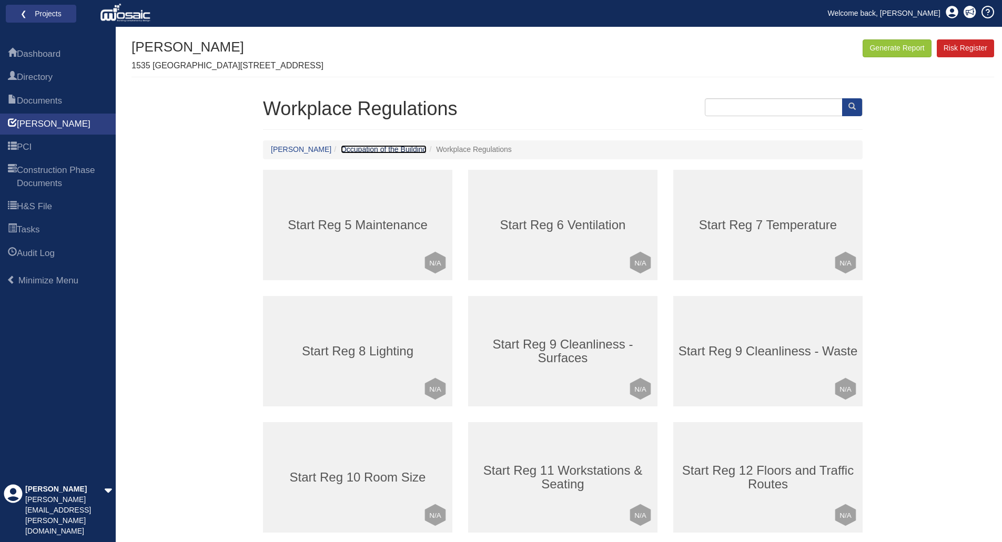
click at [341, 150] on link "Occupation of the Building" at bounding box center [384, 149] width 86 height 8
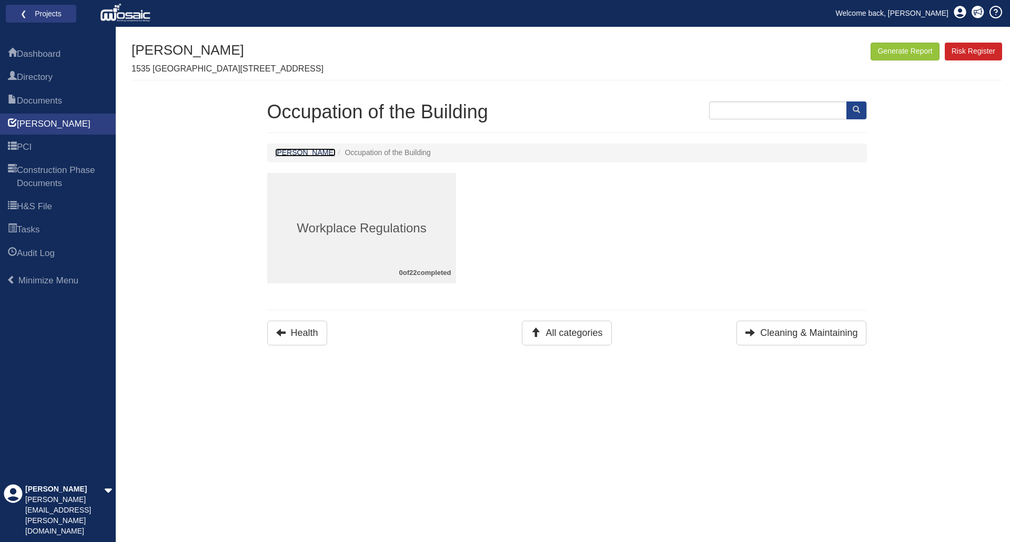
click at [284, 156] on link "[PERSON_NAME]" at bounding box center [305, 152] width 60 height 8
click at [286, 154] on link "[PERSON_NAME]" at bounding box center [305, 152] width 60 height 8
click at [283, 155] on link "[PERSON_NAME]" at bounding box center [305, 152] width 60 height 8
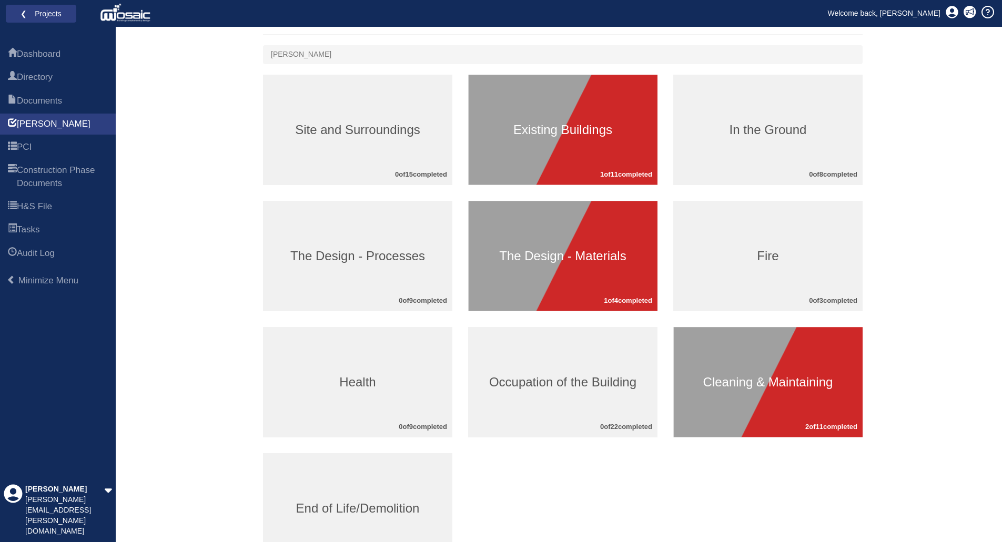
scroll to position [158, 0]
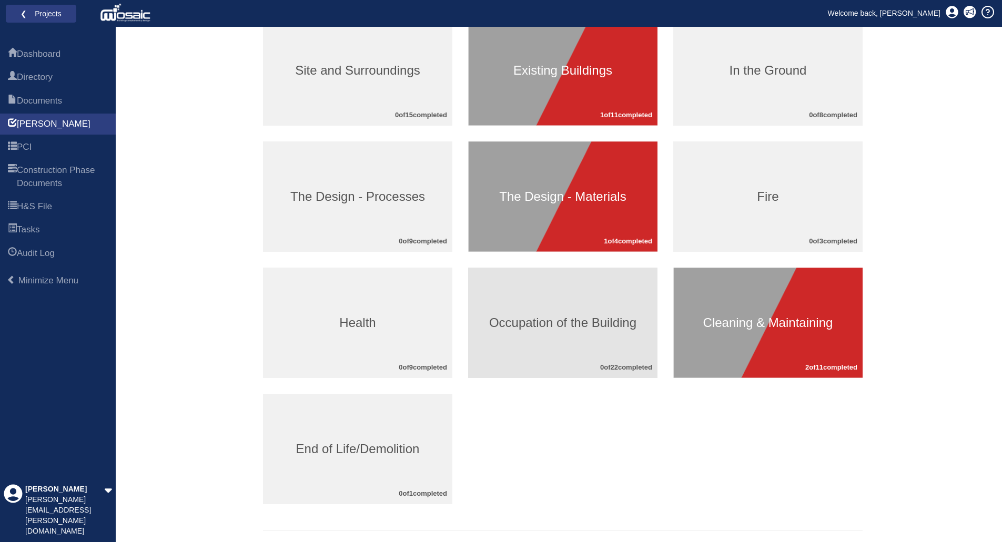
click at [542, 327] on h3 "Occupation of the Building" at bounding box center [562, 323] width 189 height 14
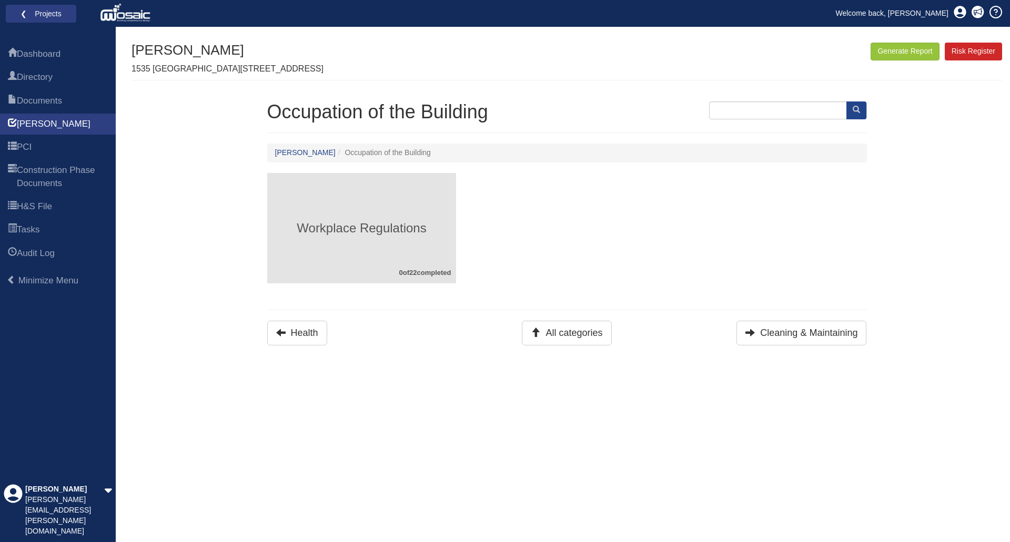
click at [376, 229] on h3 "Workplace Regulations" at bounding box center [361, 228] width 189 height 14
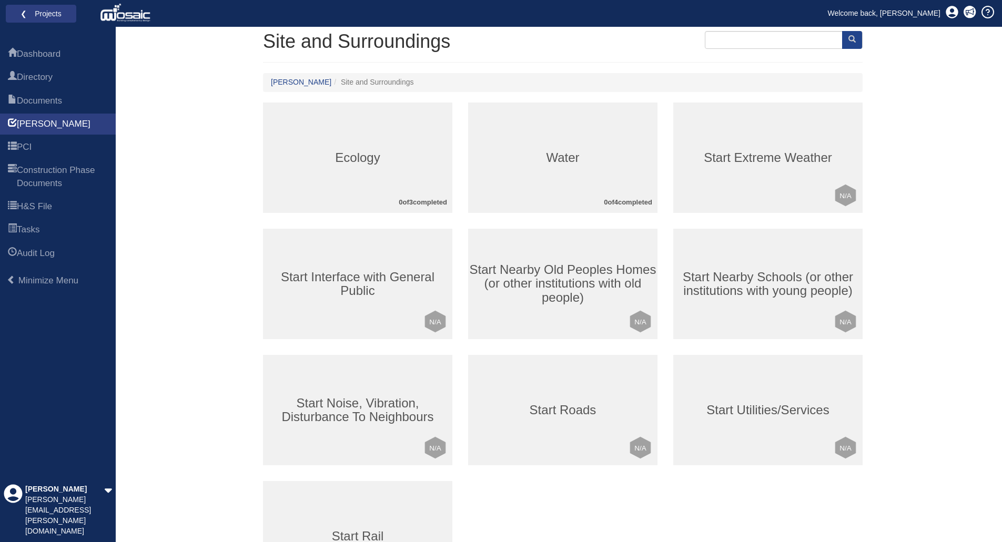
scroll to position [182, 0]
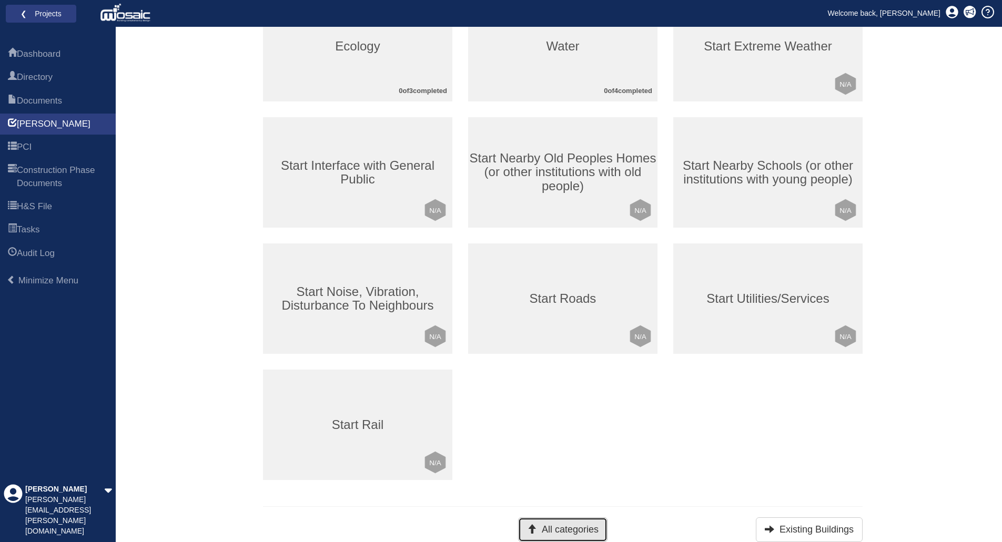
click at [536, 523] on button "All categories" at bounding box center [562, 530] width 89 height 25
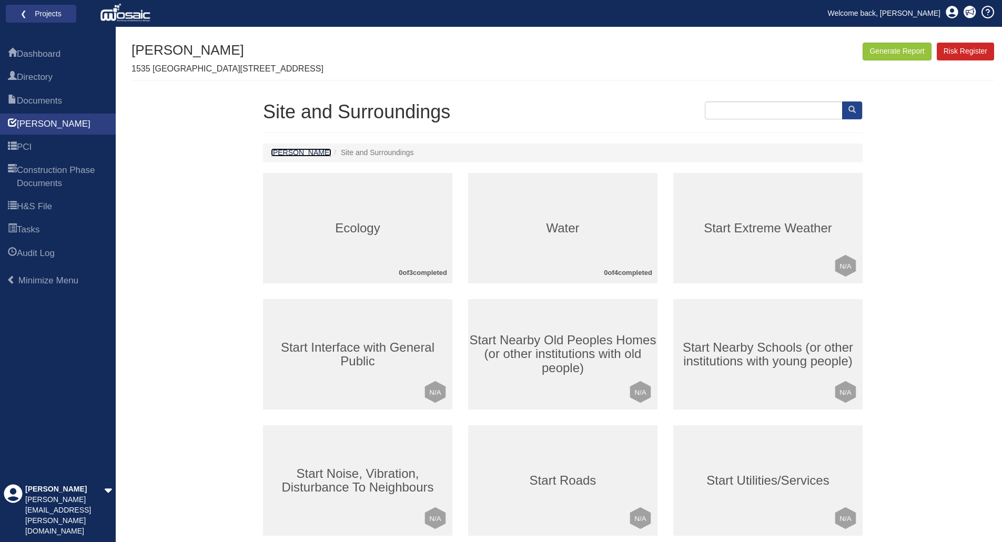
click at [280, 150] on link "[PERSON_NAME]" at bounding box center [301, 152] width 60 height 8
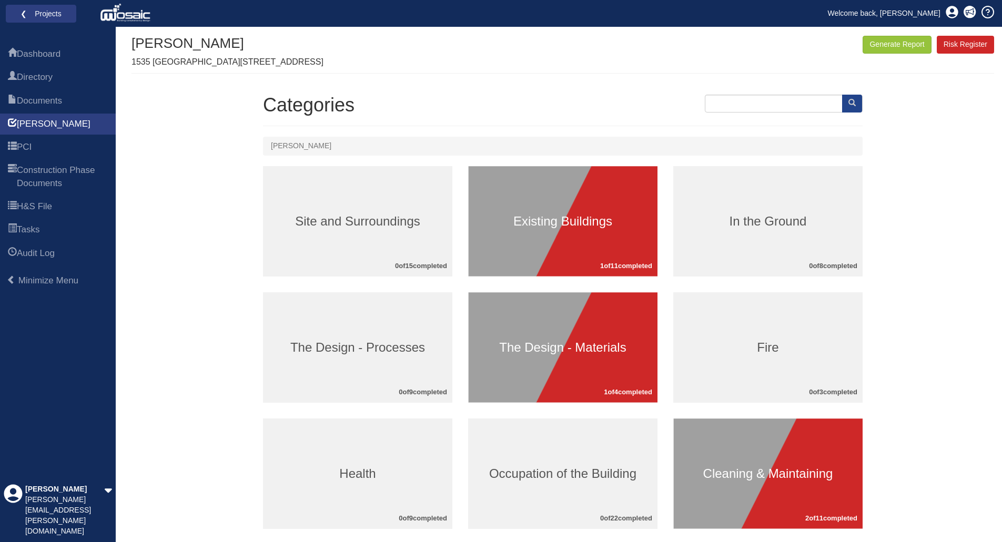
scroll to position [53, 0]
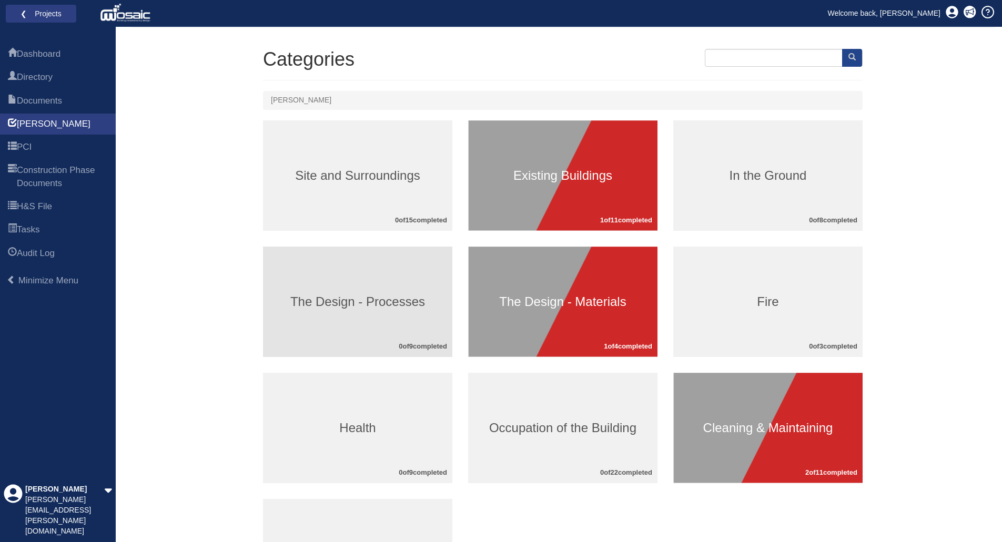
click at [336, 297] on h3 "The Design - Processes" at bounding box center [357, 302] width 189 height 14
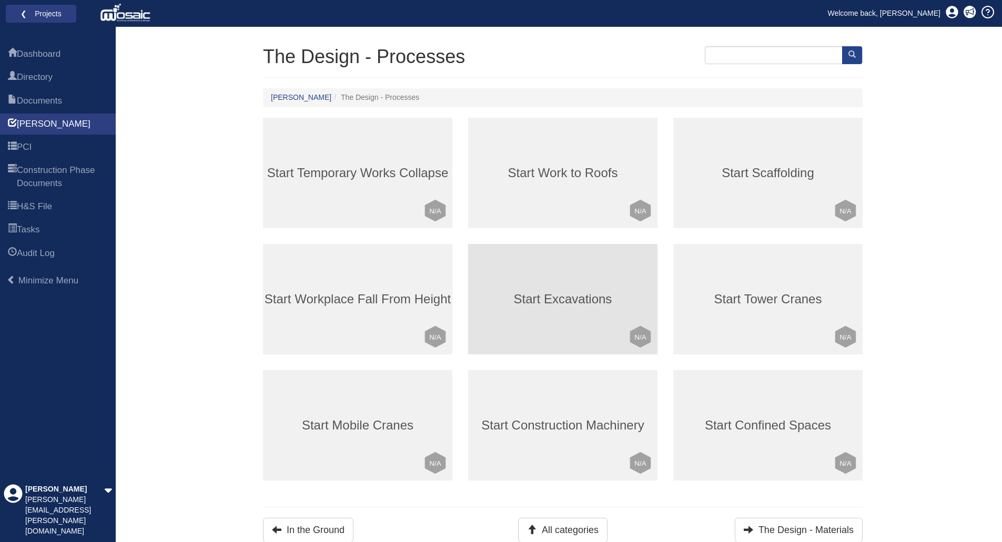
scroll to position [56, 0]
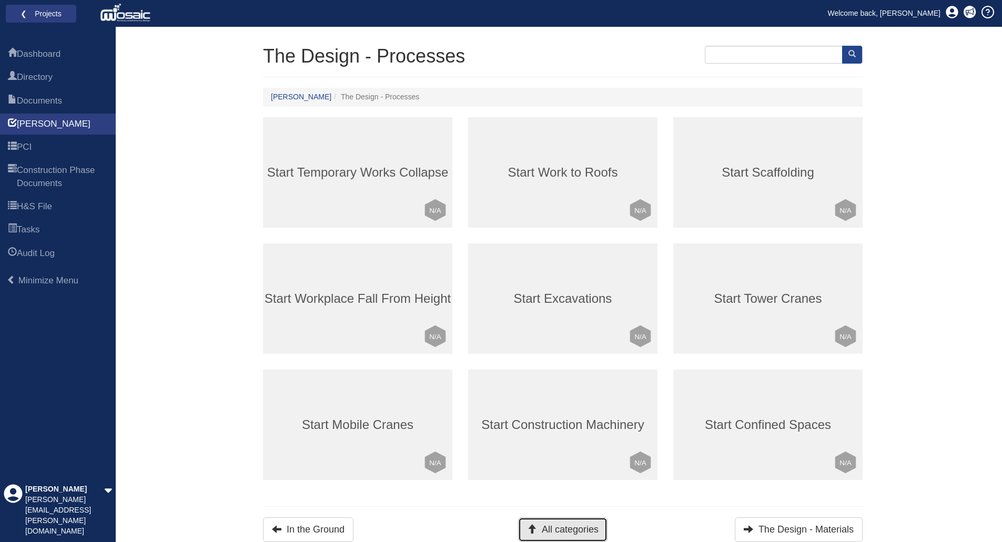
click at [583, 528] on button "All categories" at bounding box center [562, 530] width 89 height 25
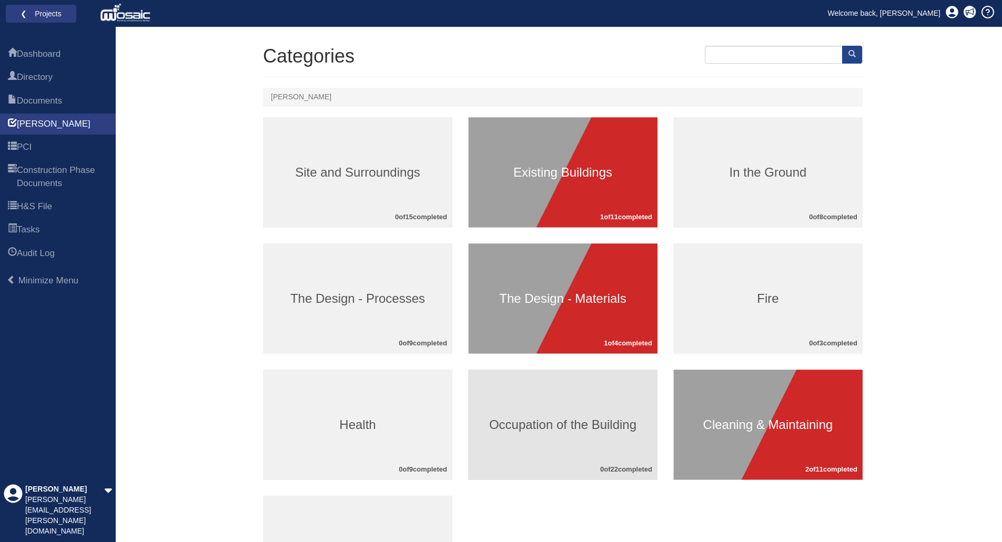
click at [566, 424] on h3 "Occupation of the Building" at bounding box center [562, 425] width 189 height 14
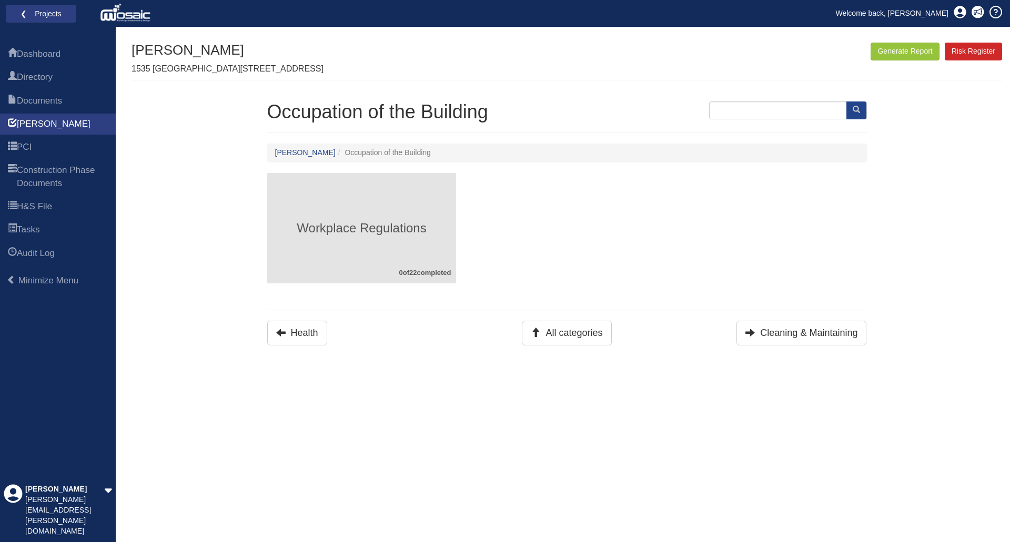
click at [378, 229] on h3 "Workplace Regulations" at bounding box center [361, 228] width 189 height 14
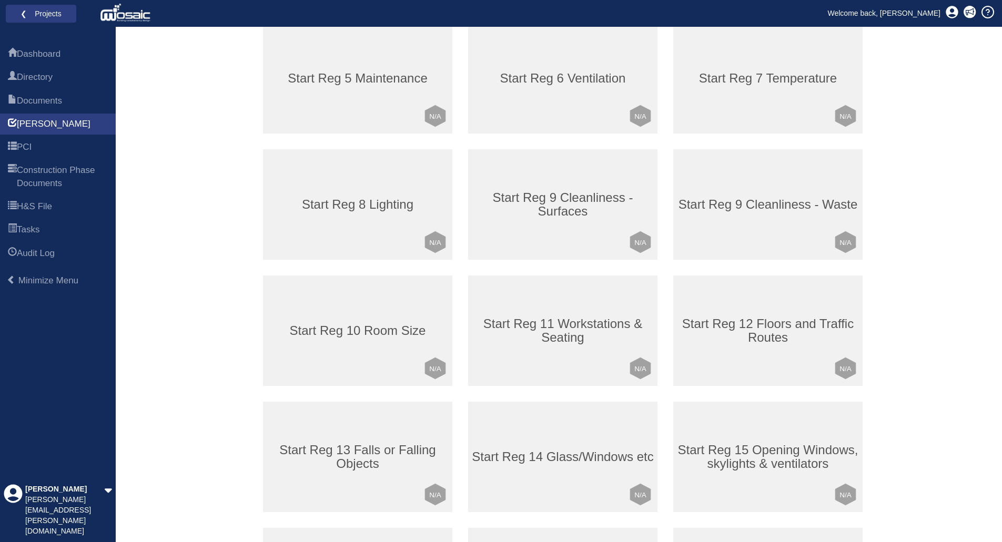
scroll to position [158, 0]
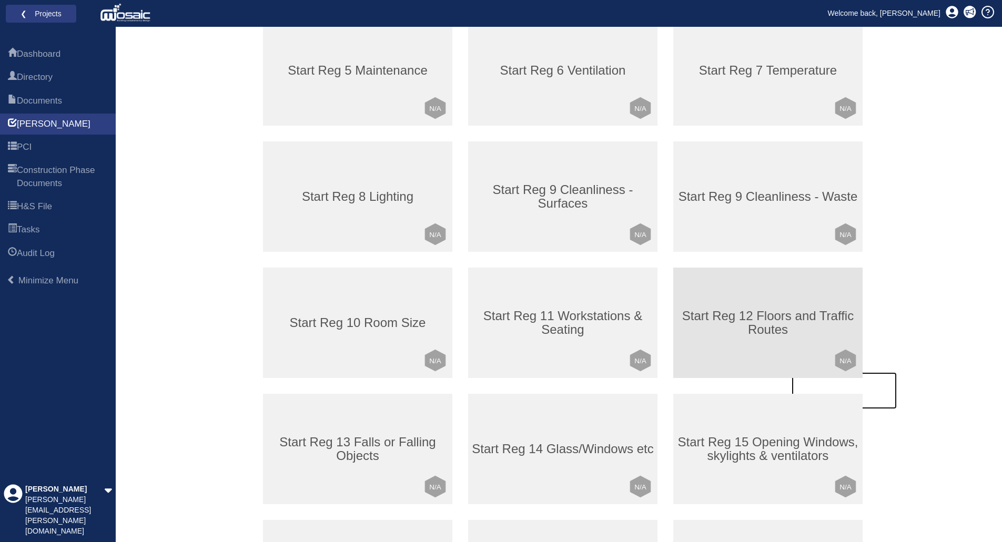
click at [745, 324] on h3 "Start Reg 12 Floors and Traffic Routes" at bounding box center [767, 323] width 189 height 28
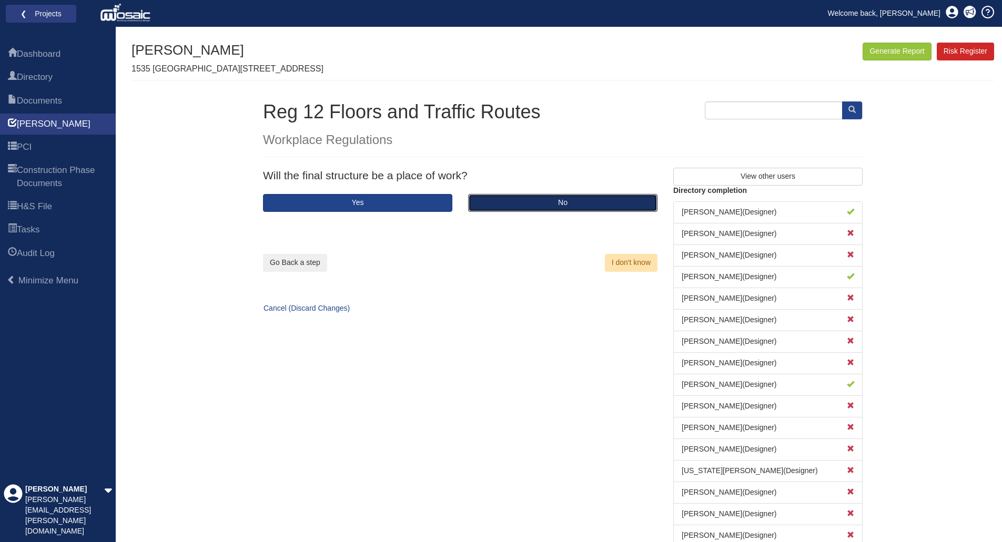
click at [560, 201] on button "No" at bounding box center [562, 203] width 189 height 18
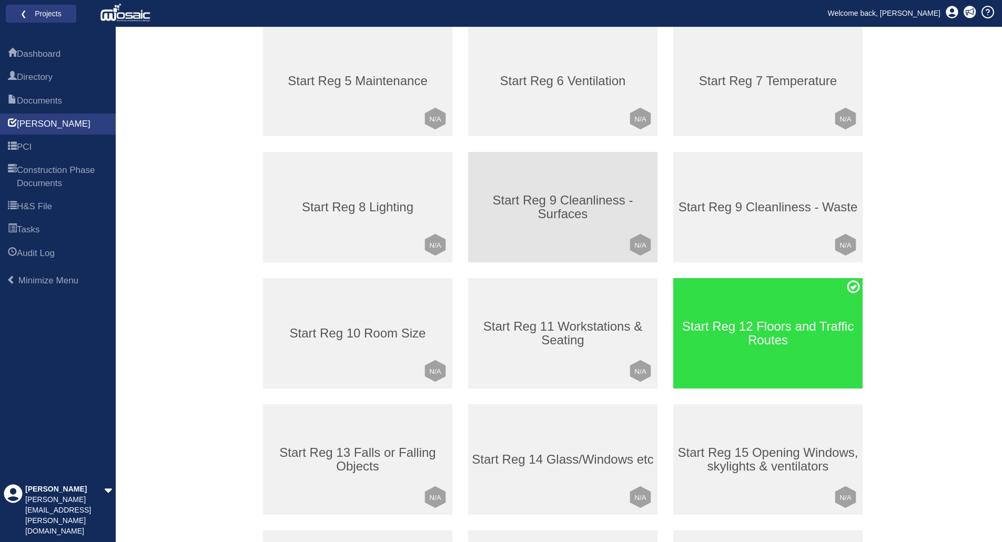
scroll to position [158, 0]
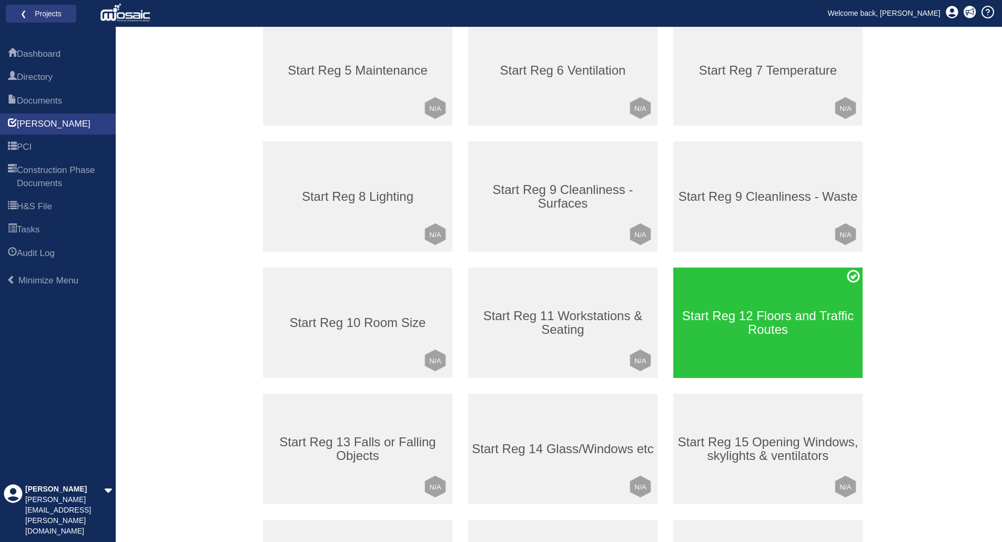
click at [804, 301] on div "Start Reg 12 Floors and Traffic Routes" at bounding box center [767, 323] width 189 height 110
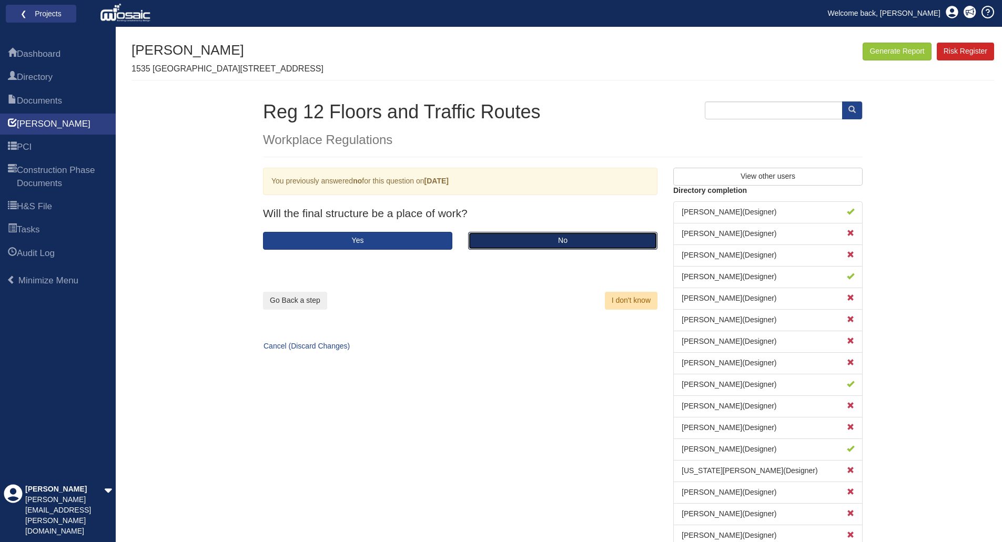
click at [505, 240] on button "No" at bounding box center [562, 241] width 189 height 18
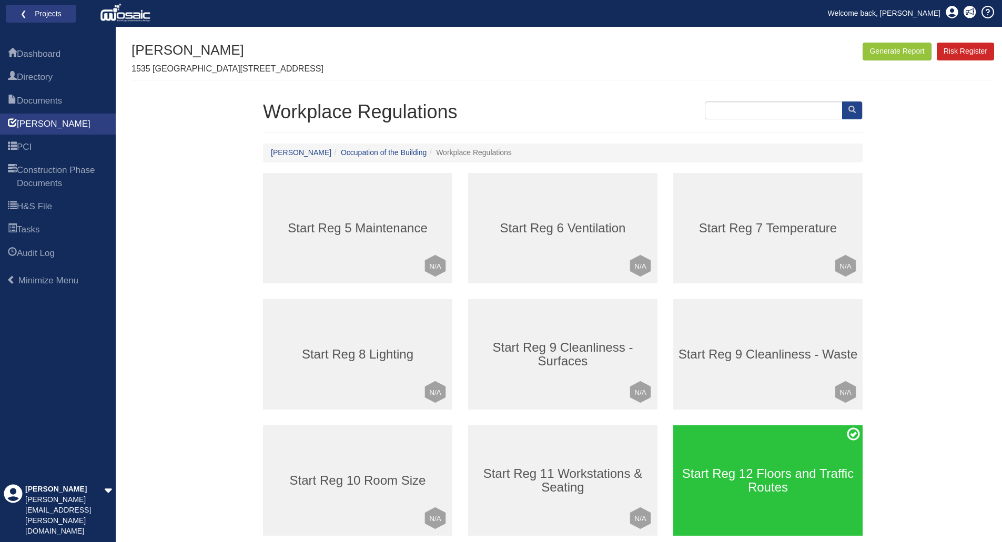
click at [728, 492] on h3 "Start Reg 12 Floors and Traffic Routes" at bounding box center [767, 481] width 189 height 28
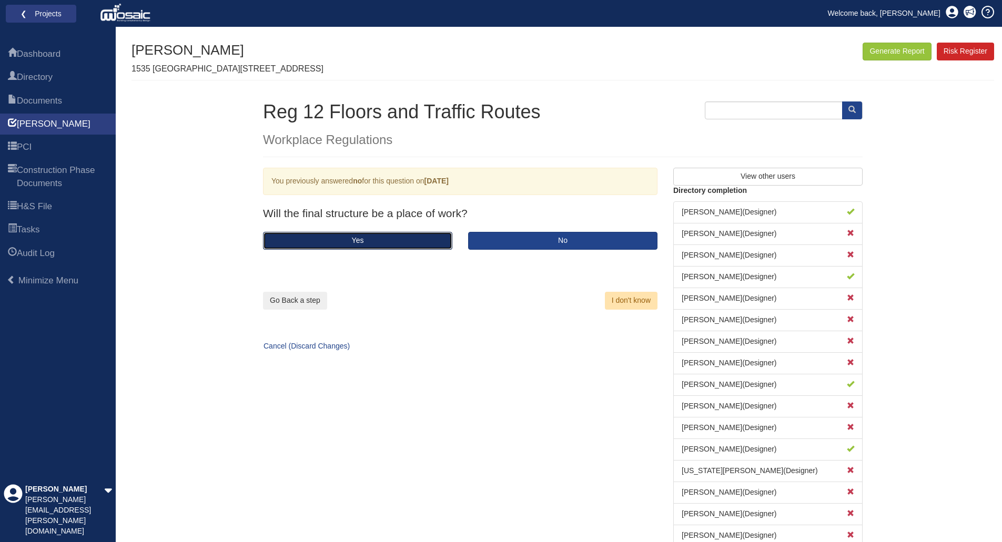
click at [344, 244] on button "Yes" at bounding box center [357, 241] width 189 height 18
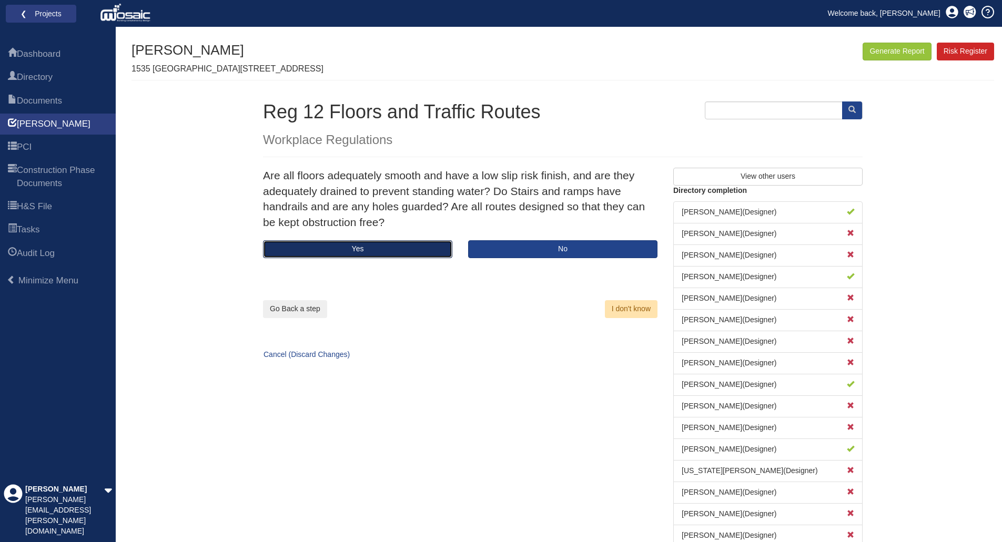
click at [404, 246] on button "Yes" at bounding box center [357, 249] width 189 height 18
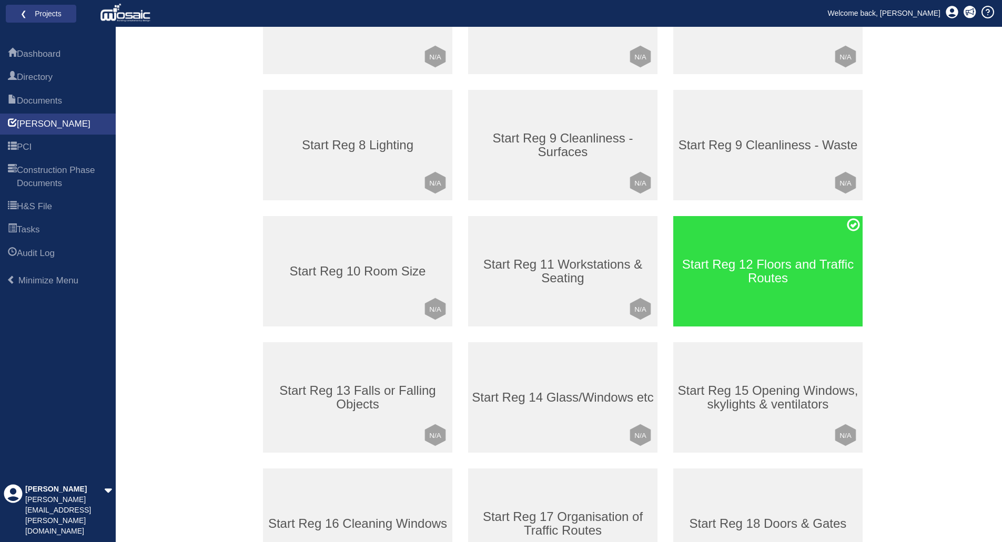
scroll to position [210, 0]
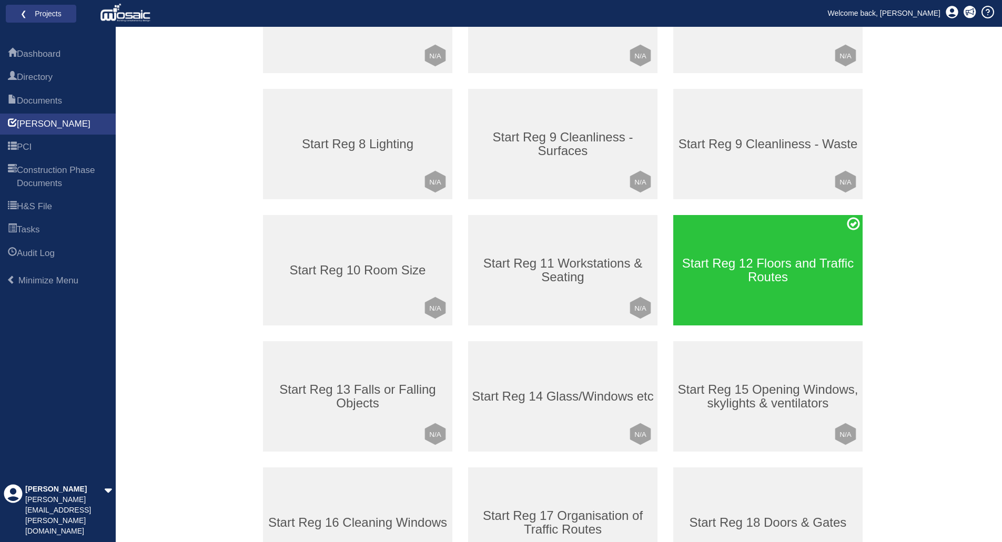
click at [753, 279] on h3 "Start Reg 12 Floors and Traffic Routes" at bounding box center [767, 271] width 189 height 28
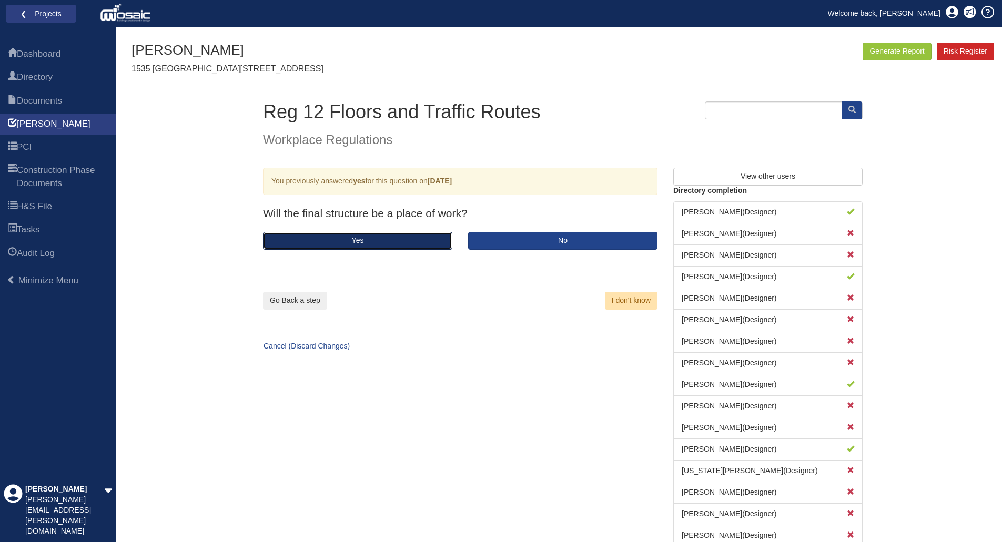
click at [378, 235] on button "Yes" at bounding box center [357, 241] width 189 height 18
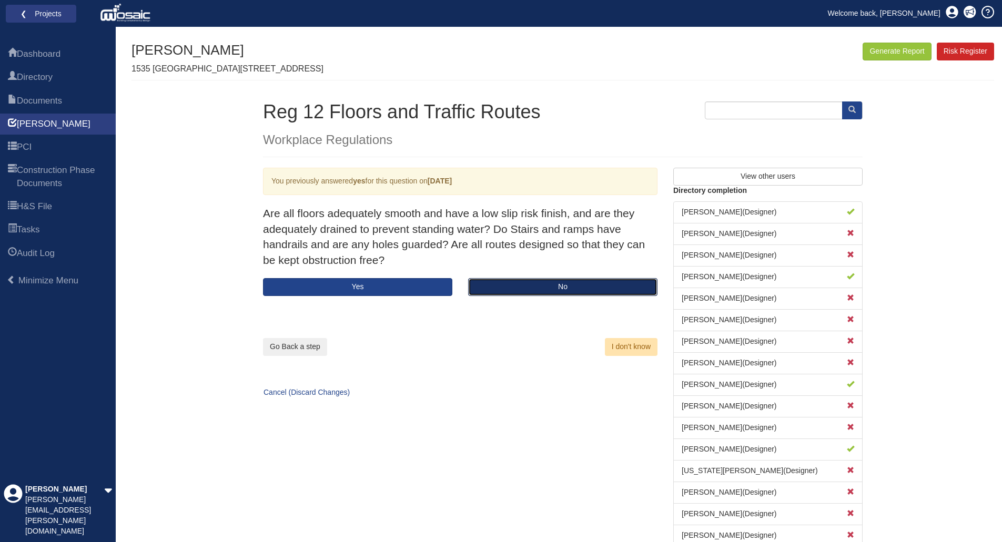
click at [528, 287] on button "No" at bounding box center [562, 287] width 189 height 18
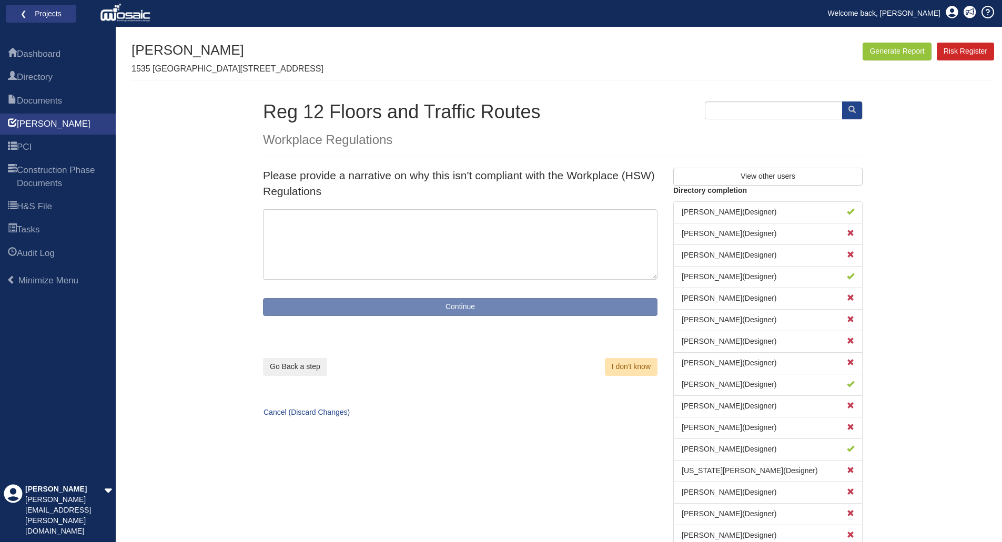
type textarea "Significant Risk or Non-compliant design identified, further discussion with de…"
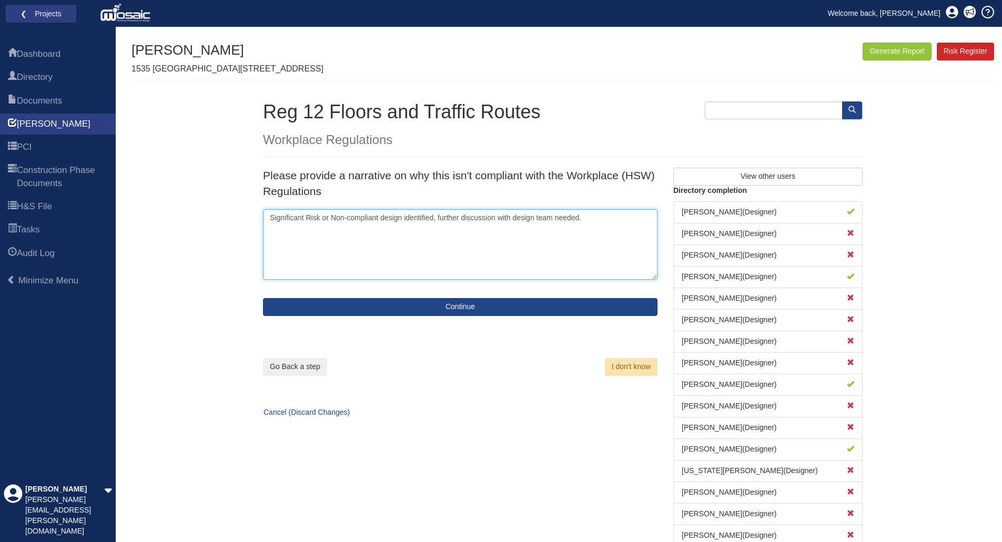
drag, startPoint x: 607, startPoint y: 215, endPoint x: 228, endPoint y: 215, distance: 379.7
click at [228, 215] on div "Generate Report Show All HARI Select "Yes" for All Eliminated included or "No" …" at bounding box center [562, 311] width 863 height 536
click at [351, 225] on textarea "Balconey access." at bounding box center [460, 244] width 394 height 70
paste textarea "hreshold height at balcony sliding doors above limits for accessibility standar…"
click at [329, 218] on textarea "Balconey access. hreshold height at balcony sliding doors above limits for acce…" at bounding box center [460, 244] width 394 height 70
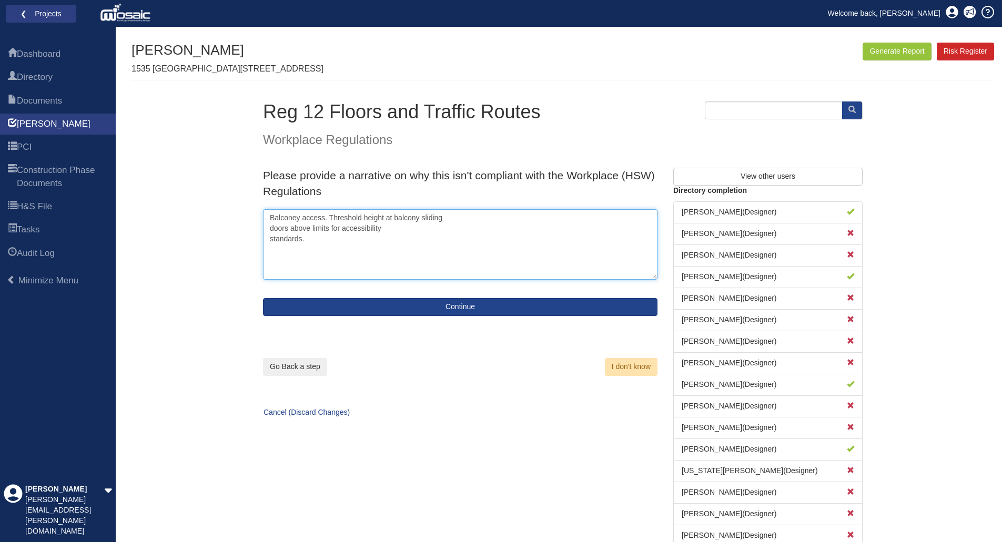
click at [450, 224] on textarea "Balconey access. Threshold height at balcony sliding doors above limits for acc…" at bounding box center [460, 244] width 394 height 70
click at [451, 220] on textarea "Balconey access. Threshold height at balcony sliding doors above limits for acc…" at bounding box center [460, 244] width 394 height 70
click at [573, 215] on textarea "Balconey access. Threshold height at balcony sliding doors above limits for acc…" at bounding box center [460, 244] width 394 height 70
click at [614, 219] on textarea "Balconey access. Threshold height at balcony sliding doors above limits for acc…" at bounding box center [460, 244] width 394 height 70
paste textarea "oordination of slab edge detail and sliding door frame requirements to achieve …"
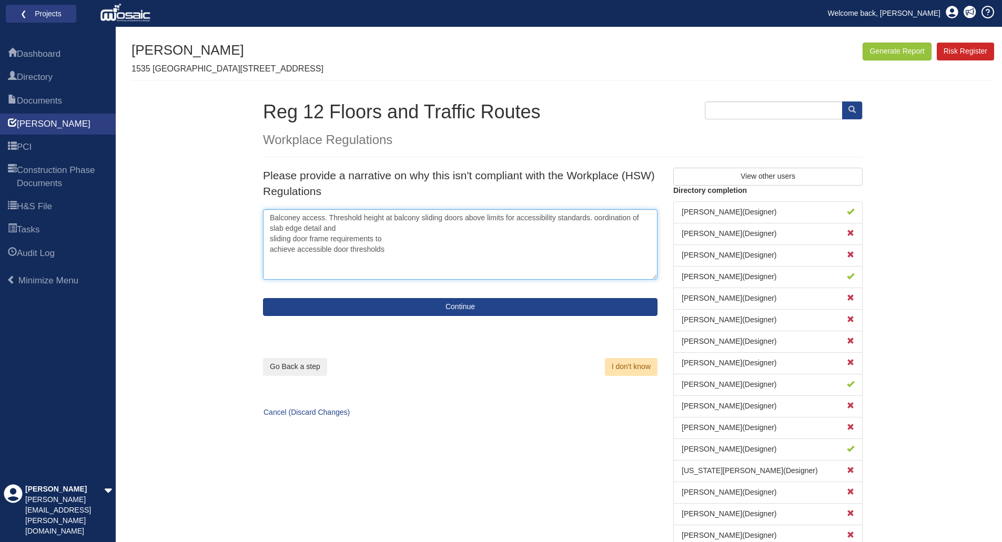
click at [594, 218] on textarea "Balconey access. Threshold height at balcony sliding doors above limits for acc…" at bounding box center [460, 244] width 394 height 70
click at [358, 229] on textarea "Balconey access. Threshold height at balcony sliding doors above limits for acc…" at bounding box center [460, 244] width 394 height 70
click at [460, 228] on textarea "Balconey access. Threshold height at balcony sliding doors above limits for acc…" at bounding box center [460, 244] width 394 height 70
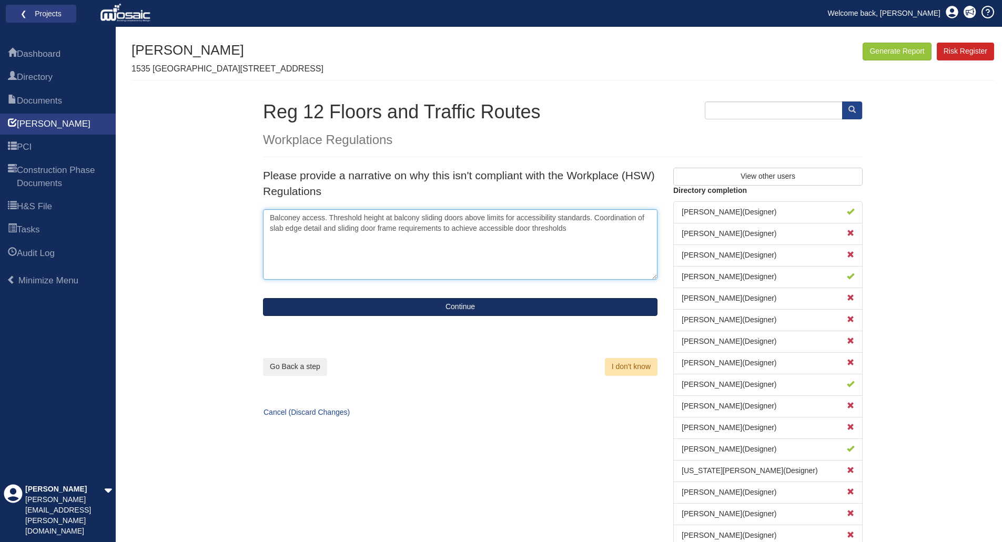
type textarea "Balconey access. Threshold height at balcony sliding doors above limits for acc…"
click at [488, 308] on button "Continue" at bounding box center [460, 307] width 394 height 18
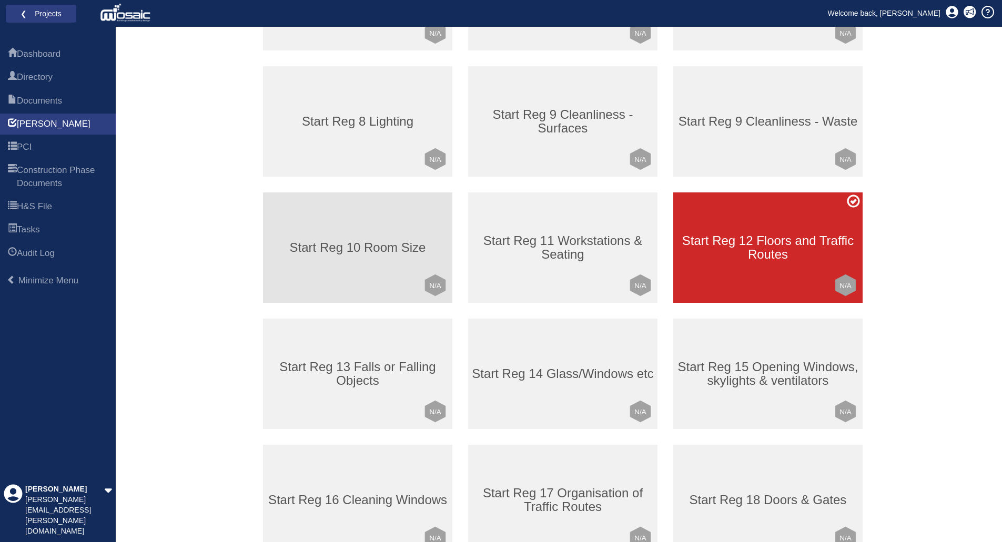
scroll to position [368, 0]
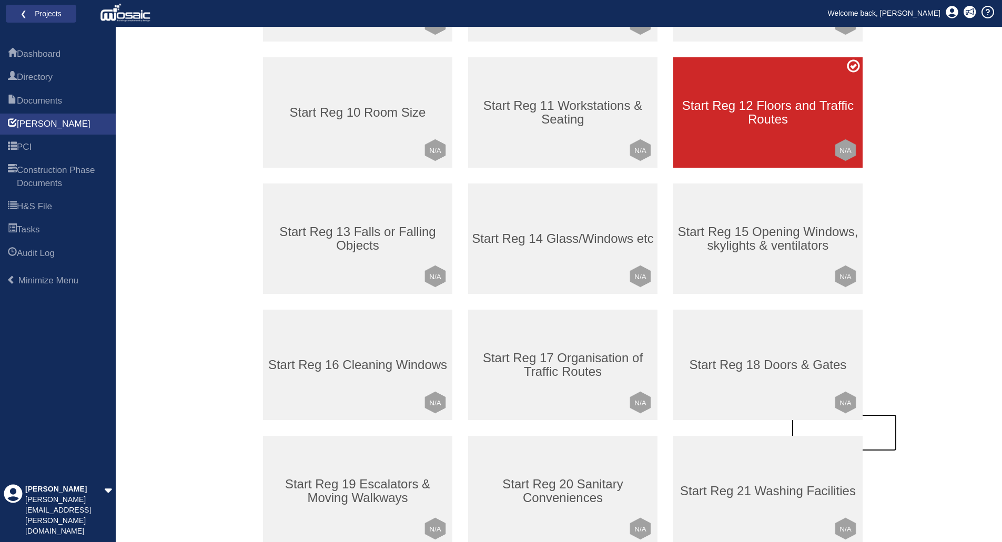
click at [777, 365] on h3 "Start Reg 18 Doors & Gates" at bounding box center [767, 365] width 189 height 14
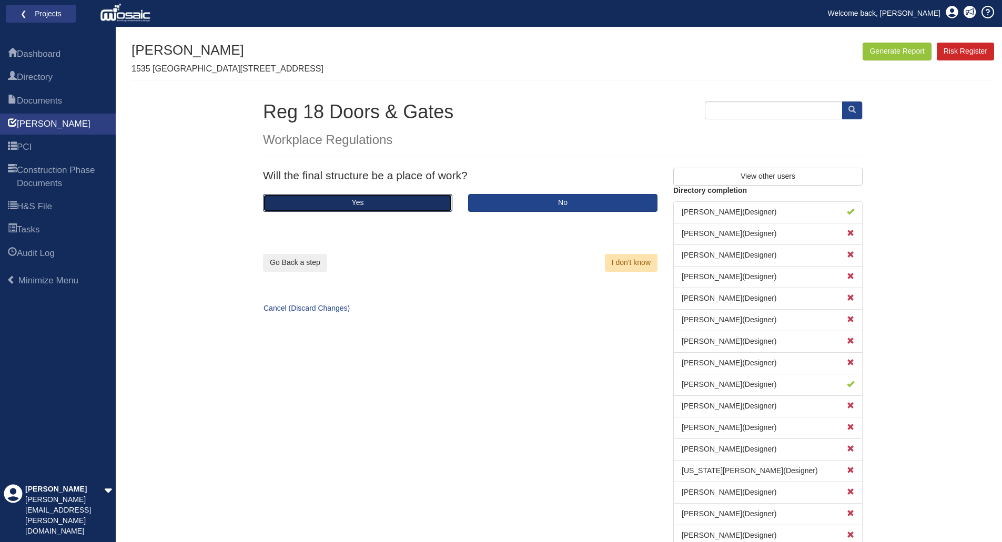
click at [414, 206] on button "Yes" at bounding box center [357, 203] width 189 height 18
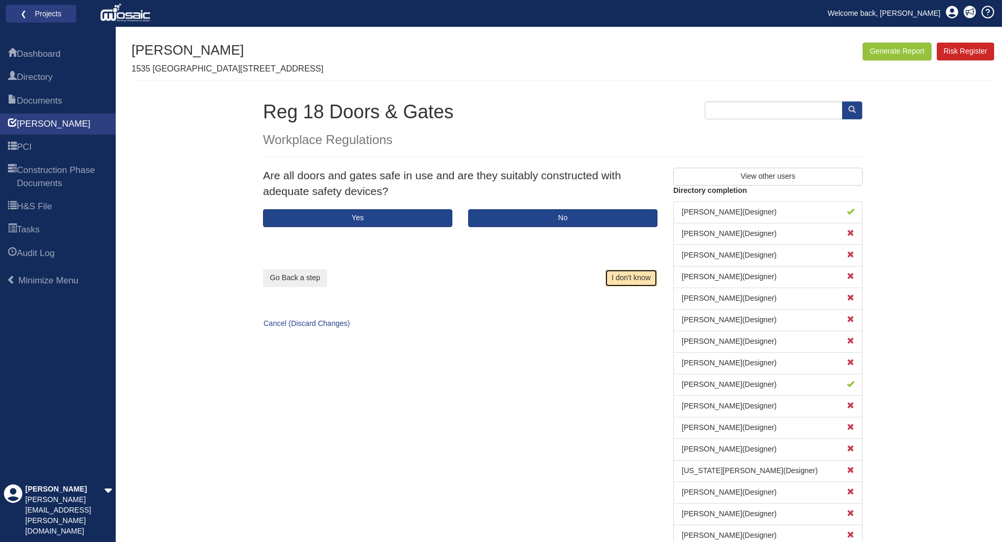
click at [635, 280] on button "I don't know" at bounding box center [631, 278] width 53 height 18
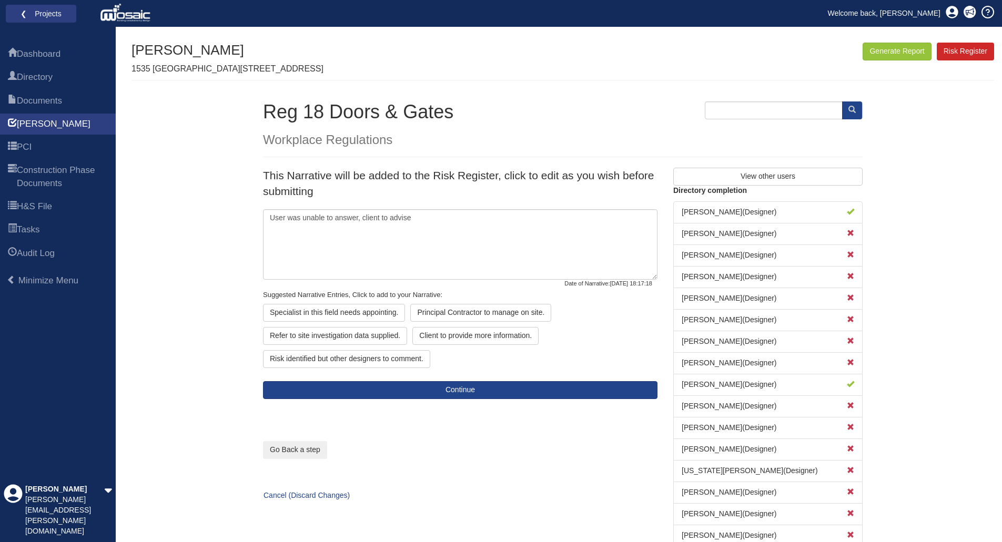
type textarea "User was not able to answer, further discussion with design team needed."
click at [27, 121] on span "[PERSON_NAME]" at bounding box center [54, 124] width 74 height 13
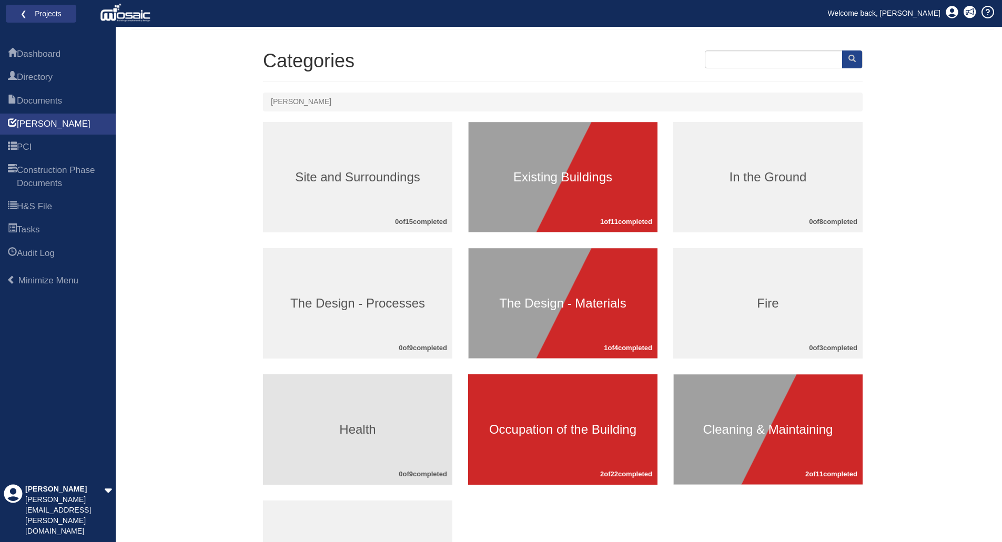
scroll to position [105, 0]
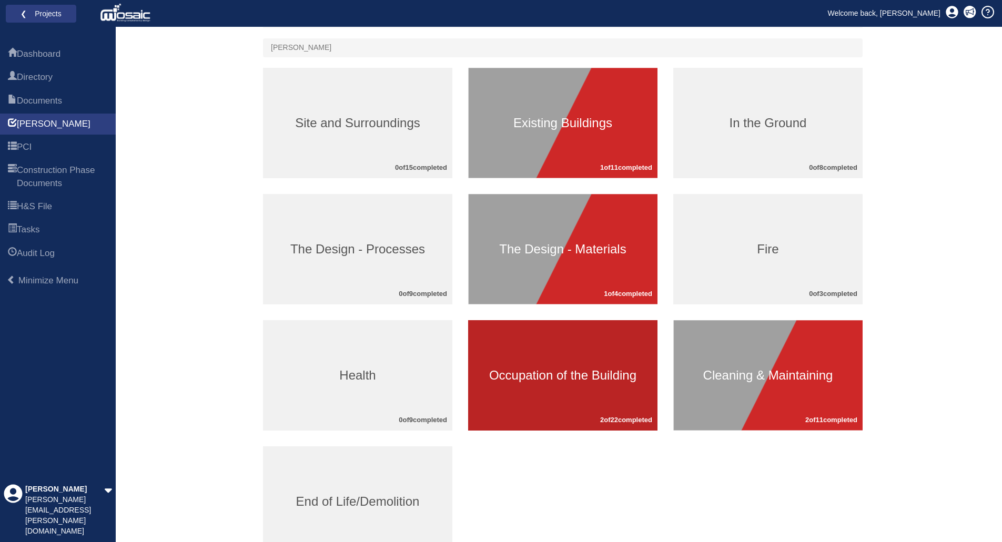
click at [593, 373] on h3 "Occupation of the Building" at bounding box center [562, 376] width 189 height 14
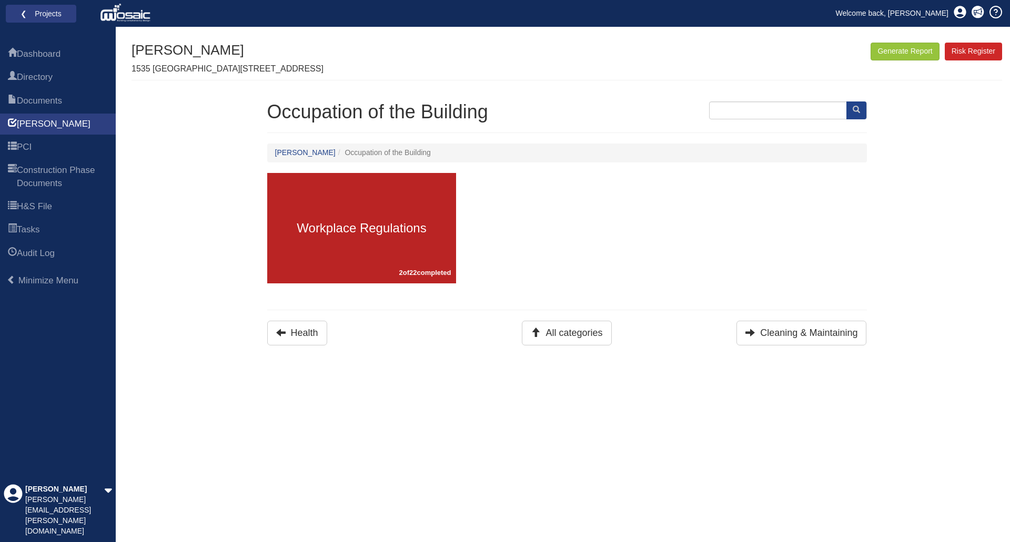
click at [411, 240] on div "Workplace Regulations 2 of 22 completed" at bounding box center [361, 228] width 189 height 110
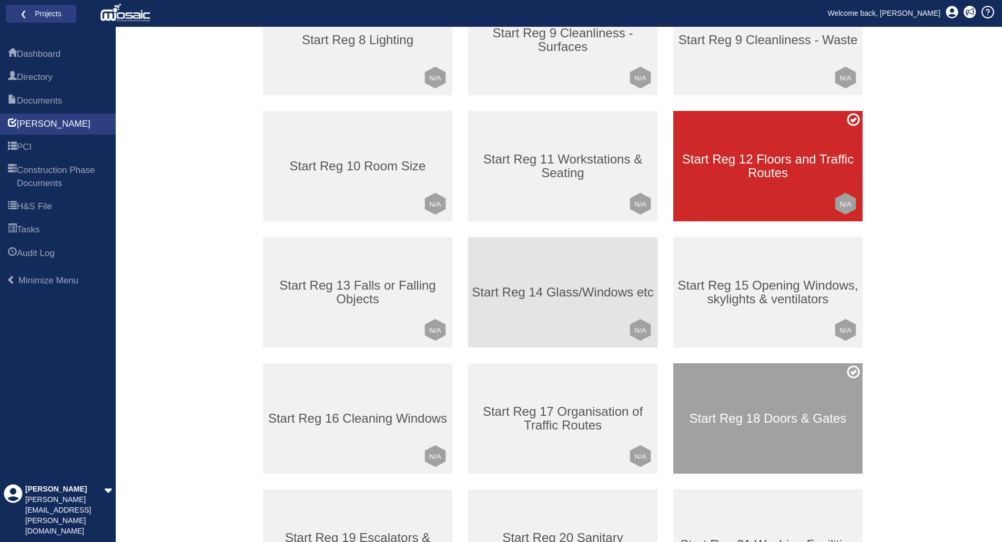
scroll to position [316, 0]
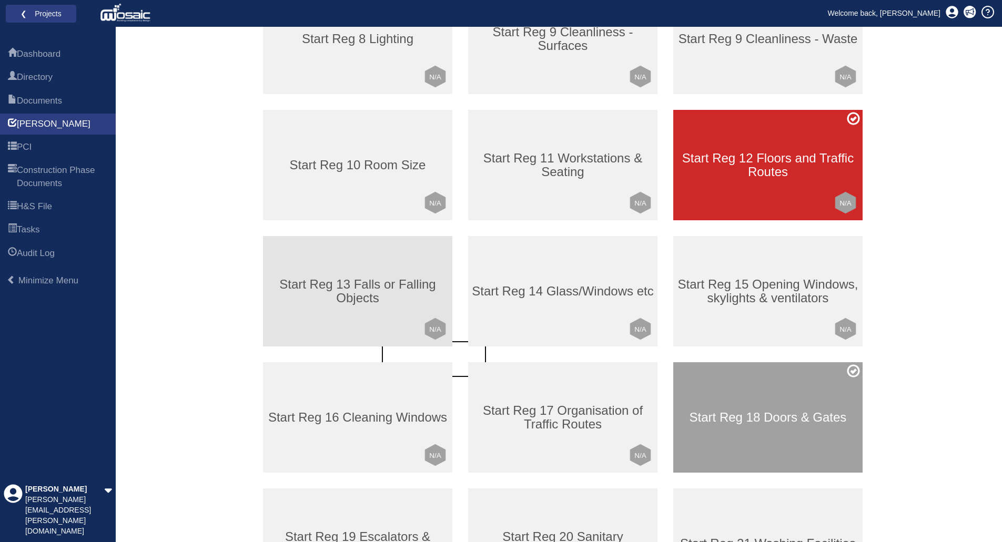
click at [353, 290] on h3 "Start Reg 13 Falls or Falling Objects" at bounding box center [357, 292] width 189 height 28
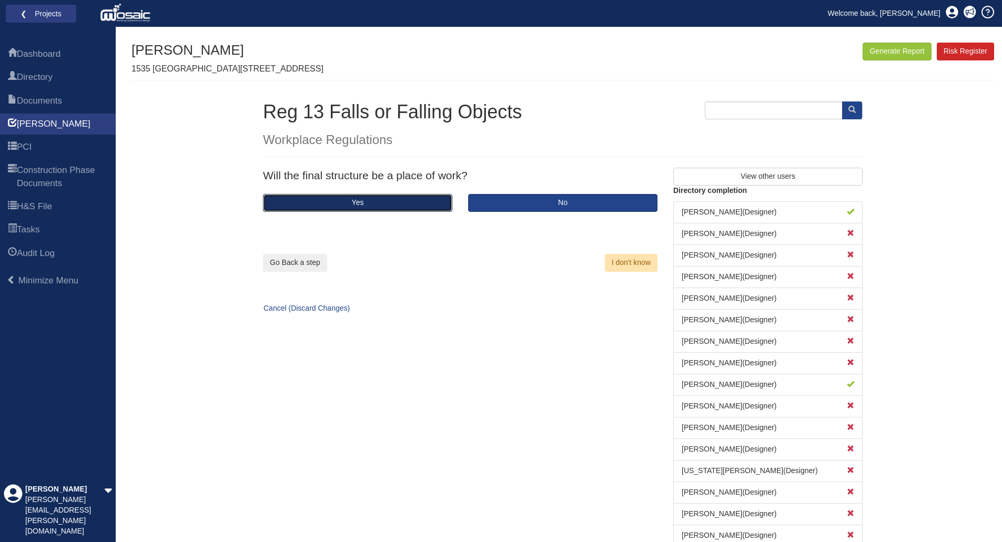
click at [307, 202] on button "Yes" at bounding box center [357, 203] width 189 height 18
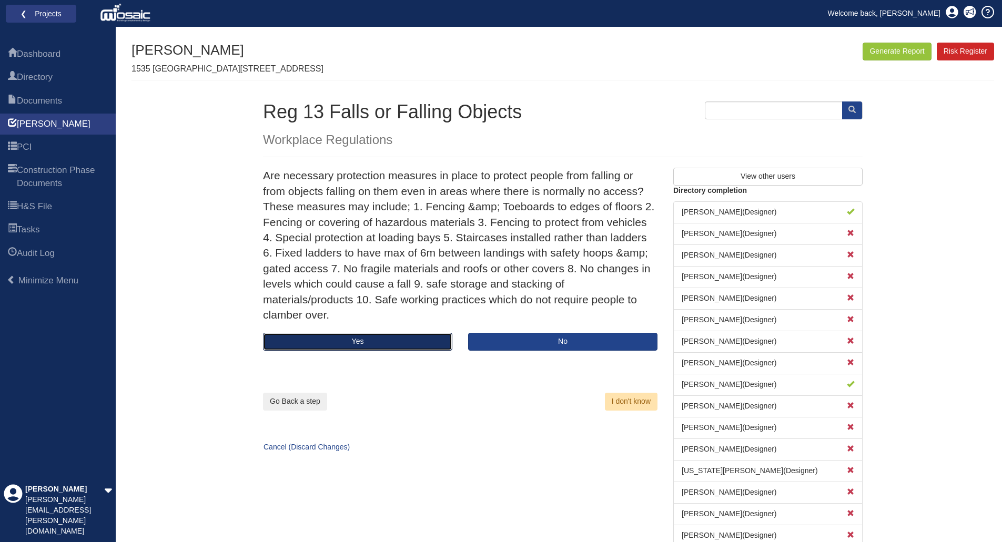
click at [360, 340] on button "Yes" at bounding box center [357, 342] width 189 height 18
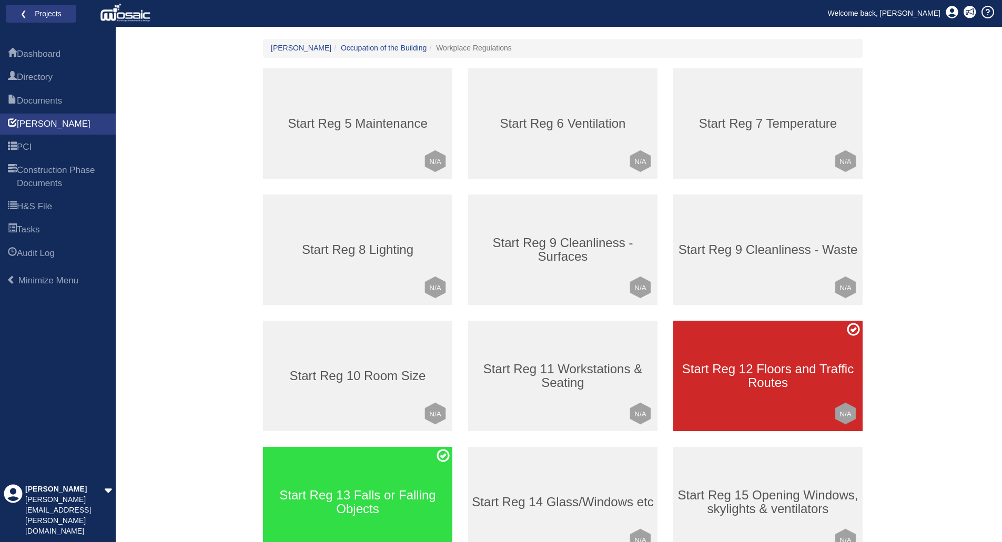
scroll to position [263, 0]
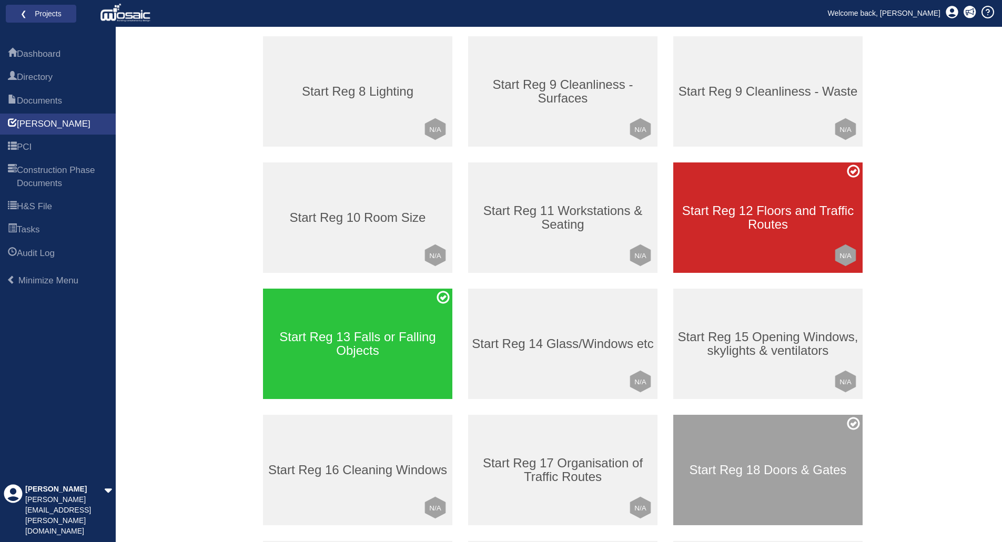
click at [382, 343] on h3 "Start Reg 13 Falls or Falling Objects" at bounding box center [357, 344] width 189 height 28
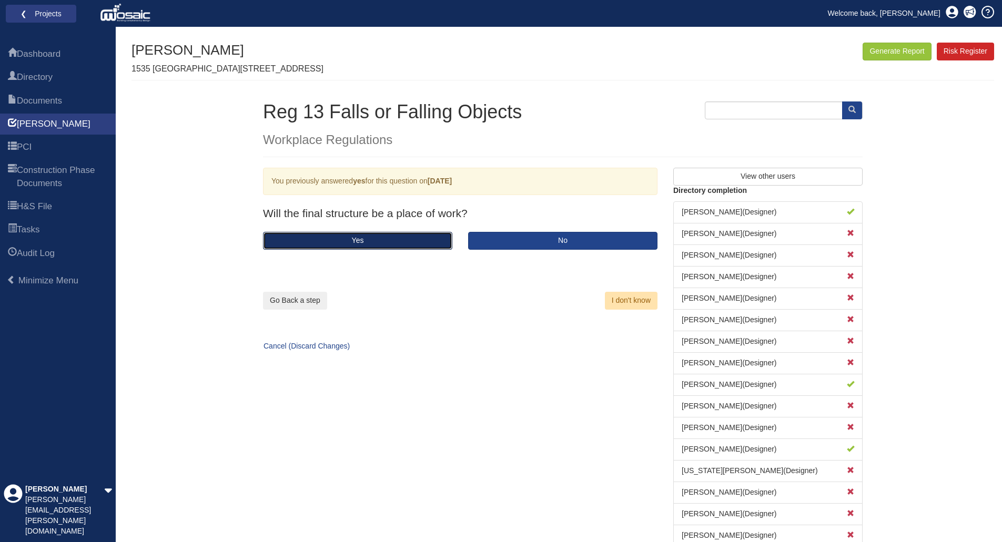
click at [375, 244] on button "Yes" at bounding box center [357, 241] width 189 height 18
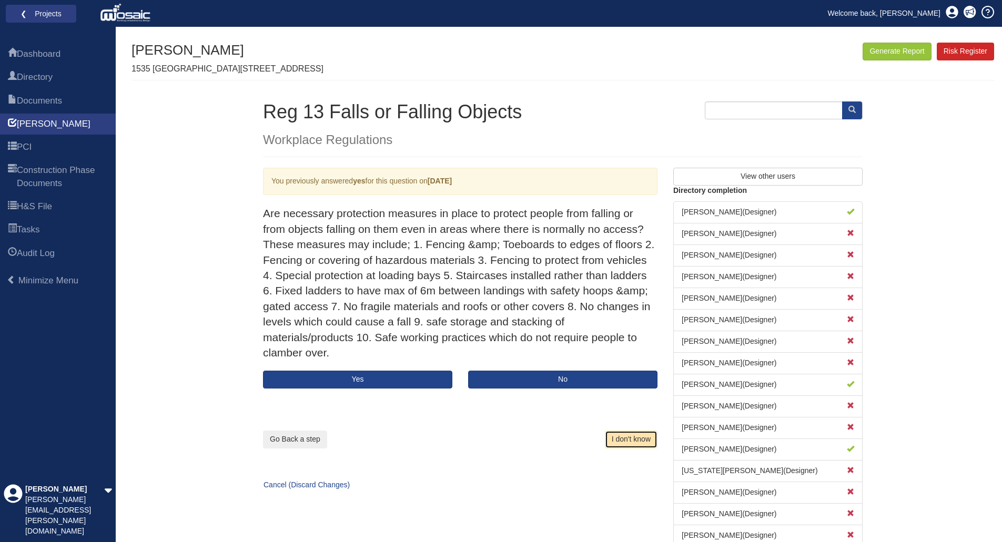
click at [638, 445] on button "I don't know" at bounding box center [631, 440] width 53 height 18
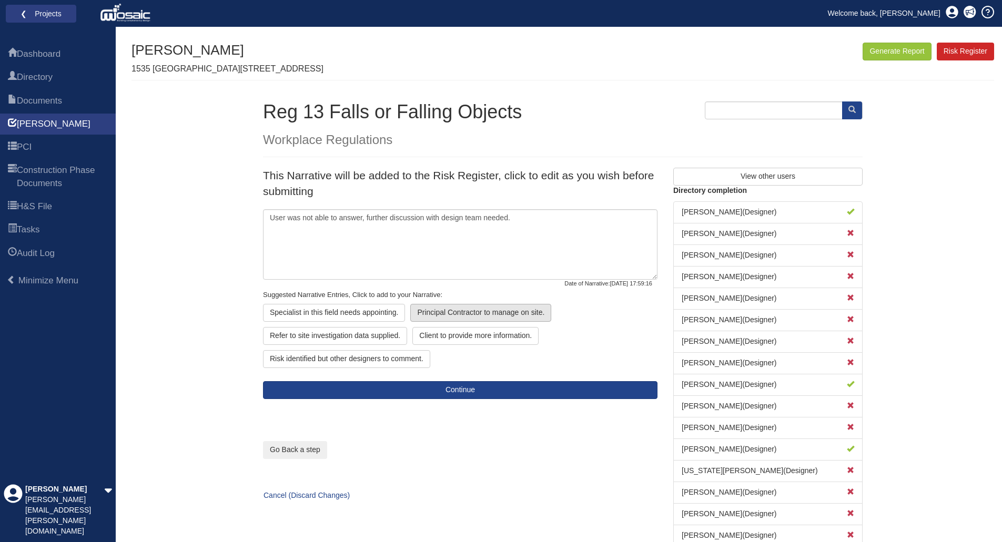
type textarea "User was unable to answer, client to advise"
click at [285, 218] on textarea "User was unable to answer, client to advise" at bounding box center [460, 244] width 394 height 70
drag, startPoint x: 425, startPoint y: 220, endPoint x: 263, endPoint y: 216, distance: 162.6
click at [263, 216] on textarea "User was unable to answer, client to advise" at bounding box center [460, 244] width 394 height 70
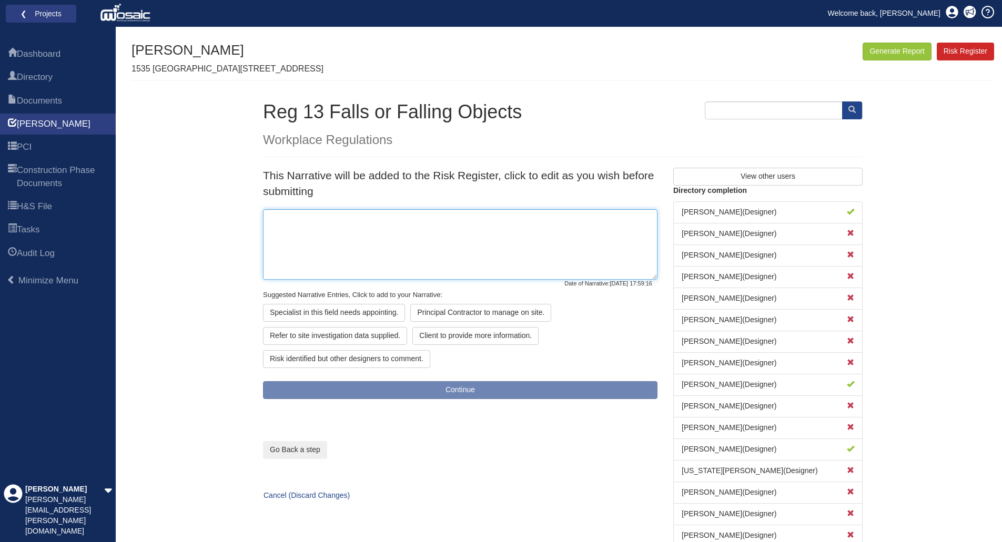
paste textarea "indow cills at 800mm from FL on the tower"
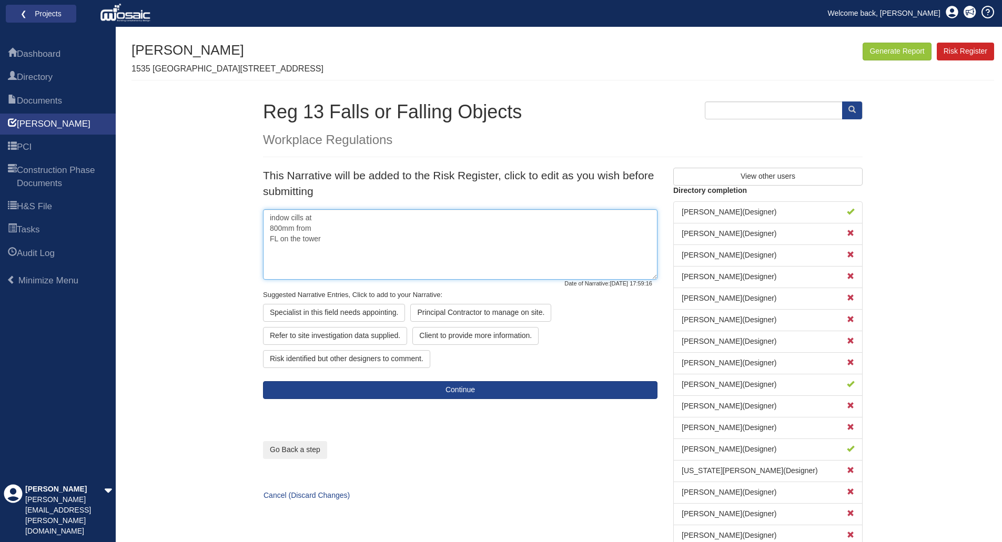
click at [268, 217] on textarea "indow cills at 800mm from FL on the tower" at bounding box center [460, 244] width 394 height 70
click at [331, 215] on textarea "Window cills at 800mm from FL on the tower" at bounding box center [460, 244] width 394 height 70
click at [371, 217] on textarea "Window cills at 800mm from FL on the tower" at bounding box center [460, 244] width 394 height 70
click at [430, 217] on textarea "Window cills at 800mm from FL on the tower" at bounding box center [460, 244] width 394 height 70
click at [434, 219] on textarea "Window cills at 800mm from FL on the tower." at bounding box center [460, 244] width 394 height 70
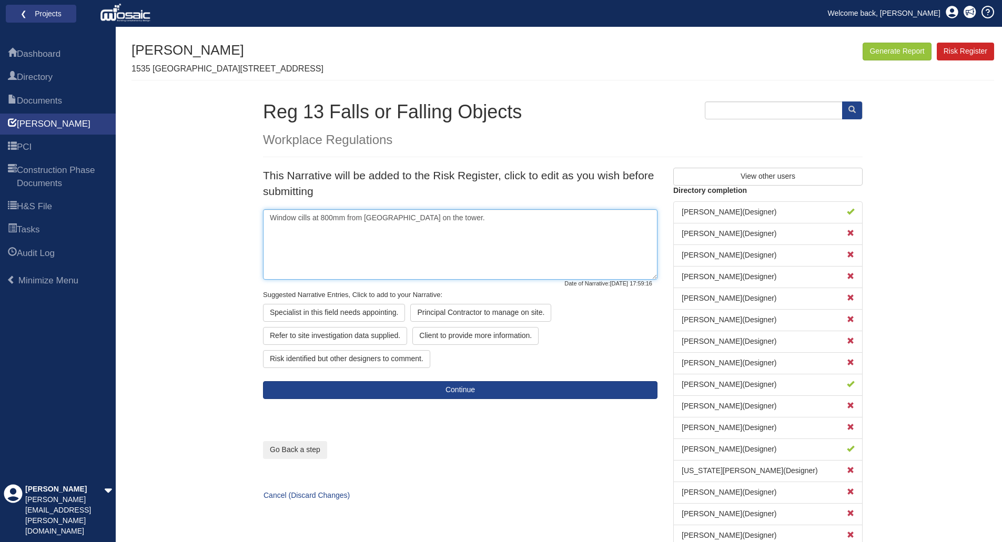
paste textarea "afety implications and glass to be designed for barrier loads (potential increa…"
click at [418, 216] on textarea "Window cills at 800mm from FL on the tower. afety implications and glass to be …" at bounding box center [460, 244] width 394 height 70
click at [548, 219] on textarea "Window cills at 800mm from FL on the tower. Safety implications and glass to be…" at bounding box center [460, 244] width 394 height 70
click at [326, 232] on textarea "Window cills at 800mm from FL on the tower. Safety implications and glass to be…" at bounding box center [460, 244] width 394 height 70
click at [337, 228] on textarea "Window cills at 800mm from FL on the tower. Safety implications and glass to be…" at bounding box center [460, 244] width 394 height 70
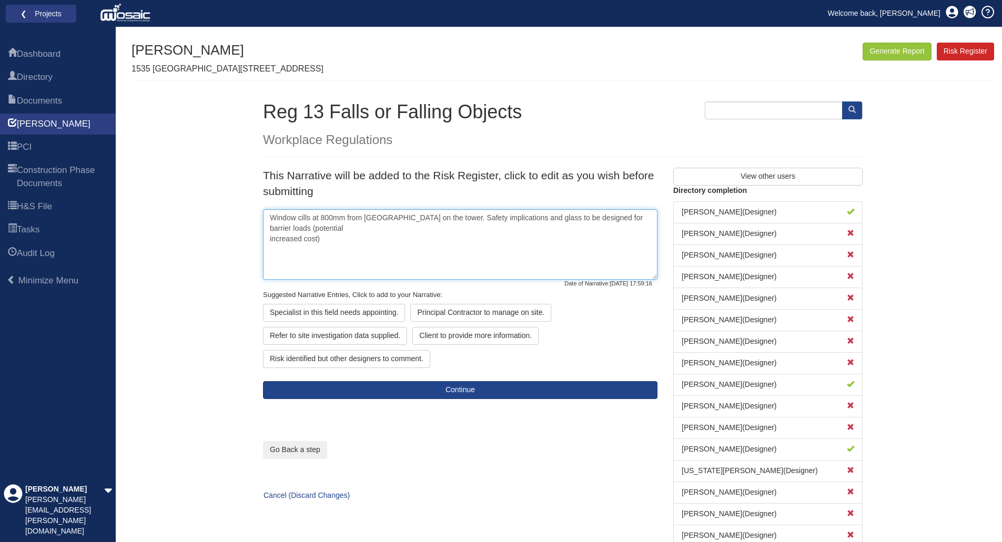
paste textarea "eview of risk and mitigations"
click at [322, 227] on textarea "Window cills at 800mm from FL on the tower. Safety implications and glass to be…" at bounding box center [460, 244] width 394 height 70
click at [451, 247] on textarea "Window cills at 800mm from FL on the tower. Safety implications and glass to be…" at bounding box center [460, 244] width 394 height 70
click at [420, 231] on textarea "Window cills at 800mm from FL on the tower. Safety implications and glass to be…" at bounding box center [460, 244] width 394 height 70
click at [494, 313] on div "Principal Contractor to manage on site." at bounding box center [480, 313] width 141 height 18
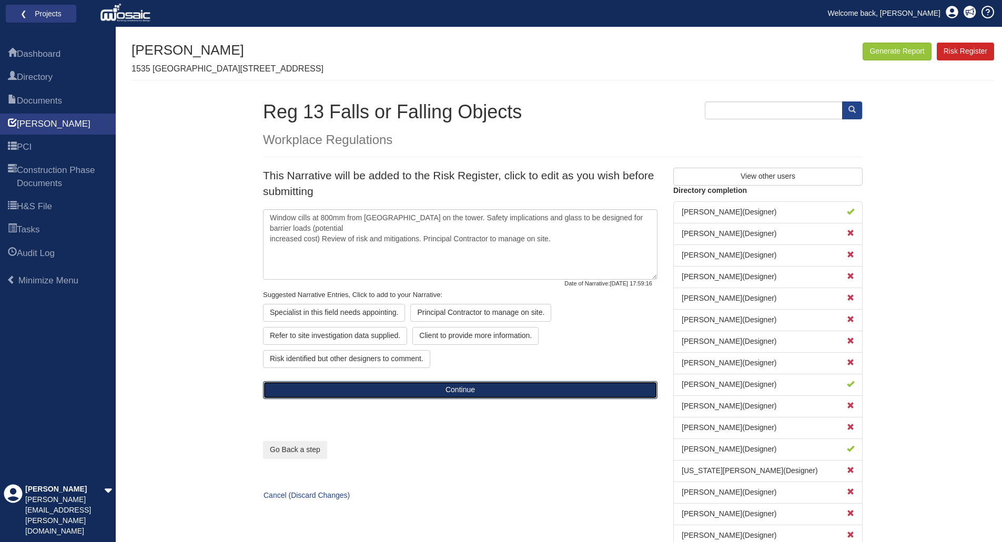
click at [457, 393] on button "Continue" at bounding box center [460, 390] width 394 height 18
click at [458, 390] on button "Continue" at bounding box center [460, 390] width 394 height 18
click at [447, 386] on button "Continue" at bounding box center [460, 390] width 394 height 18
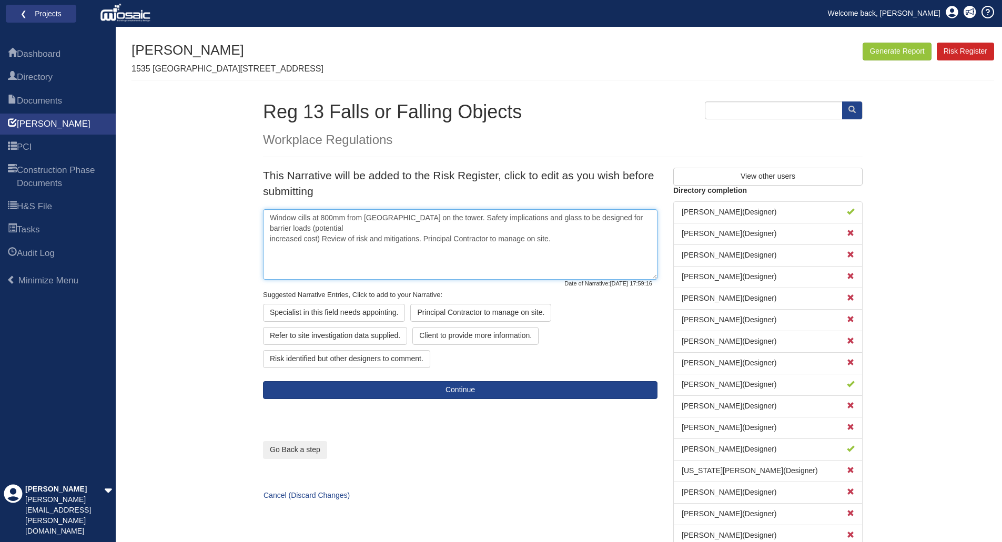
drag, startPoint x: 566, startPoint y: 231, endPoint x: 262, endPoint y: 209, distance: 304.8
click at [262, 209] on div "This Narrative will be added to the Risk Register, click to edit as you wish be…" at bounding box center [460, 283] width 410 height 231
click at [570, 226] on textarea "Window cills at 800mm from FL on the tower. Safety implications and glass to be…" at bounding box center [460, 244] width 394 height 70
click at [565, 230] on textarea "Window cills at 800mm from FL on the tower. Safety implications and glass to be…" at bounding box center [460, 244] width 394 height 70
click at [354, 356] on div "Risk identified but other designers to comment." at bounding box center [346, 359] width 167 height 18
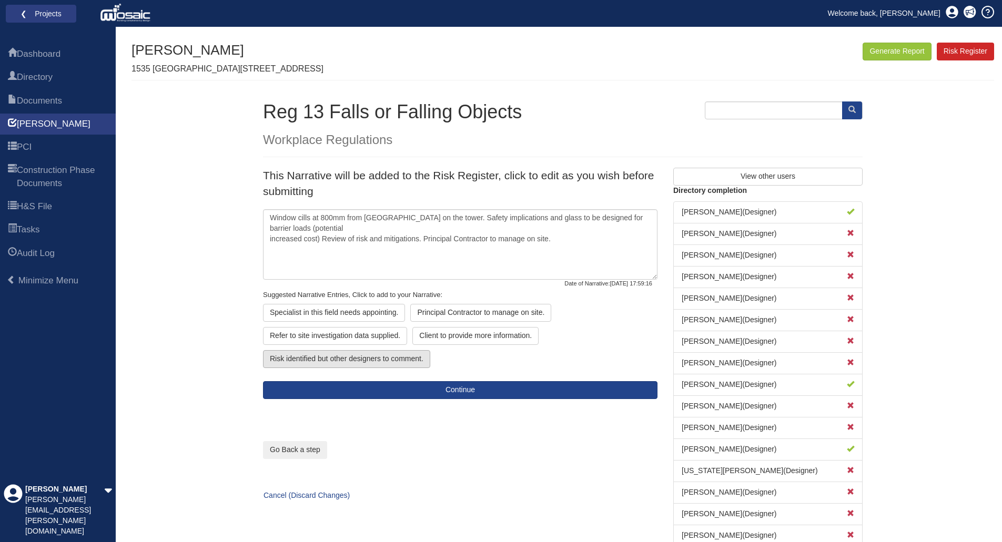
type textarea "Window cills at 800mm from FL on the tower. Safety implications and glass to be…"
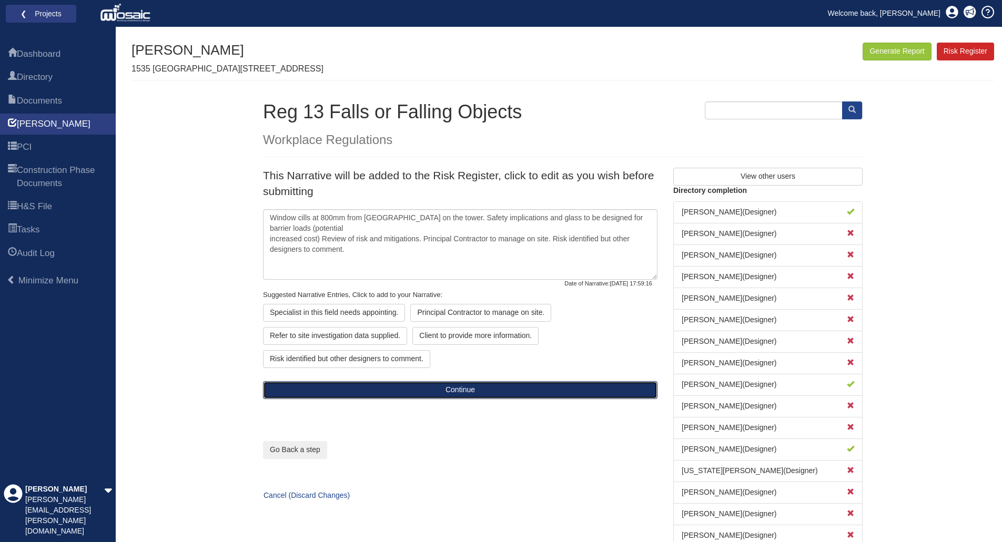
click at [460, 393] on button "Continue" at bounding box center [460, 390] width 394 height 18
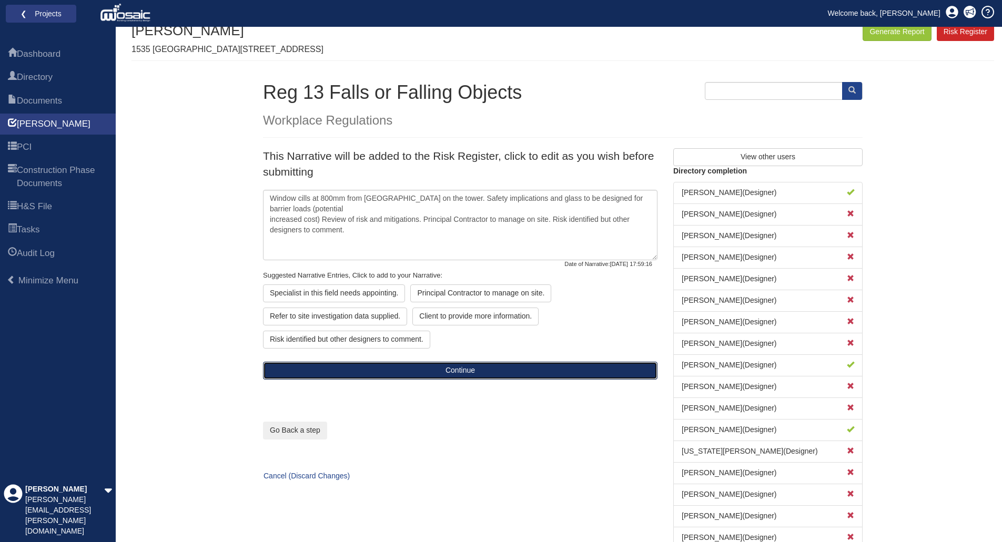
scroll to position [37, 0]
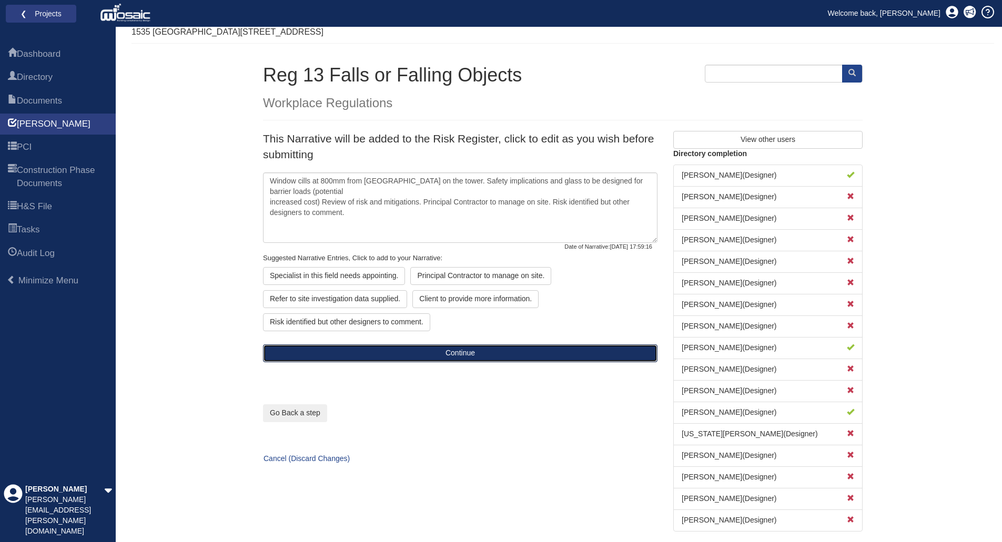
click at [460, 354] on button "Continue" at bounding box center [460, 354] width 394 height 18
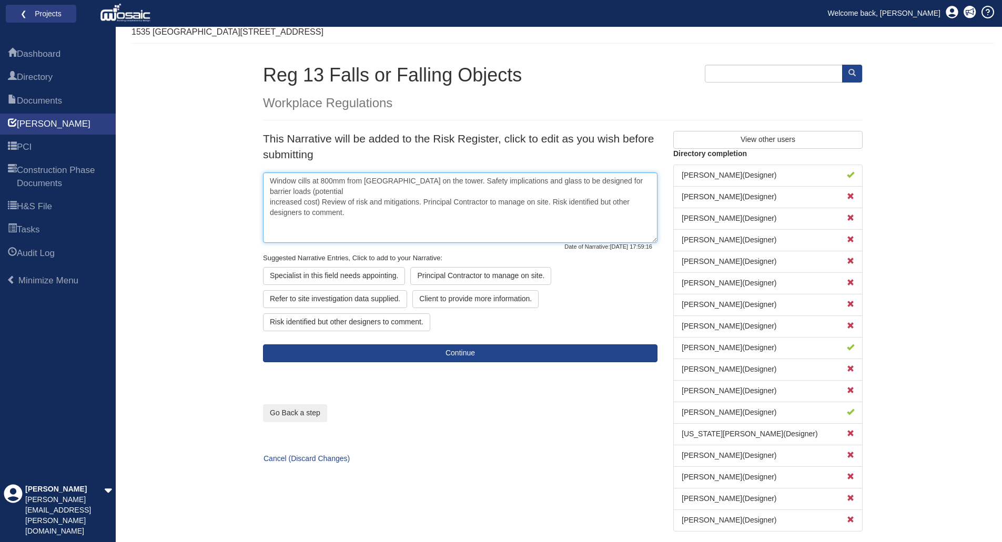
drag, startPoint x: 346, startPoint y: 205, endPoint x: 266, endPoint y: 179, distance: 84.2
click at [266, 179] on textarea "Window cills at 800mm from FL on the tower. Safety implications and glass to be…" at bounding box center [460, 208] width 394 height 70
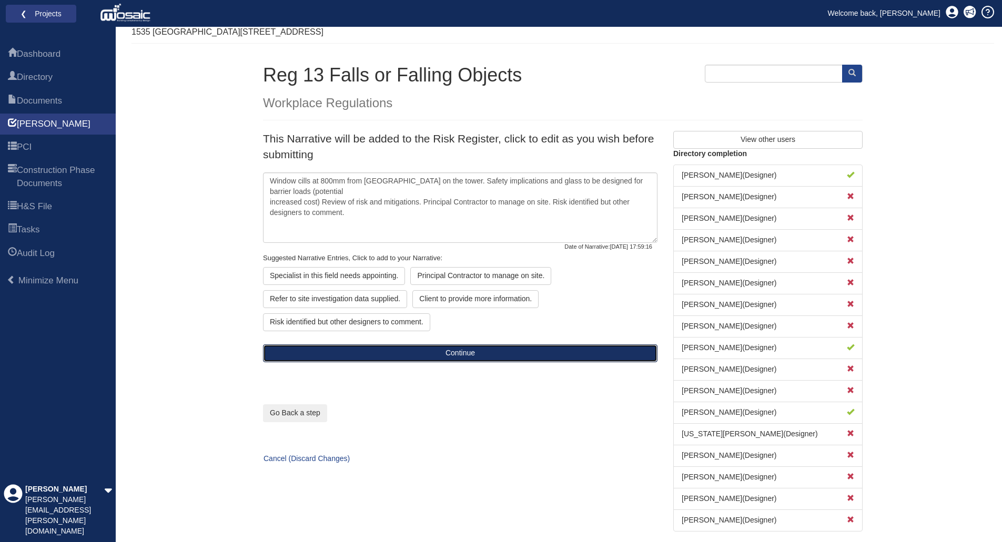
click at [458, 354] on button "Continue" at bounding box center [460, 354] width 394 height 18
click at [458, 353] on button "Continue" at bounding box center [460, 354] width 394 height 18
click at [489, 352] on button "Continue" at bounding box center [460, 354] width 394 height 18
click at [468, 352] on button "Continue" at bounding box center [460, 354] width 394 height 18
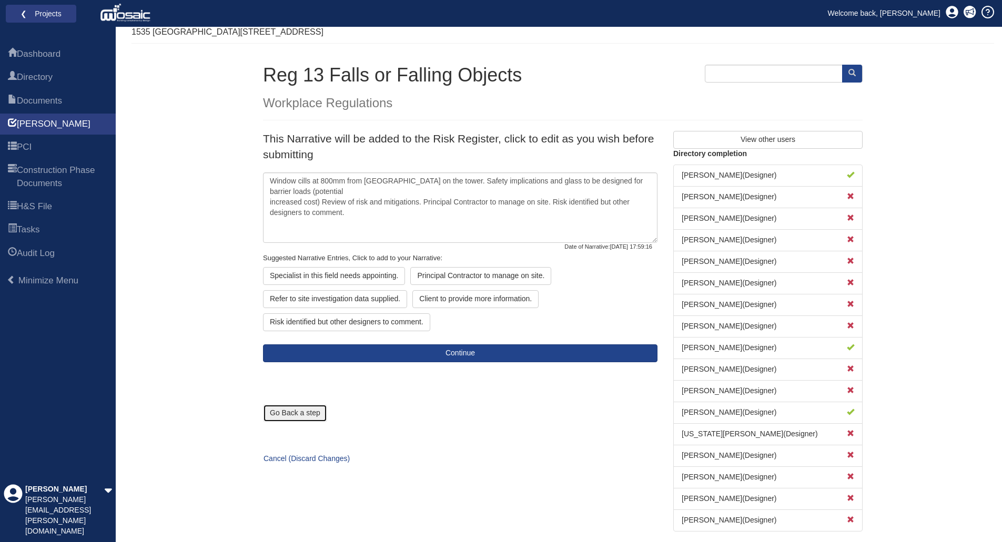
click at [294, 412] on button "Go Back a step" at bounding box center [295, 413] width 64 height 18
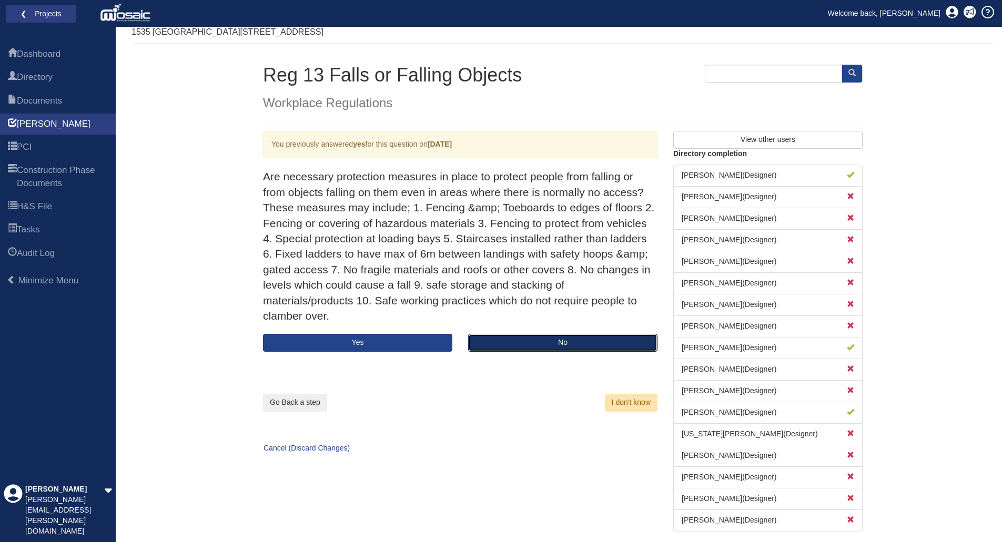
click at [548, 344] on button "No" at bounding box center [562, 343] width 189 height 18
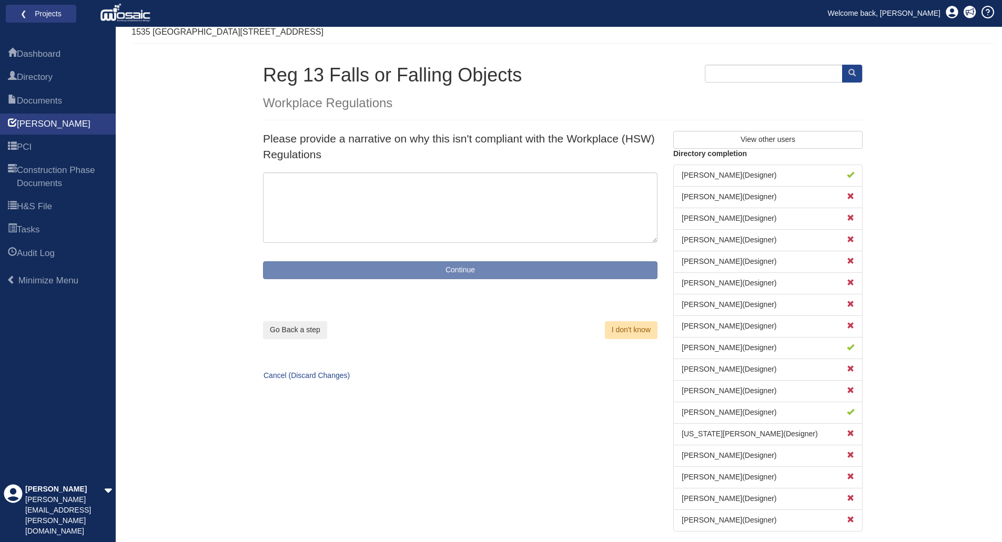
type textarea "Significant Risk or Non-compliant design identified, further discussion with de…"
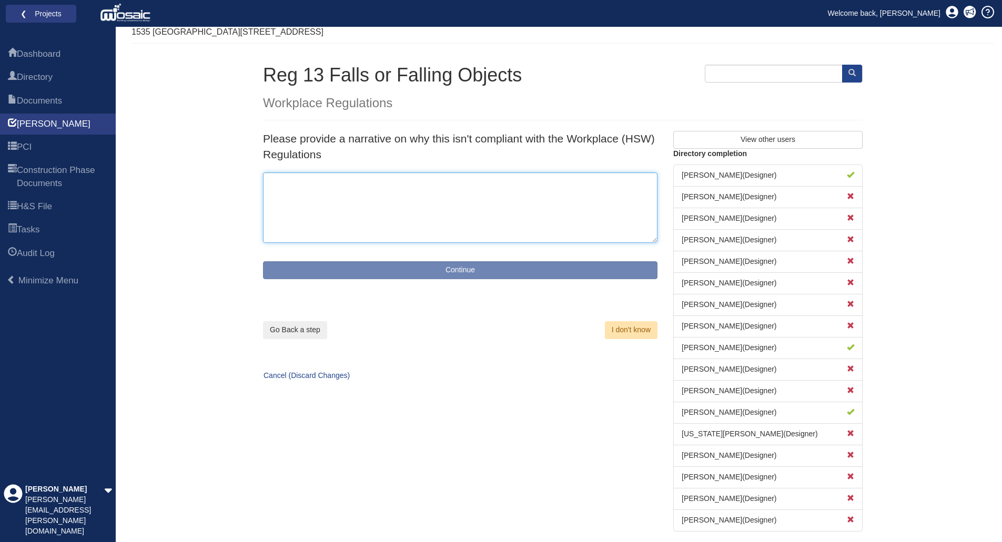
click at [309, 183] on textarea at bounding box center [460, 208] width 394 height 70
paste textarea "Window cills at 800mm from FL on the tower. Safety implications and glass to be…"
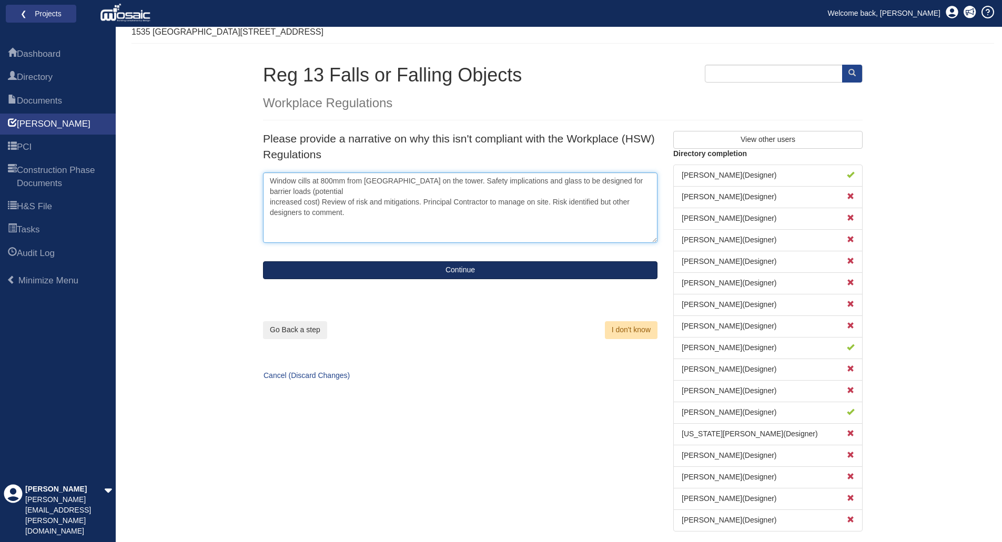
type textarea "Window cills at 800mm from FL on the tower. Safety implications and glass to be…"
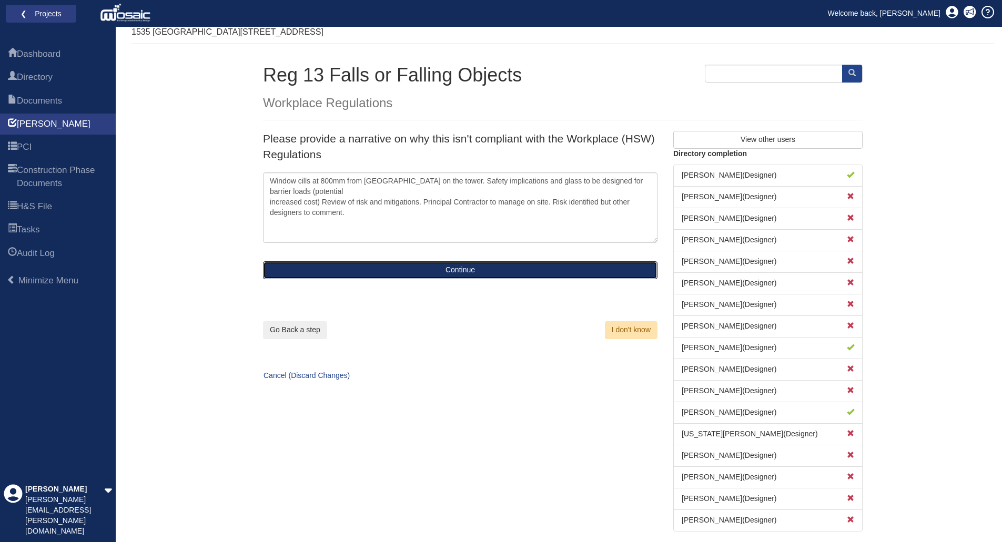
click at [463, 270] on button "Continue" at bounding box center [460, 270] width 394 height 18
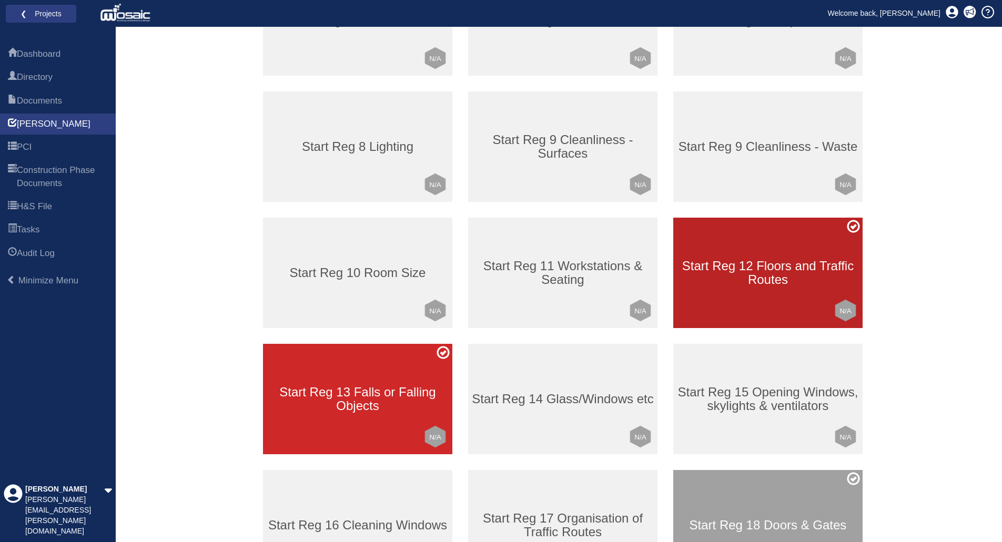
scroll to position [316, 0]
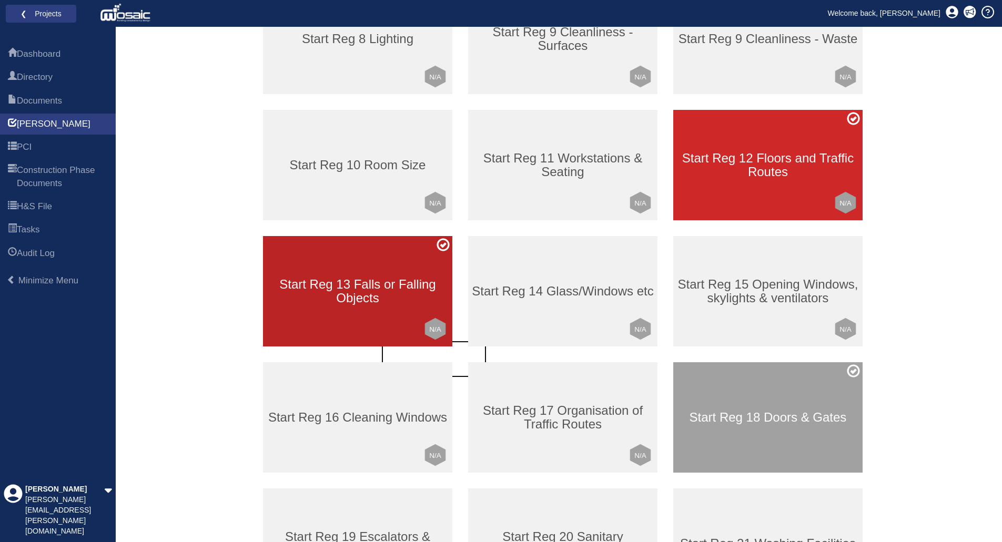
click at [394, 302] on h3 "Start Reg 13 Falls or Falling Objects" at bounding box center [357, 292] width 189 height 28
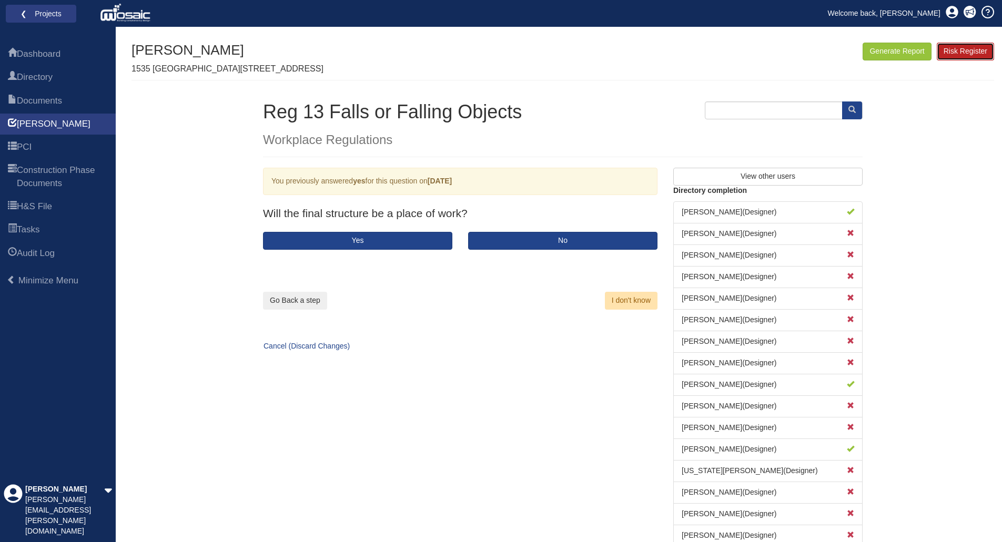
click at [951, 58] on link "Risk Register" at bounding box center [965, 52] width 57 height 18
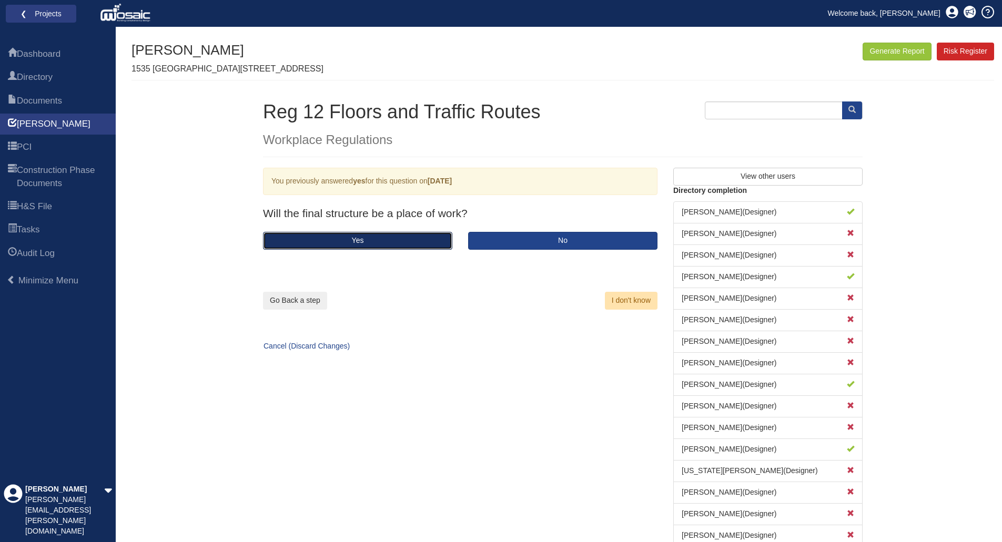
click at [441, 242] on button "Yes" at bounding box center [357, 241] width 189 height 18
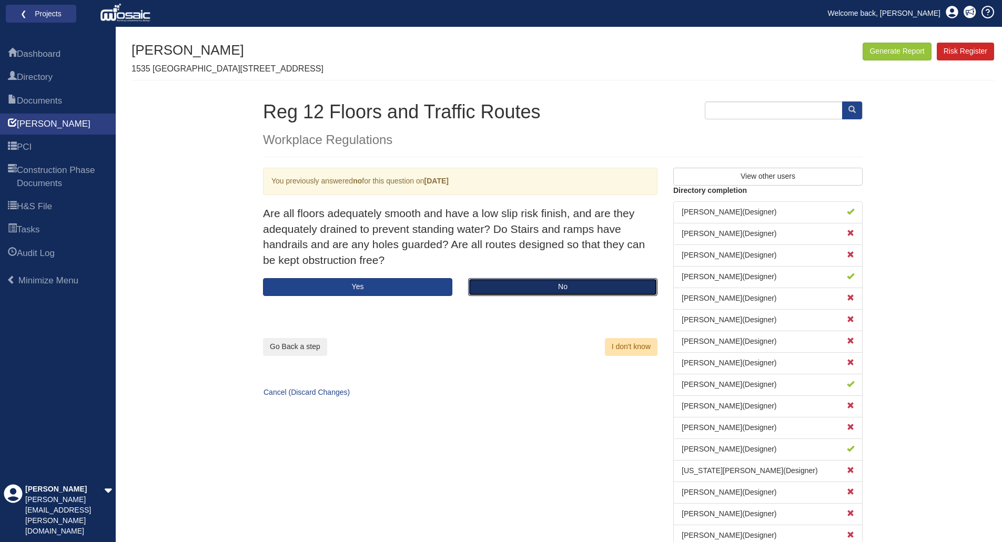
click at [529, 288] on button "No" at bounding box center [562, 287] width 189 height 18
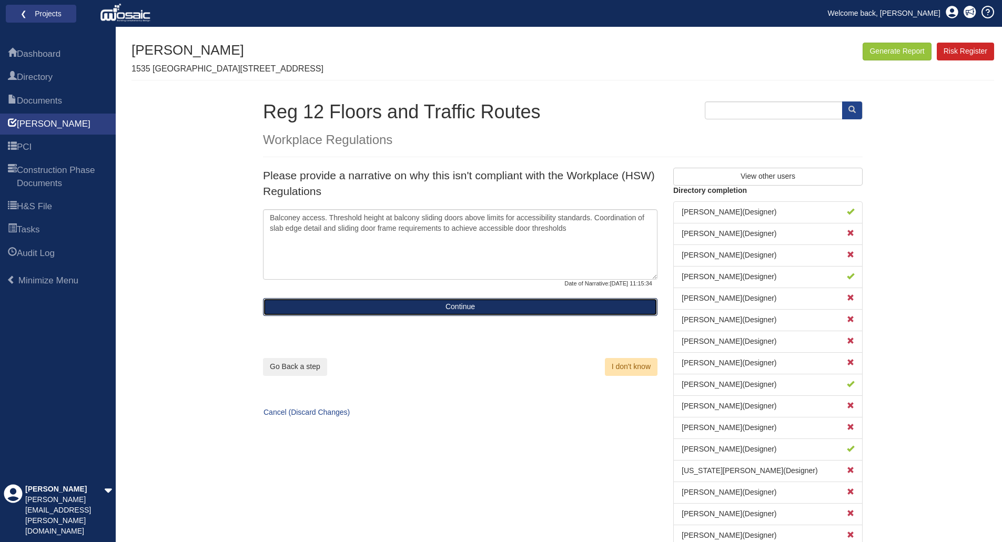
click at [471, 308] on button "Continue" at bounding box center [460, 307] width 394 height 18
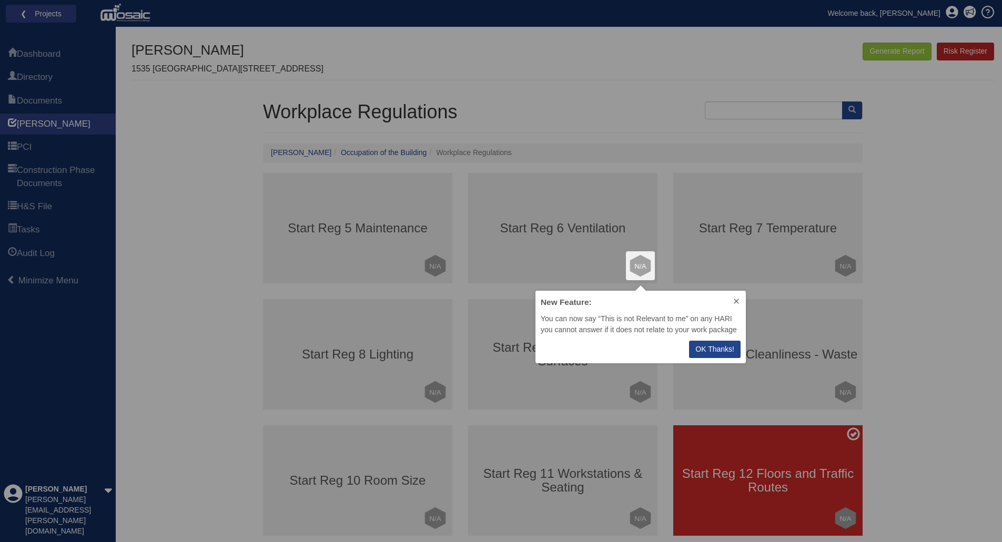
click at [702, 350] on p "OK Thanks!" at bounding box center [714, 349] width 39 height 11
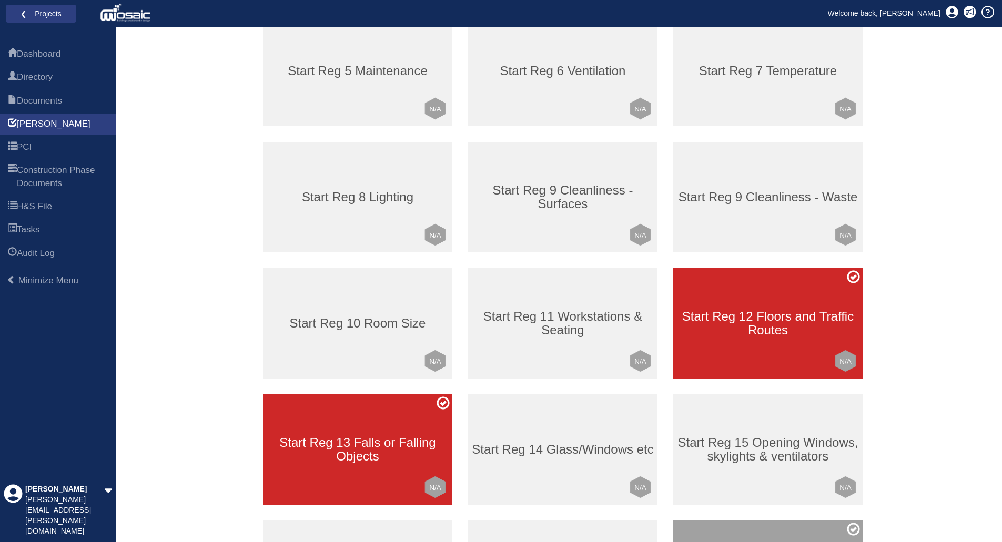
scroll to position [158, 0]
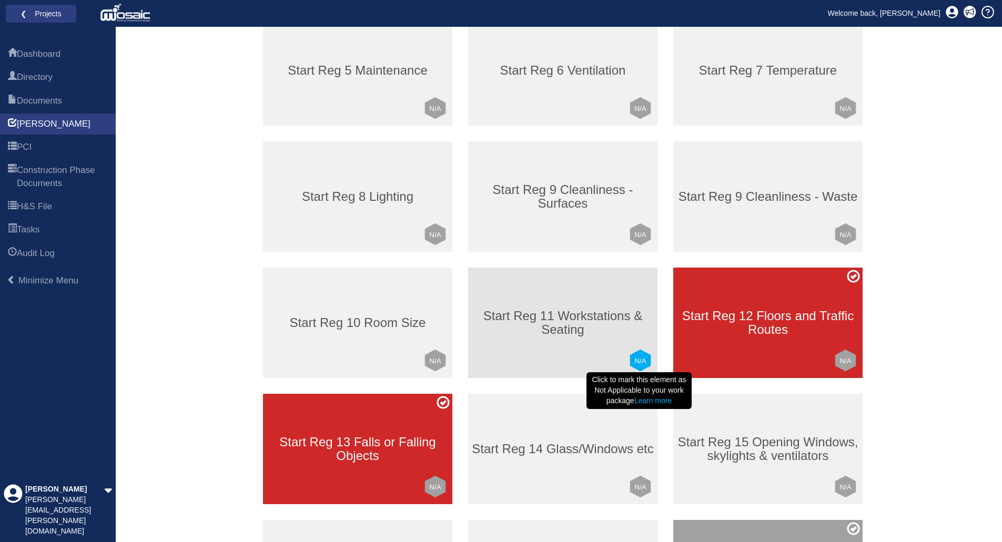
click at [639, 361] on text "N/A" at bounding box center [640, 361] width 12 height 8
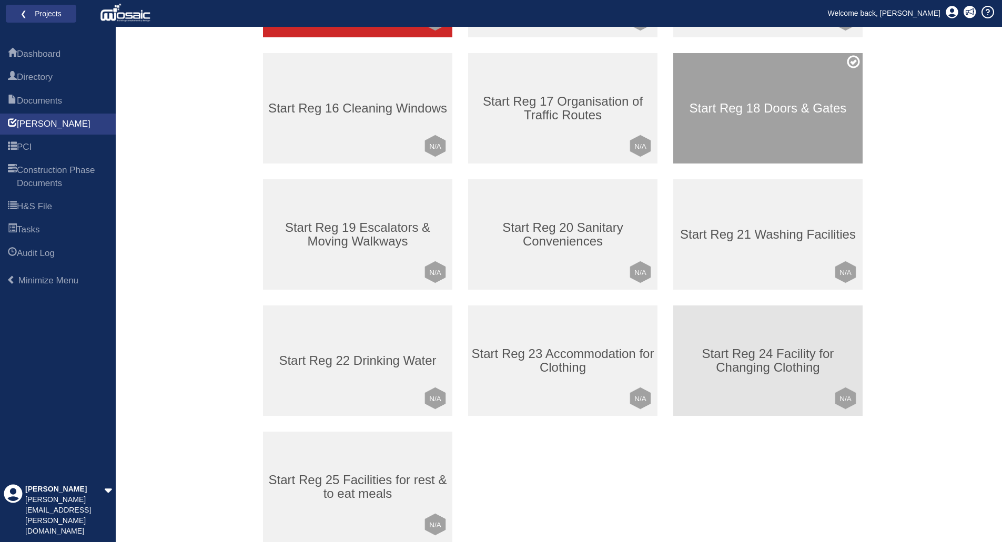
scroll to position [631, 0]
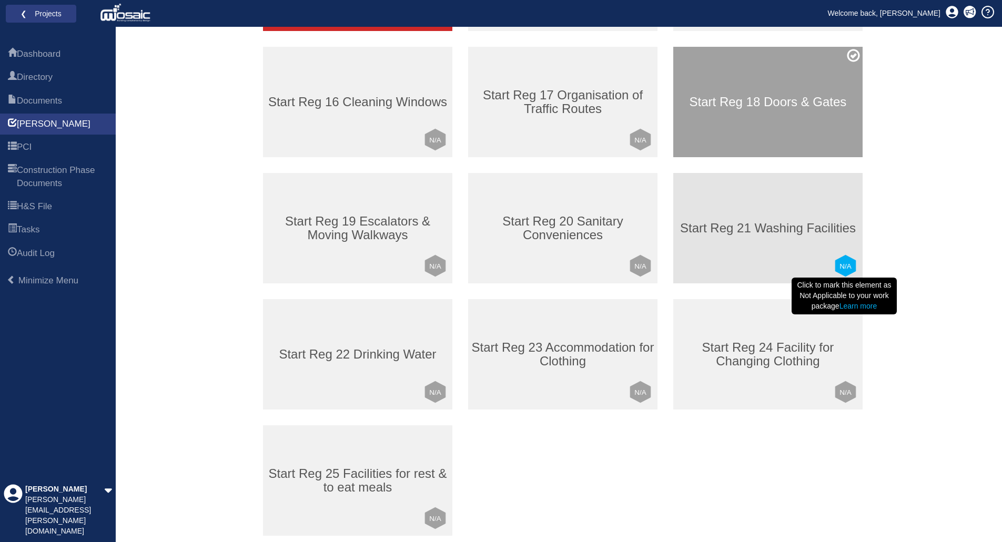
click at [842, 267] on text "N/A" at bounding box center [845, 266] width 12 height 8
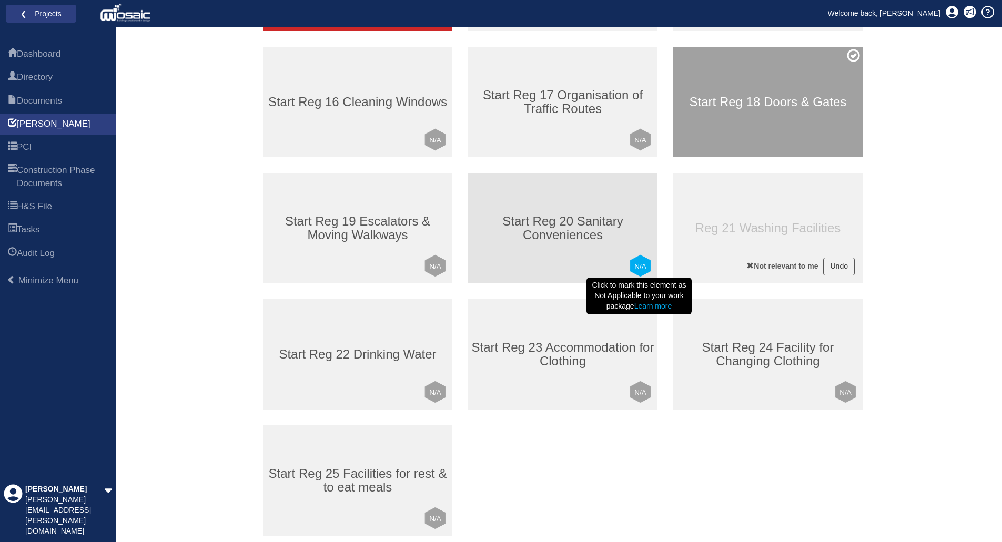
click at [639, 266] on text "N/A" at bounding box center [640, 266] width 12 height 8
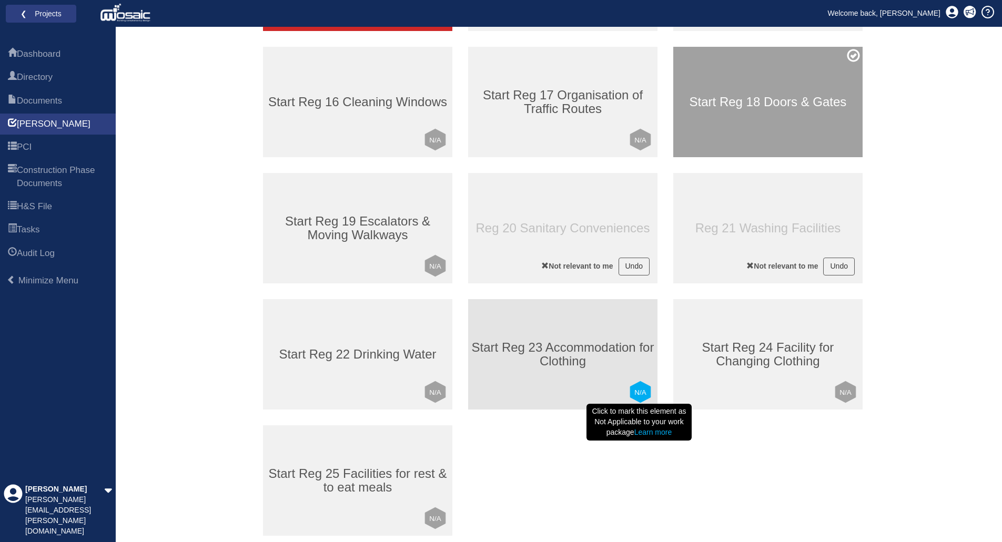
click at [639, 389] on text "N/A" at bounding box center [640, 393] width 12 height 8
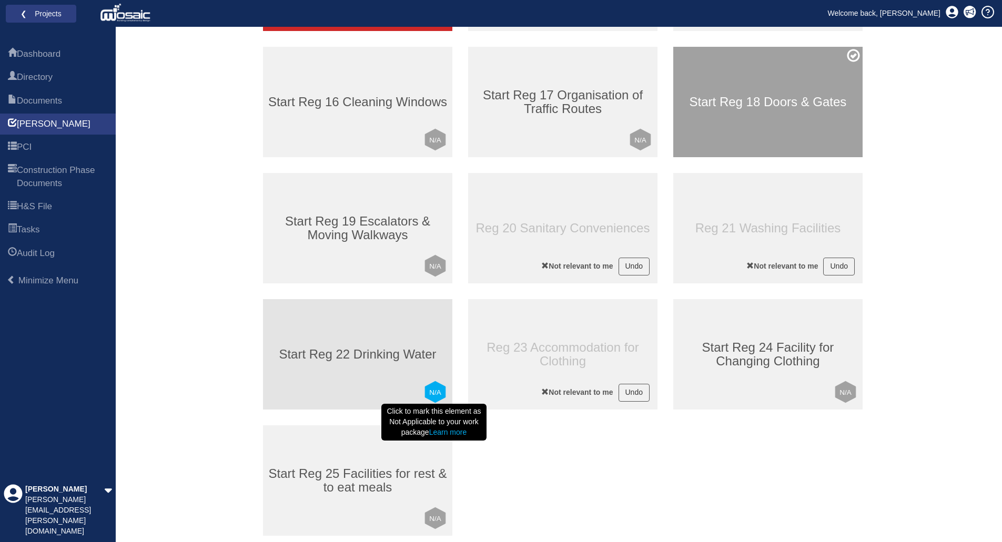
click at [437, 392] on text "N/A" at bounding box center [435, 393] width 12 height 8
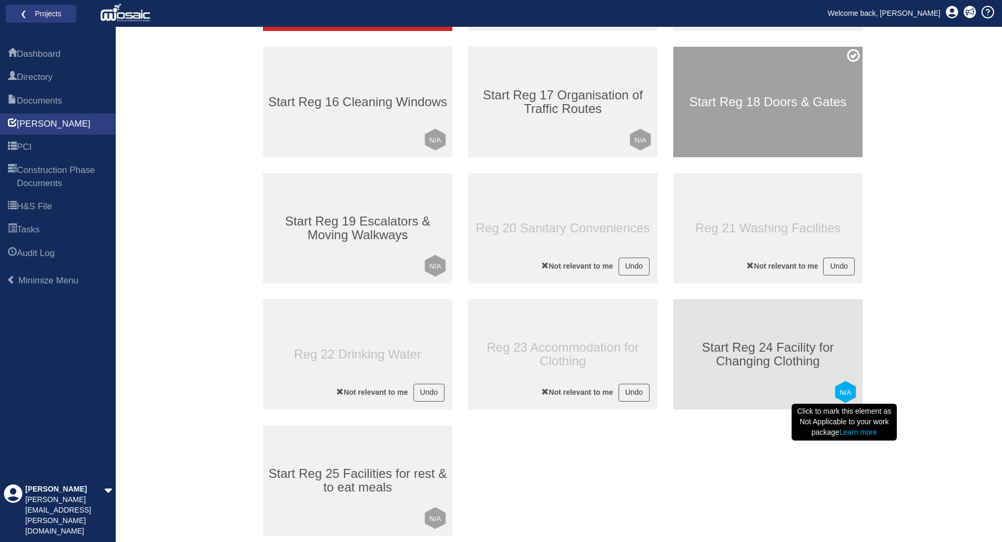
click at [845, 386] on polygon at bounding box center [845, 392] width 21 height 22
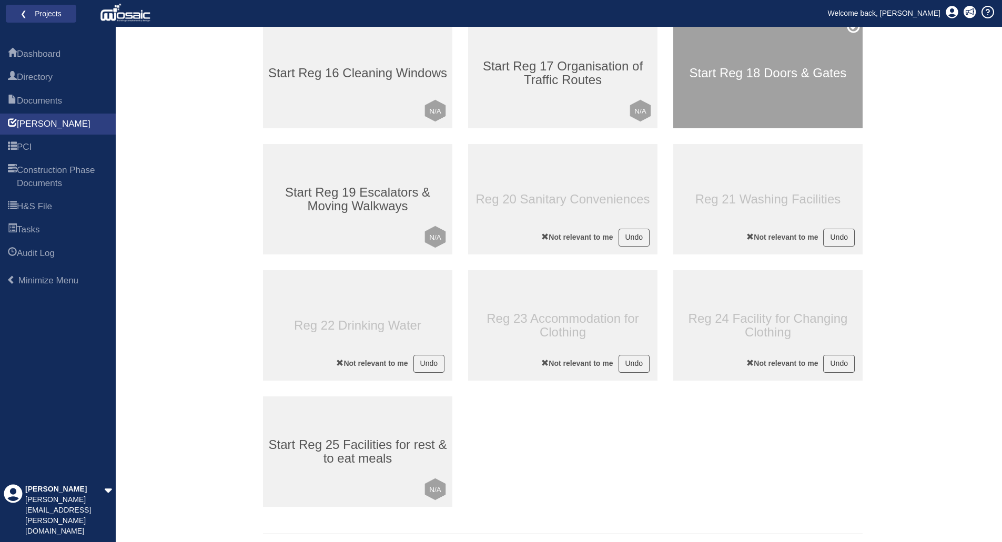
scroll to position [687, 0]
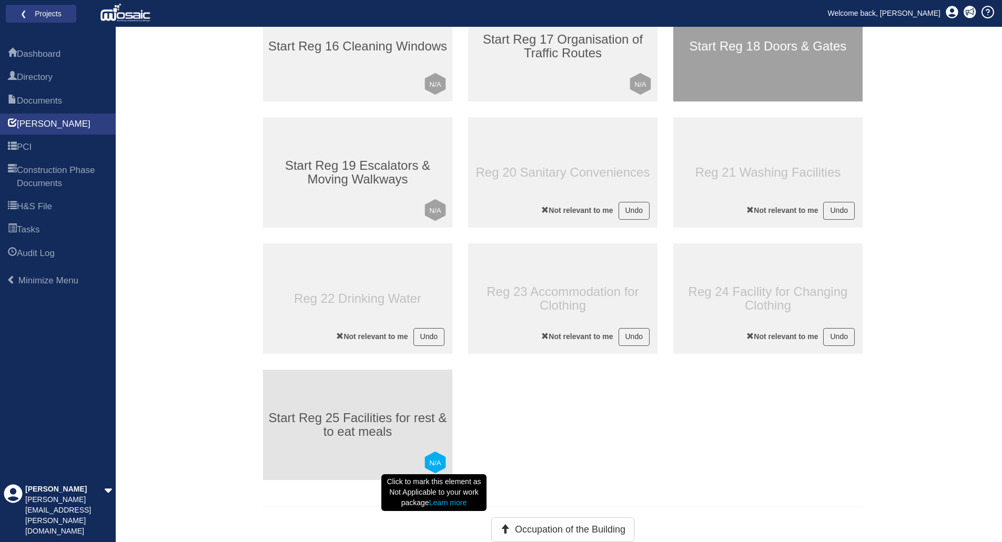
click at [441, 459] on icon "N/A" at bounding box center [435, 463] width 24 height 24
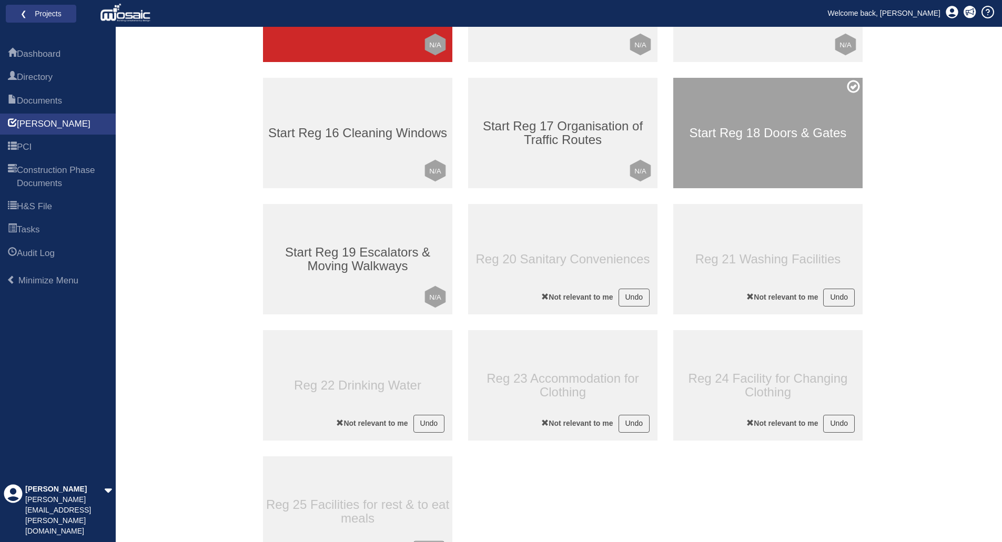
scroll to position [582, 0]
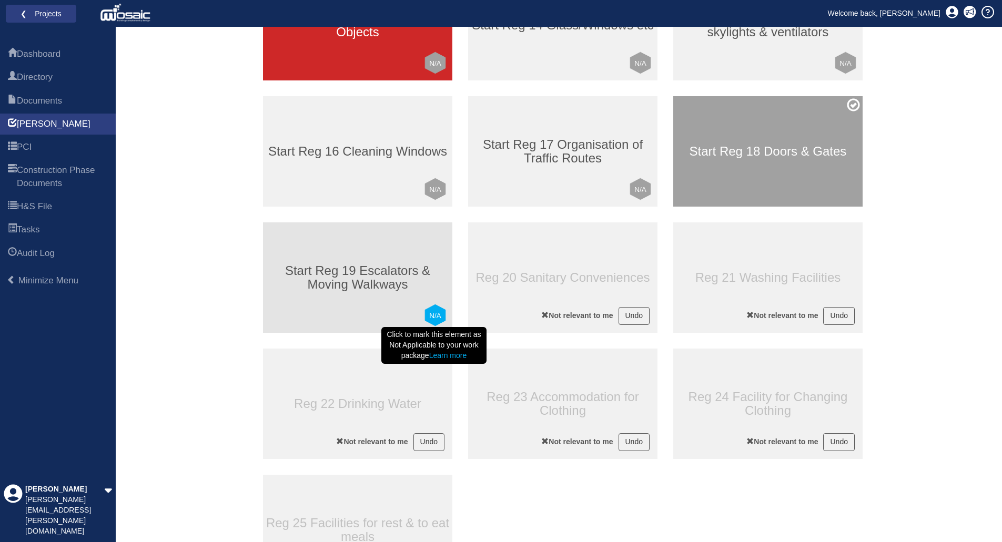
click at [432, 316] on text "N/A" at bounding box center [435, 316] width 12 height 8
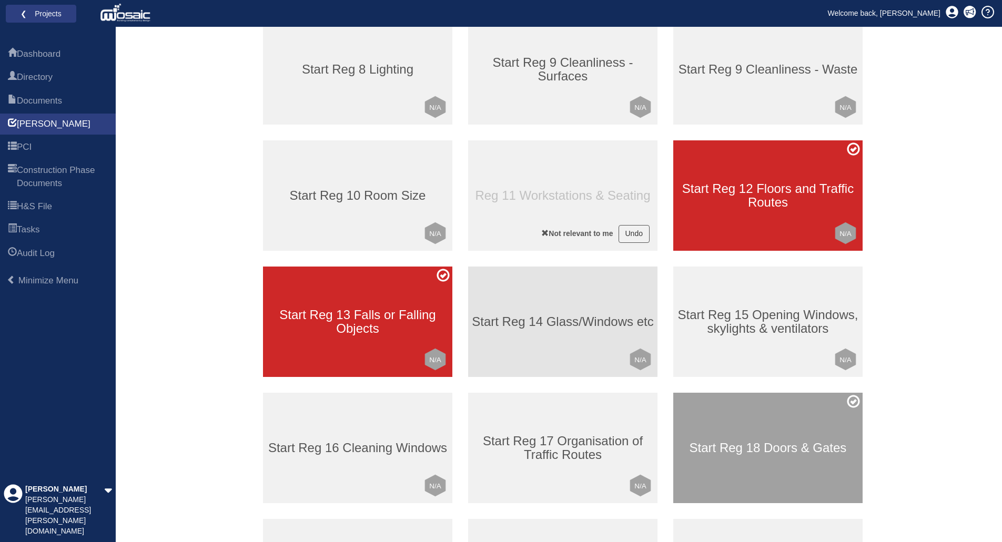
scroll to position [266, 0]
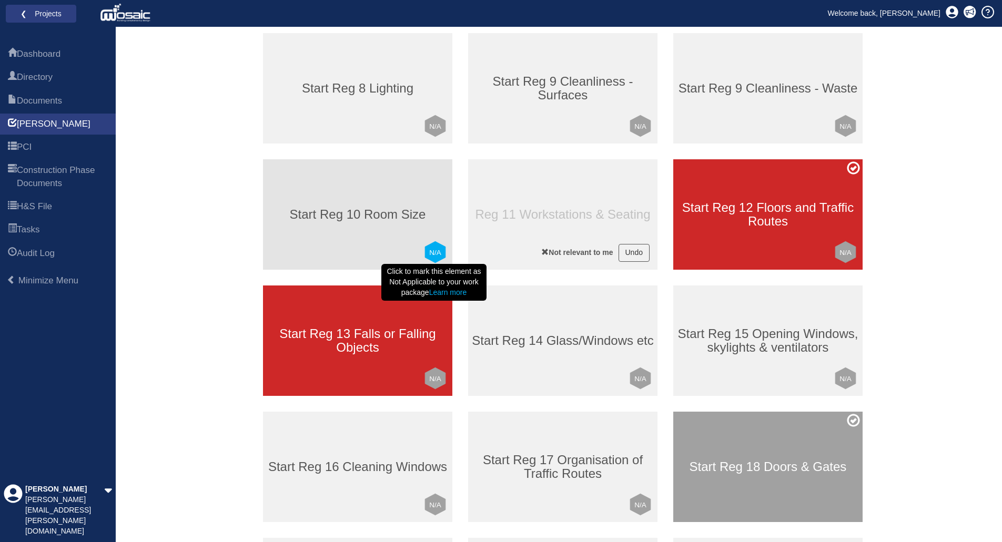
click at [433, 256] on text "N/A" at bounding box center [435, 253] width 12 height 8
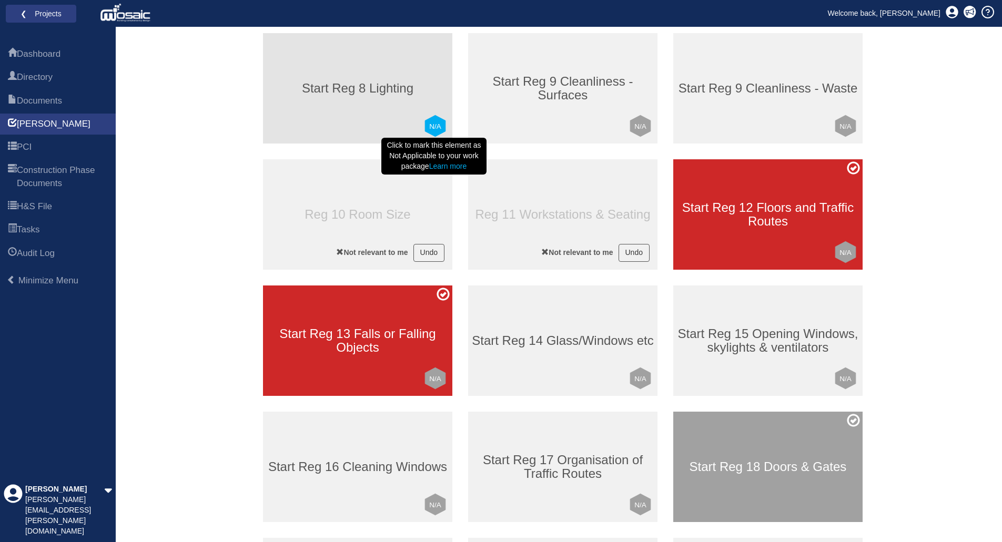
click at [434, 124] on text "N/A" at bounding box center [435, 127] width 12 height 8
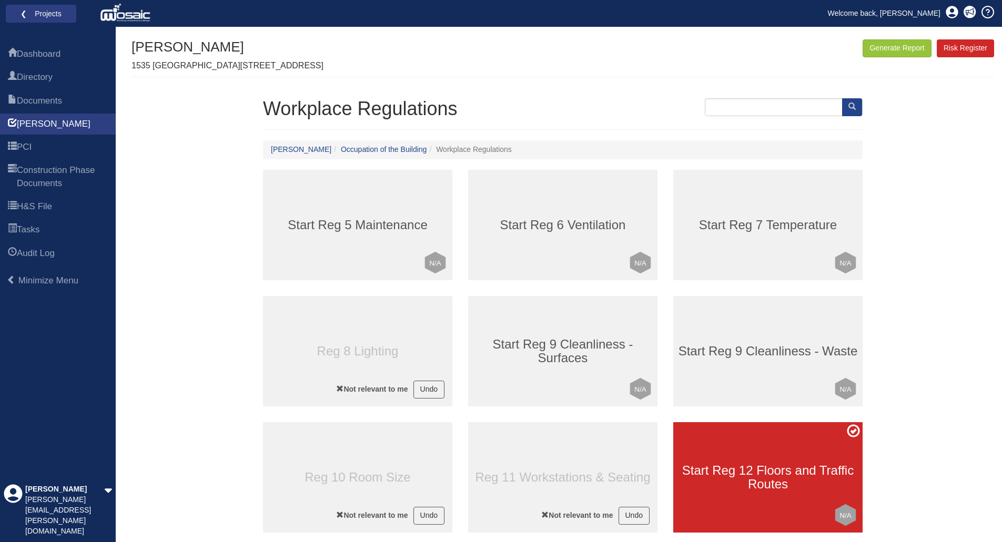
scroll to position [0, 0]
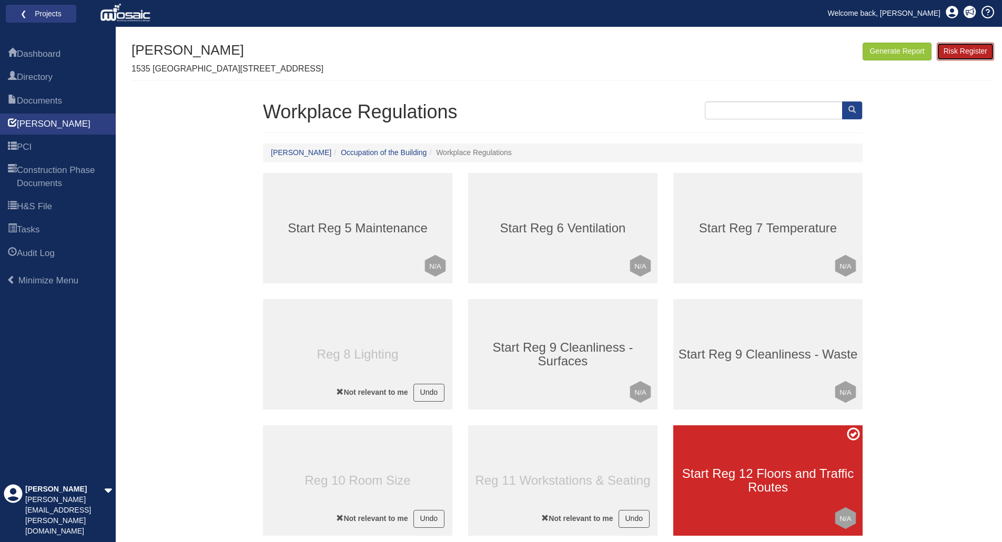
click at [964, 54] on link "Risk Register" at bounding box center [965, 52] width 57 height 18
click at [34, 127] on span "[PERSON_NAME]" at bounding box center [54, 124] width 74 height 13
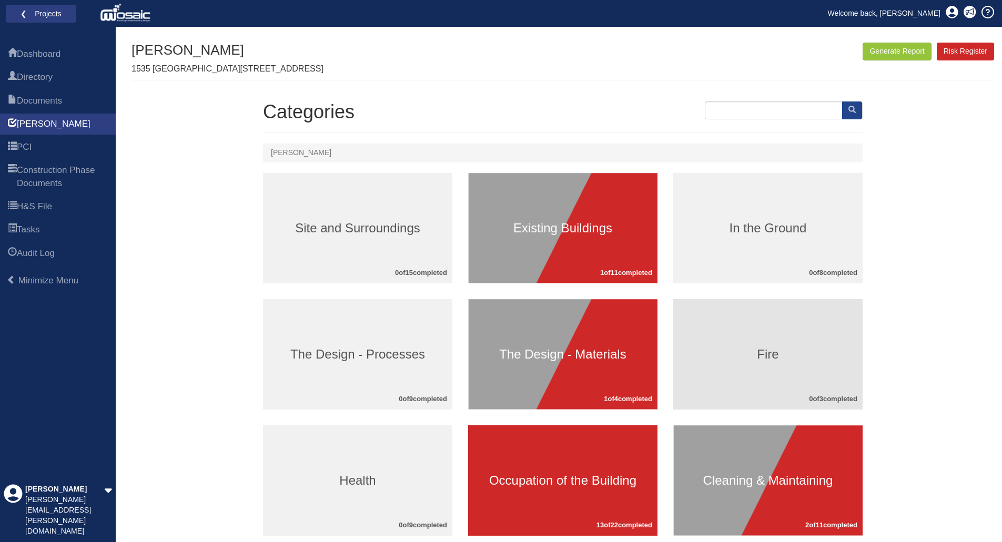
click at [738, 333] on div "Fire 0 of 3 completed" at bounding box center [767, 354] width 189 height 110
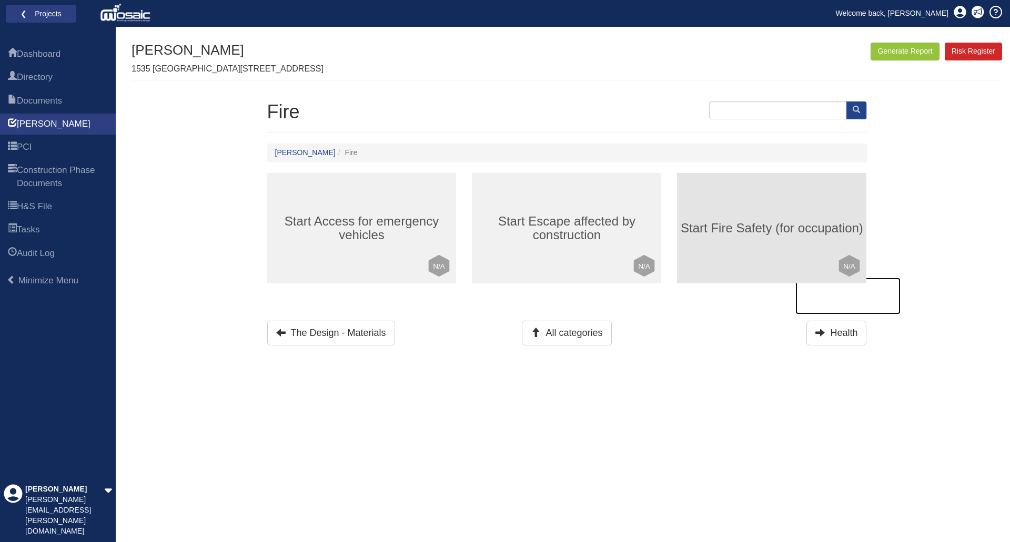
click at [728, 231] on h3 "Start Fire Safety (for occupation)" at bounding box center [771, 228] width 189 height 14
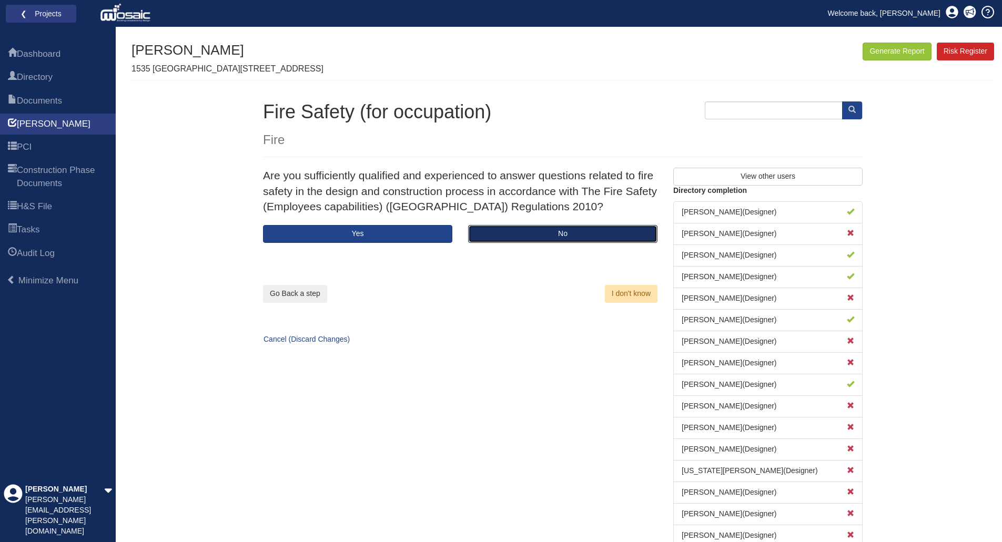
click at [507, 233] on button "No" at bounding box center [562, 234] width 189 height 18
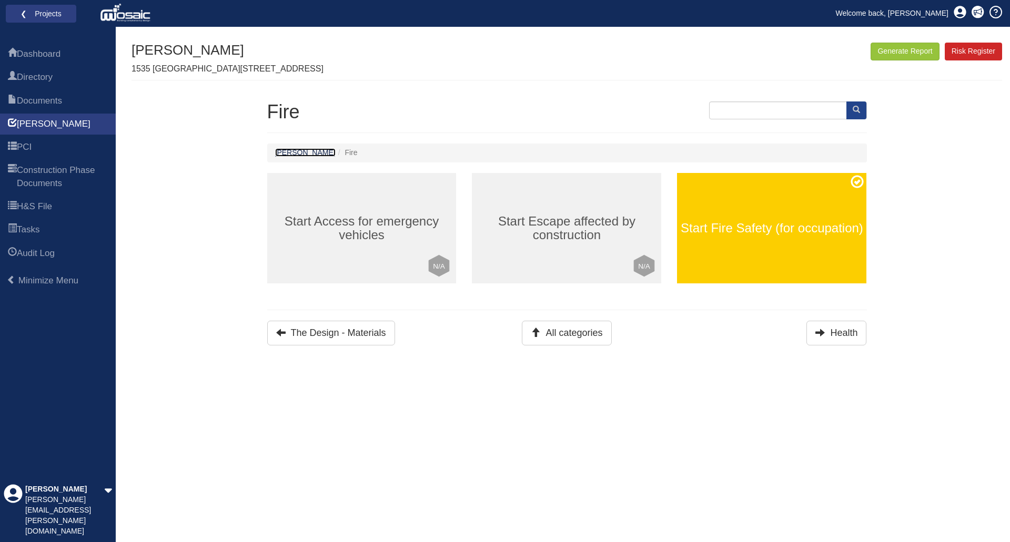
click at [278, 151] on link "[PERSON_NAME]" at bounding box center [305, 152] width 60 height 8
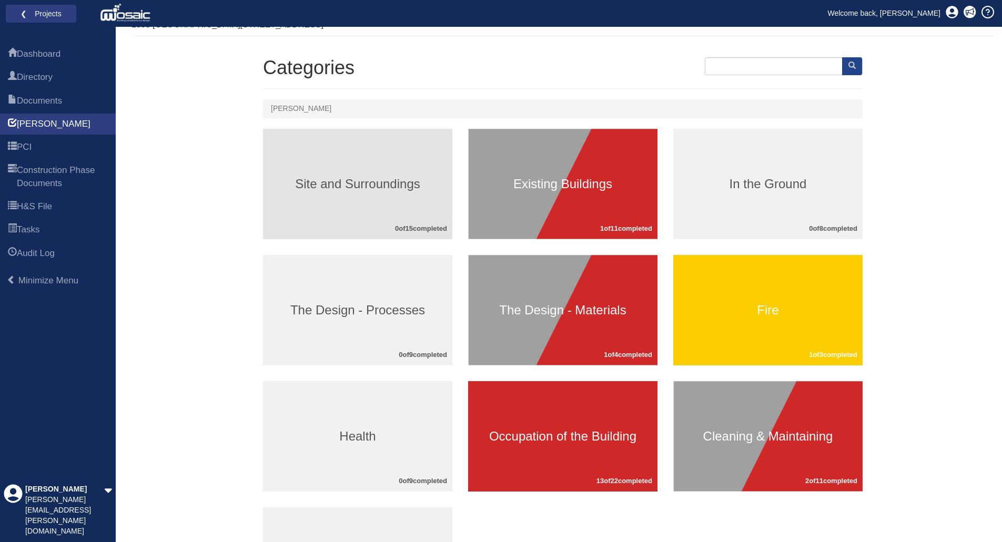
scroll to position [105, 0]
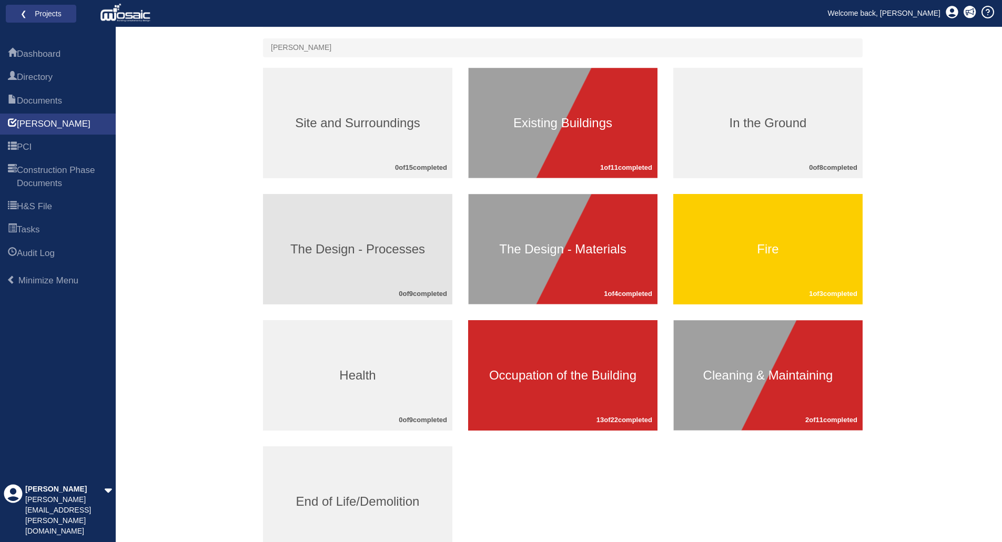
click at [396, 249] on h3 "The Design - Processes" at bounding box center [357, 249] width 189 height 14
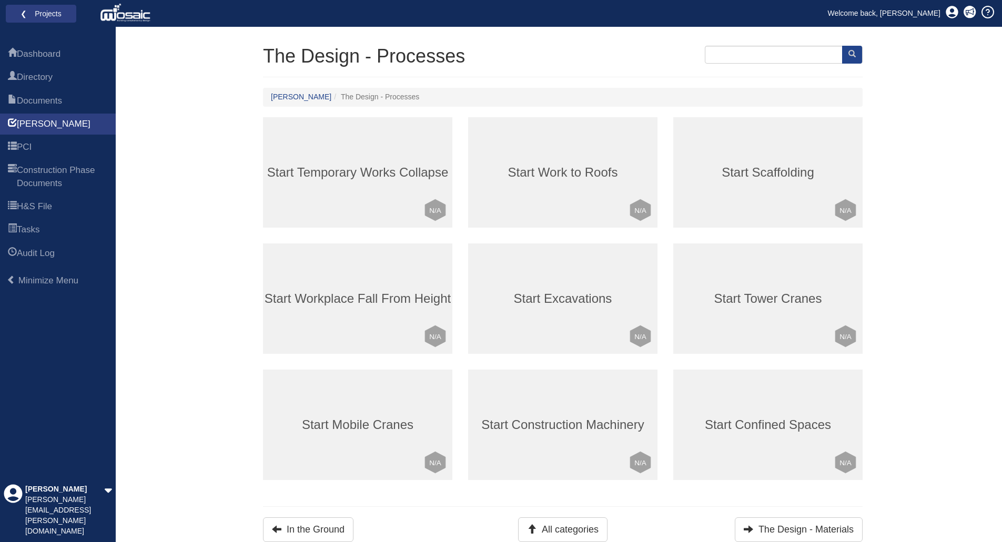
scroll to position [56, 0]
click at [273, 98] on link "[PERSON_NAME]" at bounding box center [301, 97] width 60 height 8
click at [558, 528] on button "All categories" at bounding box center [562, 530] width 89 height 25
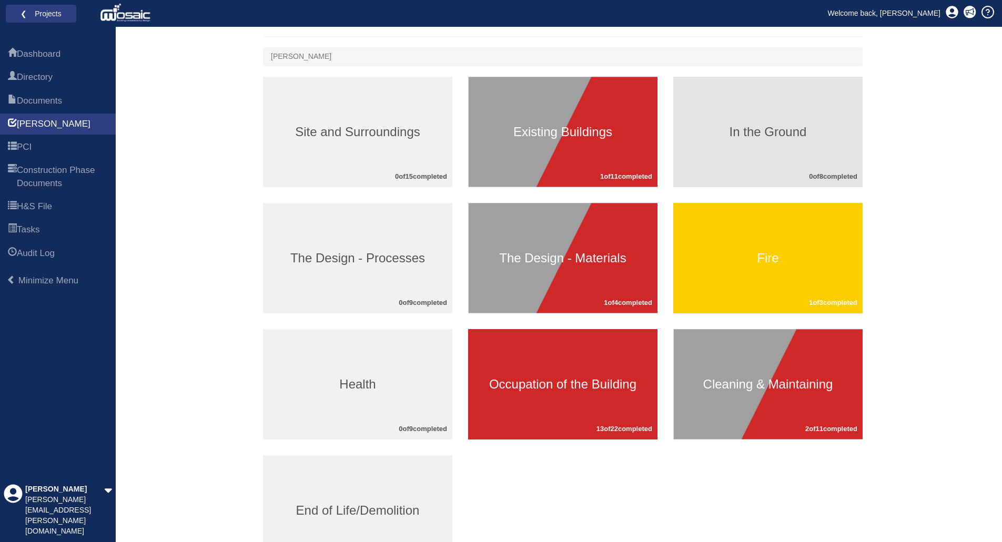
scroll to position [158, 0]
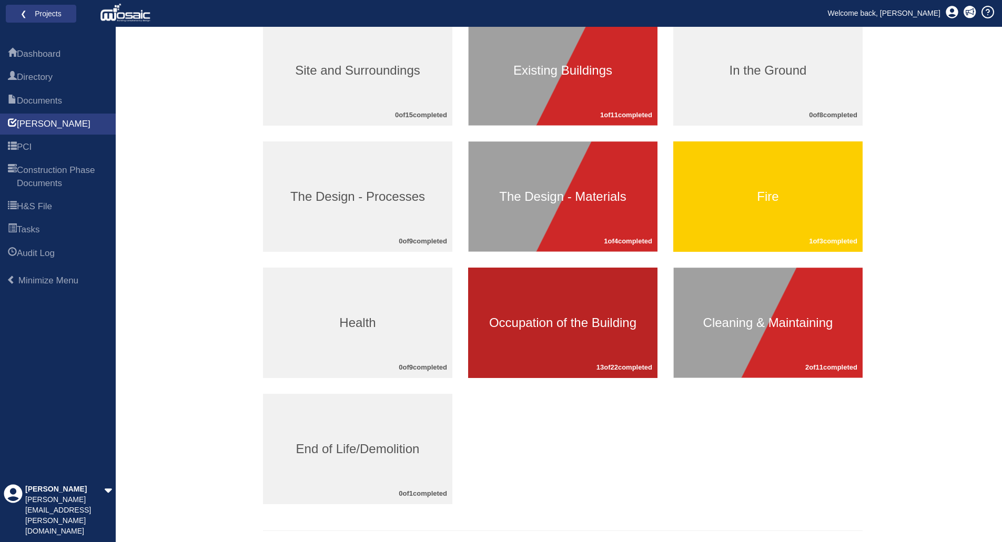
click at [578, 325] on h3 "Occupation of the Building" at bounding box center [562, 323] width 189 height 14
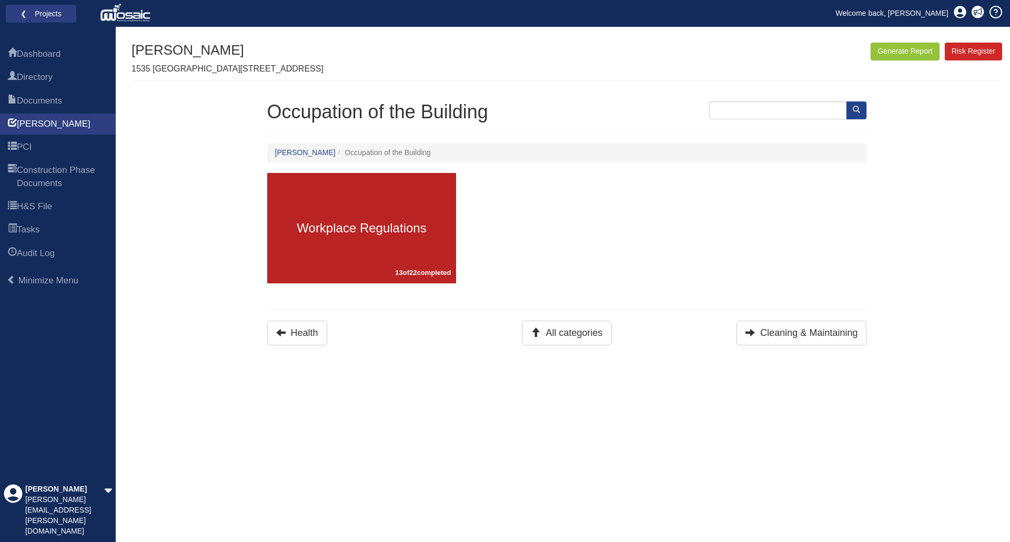
click at [375, 230] on h3 "Workplace Regulations" at bounding box center [361, 228] width 189 height 14
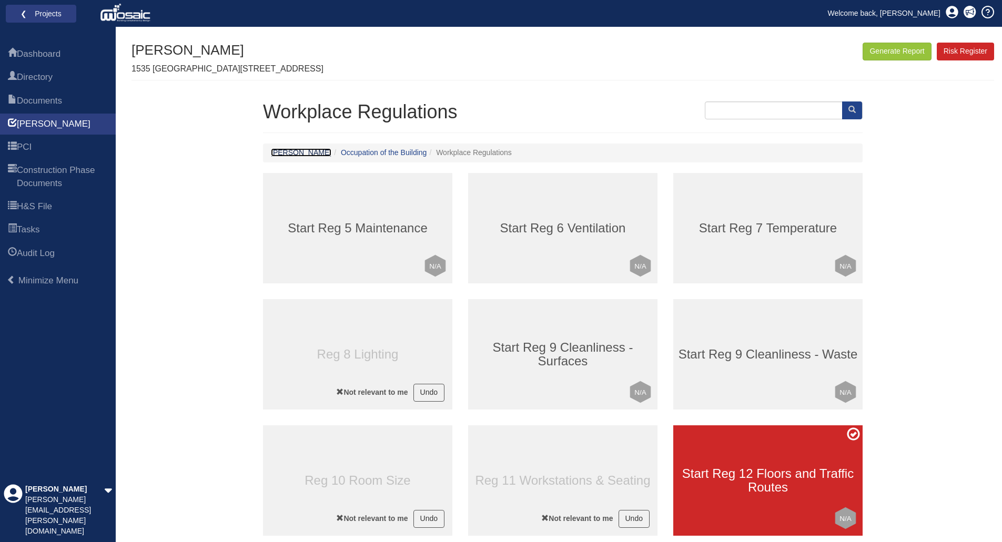
click at [276, 155] on link "[PERSON_NAME]" at bounding box center [301, 152] width 60 height 8
click at [341, 154] on link "Occupation of the Building" at bounding box center [384, 152] width 86 height 8
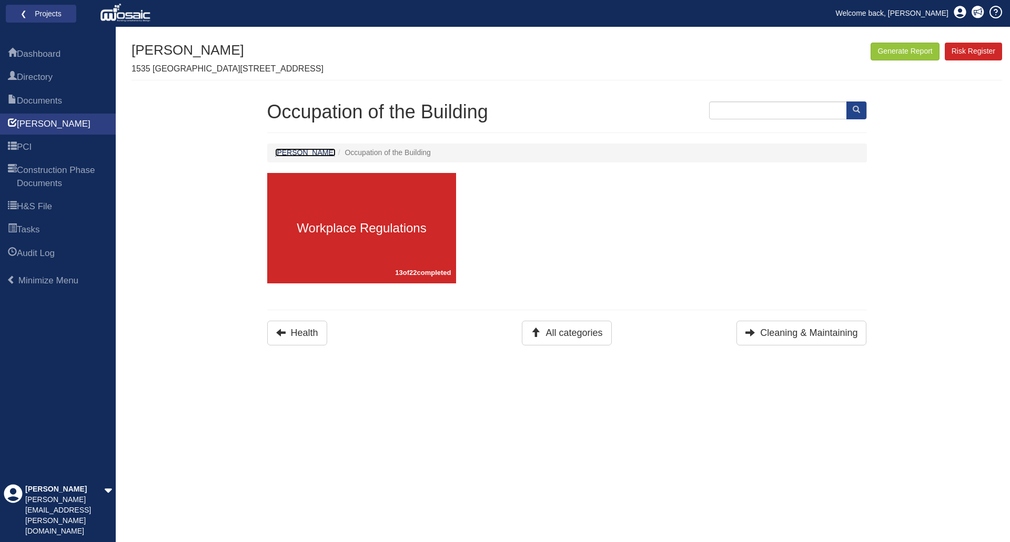
click at [282, 153] on link "[PERSON_NAME]" at bounding box center [305, 152] width 60 height 8
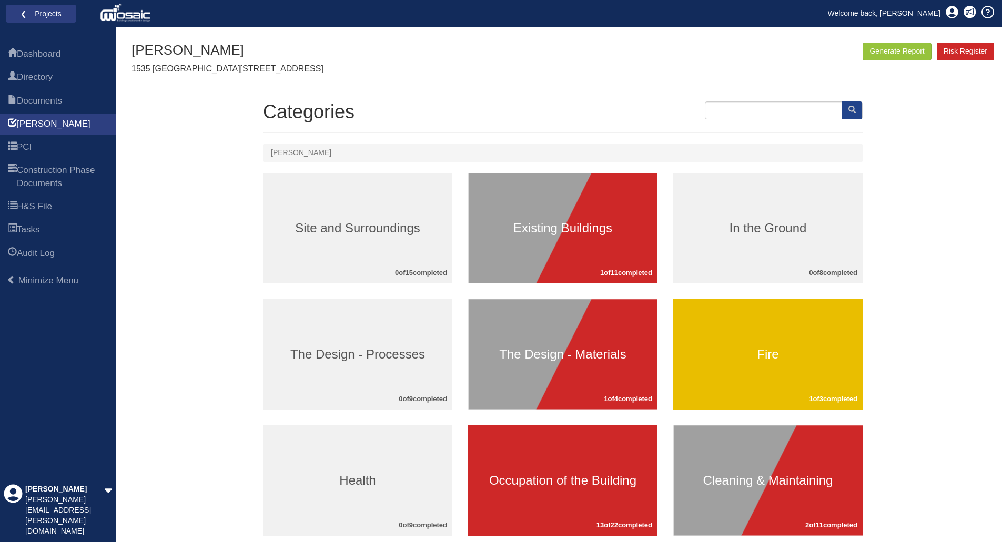
click at [779, 354] on h3 "Fire" at bounding box center [767, 355] width 189 height 14
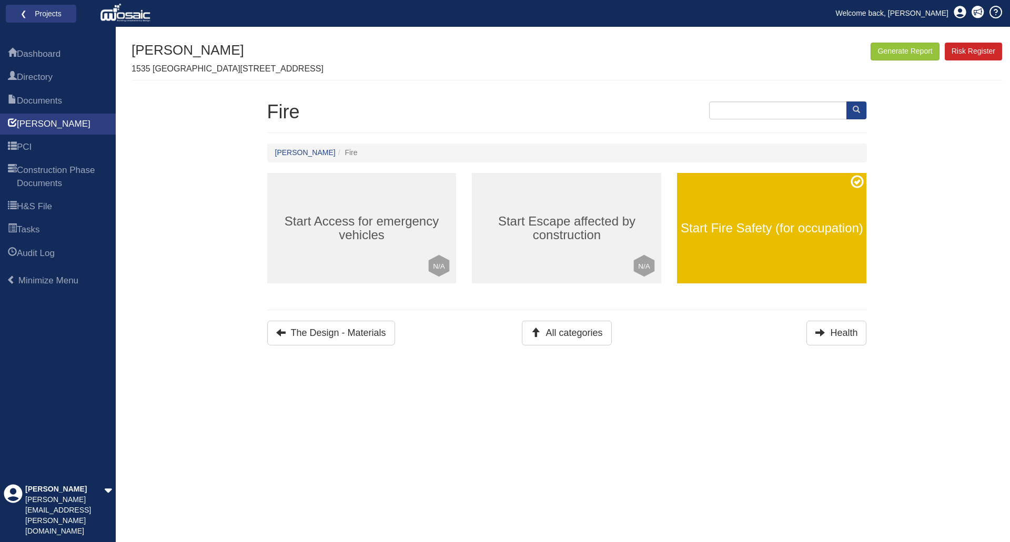
click at [751, 232] on h3 "Start Fire Safety (for occupation)" at bounding box center [771, 228] width 189 height 14
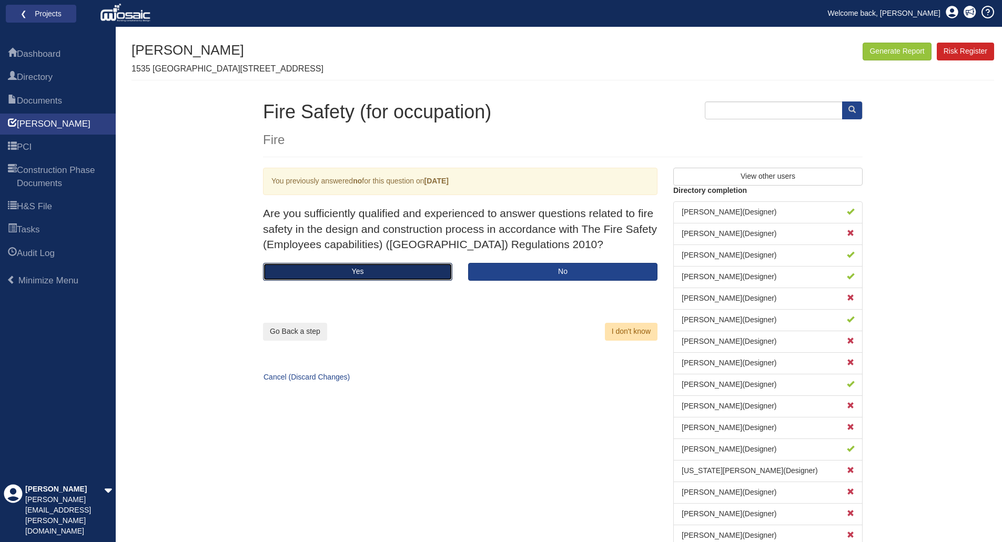
click at [419, 269] on button "Yes" at bounding box center [357, 272] width 189 height 18
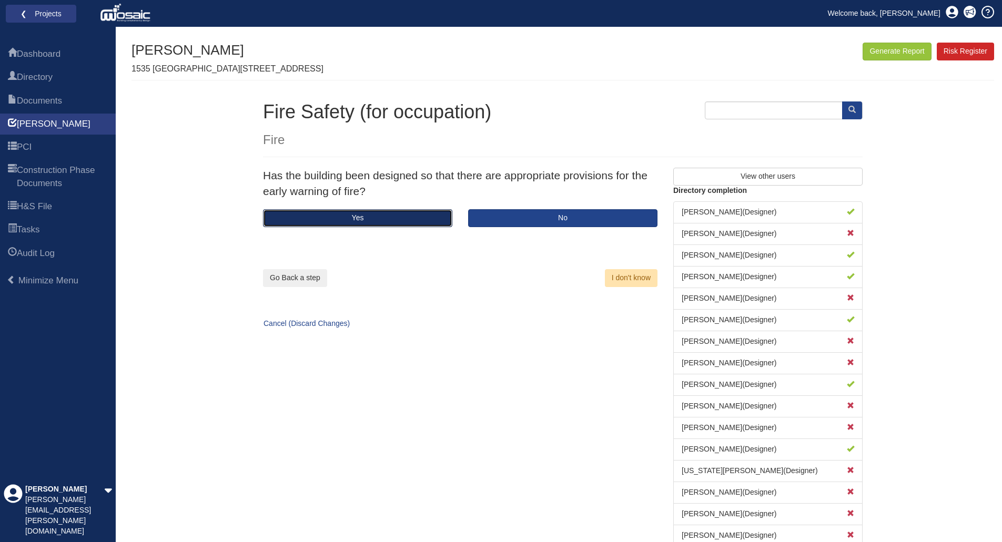
click at [360, 216] on button "Yes" at bounding box center [357, 218] width 189 height 18
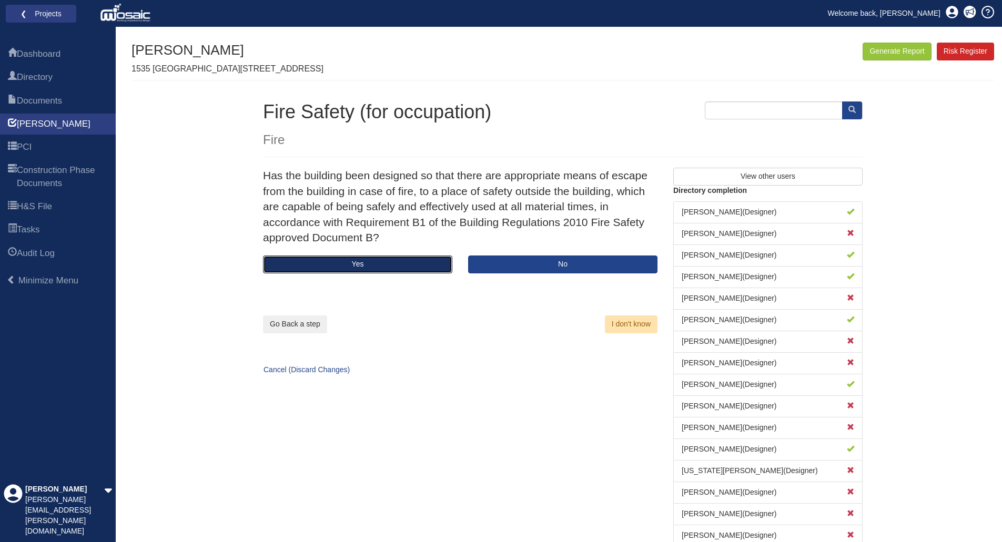
click at [390, 267] on button "Yes" at bounding box center [357, 265] width 189 height 18
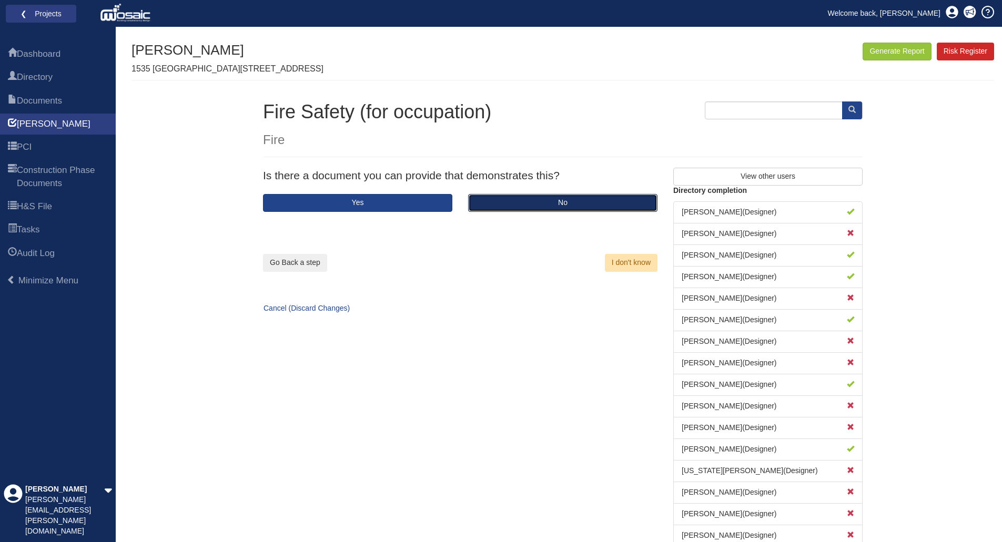
click at [493, 207] on button "No" at bounding box center [562, 203] width 189 height 18
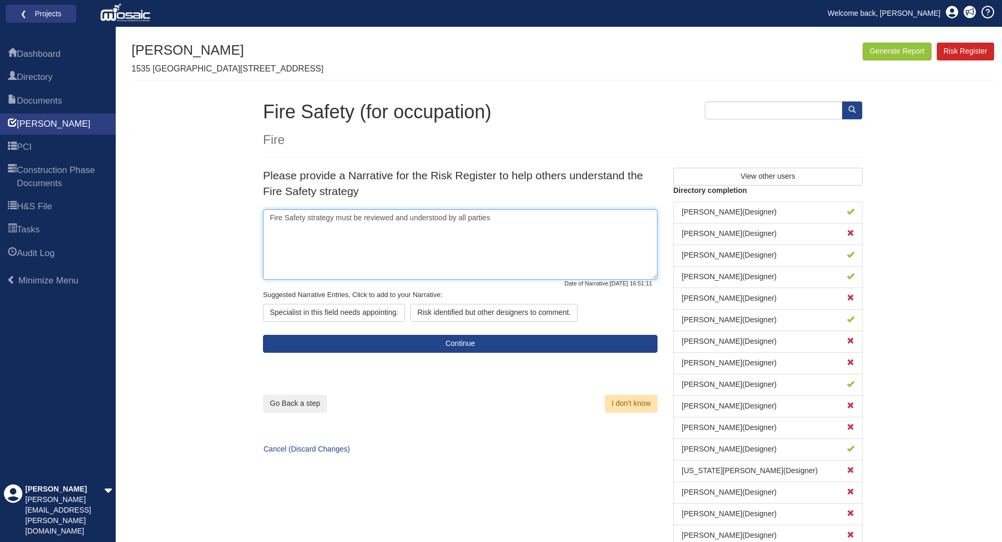
click at [285, 224] on textarea "Fire Safety strategy must be reviewed and understood by all parties" at bounding box center [460, 244] width 394 height 70
click at [283, 221] on textarea "Fire Safety strategy must be reviewed and understood by all parties" at bounding box center [460, 244] width 394 height 70
click at [506, 219] on textarea "Fire Safety strategy must be reviewed and understood by all parties" at bounding box center [460, 244] width 394 height 70
paste textarea "The fire protection strategy to the steel frame is unclear (i.e. this could be …"
click at [492, 217] on textarea "Fire Safety strategy must be reviewed and understood by all parties.The fire pr…" at bounding box center [460, 244] width 394 height 70
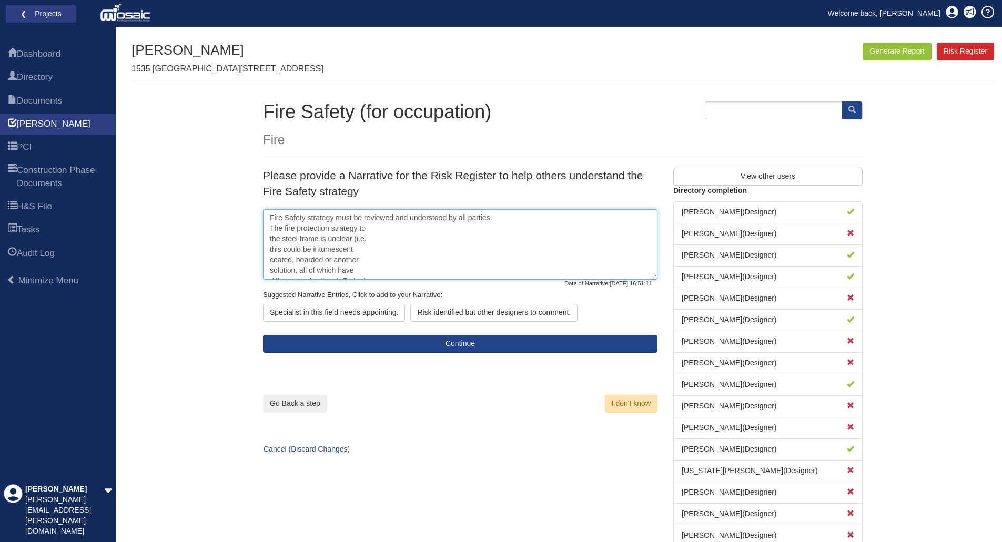
click at [396, 229] on textarea "Fire Safety strategy must be reviewed and understood by all parties. The fire p…" at bounding box center [460, 244] width 394 height 70
click at [472, 228] on textarea "Fire Safety strategy must be reviewed and understood by all parties. The fire p…" at bounding box center [460, 244] width 394 height 70
click at [558, 228] on textarea "Fire Safety strategy must be reviewed and understood by all parties. The fire p…" at bounding box center [460, 244] width 394 height 70
click at [371, 241] on textarea "Fire Safety strategy must be reviewed and understood by all parties. The fire p…" at bounding box center [460, 244] width 394 height 70
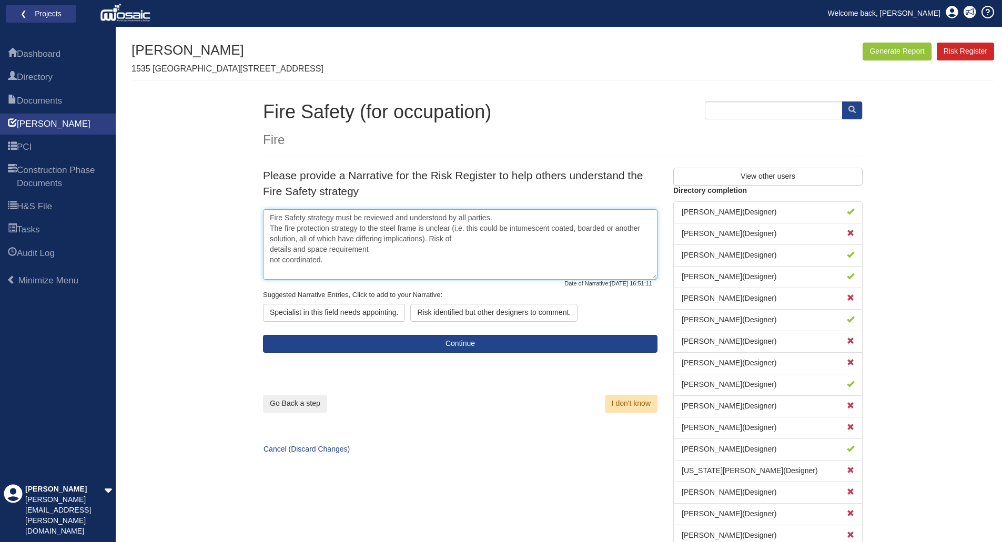
click at [464, 242] on textarea "Fire Safety strategy must be reviewed and understood by all parties. The fire p…" at bounding box center [460, 244] width 394 height 70
click at [560, 239] on textarea "Fire Safety strategy must be reviewed and understood by all parties. The fire p…" at bounding box center [460, 244] width 394 height 70
click at [624, 241] on textarea "Fire Safety strategy must be reviewed and understood by all parties. The fire p…" at bounding box center [460, 244] width 394 height 70
paste textarea "Stage 4: Fire protection strategy to steel frame not resolved during Stage 4 th…"
click at [607, 238] on textarea "Fire Safety strategy must be reviewed and understood by all parties. The fire p…" at bounding box center [460, 244] width 394 height 70
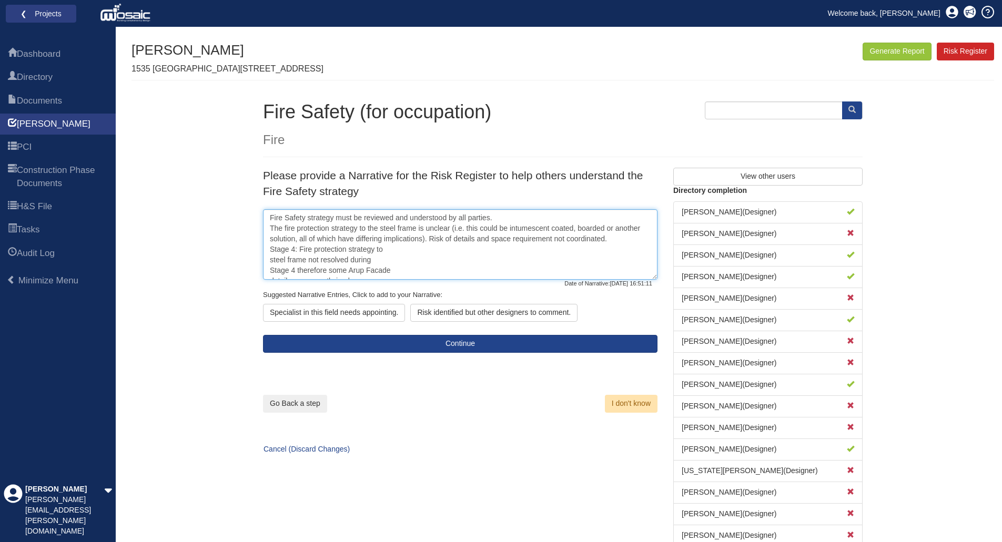
click at [404, 250] on textarea "Fire Safety strategy must be reviewed and understood by all parties. The fire p…" at bounding box center [460, 244] width 394 height 70
click at [493, 250] on textarea "Fire Safety strategy must be reviewed and understood by all parties. The fire p…" at bounding box center [460, 244] width 394 height 70
click at [625, 249] on textarea "Fire Safety strategy must be reviewed and understood by all parties. The fire p…" at bounding box center [460, 244] width 394 height 70
click at [643, 250] on textarea "Fire Safety strategy must be reviewed and understood by all parties. The fire p…" at bounding box center [460, 244] width 394 height 70
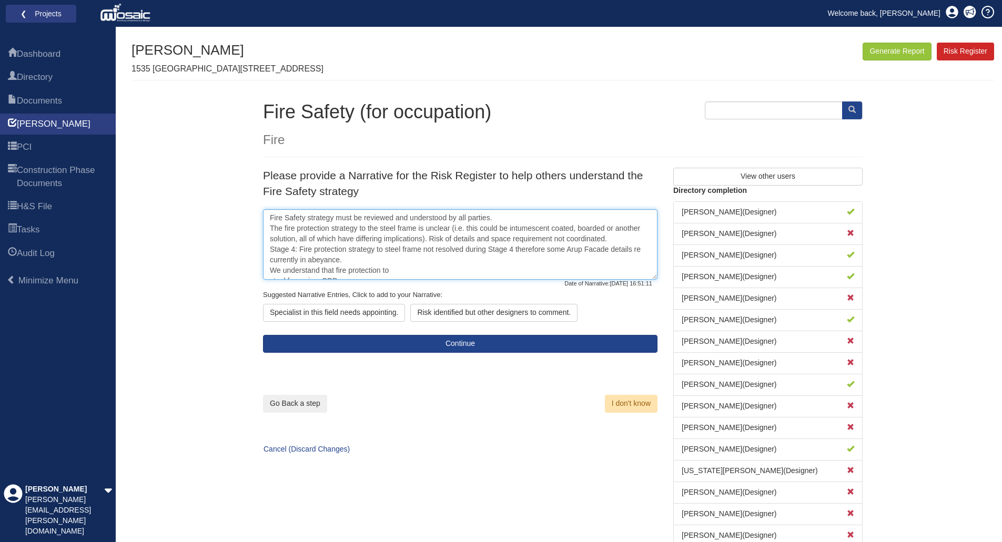
click at [640, 249] on textarea "Fire Safety strategy must be reviewed and understood by all parties. The fire p…" at bounding box center [460, 244] width 394 height 70
click at [352, 261] on textarea "Fire Safety strategy must be reviewed and understood by all parties. The fire p…" at bounding box center [460, 244] width 394 height 70
click at [482, 261] on textarea "Fire Safety strategy must be reviewed and understood by all parties. The fire p…" at bounding box center [460, 244] width 394 height 70
click at [538, 260] on textarea "Fire Safety strategy must be reviewed and understood by all parties. The fire p…" at bounding box center [460, 244] width 394 height 70
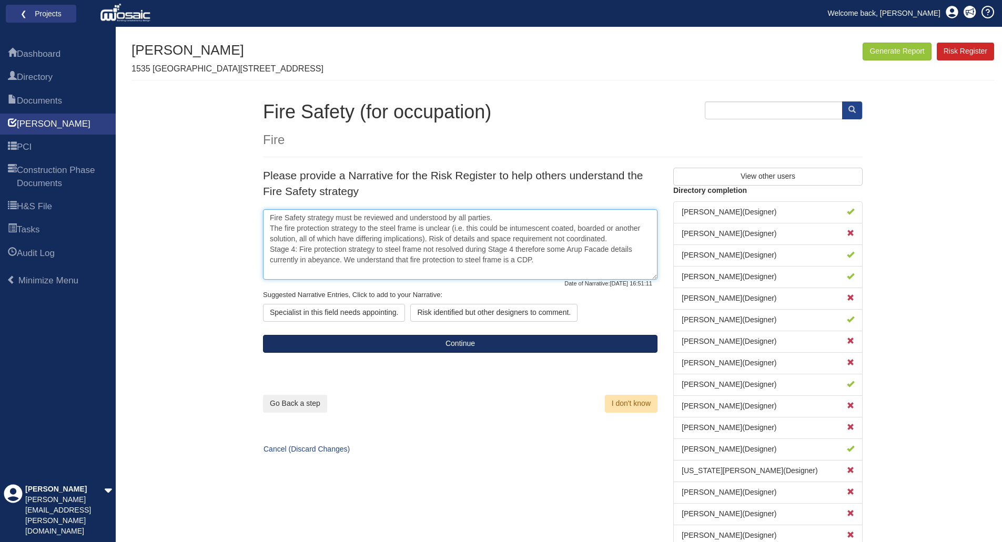
type textarea "Fire Safety strategy must be reviewed and understood by all parties. The fire p…"
click at [457, 343] on button "Continue" at bounding box center [460, 344] width 394 height 18
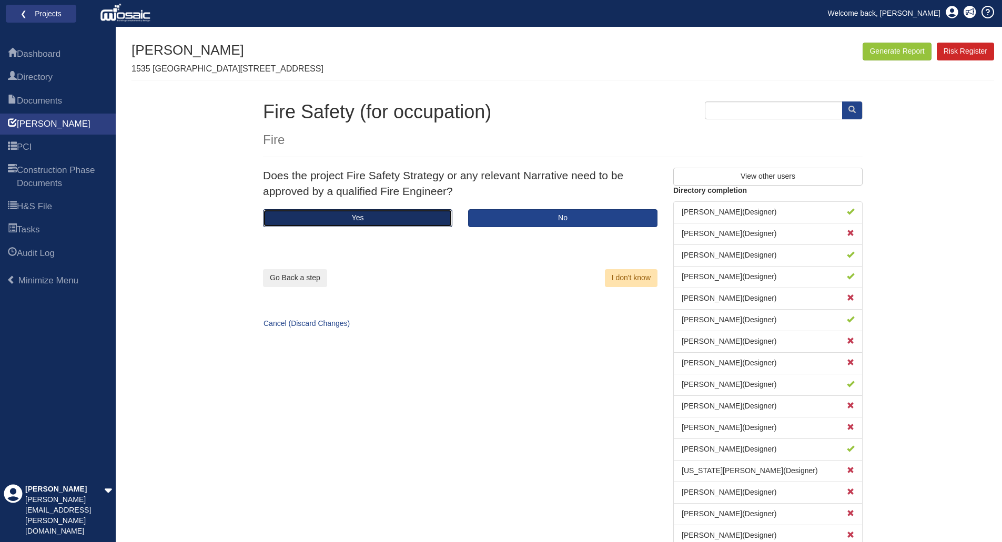
click at [398, 222] on button "Yes" at bounding box center [357, 218] width 189 height 18
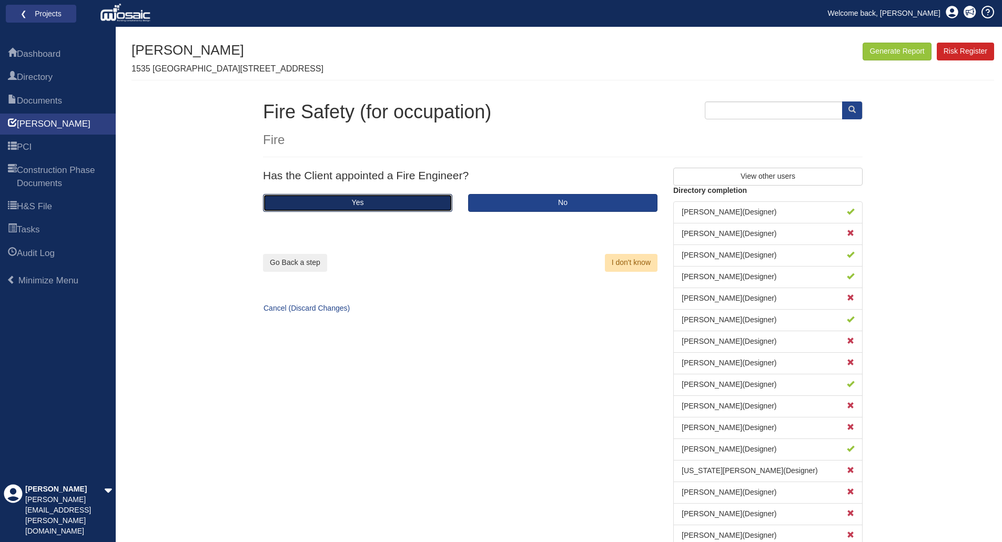
click at [407, 205] on button "Yes" at bounding box center [357, 203] width 189 height 18
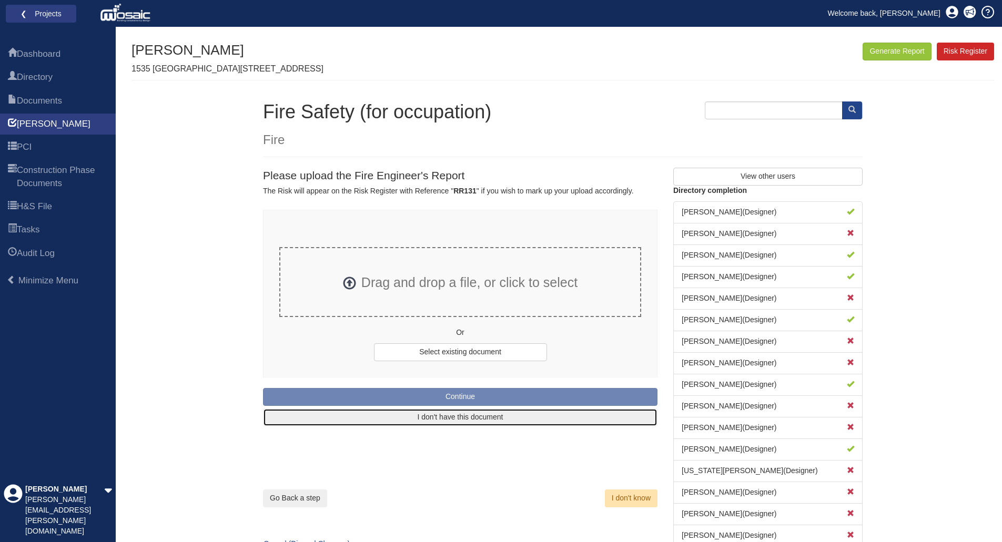
click at [455, 418] on button "I don't have this document" at bounding box center [460, 418] width 394 height 18
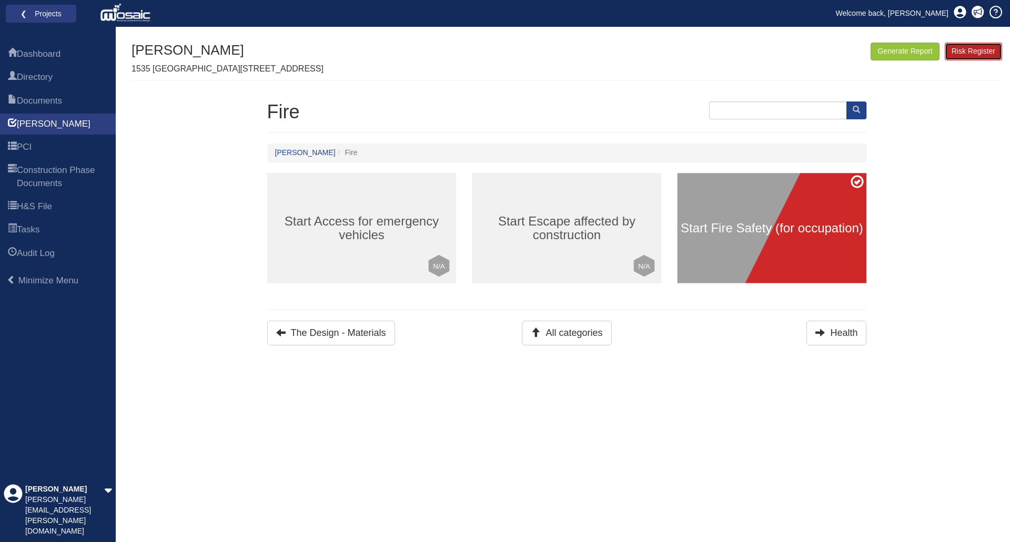
click at [975, 48] on link "Risk Register" at bounding box center [973, 52] width 57 height 18
